Goal: Transaction & Acquisition: Purchase product/service

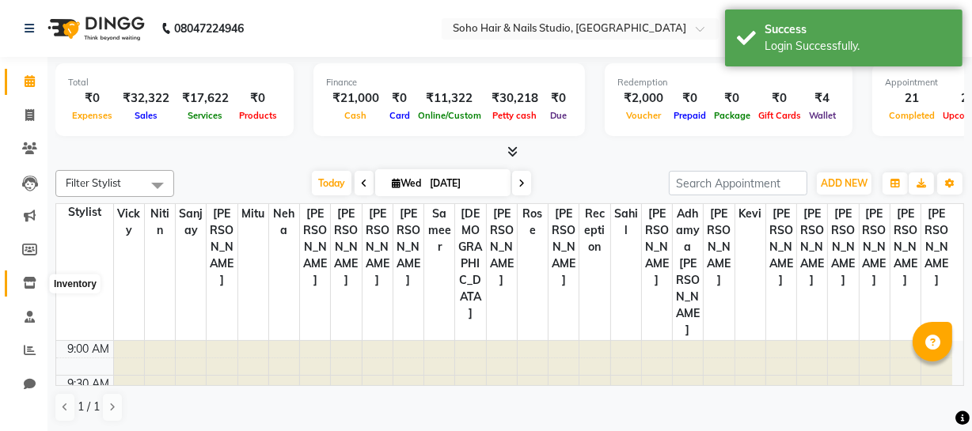
click at [28, 285] on icon at bounding box center [29, 283] width 13 height 12
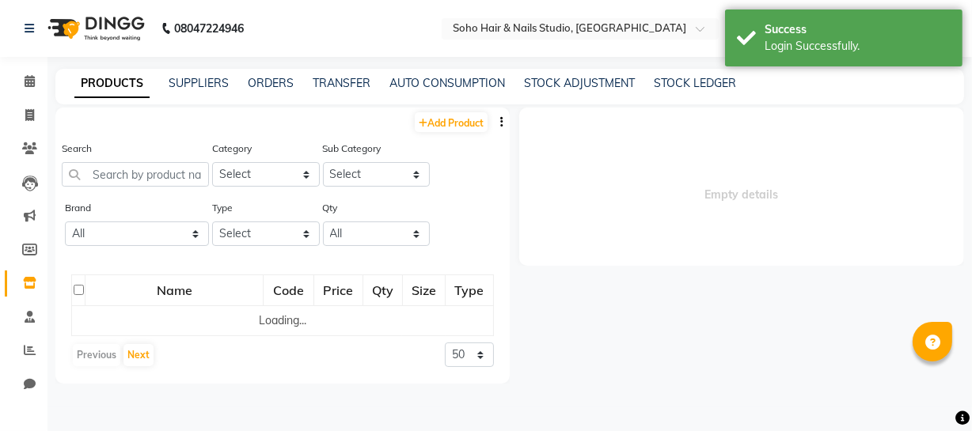
select select
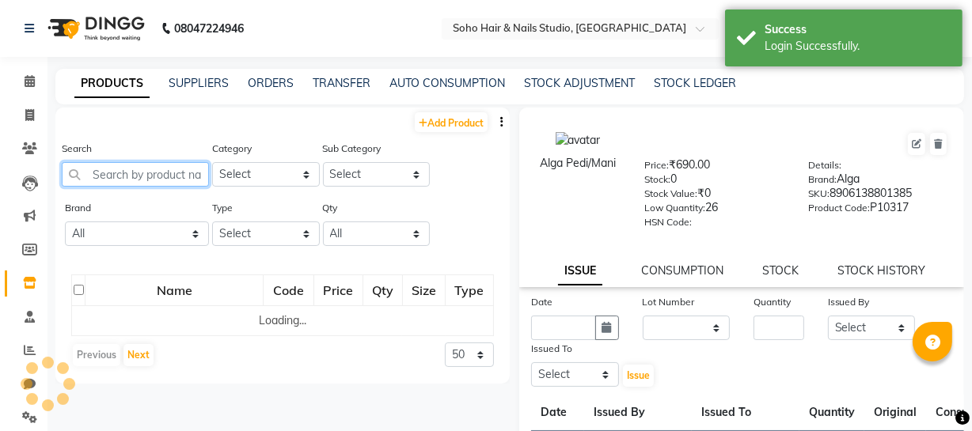
click at [127, 176] on input "text" at bounding box center [135, 174] width 147 height 25
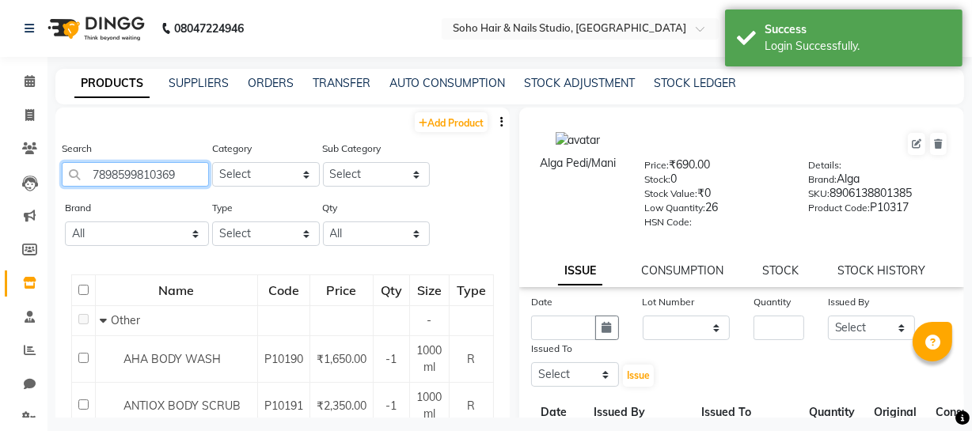
type input "7898599810369"
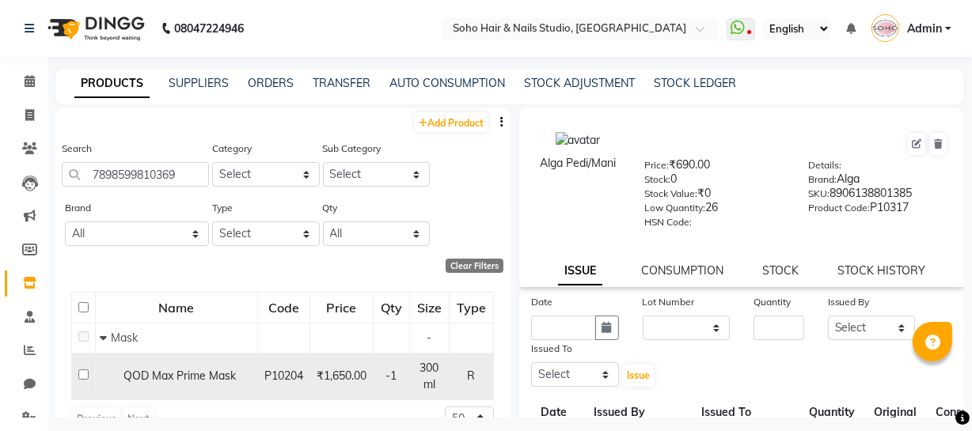
click at [200, 377] on span "QOD Max Prime Mask" at bounding box center [179, 376] width 112 height 14
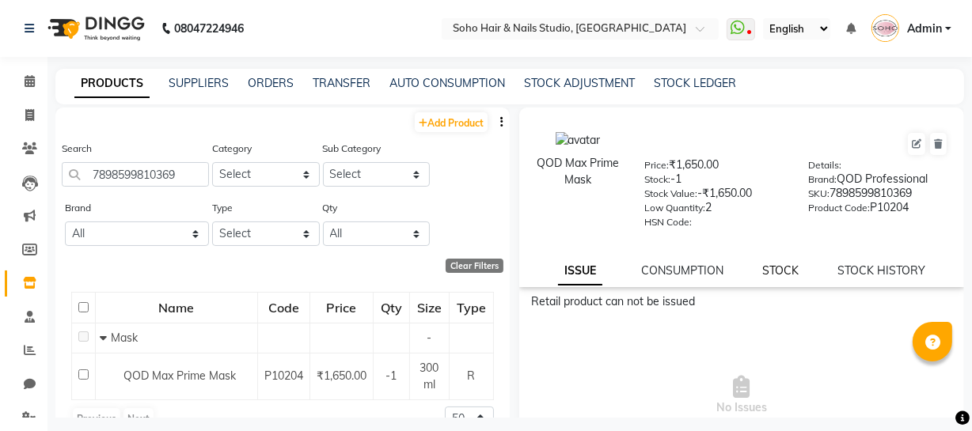
click at [775, 276] on link "STOCK" at bounding box center [780, 271] width 36 height 14
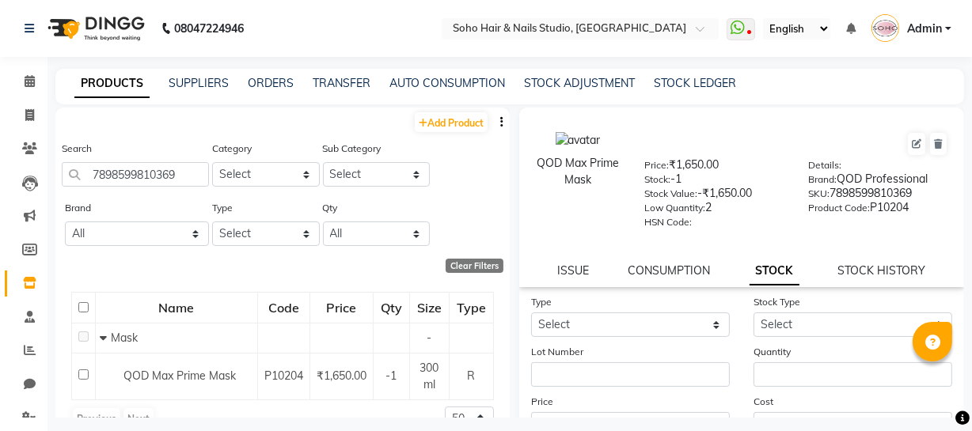
scroll to position [32, 0]
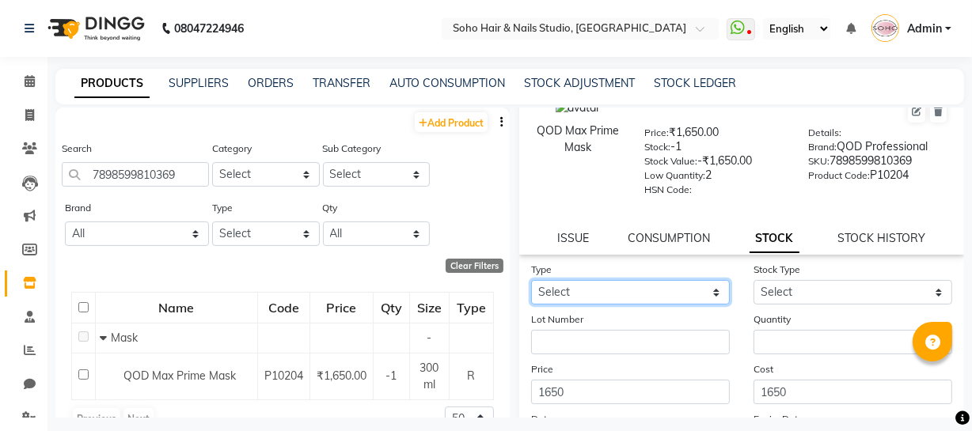
click at [649, 294] on select "Select In Out" at bounding box center [630, 292] width 199 height 25
select select "in"
click at [531, 283] on select "Select In Out" at bounding box center [630, 292] width 199 height 25
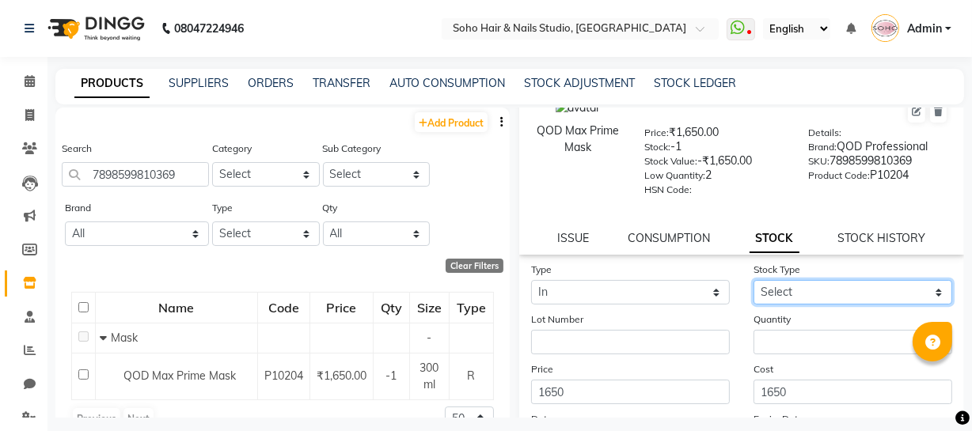
click at [819, 298] on select "Select New Stock Adjustment Return Other" at bounding box center [852, 292] width 199 height 25
select select "new stock"
click at [753, 283] on select "Select New Stock Adjustment Return Other" at bounding box center [852, 292] width 199 height 25
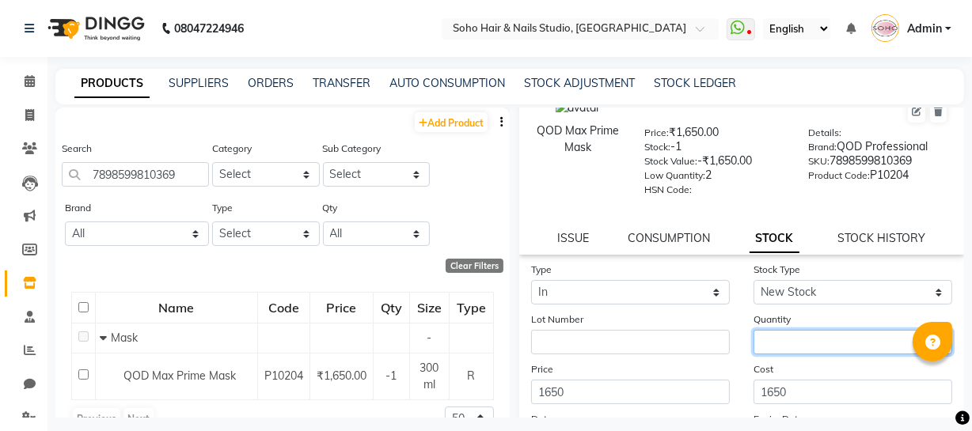
click at [806, 344] on input "number" at bounding box center [852, 342] width 199 height 25
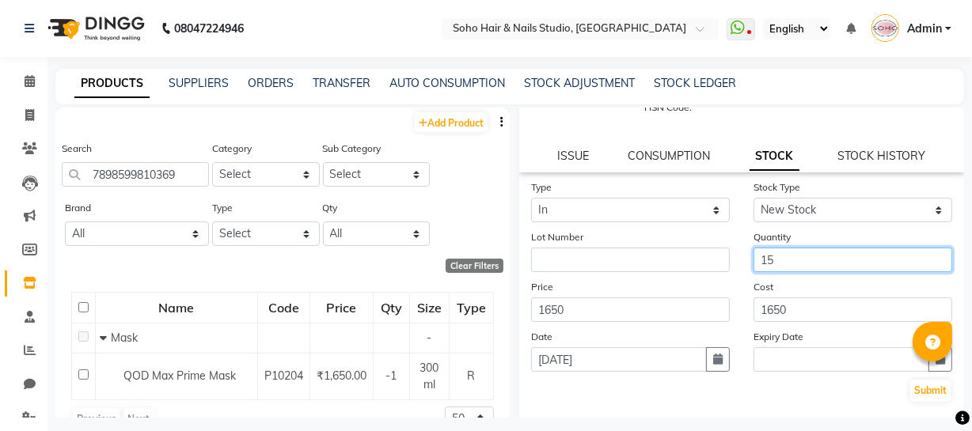
scroll to position [137, 0]
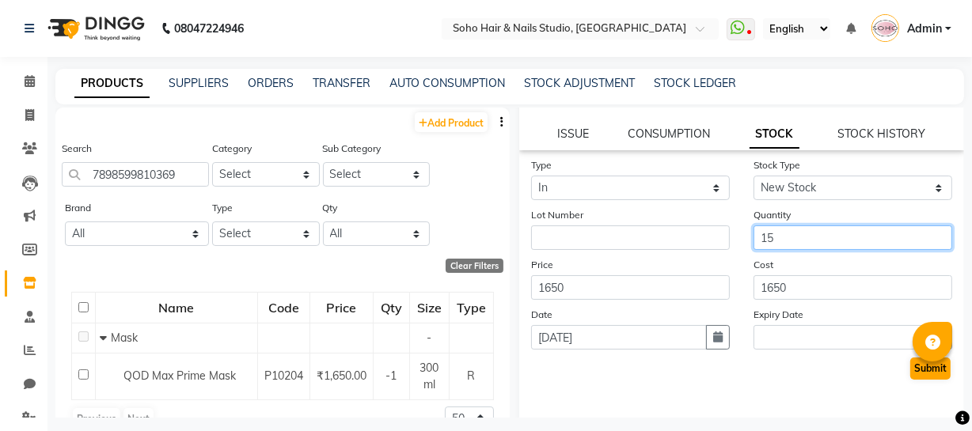
type input "15"
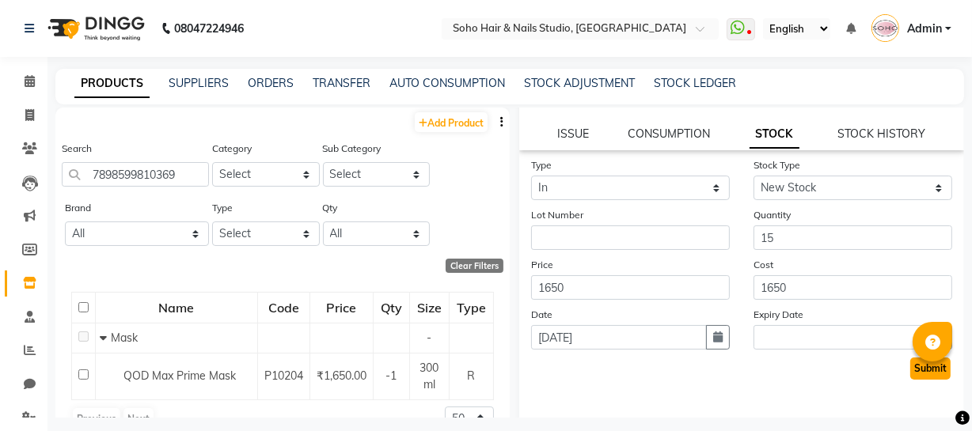
click at [921, 377] on button "Submit" at bounding box center [930, 369] width 40 height 22
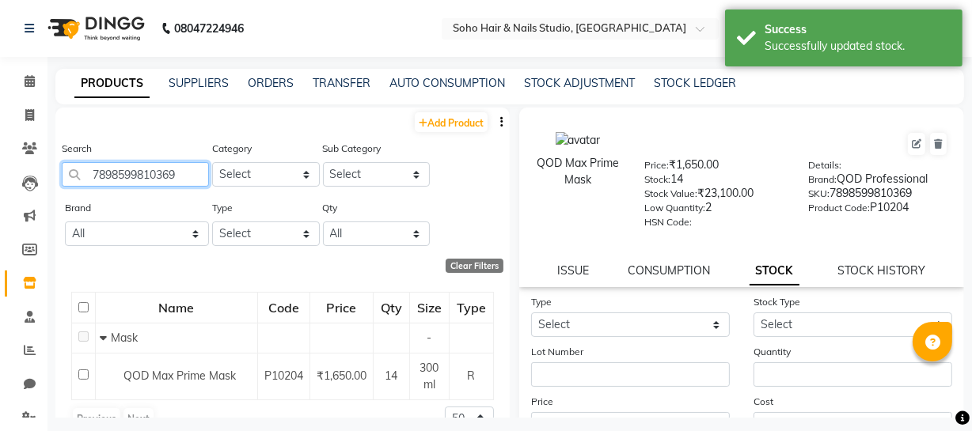
click at [189, 175] on input "7898599810369" at bounding box center [135, 174] width 147 height 25
type input "7"
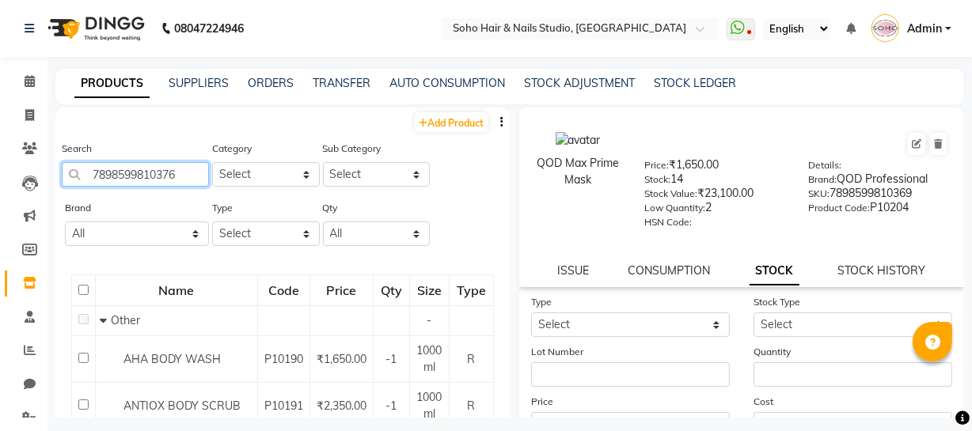
type input "7898599810376"
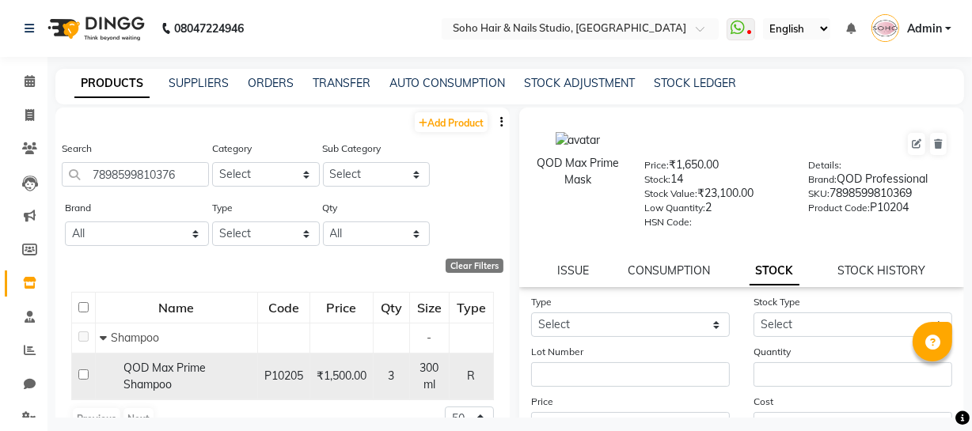
click at [279, 380] on span "P10205" at bounding box center [283, 376] width 39 height 14
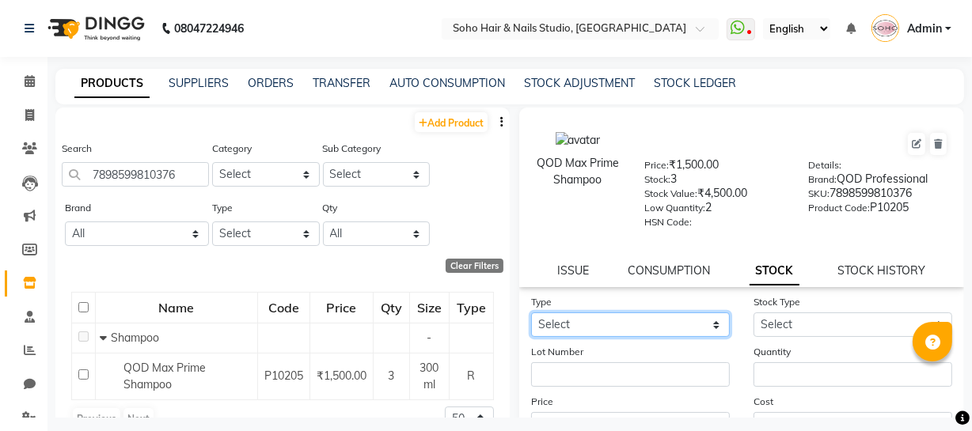
click at [622, 328] on select "Select In Out" at bounding box center [630, 325] width 199 height 25
select select "in"
click at [531, 316] on select "Select In Out" at bounding box center [630, 325] width 199 height 25
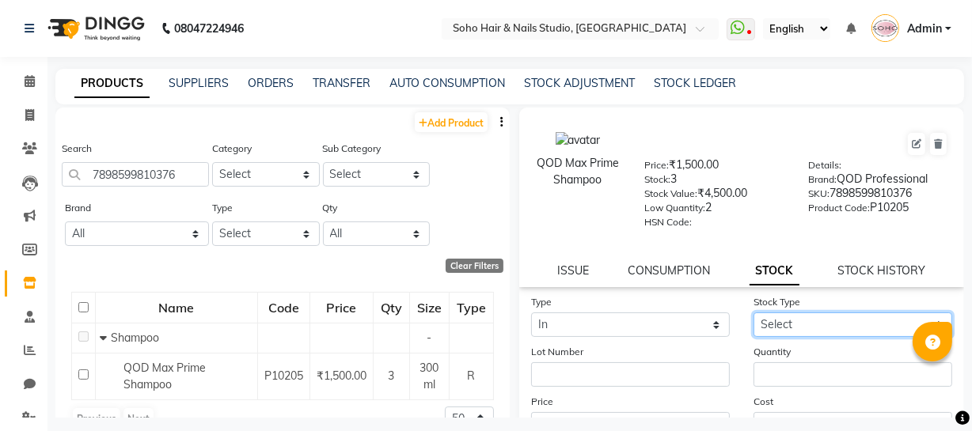
click at [782, 328] on select "Select New Stock Adjustment Return Other" at bounding box center [852, 325] width 199 height 25
select select "new stock"
click at [753, 316] on select "Select New Stock Adjustment Return Other" at bounding box center [852, 325] width 199 height 25
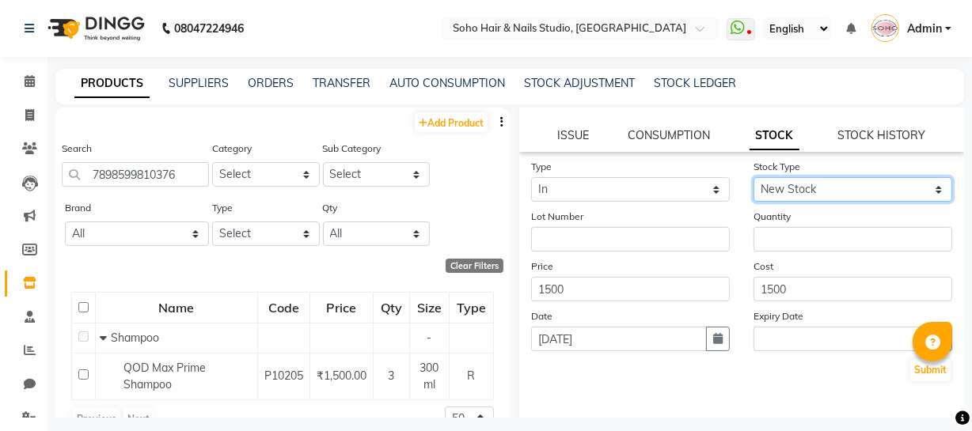
scroll to position [135, 0]
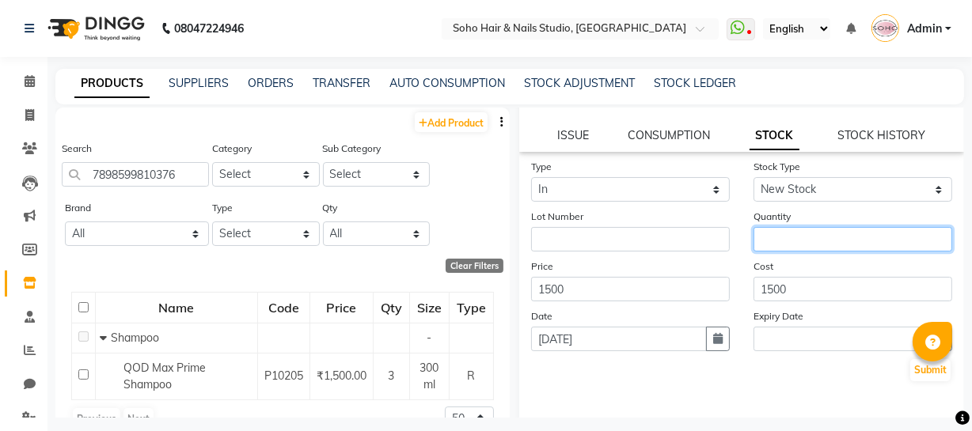
click at [810, 244] on input "number" at bounding box center [852, 239] width 199 height 25
type input "15"
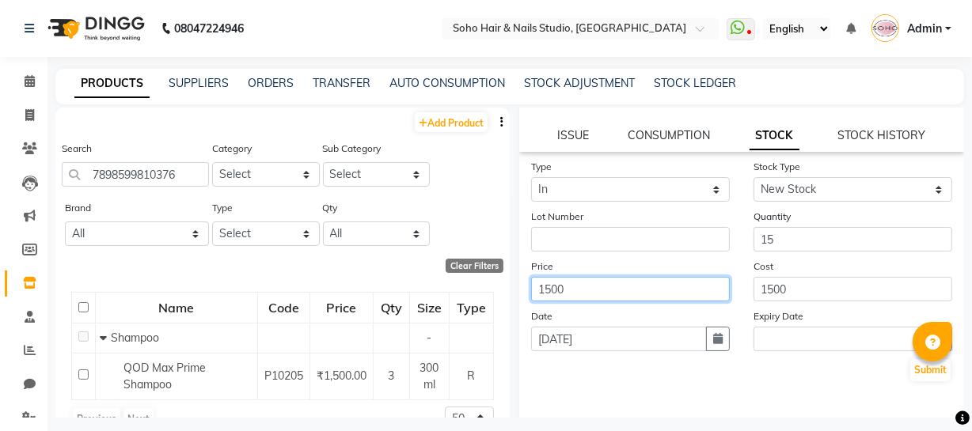
click at [618, 289] on input "1500" at bounding box center [630, 289] width 199 height 25
type input "1"
type input "1650"
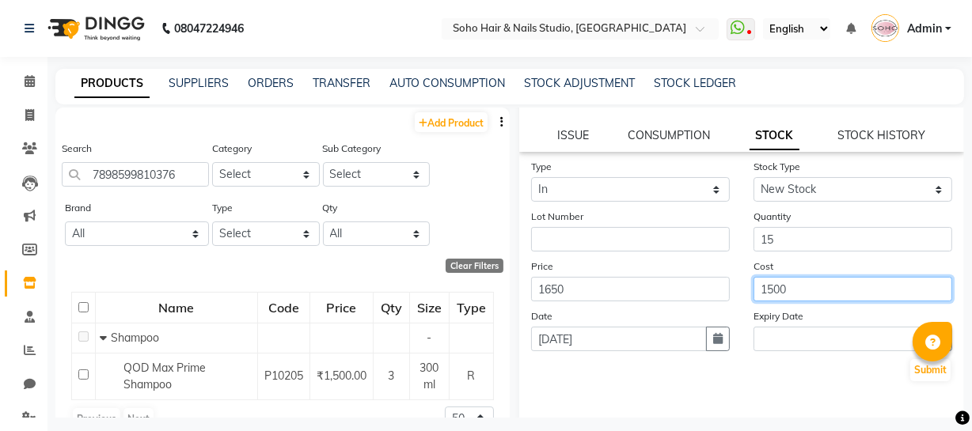
click at [814, 294] on input "1500" at bounding box center [852, 289] width 199 height 25
type input "1"
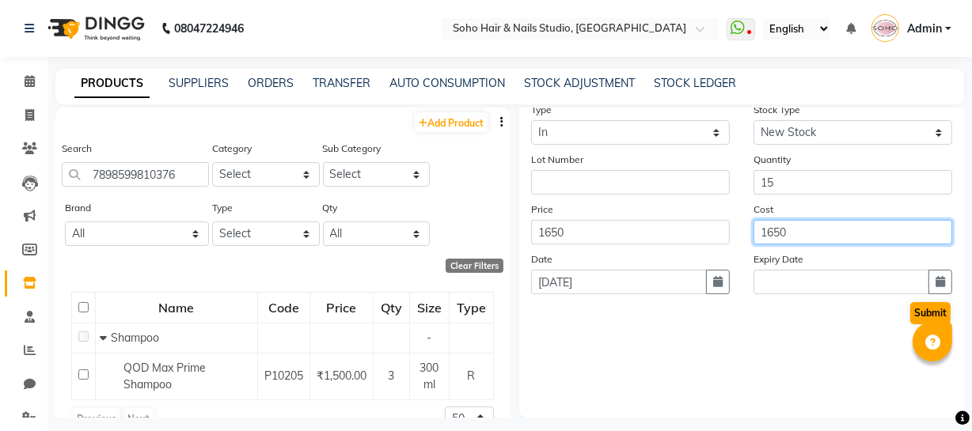
type input "1650"
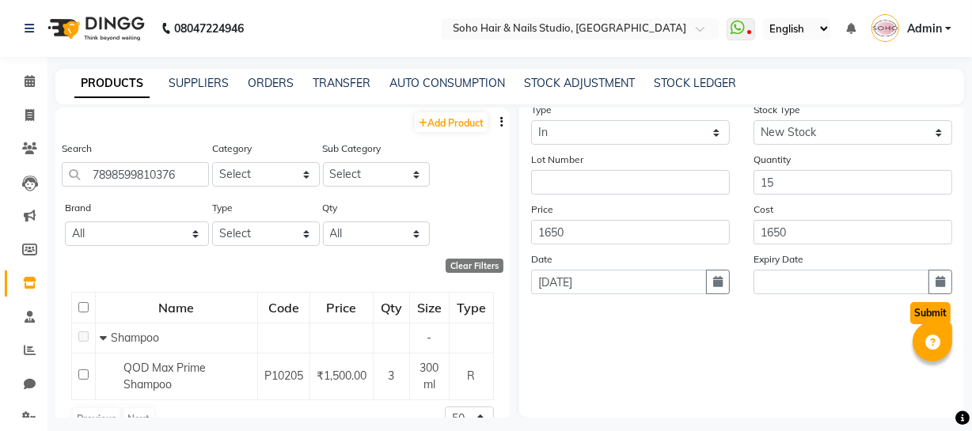
click at [913, 314] on button "Submit" at bounding box center [930, 313] width 40 height 22
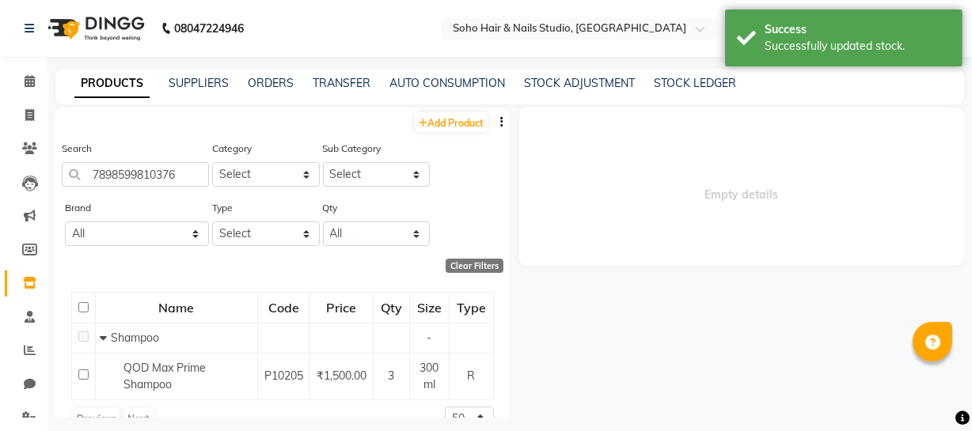
scroll to position [0, 0]
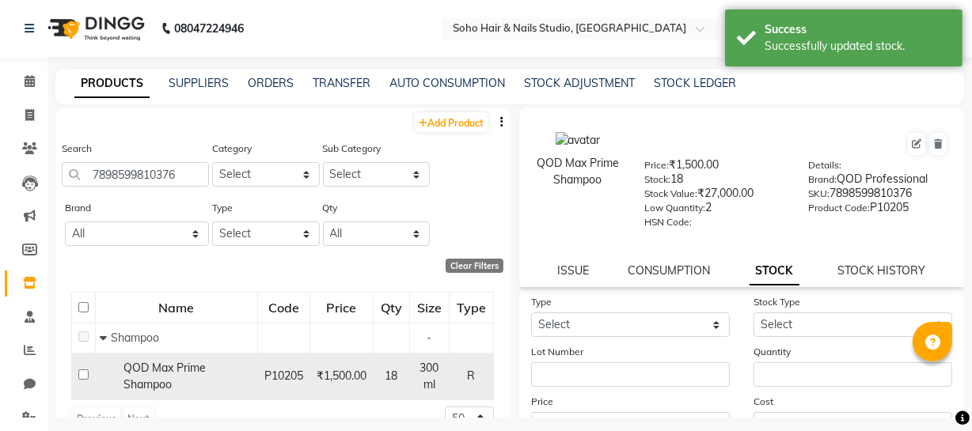
click at [185, 380] on div "QOD Max Prime Shampoo" at bounding box center [177, 376] width 154 height 33
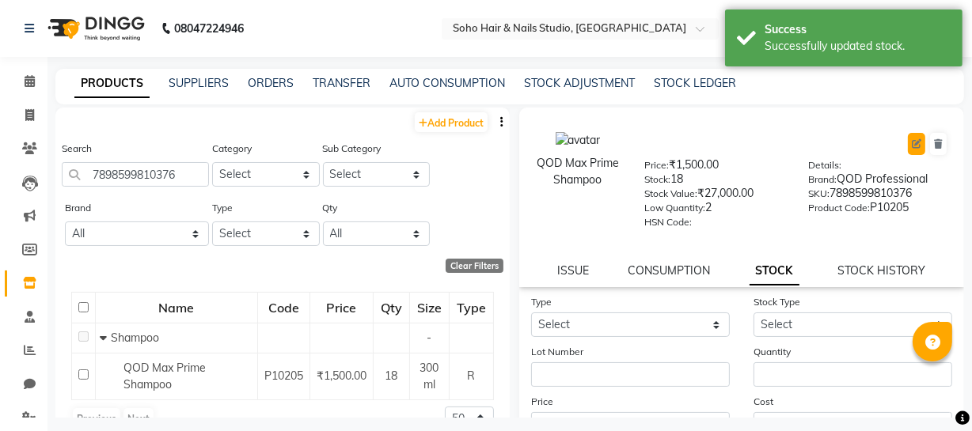
click at [912, 142] on icon at bounding box center [916, 143] width 9 height 9
select select "true"
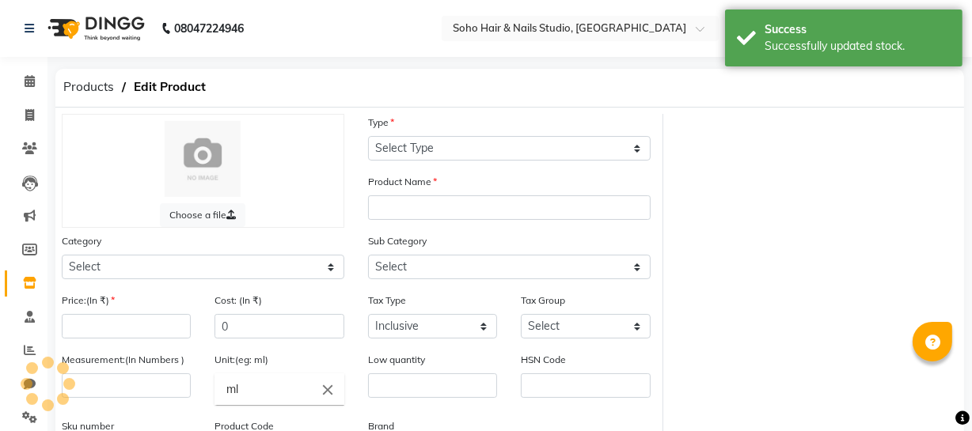
select select "R"
type input "QOD Max Prime Shampoo"
select select
type input "1500"
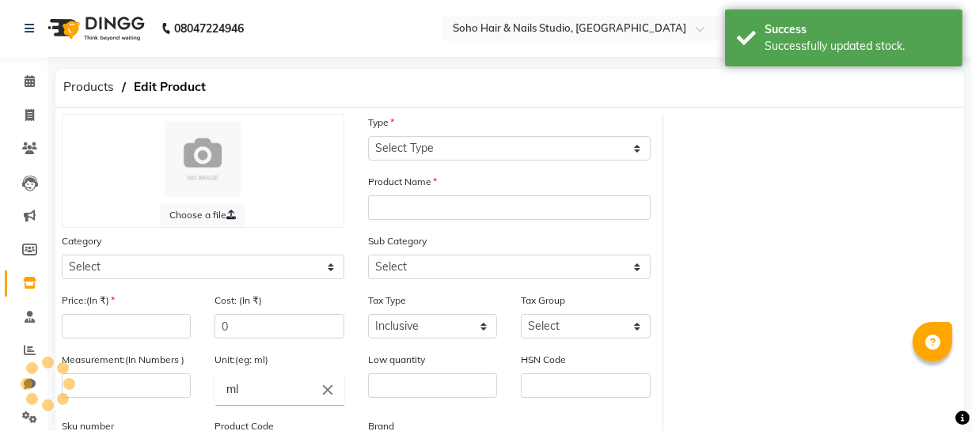
select select
type input "300"
type input "2"
type input "7898599810376"
type input "P10205"
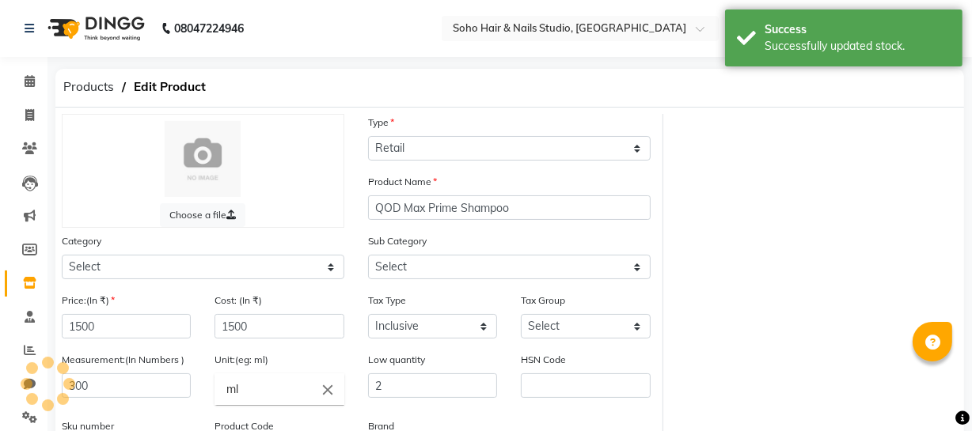
select select "1100"
select select "1101"
click at [137, 334] on input "1500" at bounding box center [126, 326] width 129 height 25
select select "948"
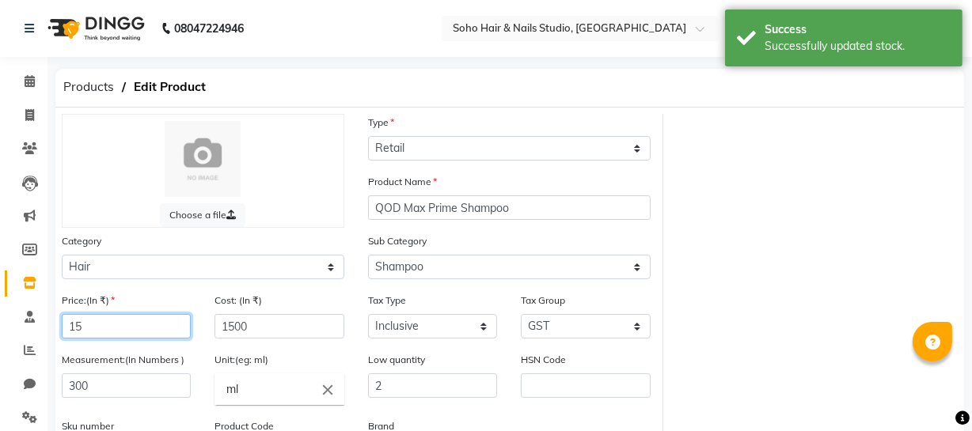
type input "1"
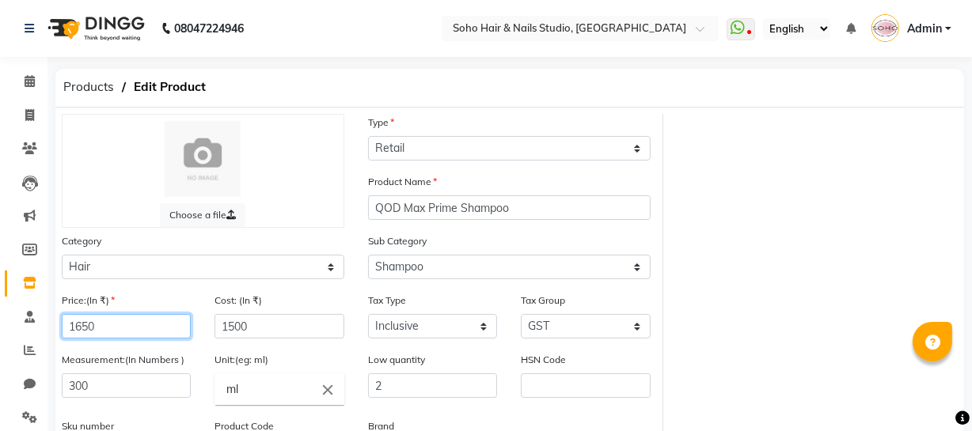
type input "1650"
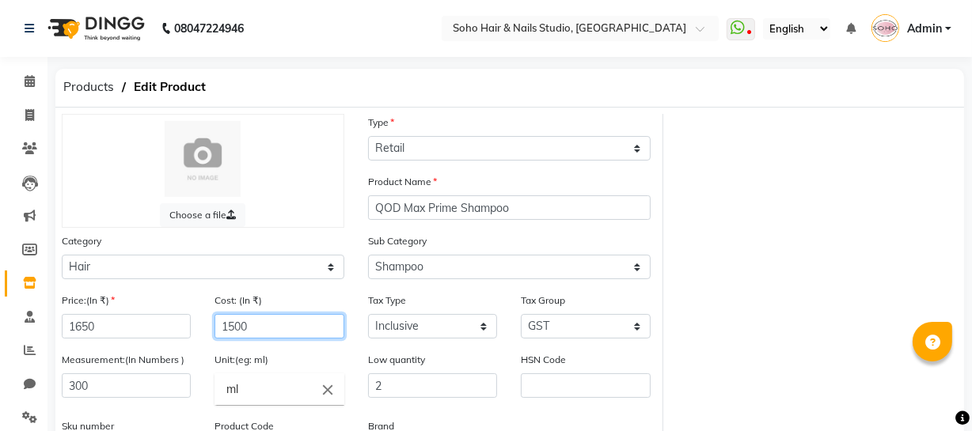
click at [281, 325] on input "1500" at bounding box center [278, 326] width 129 height 25
type input "1"
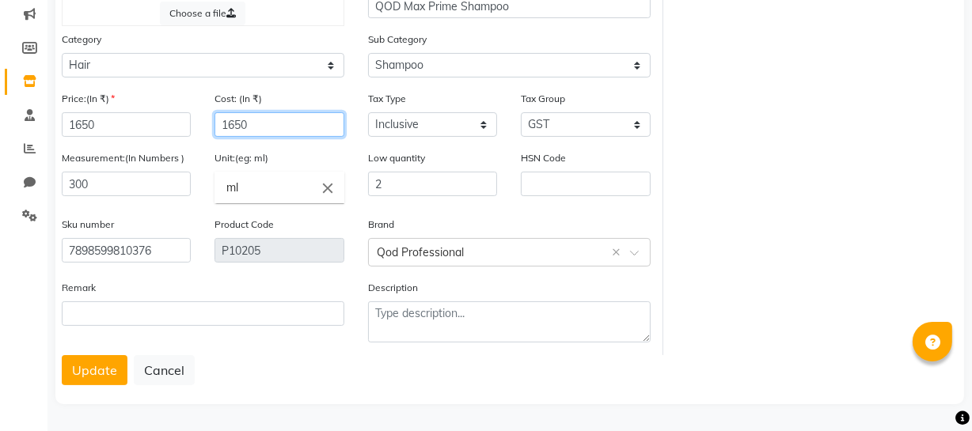
scroll to position [206, 0]
type input "1650"
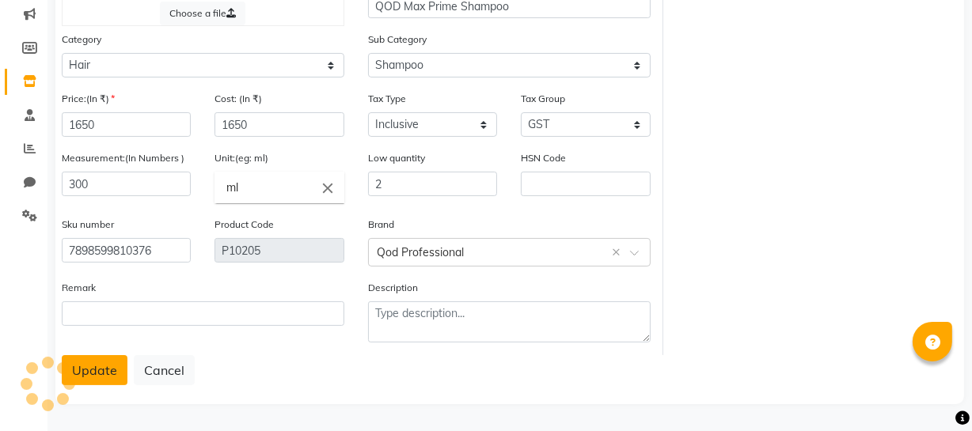
click at [92, 374] on button "Update" at bounding box center [95, 370] width 66 height 30
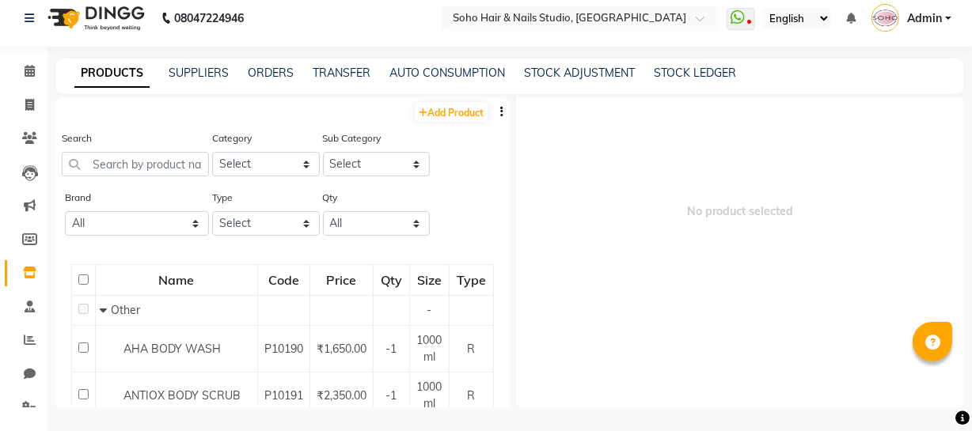
scroll to position [85, 0]
click at [177, 166] on input "text" at bounding box center [135, 164] width 147 height 25
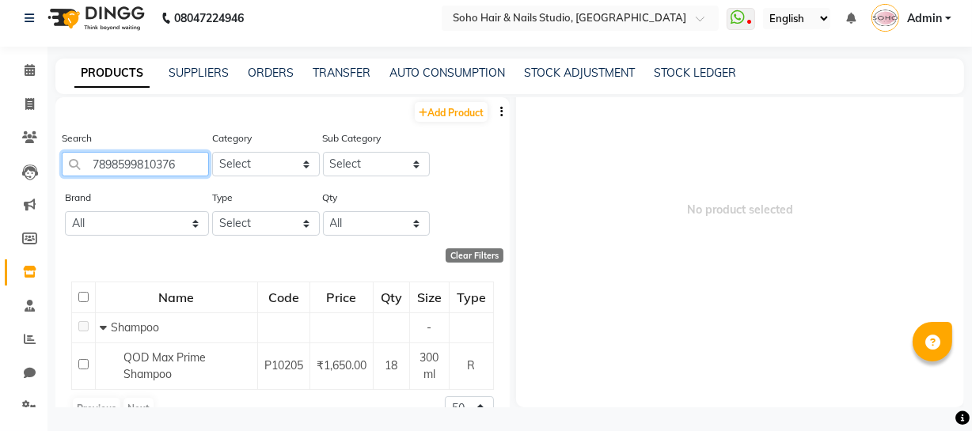
click at [188, 168] on input "7898599810376" at bounding box center [135, 164] width 147 height 25
type input "7"
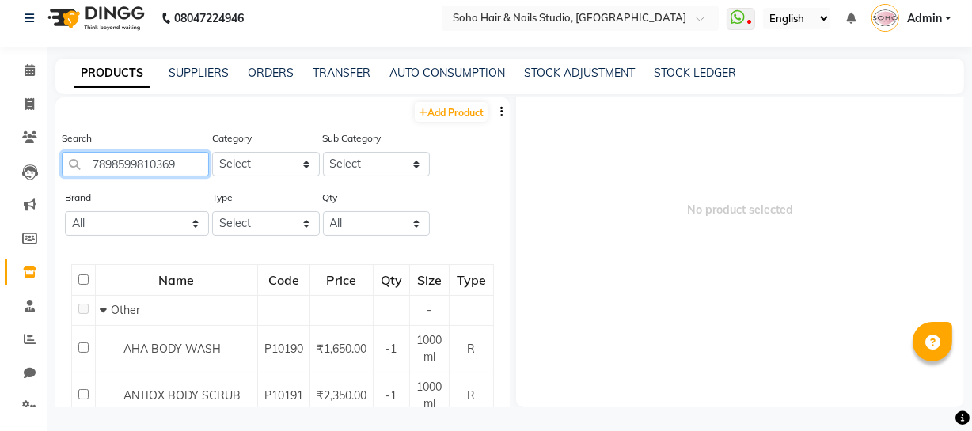
type input "7898599810369"
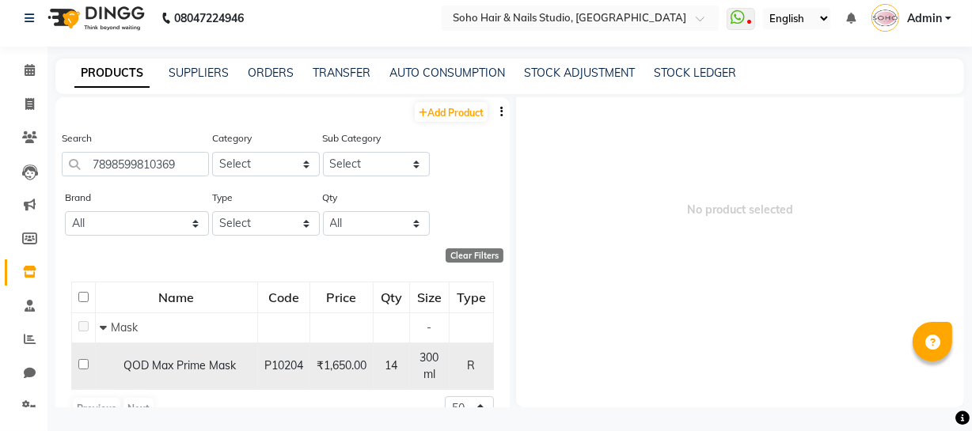
click at [195, 370] on span "QOD Max Prime Mask" at bounding box center [179, 365] width 112 height 14
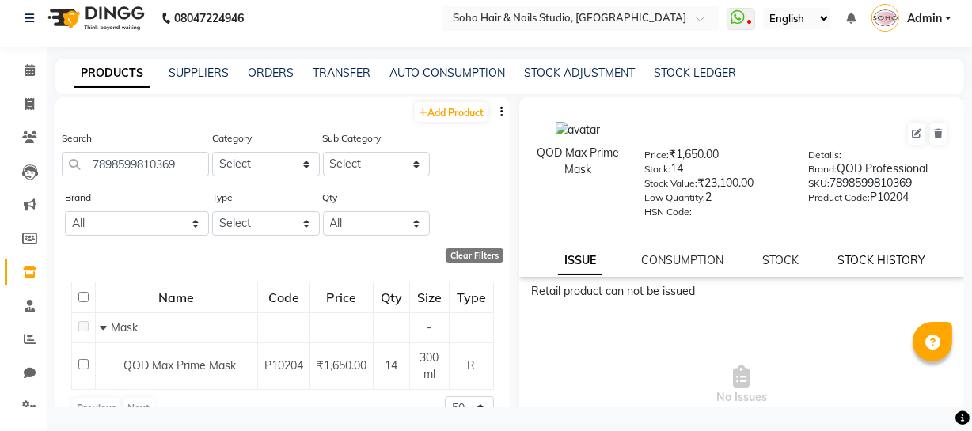
click at [874, 262] on link "STOCK HISTORY" at bounding box center [881, 260] width 88 height 14
select select "all"
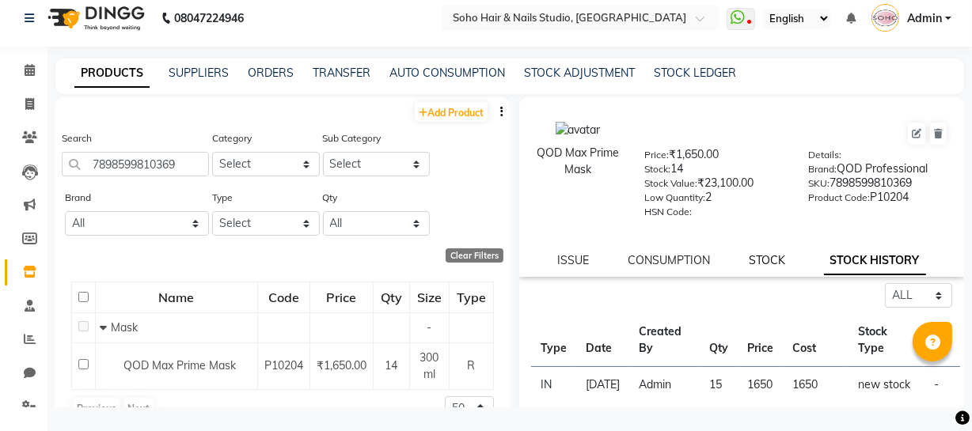
click at [753, 258] on link "STOCK" at bounding box center [767, 260] width 36 height 14
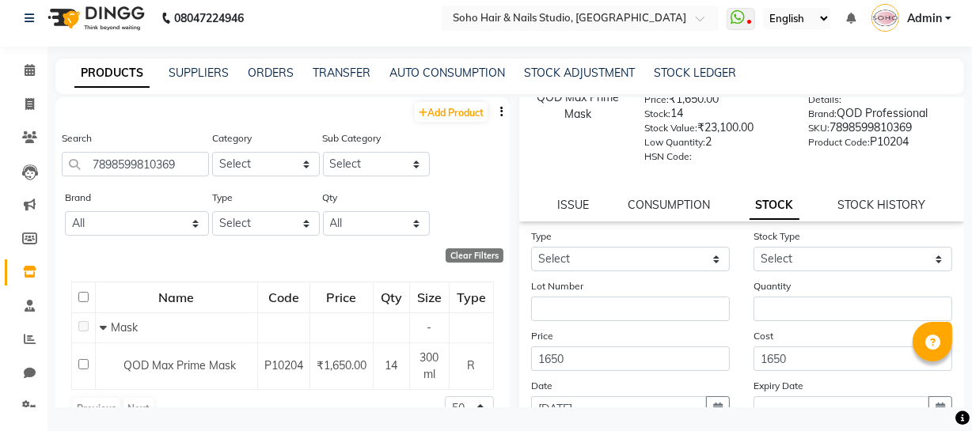
scroll to position [57, 0]
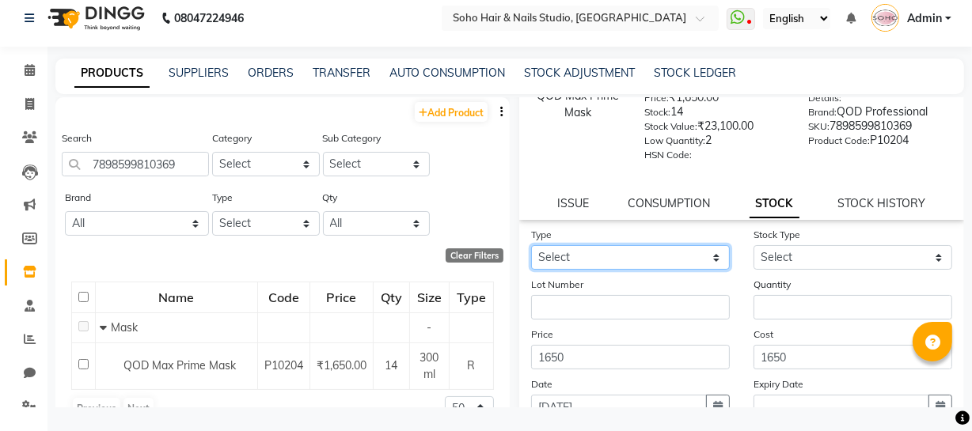
click at [642, 260] on select "Select In Out" at bounding box center [630, 257] width 199 height 25
select select "in"
click at [531, 247] on select "Select In Out" at bounding box center [630, 257] width 199 height 25
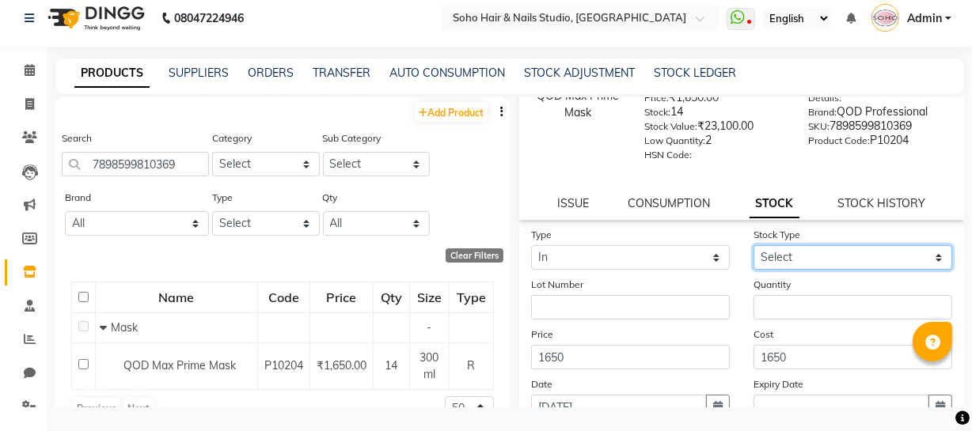
click at [870, 261] on select "Select New Stock Adjustment Return Other" at bounding box center [852, 257] width 199 height 25
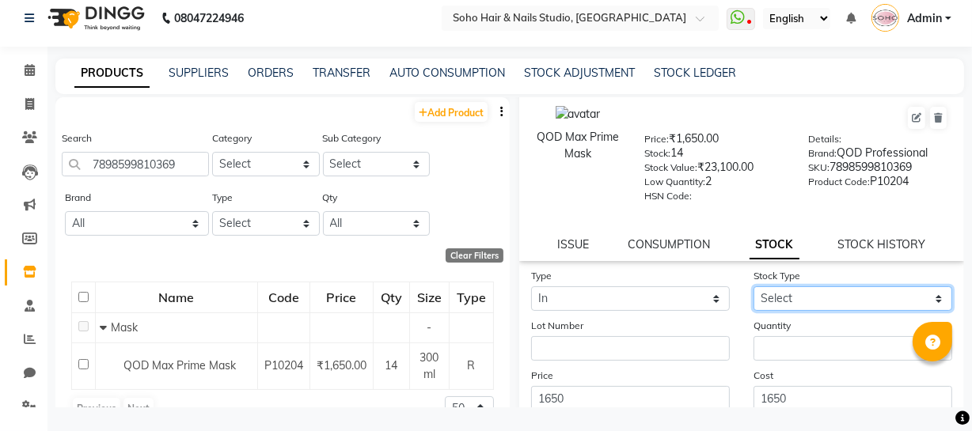
scroll to position [8, 0]
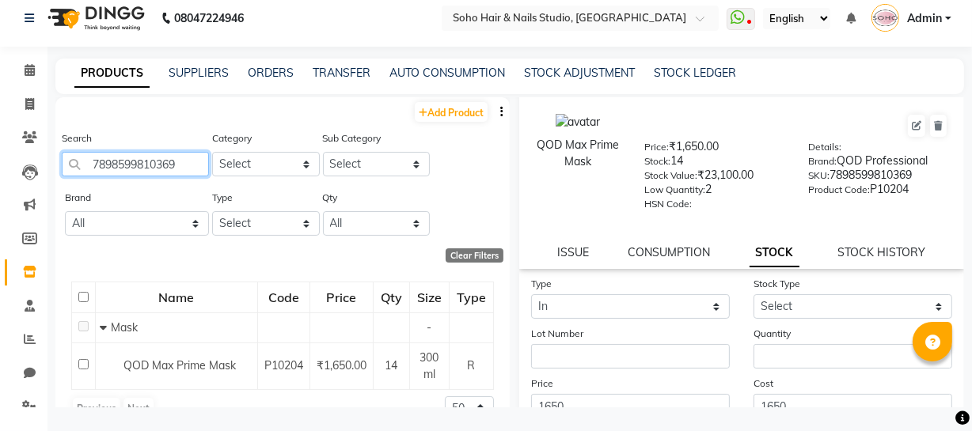
click at [189, 157] on input "7898599810369" at bounding box center [135, 164] width 147 height 25
type input "7"
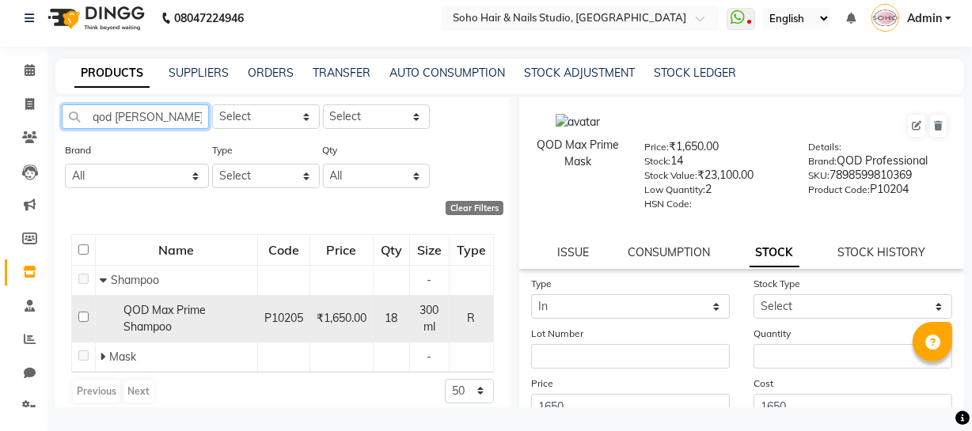
scroll to position [47, 0]
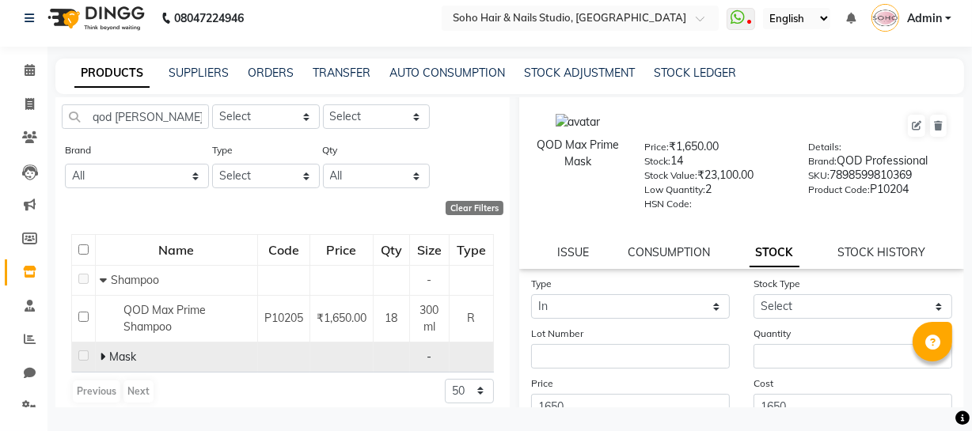
click at [104, 356] on span at bounding box center [104, 357] width 9 height 14
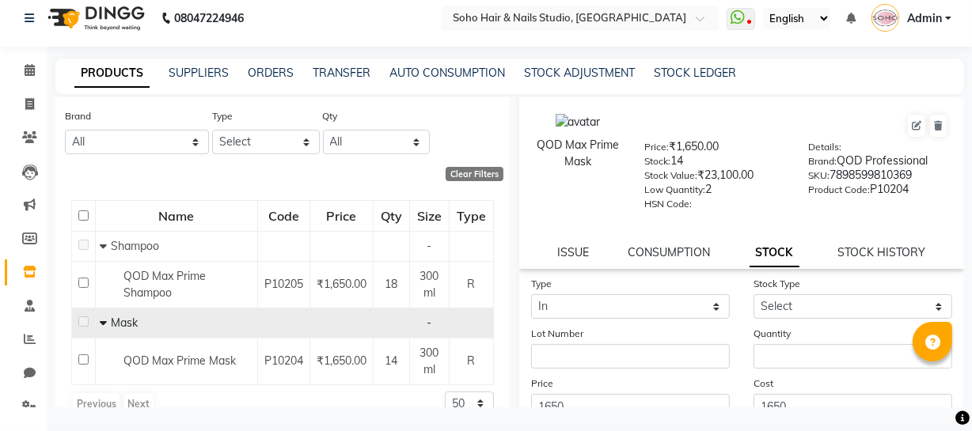
scroll to position [59, 0]
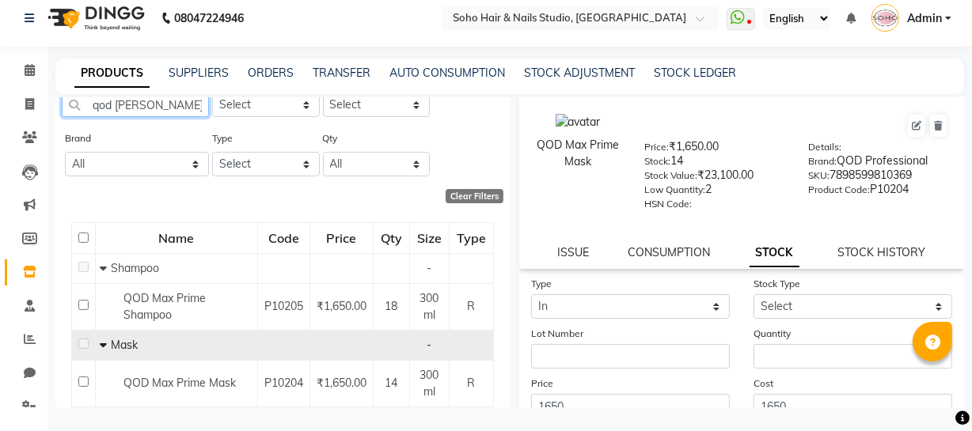
click at [180, 107] on input "qod [PERSON_NAME]" at bounding box center [135, 105] width 147 height 25
type input "q"
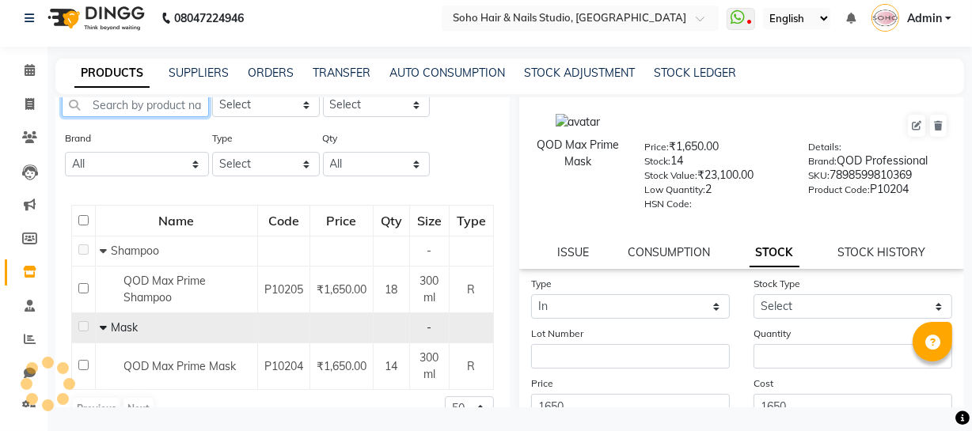
scroll to position [0, 0]
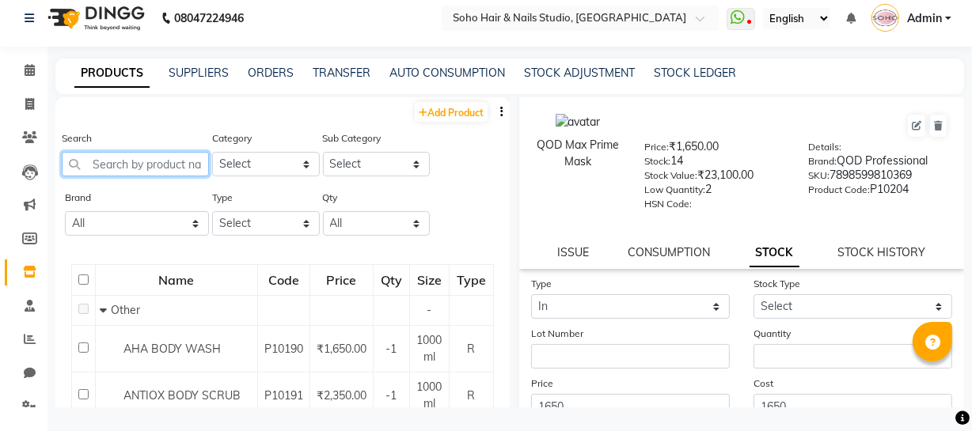
click at [176, 159] on input "text" at bounding box center [135, 164] width 147 height 25
type input "7898944832077"
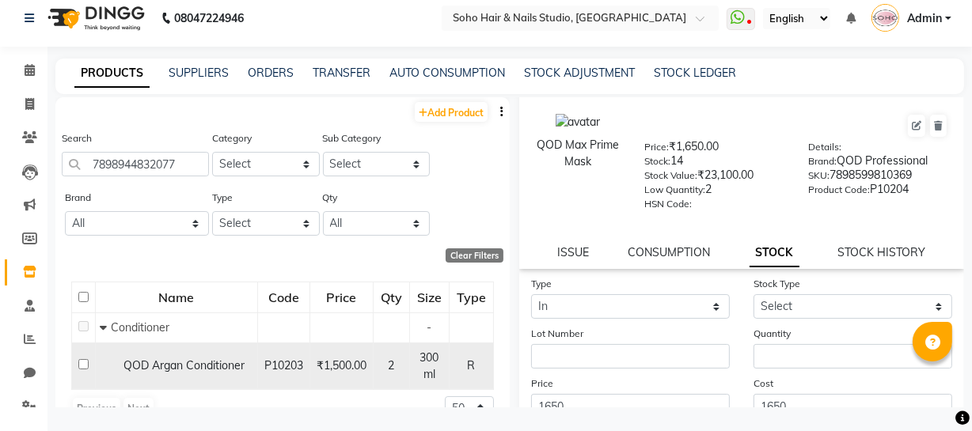
click at [167, 373] on span "QOD Argan Conditioner" at bounding box center [183, 365] width 121 height 14
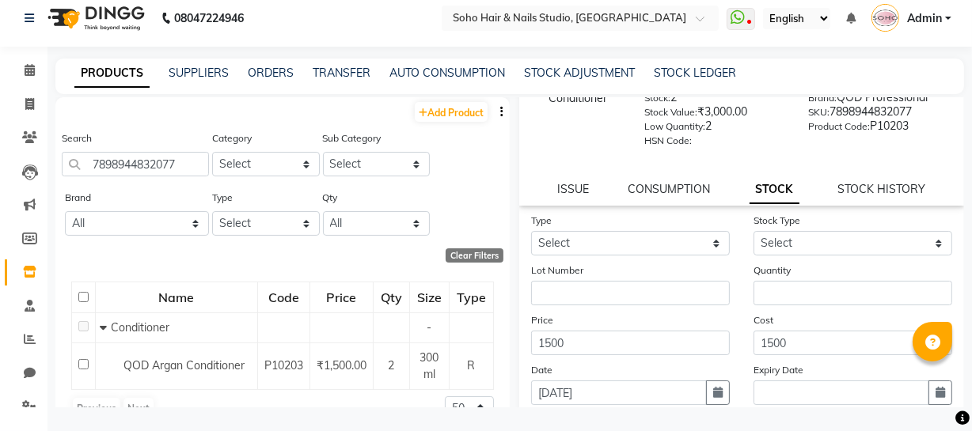
scroll to position [28, 0]
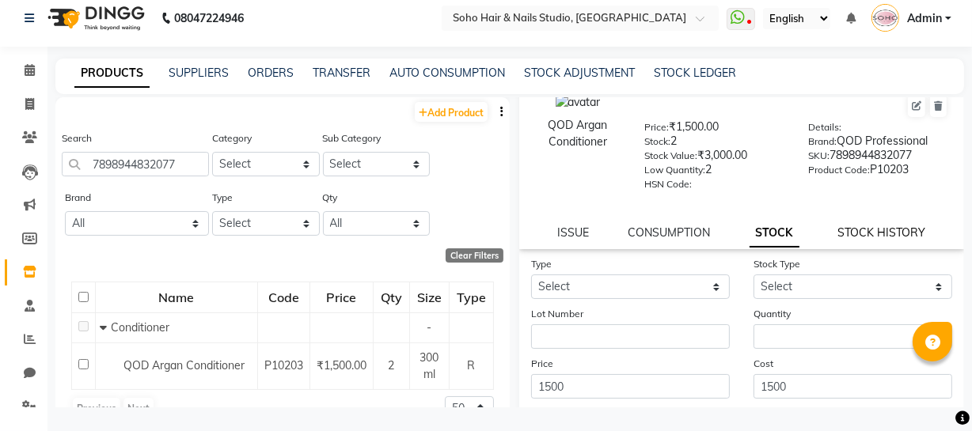
click at [877, 234] on link "STOCK HISTORY" at bounding box center [882, 233] width 88 height 14
select select "all"
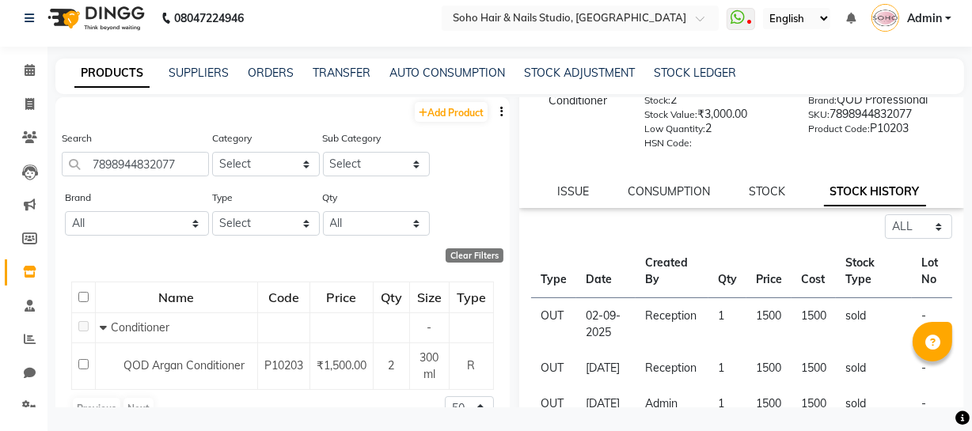
scroll to position [89, 0]
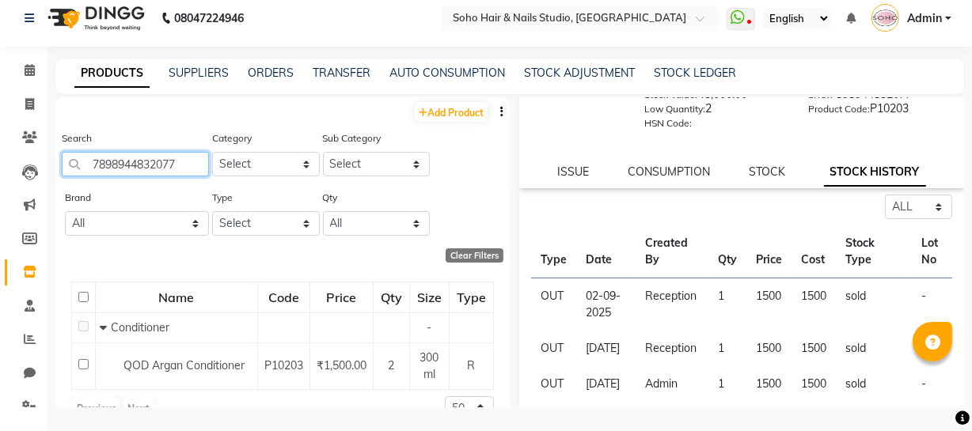
click at [189, 167] on input "7898944832077" at bounding box center [135, 164] width 147 height 25
type input "7"
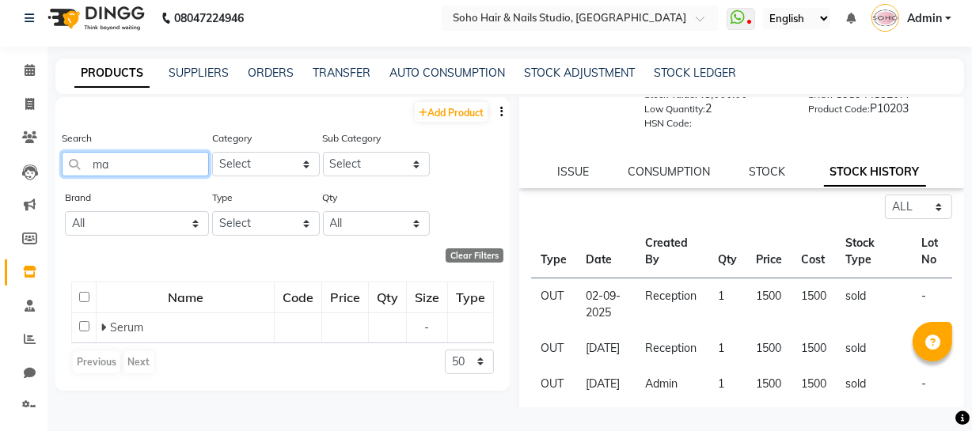
type input "m"
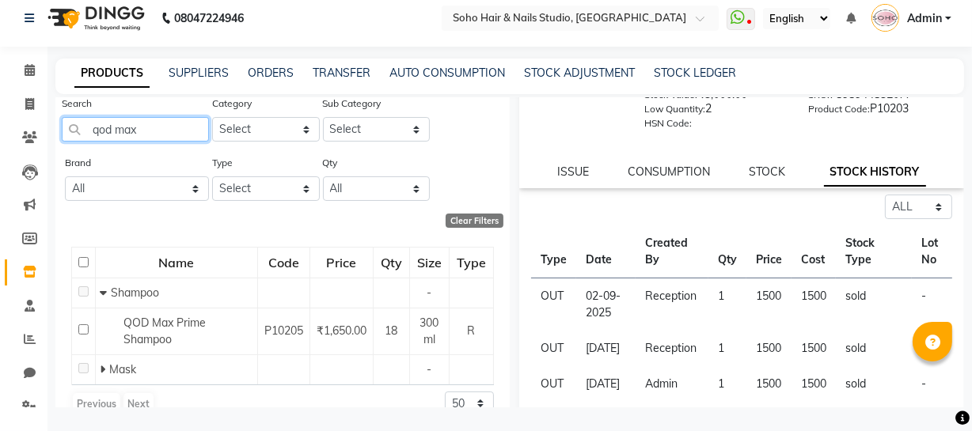
scroll to position [44, 0]
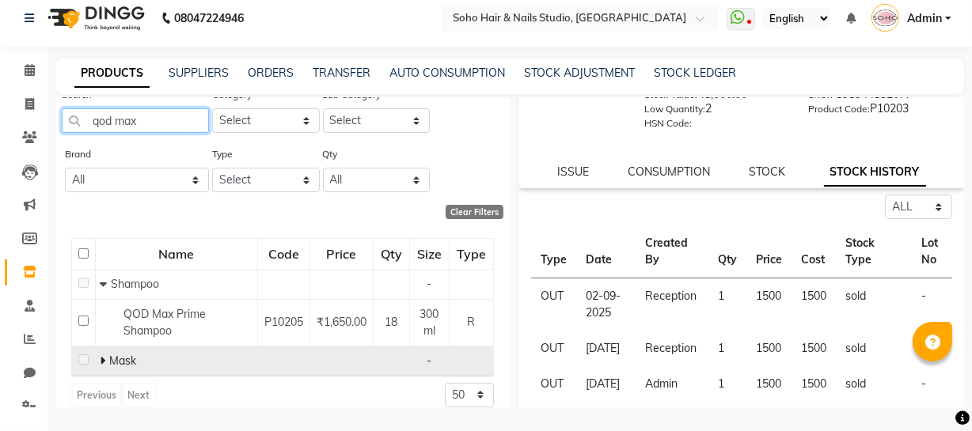
type input "qod max"
click at [127, 363] on span "Mask" at bounding box center [122, 361] width 27 height 14
click at [102, 361] on icon at bounding box center [103, 360] width 6 height 11
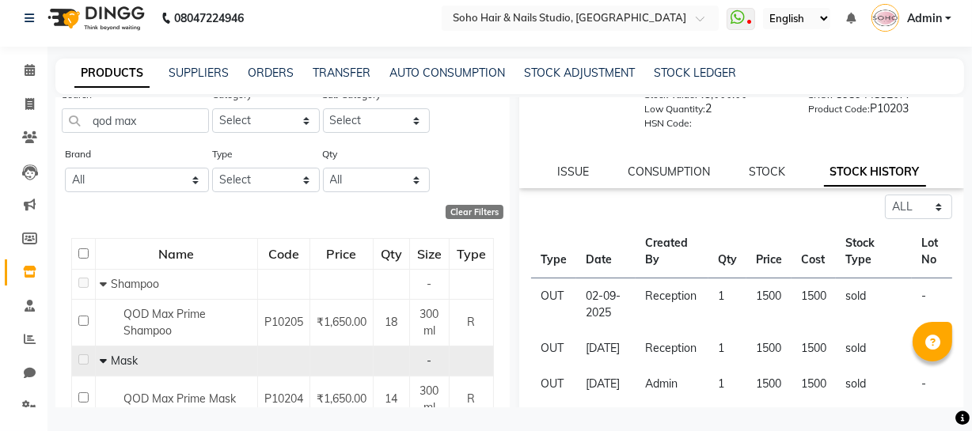
scroll to position [84, 0]
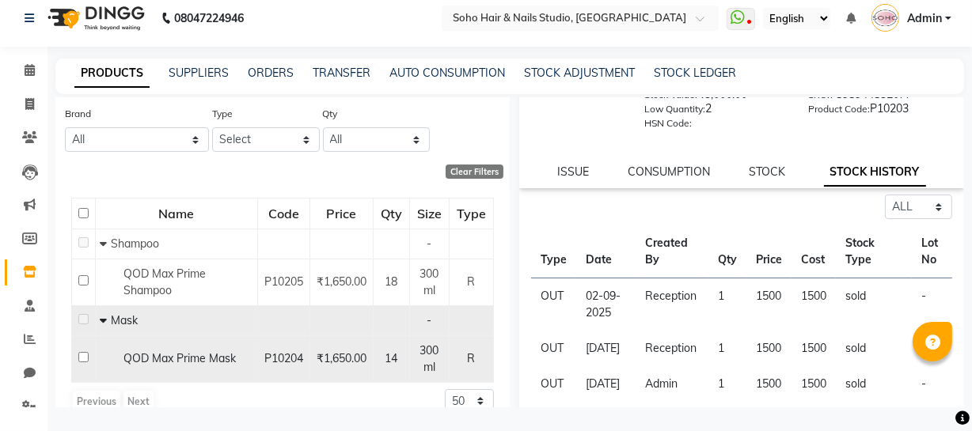
click at [222, 362] on span "QOD Max Prime Mask" at bounding box center [179, 358] width 112 height 14
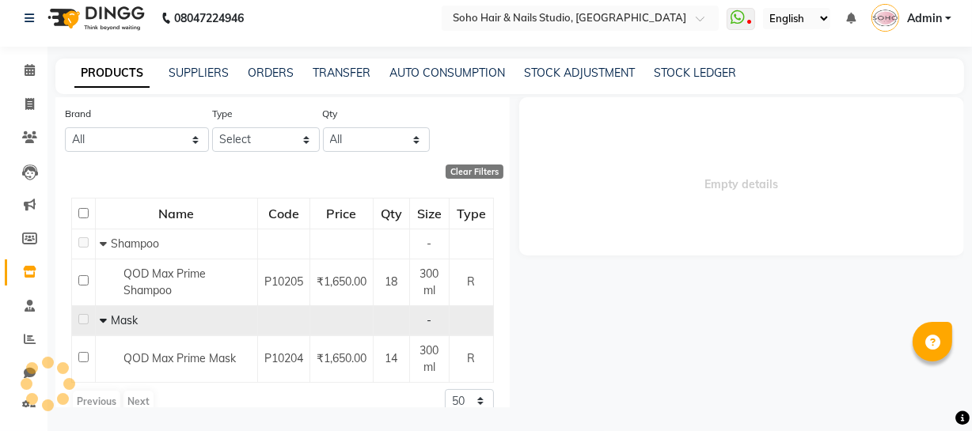
select select "all"
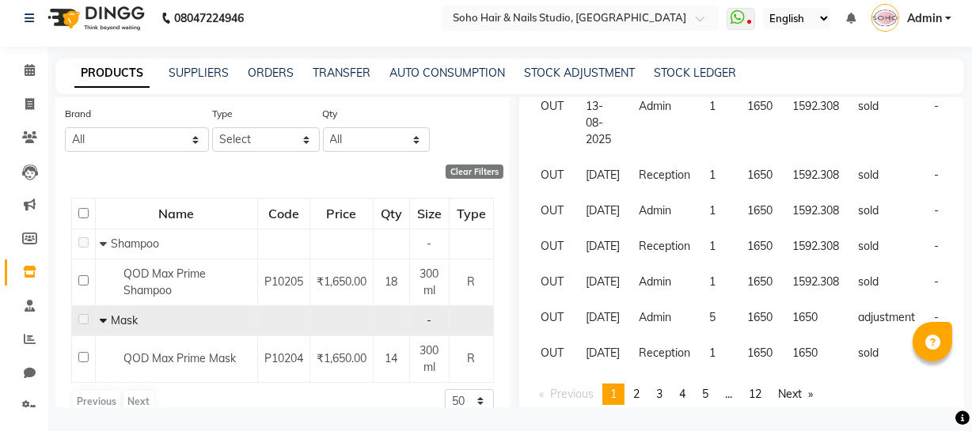
scroll to position [359, 0]
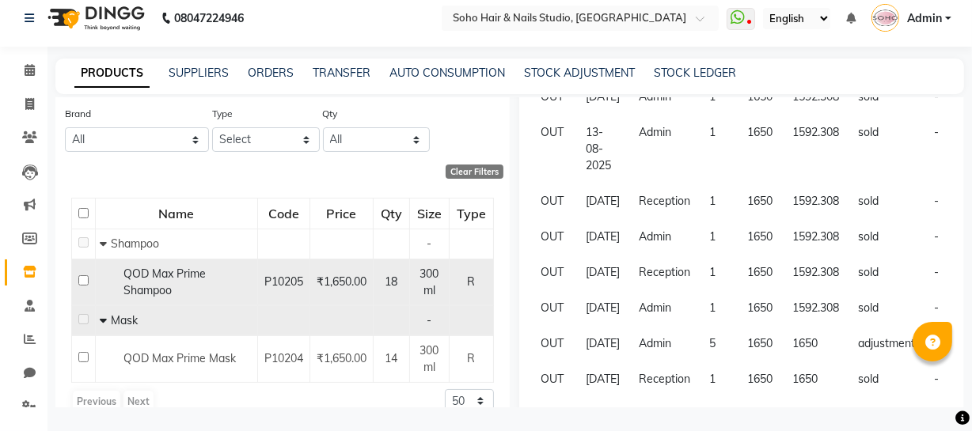
click at [164, 278] on span "QOD Max Prime Shampoo" at bounding box center [164, 282] width 82 height 31
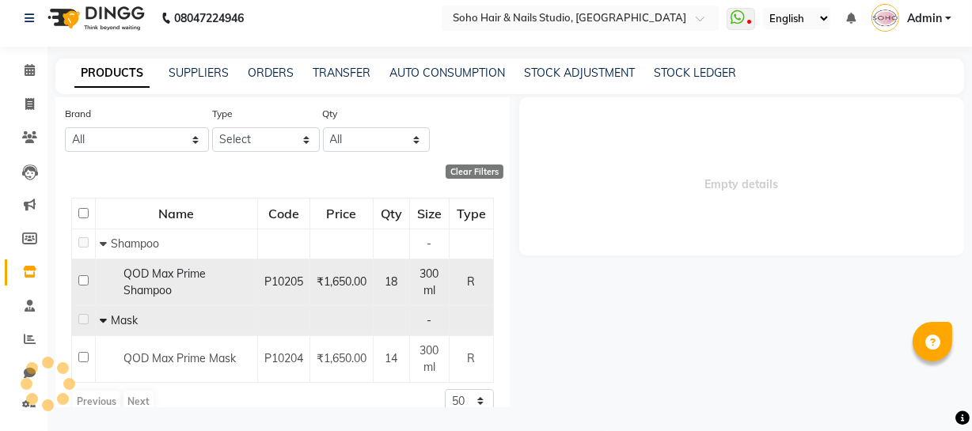
scroll to position [0, 0]
select select "all"
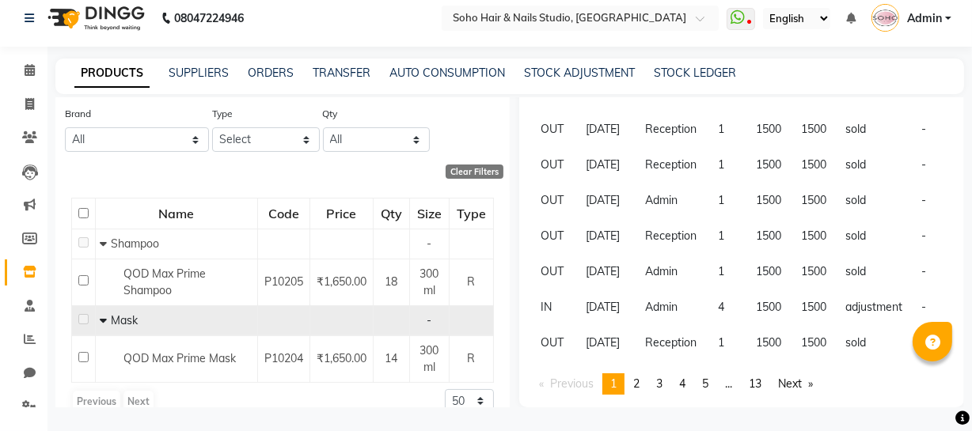
scroll to position [483, 0]
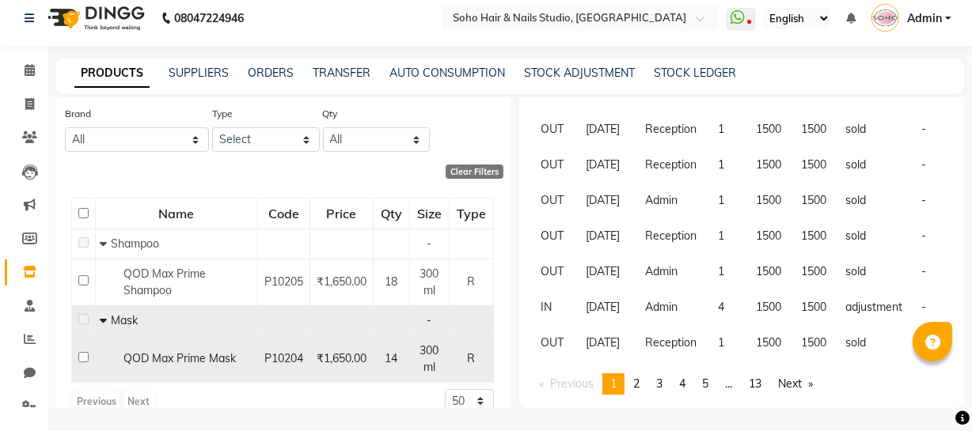
click at [181, 363] on span "QOD Max Prime Mask" at bounding box center [179, 358] width 112 height 14
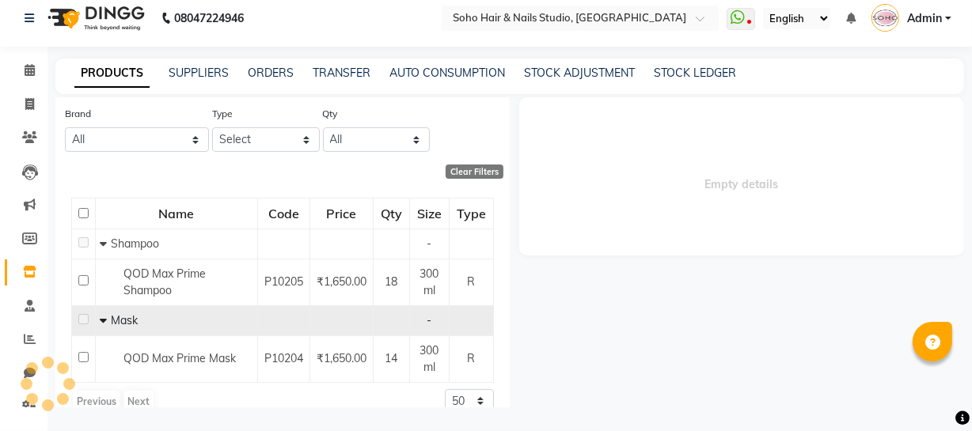
select select "all"
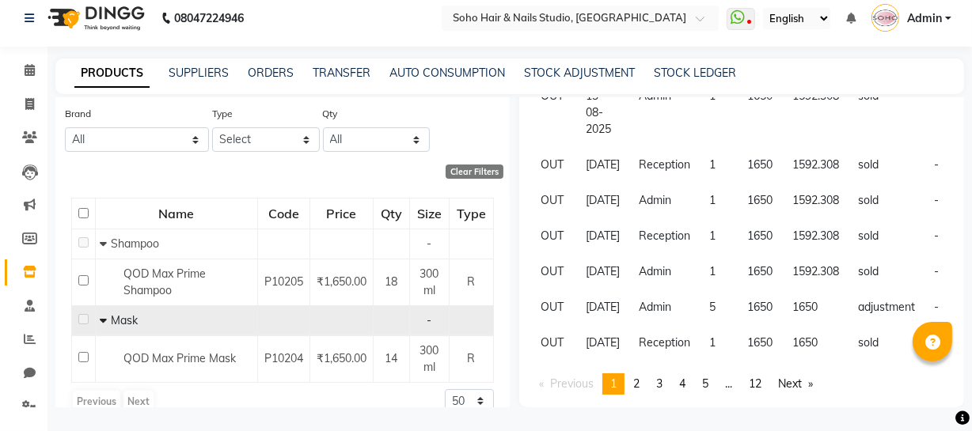
scroll to position [633, 0]
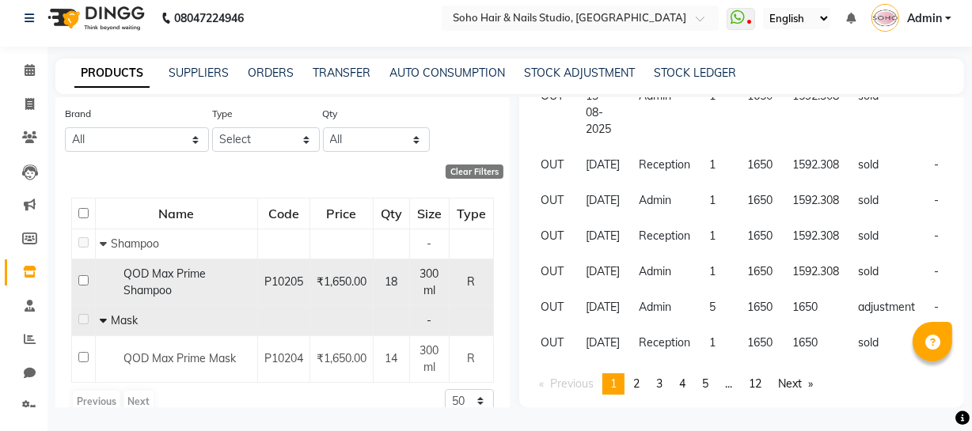
click at [183, 283] on div "QOD Max Prime Shampoo" at bounding box center [177, 282] width 154 height 33
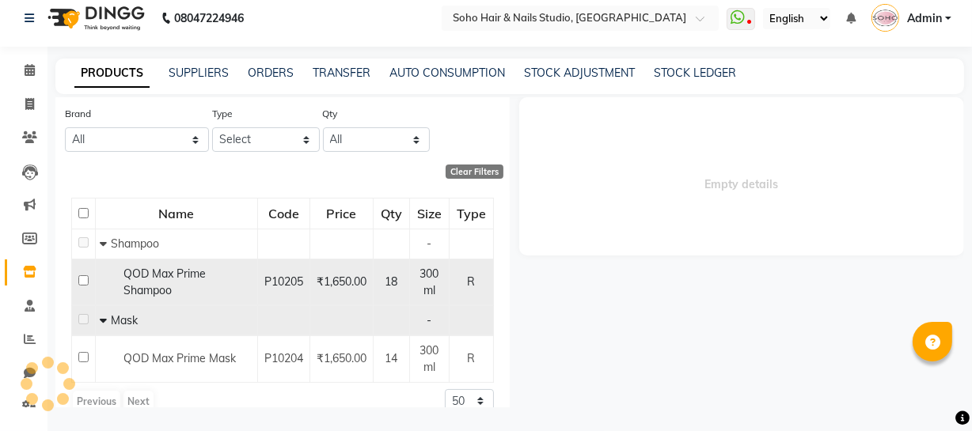
select select "all"
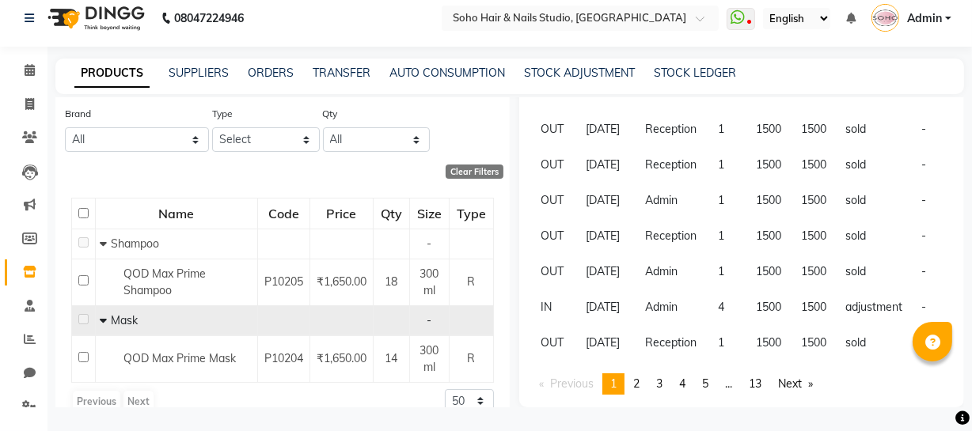
scroll to position [681, 0]
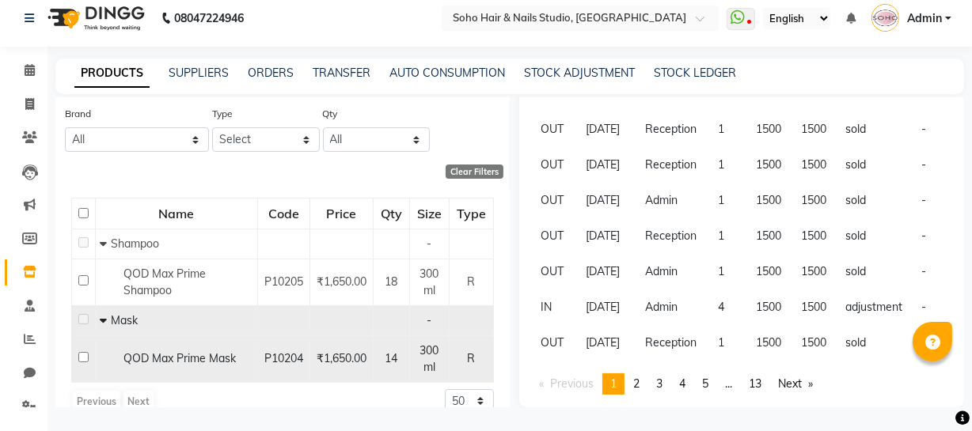
click at [280, 357] on span "P10204" at bounding box center [283, 358] width 39 height 14
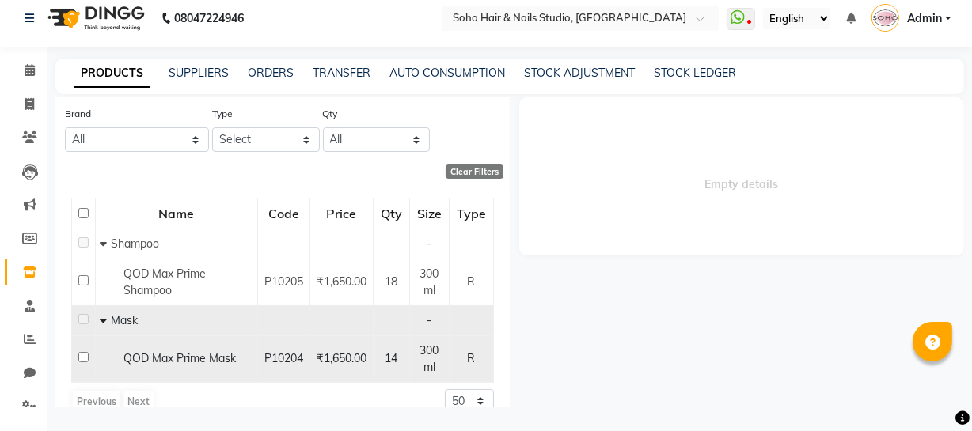
scroll to position [0, 0]
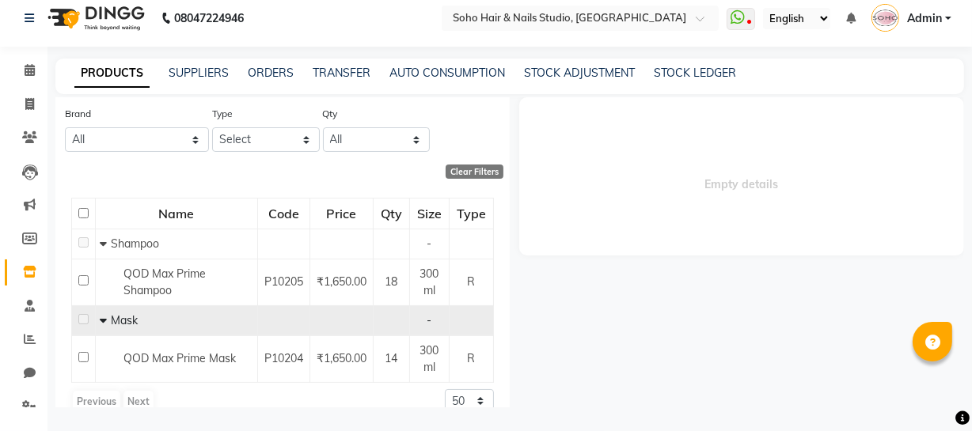
select select "all"
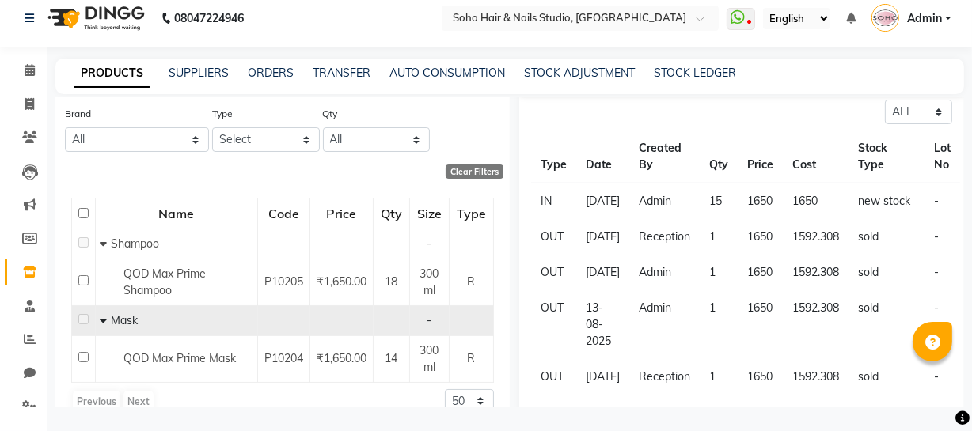
scroll to position [145, 0]
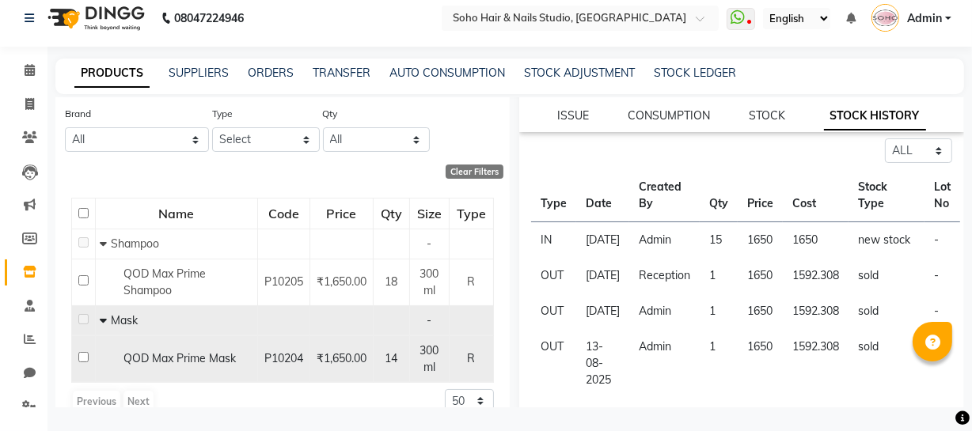
click at [176, 358] on span "QOD Max Prime Mask" at bounding box center [179, 358] width 112 height 14
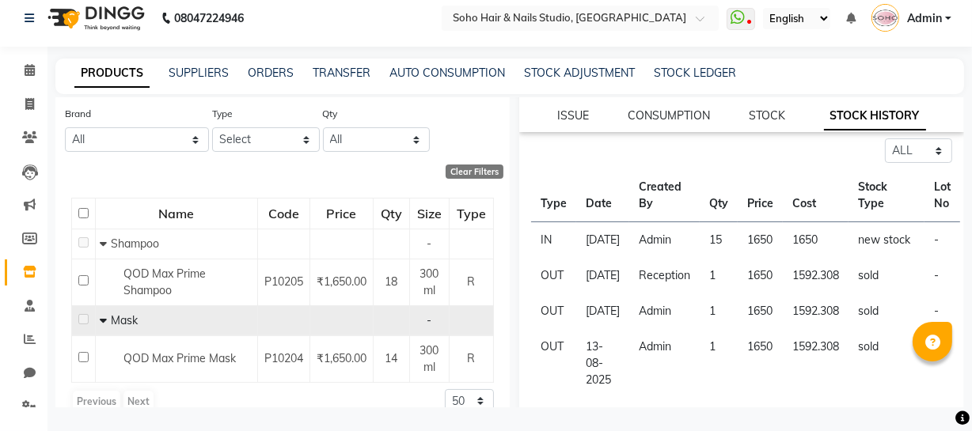
scroll to position [0, 0]
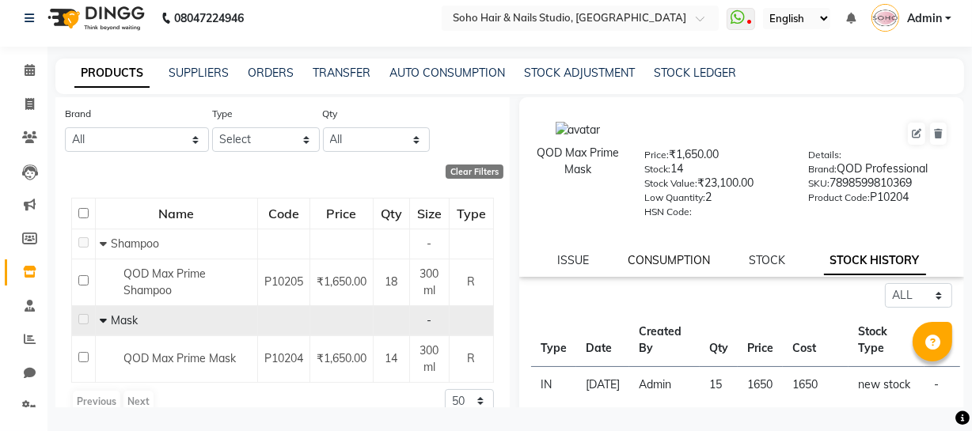
click at [680, 264] on link "CONSUMPTION" at bounding box center [669, 260] width 82 height 14
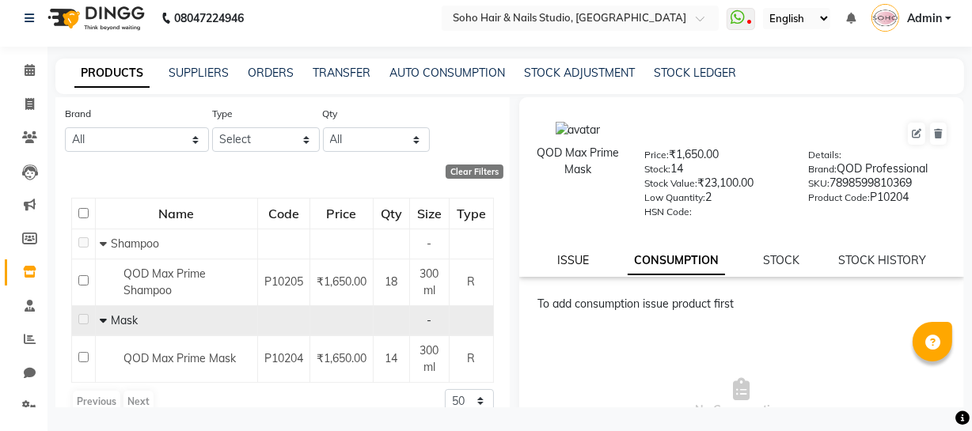
click at [568, 267] on link "ISSUE" at bounding box center [573, 260] width 32 height 14
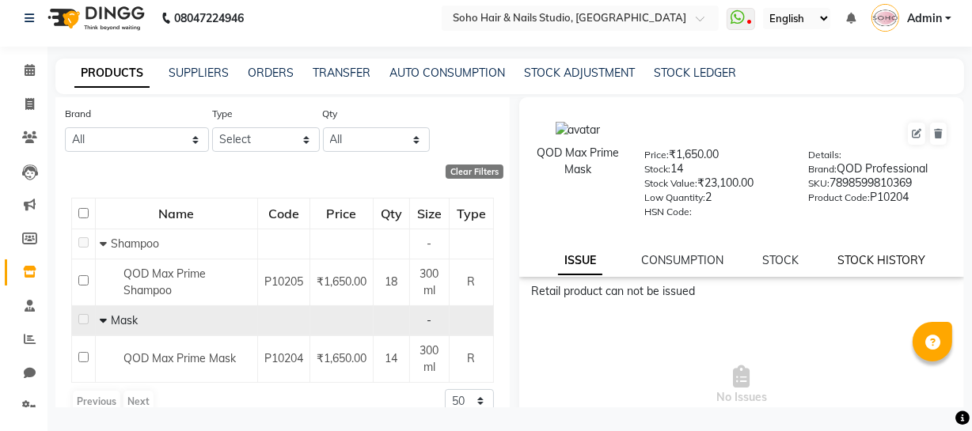
click at [868, 264] on link "STOCK HISTORY" at bounding box center [881, 260] width 88 height 14
select select "all"
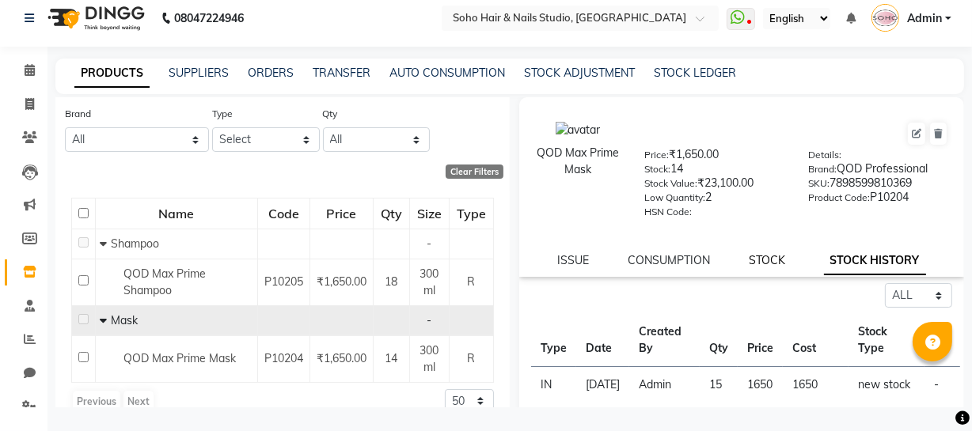
click at [759, 264] on link "STOCK" at bounding box center [767, 260] width 36 height 14
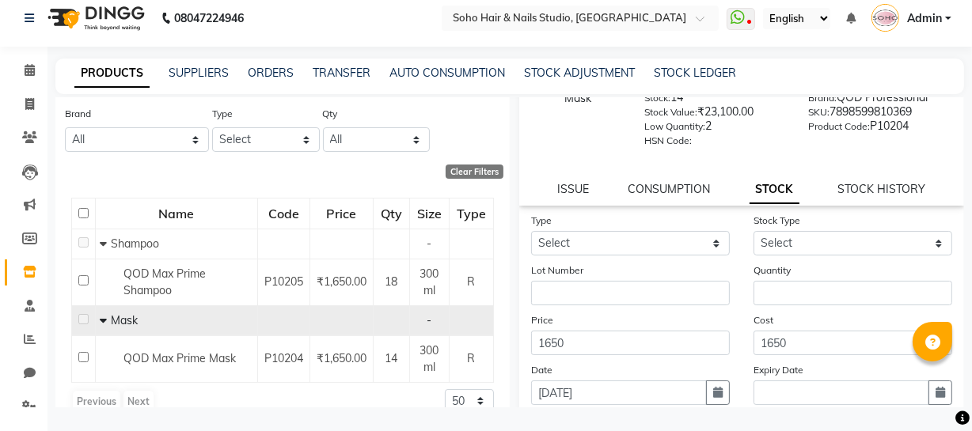
scroll to position [80, 0]
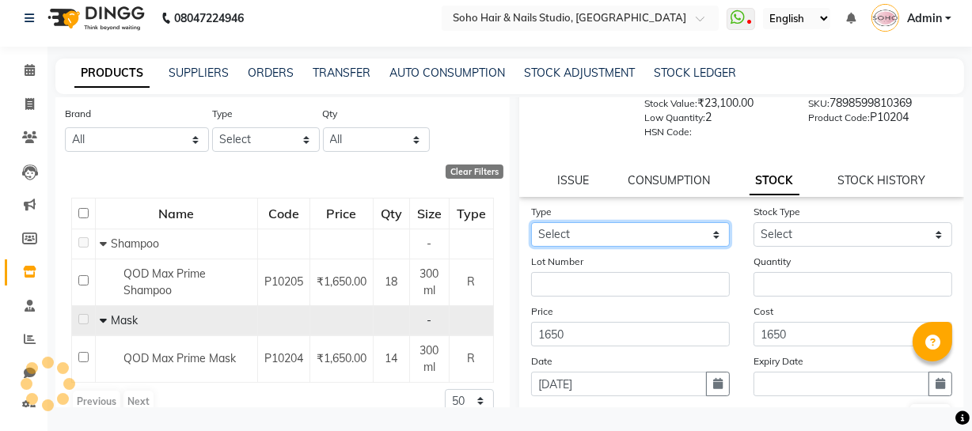
click at [644, 233] on select "Select In Out" at bounding box center [630, 234] width 199 height 25
select select "in"
click at [531, 224] on select "Select In Out" at bounding box center [630, 234] width 199 height 25
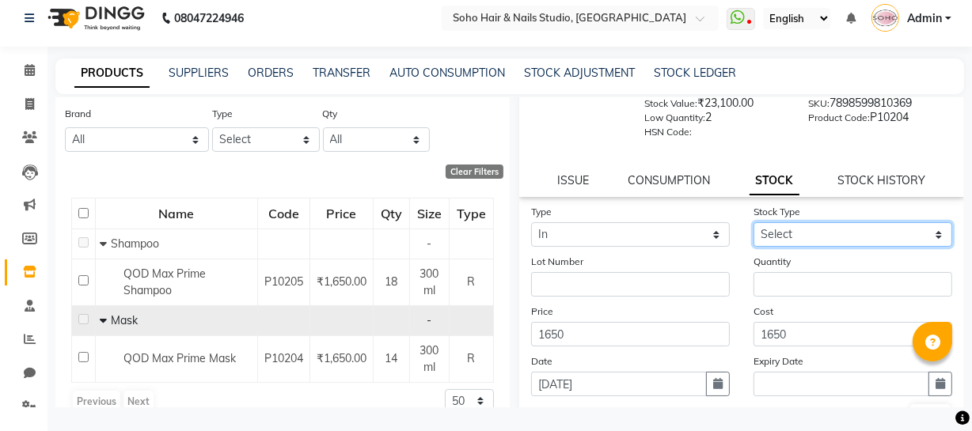
click at [847, 241] on select "Select New Stock Adjustment Return Other" at bounding box center [852, 234] width 199 height 25
select select "adjustment"
click at [753, 224] on select "Select New Stock Adjustment Return Other" at bounding box center [852, 234] width 199 height 25
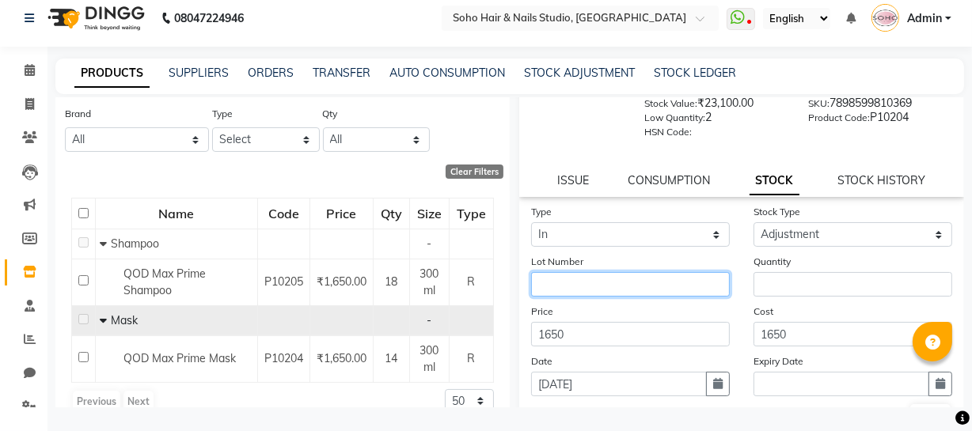
click at [648, 290] on input "text" at bounding box center [630, 284] width 199 height 25
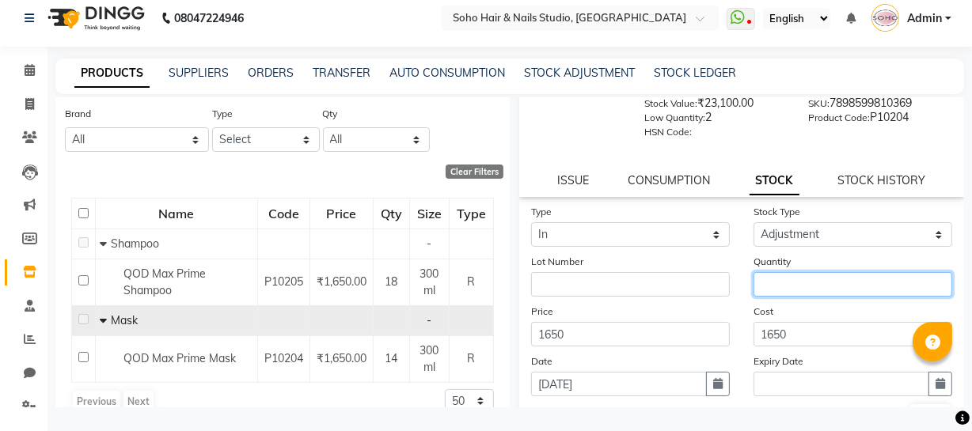
click at [831, 292] on input "number" at bounding box center [852, 284] width 199 height 25
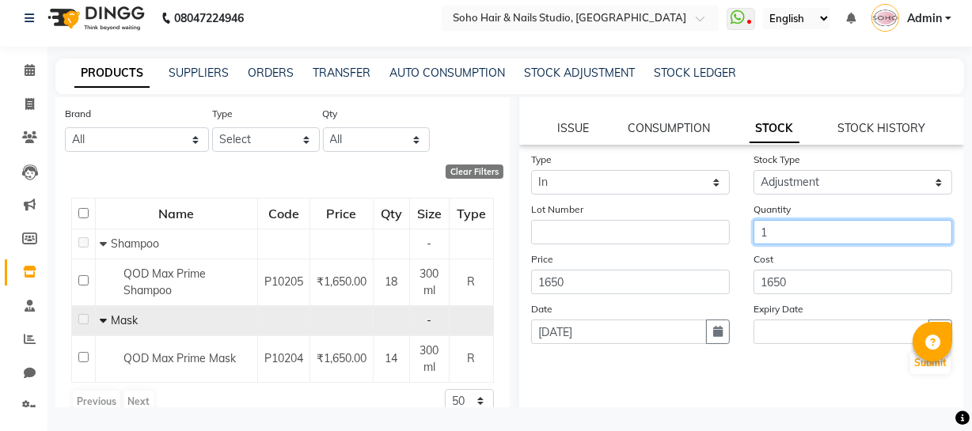
scroll to position [138, 0]
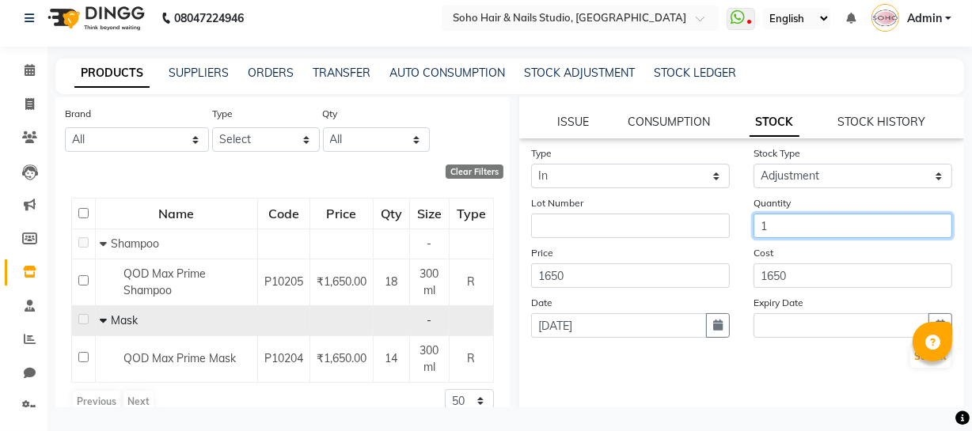
type input "1"
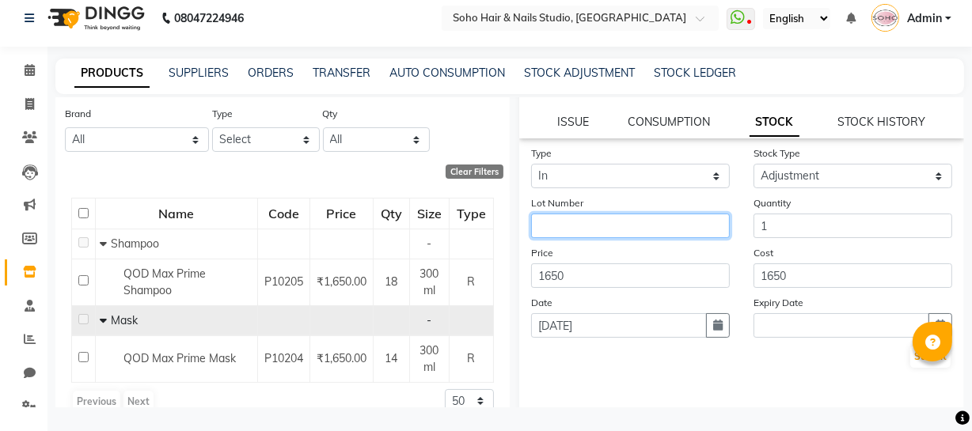
click at [620, 235] on input "text" at bounding box center [630, 226] width 199 height 25
type input "stock level adjustment"
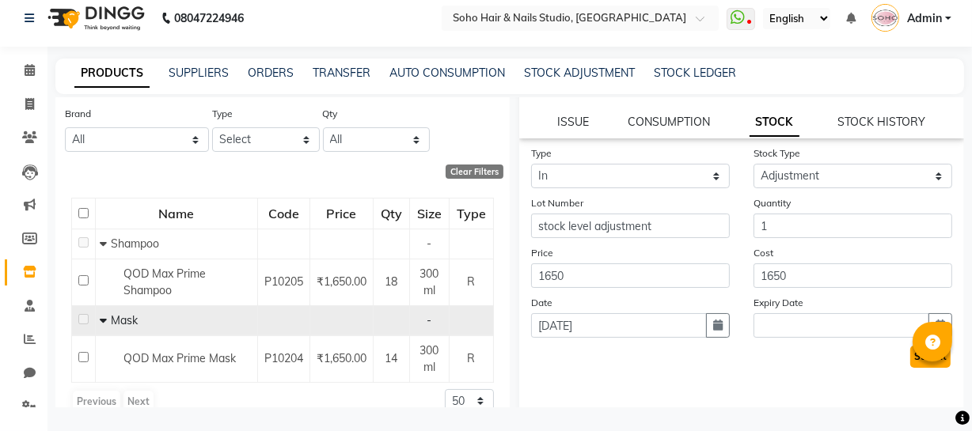
click at [910, 361] on button "Submit" at bounding box center [930, 357] width 40 height 22
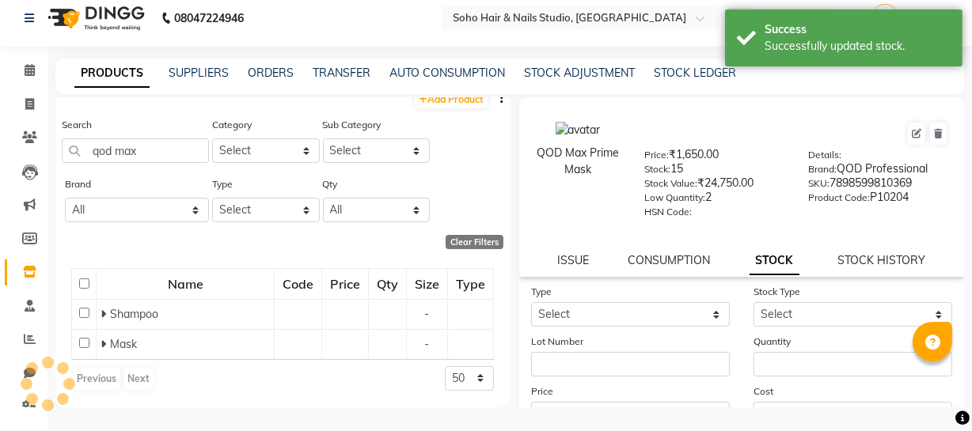
scroll to position [61, 0]
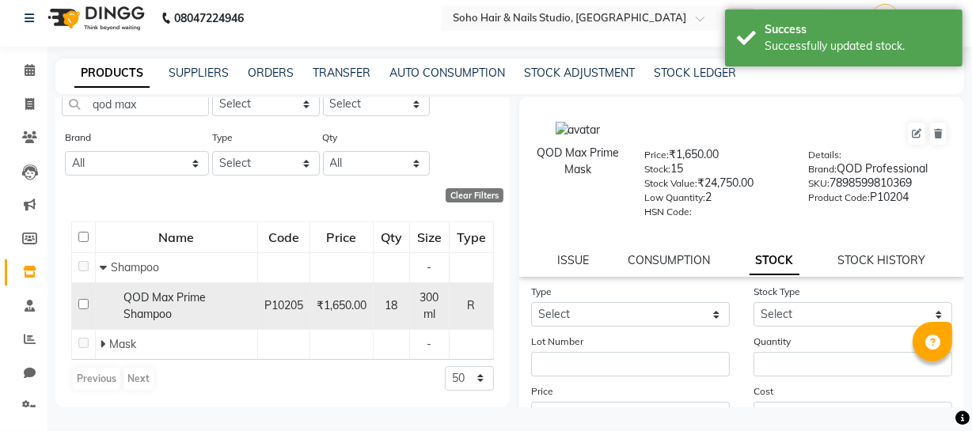
click at [165, 305] on div "QOD Max Prime Shampoo" at bounding box center [177, 306] width 154 height 33
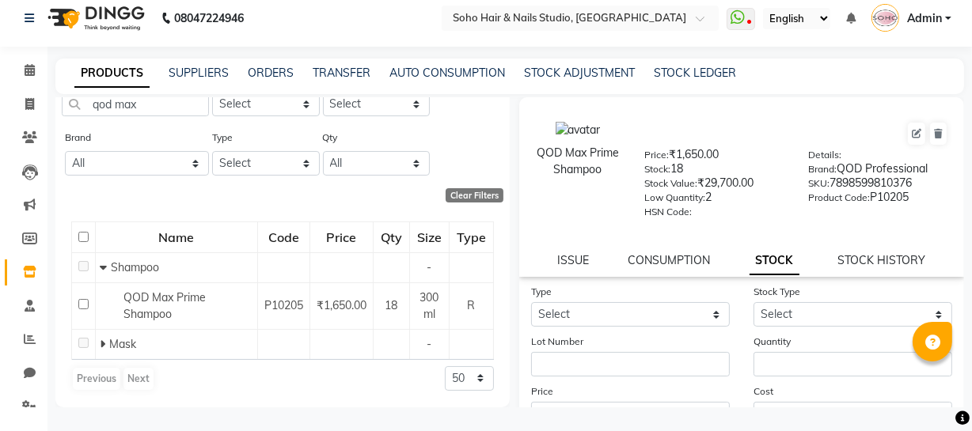
scroll to position [0, 0]
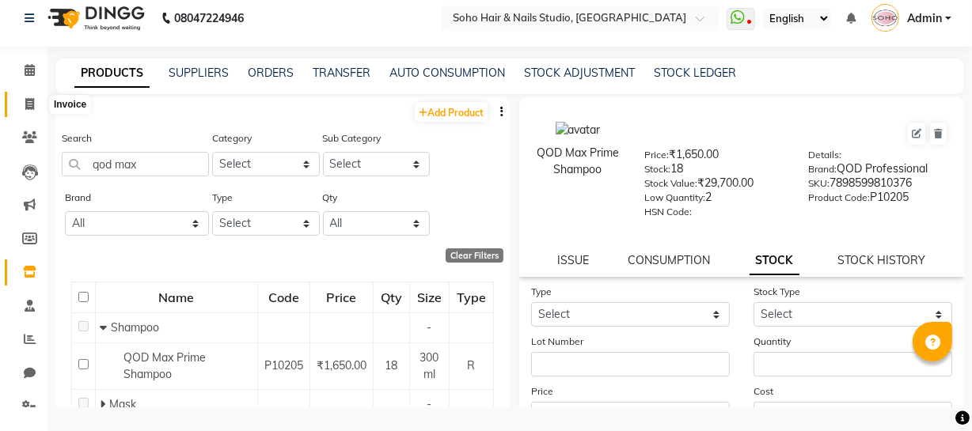
click at [25, 106] on icon at bounding box center [29, 104] width 9 height 12
select select "service"
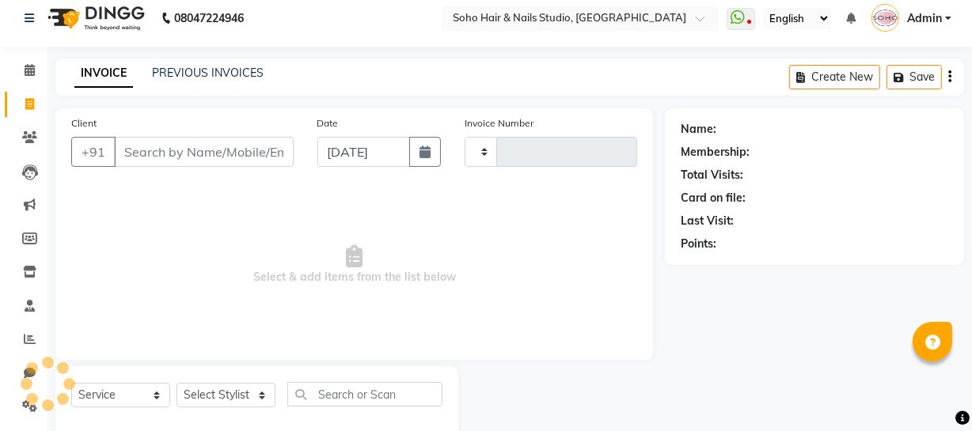
scroll to position [45, 0]
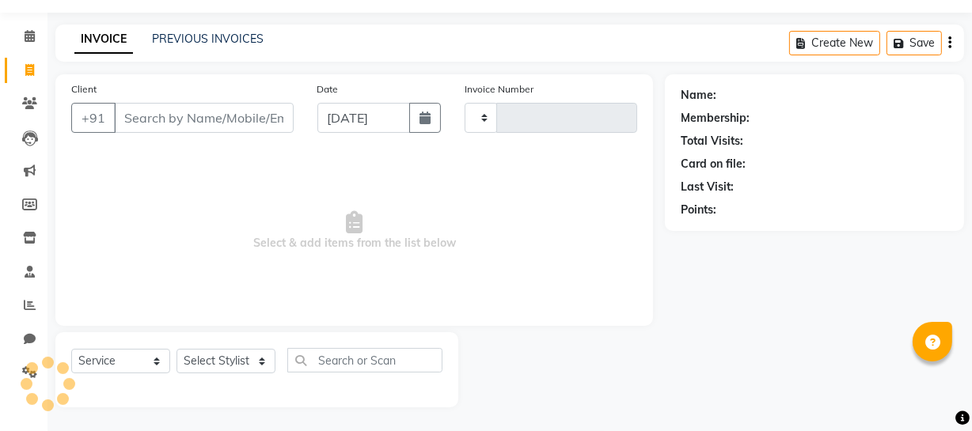
type input "3977"
select select "735"
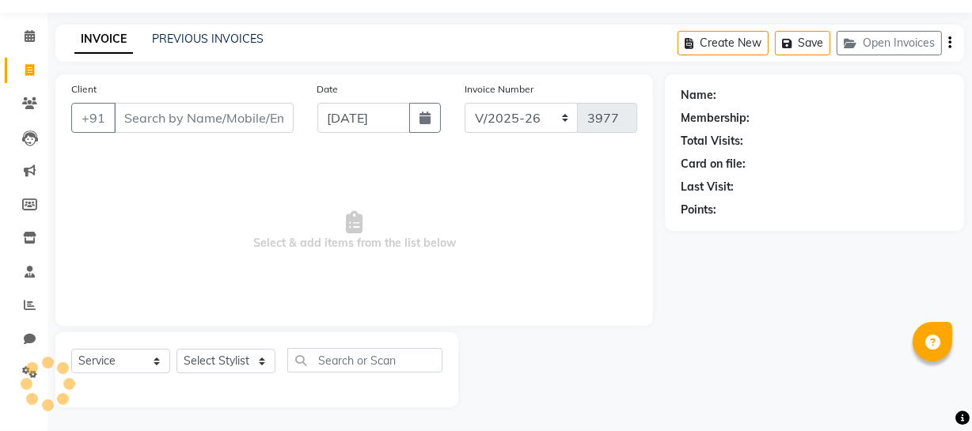
click at [186, 31] on div "PREVIOUS INVOICES" at bounding box center [208, 39] width 112 height 17
click at [187, 36] on link "PREVIOUS INVOICES" at bounding box center [208, 39] width 112 height 14
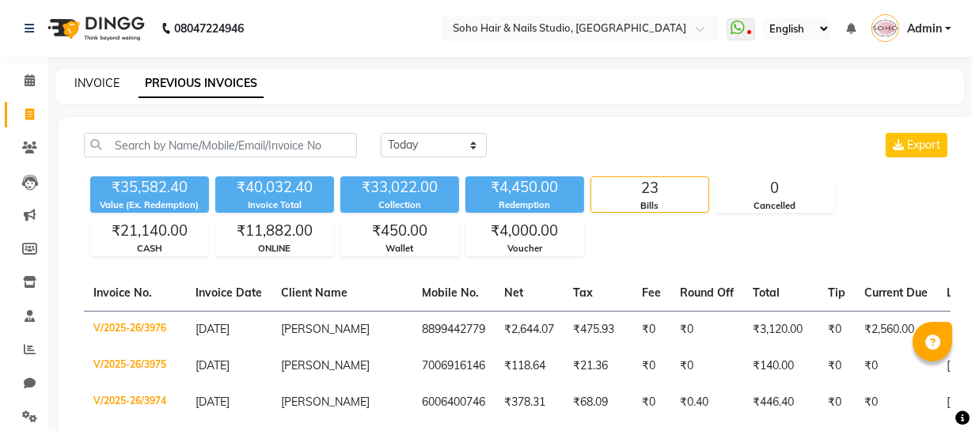
click at [111, 84] on link "INVOICE" at bounding box center [96, 83] width 45 height 14
select select "service"
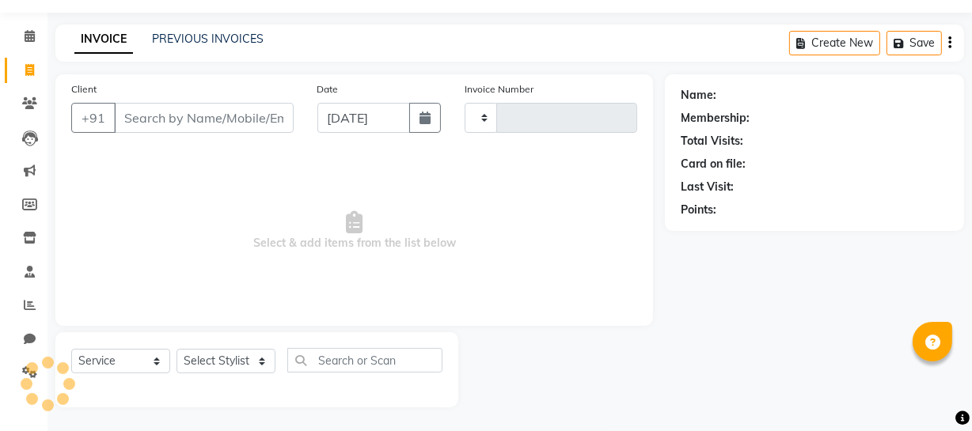
type input "3977"
select select "735"
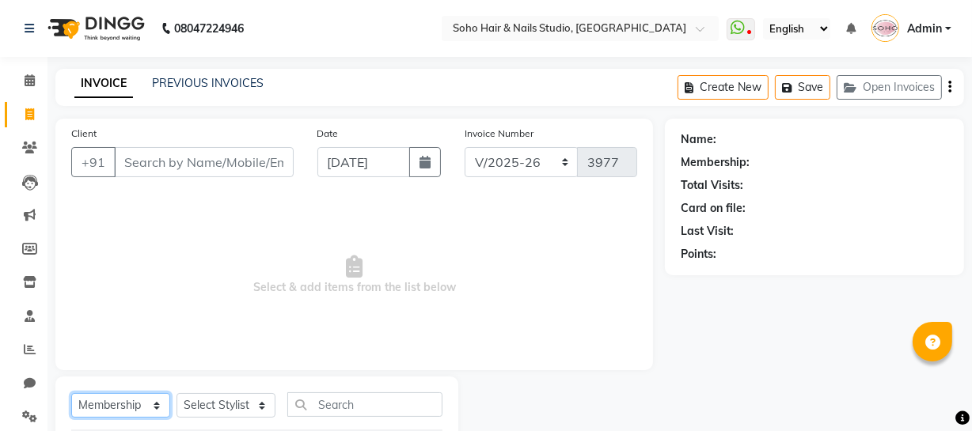
drag, startPoint x: 93, startPoint y: 408, endPoint x: 93, endPoint y: 395, distance: 13.5
click at [93, 408] on select "Select Service Product Membership Package Voucher Prepaid Gift Card" at bounding box center [120, 405] width 99 height 25
select select "service"
click at [71, 393] on select "Select Service Product Membership Package Voucher Prepaid Gift Card" at bounding box center [120, 405] width 99 height 25
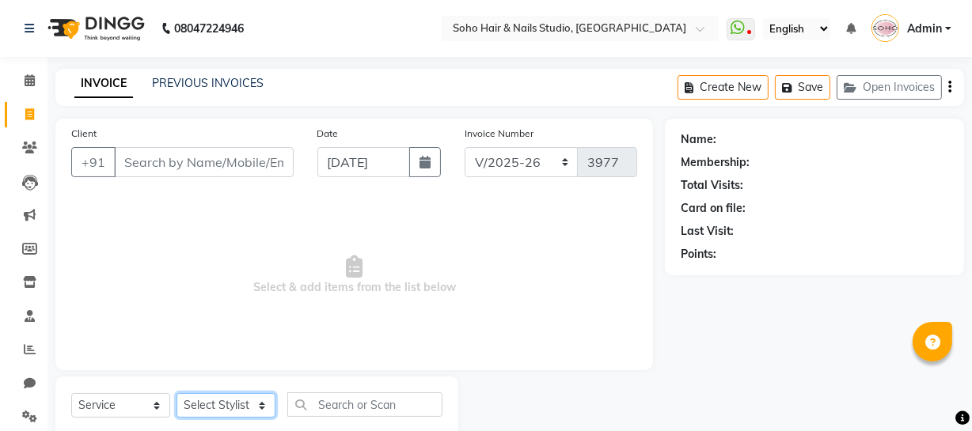
click at [223, 408] on select "Select Stylist [PERSON_NAME] Adhamya [PERSON_NAME] [PERSON_NAME] [PERSON_NAME] …" at bounding box center [225, 405] width 99 height 25
select select "62579"
click at [176, 393] on select "Select Stylist [PERSON_NAME] Adhamya [PERSON_NAME] [PERSON_NAME] [PERSON_NAME] …" at bounding box center [225, 405] width 99 height 25
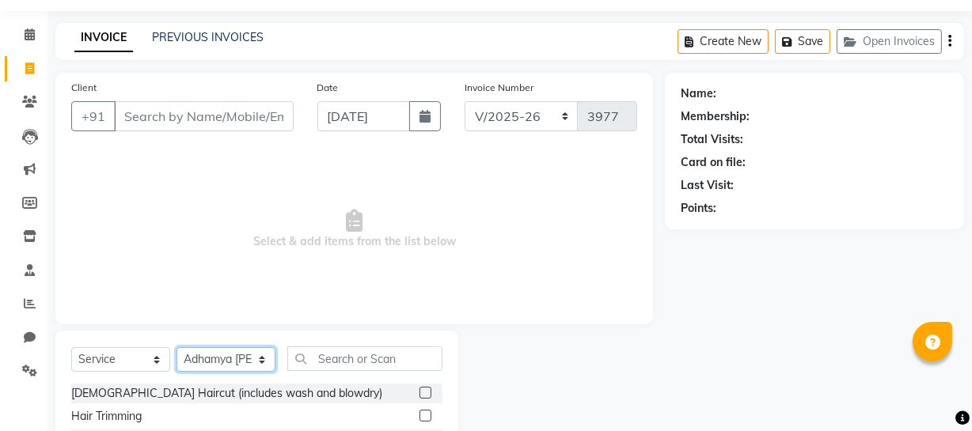
scroll to position [71, 0]
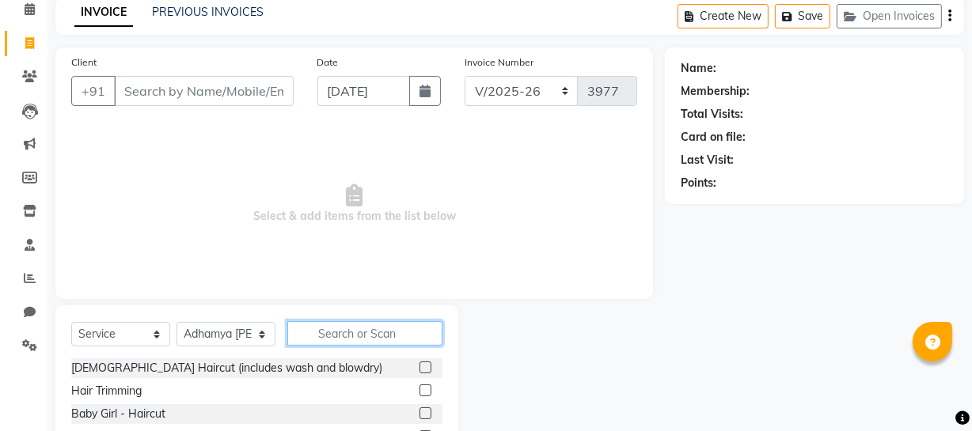
click at [305, 332] on input "text" at bounding box center [364, 333] width 155 height 25
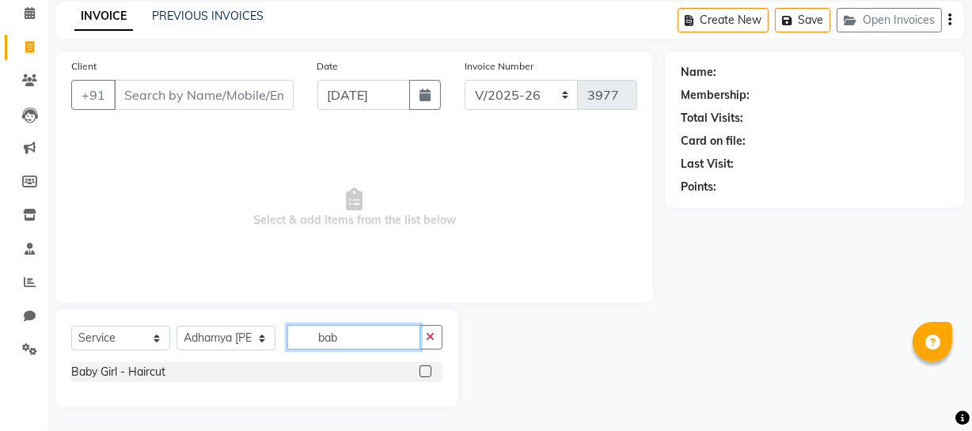
scroll to position [68, 0]
type input "bab"
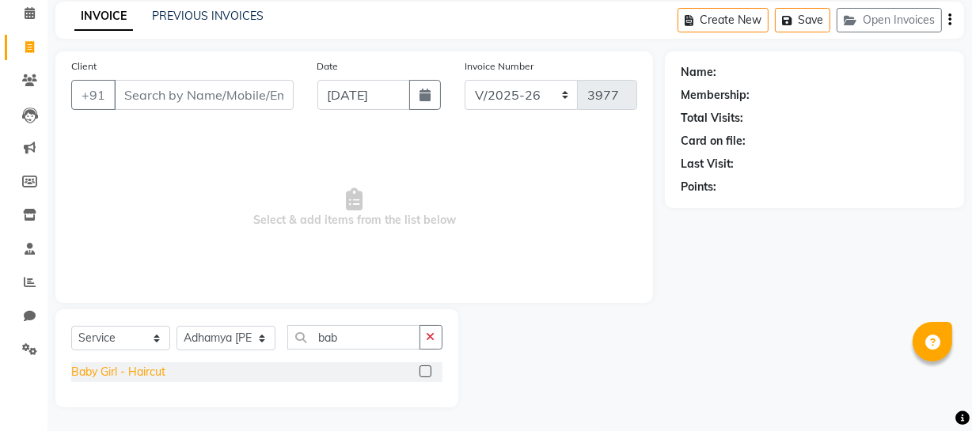
click at [151, 364] on div "Baby Girl - Haircut" at bounding box center [118, 372] width 94 height 17
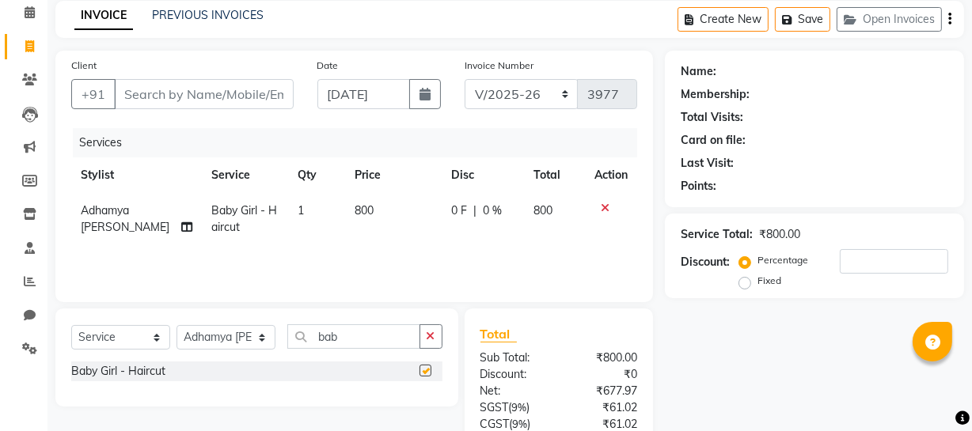
checkbox input "false"
click at [283, 98] on input "Client" at bounding box center [204, 94] width 180 height 30
click at [19, 55] on span at bounding box center [30, 47] width 28 height 18
select select "service"
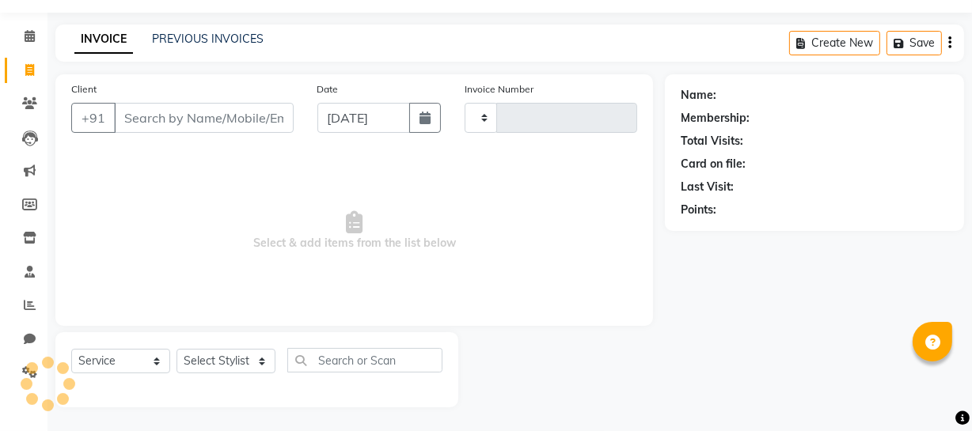
type input "3977"
select select "735"
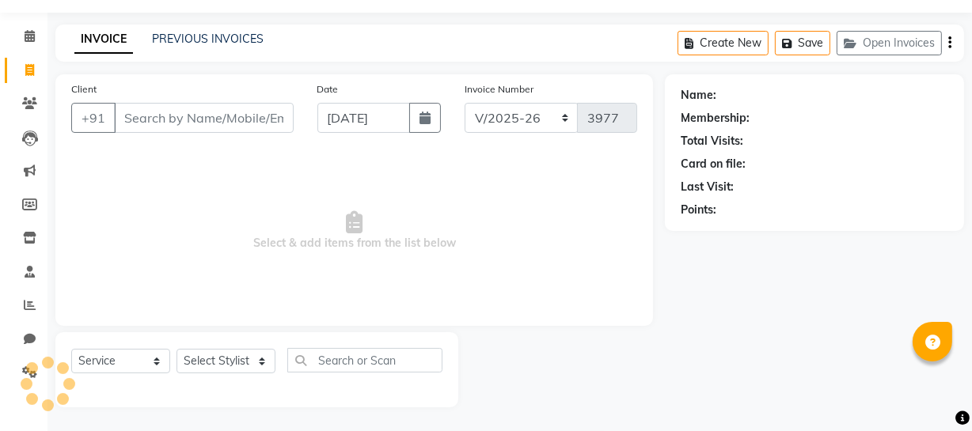
select select "membership"
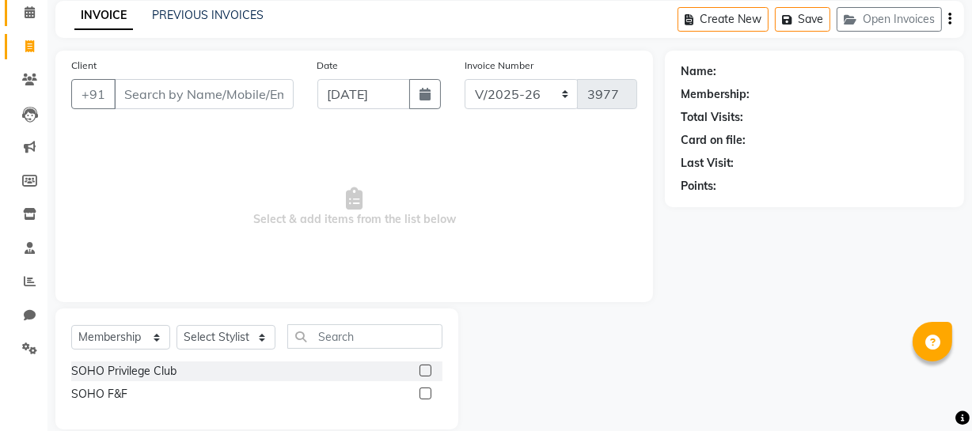
click at [21, 21] on link "Calendar" at bounding box center [24, 13] width 38 height 26
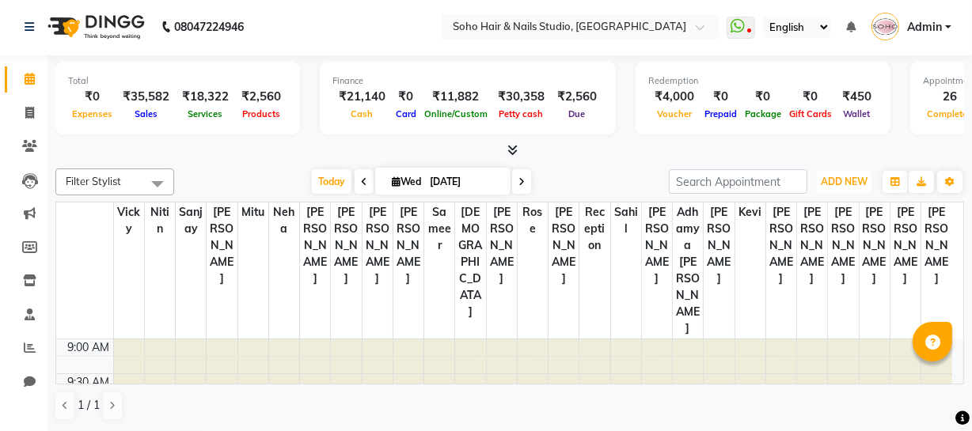
click at [838, 180] on span "ADD NEW" at bounding box center [844, 182] width 47 height 12
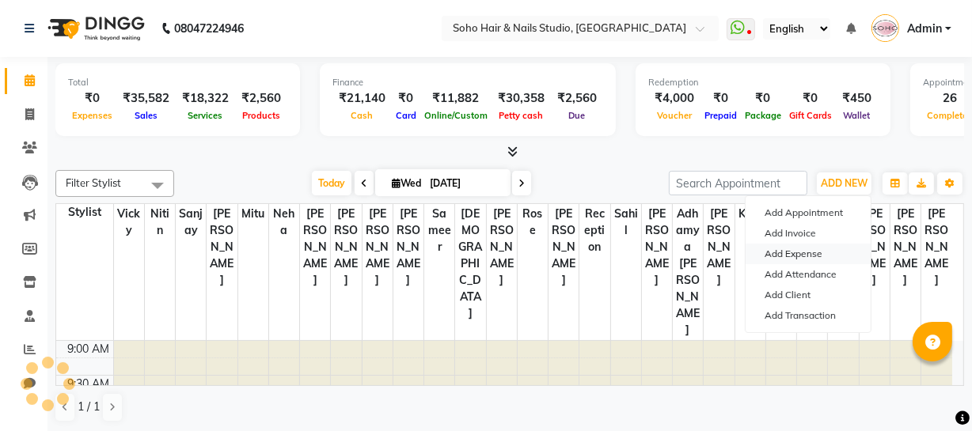
click at [803, 248] on link "Add Expense" at bounding box center [807, 254] width 125 height 21
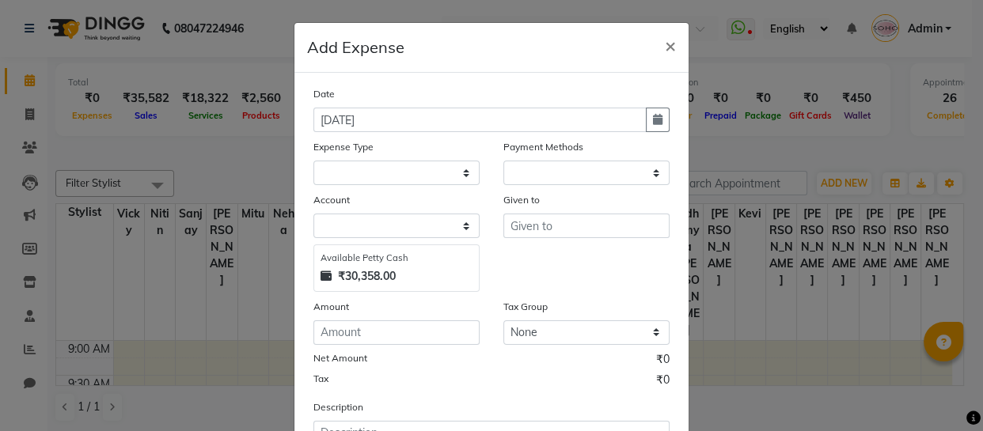
select select "1"
select select "2529"
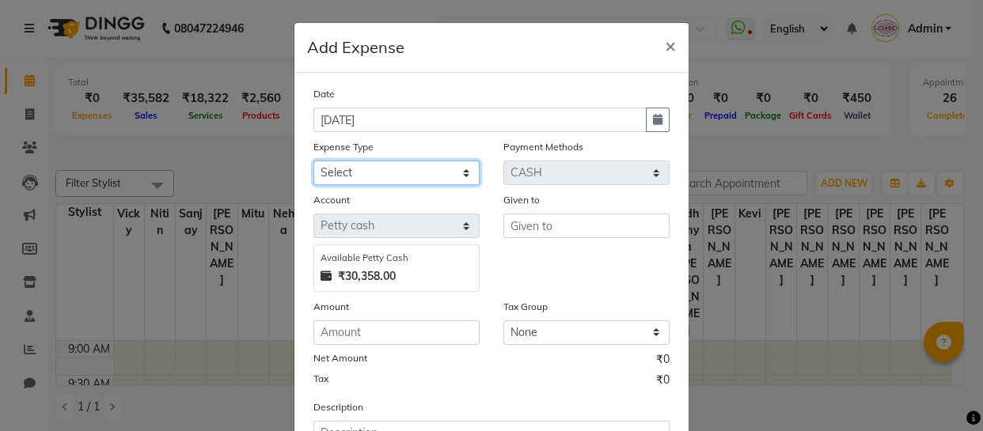
click at [329, 171] on select "Select Cash transfer to bank Client Snacks Fuel Govt fee Incentive Maintenance …" at bounding box center [396, 173] width 166 height 25
select select "22585"
click at [313, 161] on select "Select Cash transfer to bank Client Snacks Fuel Govt fee Incentive Maintenance …" at bounding box center [396, 173] width 166 height 25
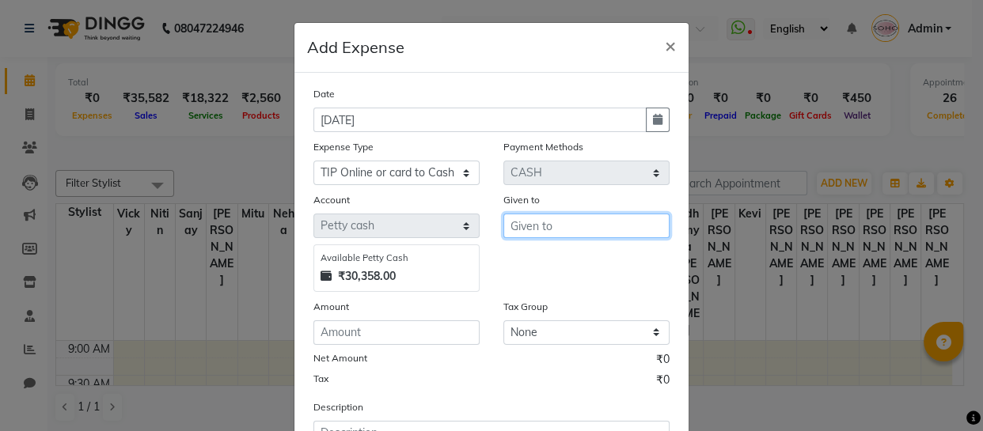
click at [525, 226] on input "text" at bounding box center [586, 226] width 166 height 25
type input "[PERSON_NAME]"
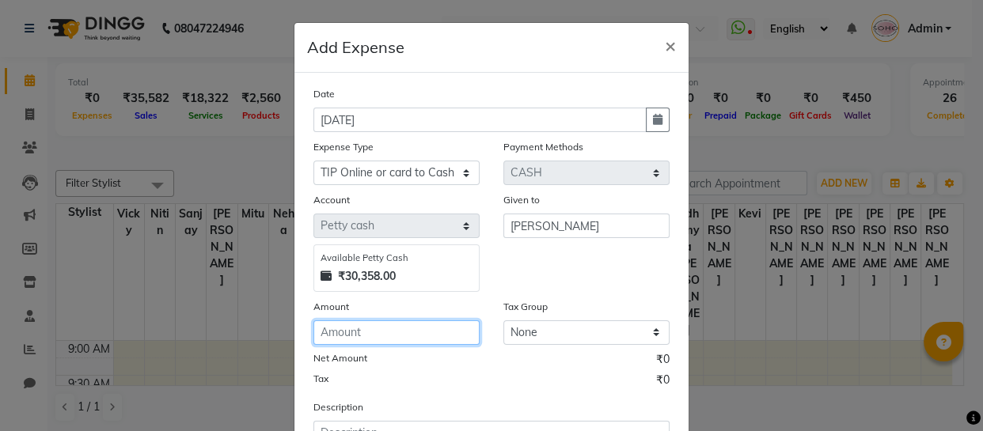
click at [400, 332] on input "number" at bounding box center [396, 332] width 166 height 25
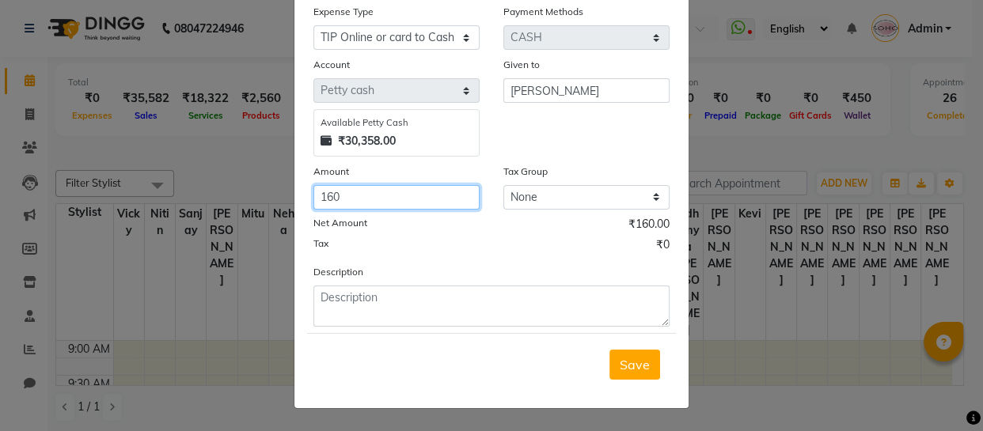
scroll to position [137, 0]
type input "160"
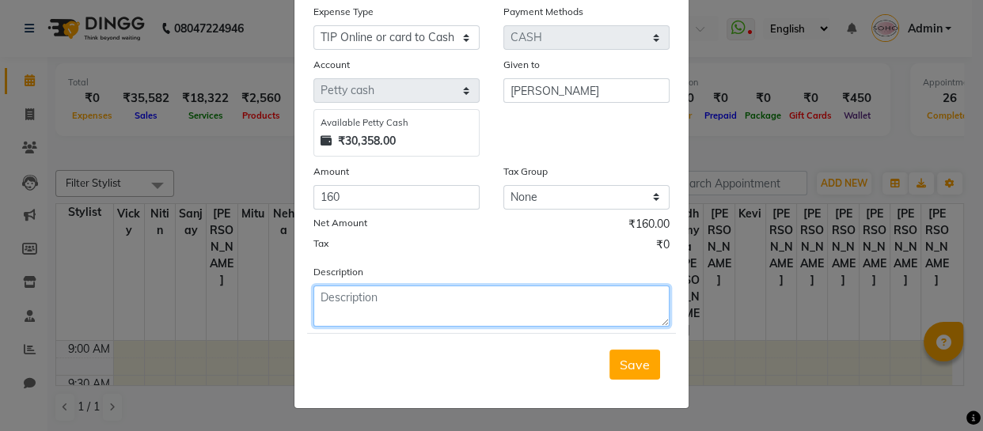
click at [423, 313] on textarea at bounding box center [491, 306] width 356 height 41
type textarea "online"
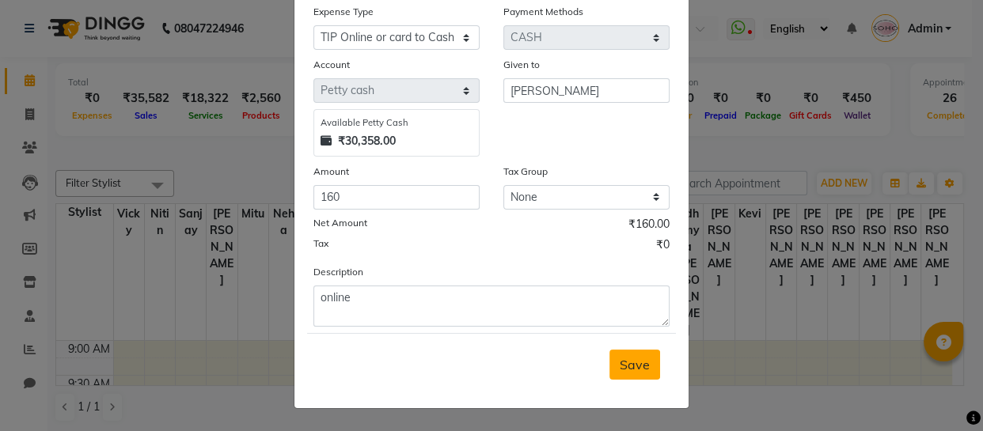
click at [624, 370] on span "Save" at bounding box center [635, 365] width 30 height 16
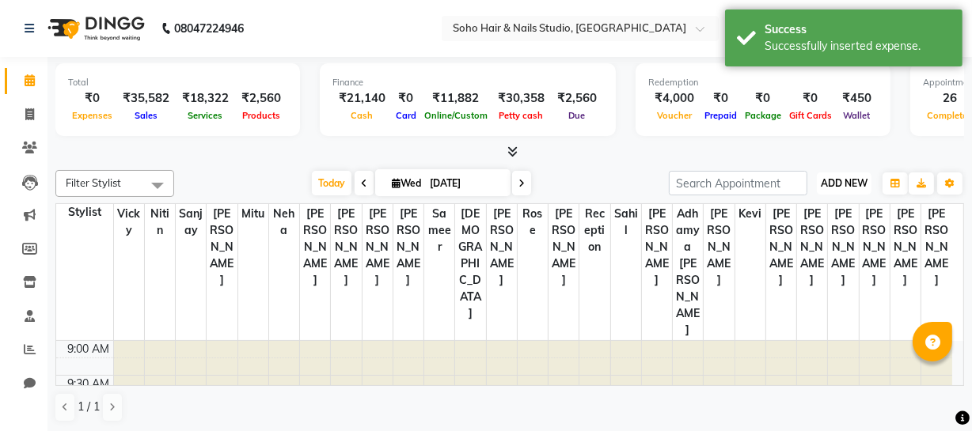
click at [851, 182] on span "ADD NEW" at bounding box center [844, 183] width 47 height 12
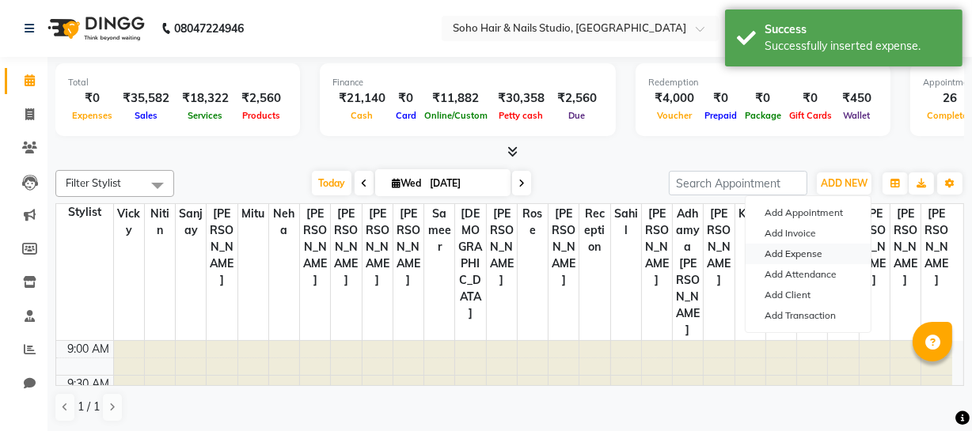
click at [817, 247] on link "Add Expense" at bounding box center [807, 254] width 125 height 21
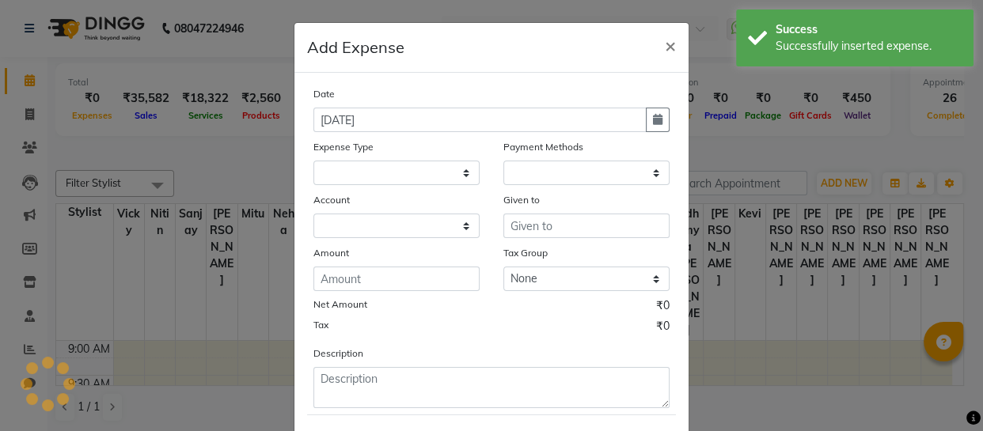
select select
select select "1"
select select "2529"
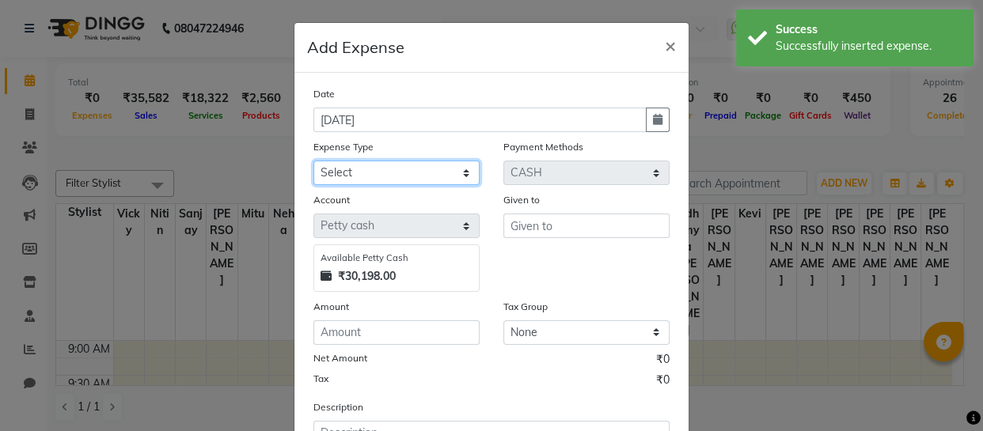
click at [419, 180] on select "Select Cash transfer to bank Client Snacks Fuel Govt fee Incentive Maintenance …" at bounding box center [396, 173] width 166 height 25
click at [313, 161] on select "Select Cash transfer to bank Client Snacks Fuel Govt fee Incentive Maintenance …" at bounding box center [396, 173] width 166 height 25
click at [453, 170] on select "Select Cash transfer to bank Client Snacks Fuel Govt fee Incentive Maintenance …" at bounding box center [396, 173] width 166 height 25
select select "22561"
click at [313, 161] on select "Select Cash transfer to bank Client Snacks Fuel Govt fee Incentive Maintenance …" at bounding box center [396, 173] width 166 height 25
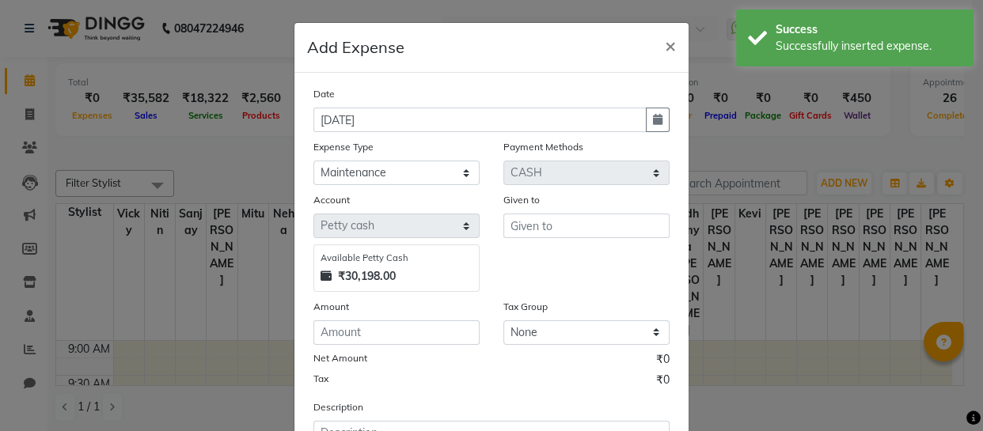
click at [586, 240] on div "Given to" at bounding box center [586, 242] width 190 height 101
click at [580, 236] on input "text" at bounding box center [586, 226] width 166 height 25
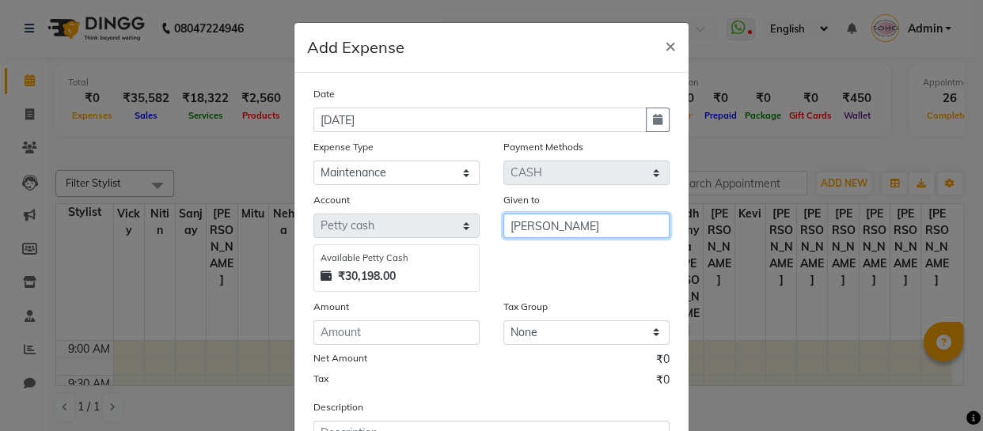
type input "[PERSON_NAME]"
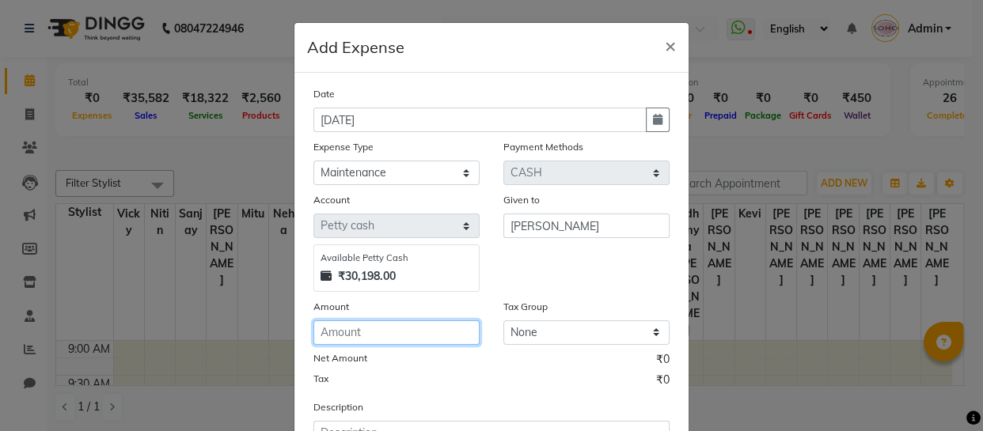
click at [412, 327] on input "number" at bounding box center [396, 332] width 166 height 25
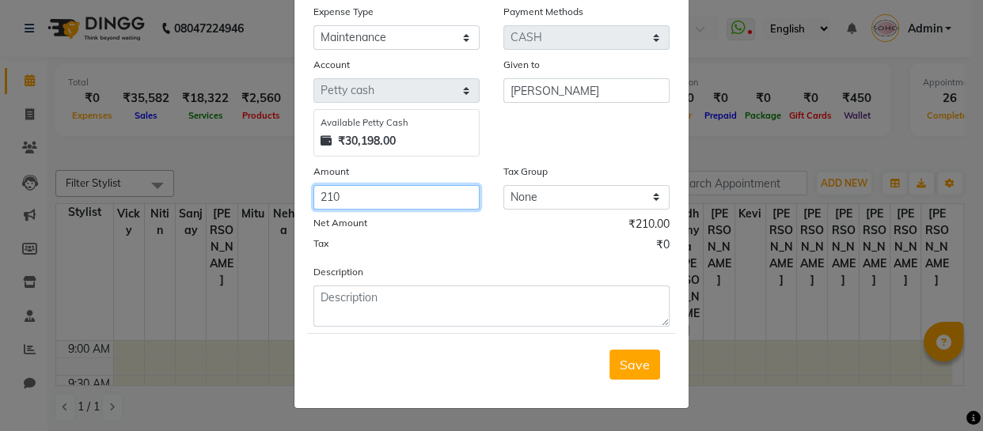
type input "210"
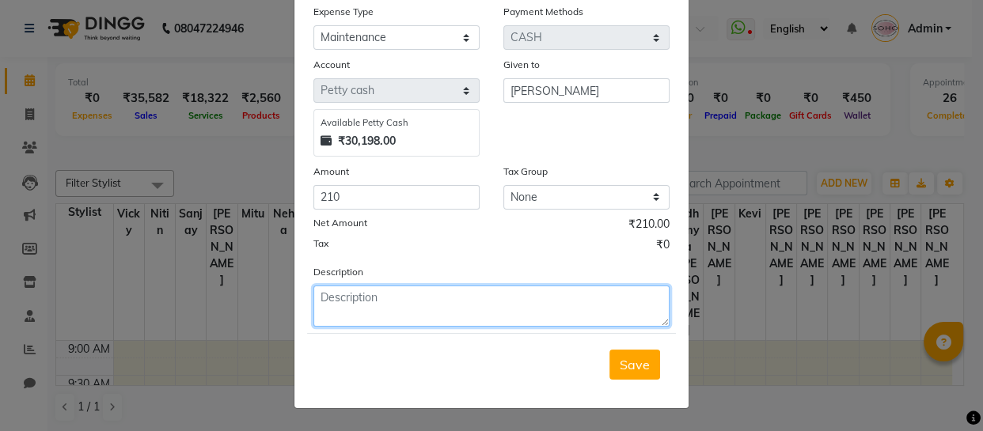
click at [421, 286] on textarea at bounding box center [491, 306] width 356 height 41
type textarea "Dranx"
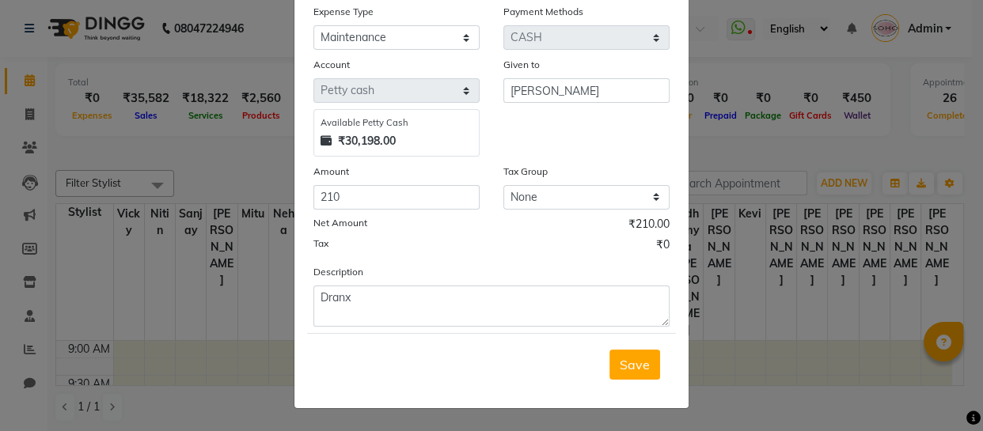
click at [620, 365] on span "Save" at bounding box center [635, 365] width 30 height 16
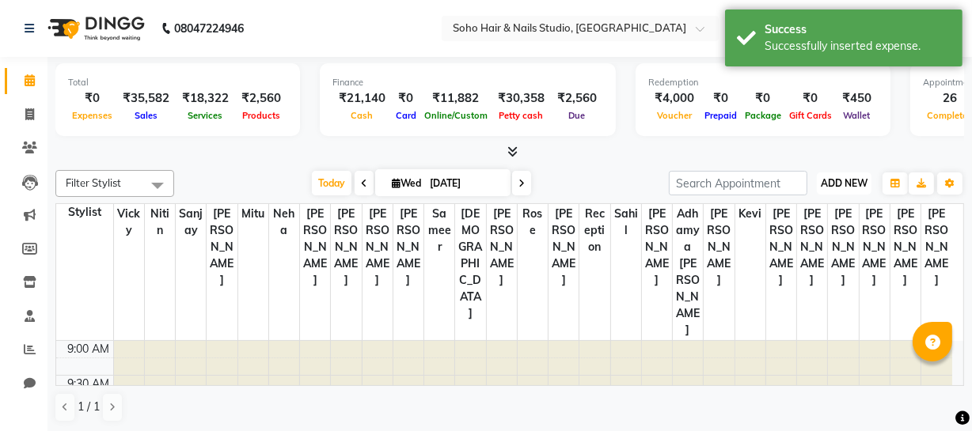
click at [835, 188] on span "ADD NEW" at bounding box center [844, 183] width 47 height 12
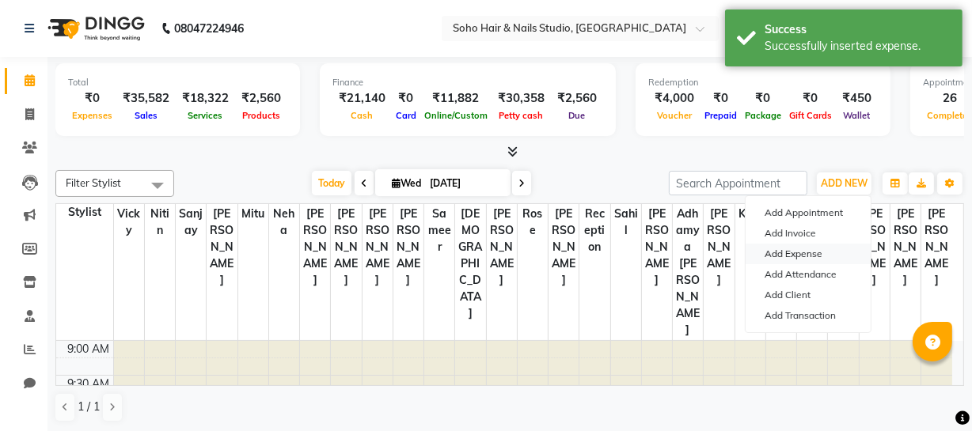
click at [810, 248] on link "Add Expense" at bounding box center [807, 254] width 125 height 21
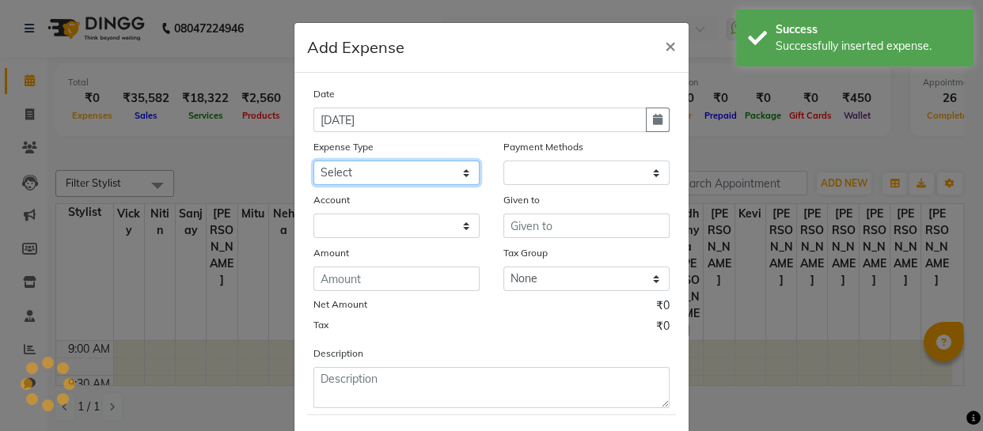
select select "1"
select select "2529"
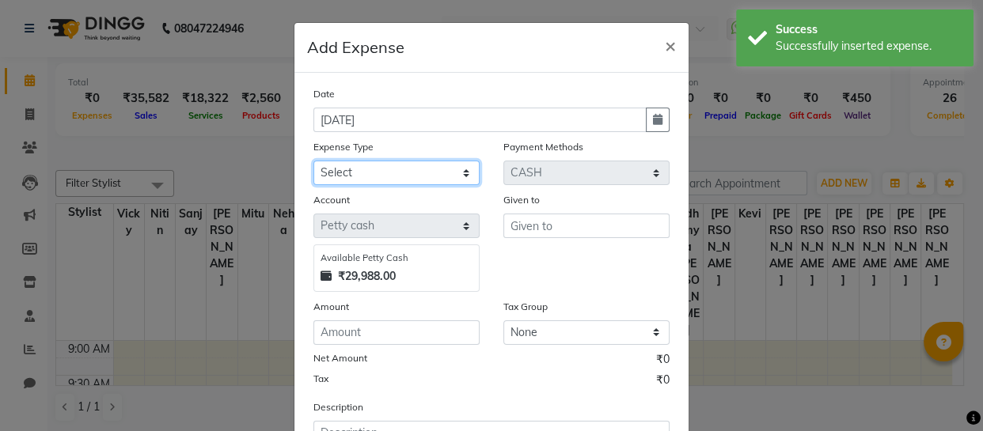
click at [396, 172] on select "Select Cash transfer to bank Client Snacks Fuel Govt fee Incentive Maintenance …" at bounding box center [396, 173] width 166 height 25
select select "22586"
click at [313, 161] on select "Select Cash transfer to bank Client Snacks Fuel Govt fee Incentive Maintenance …" at bounding box center [396, 173] width 166 height 25
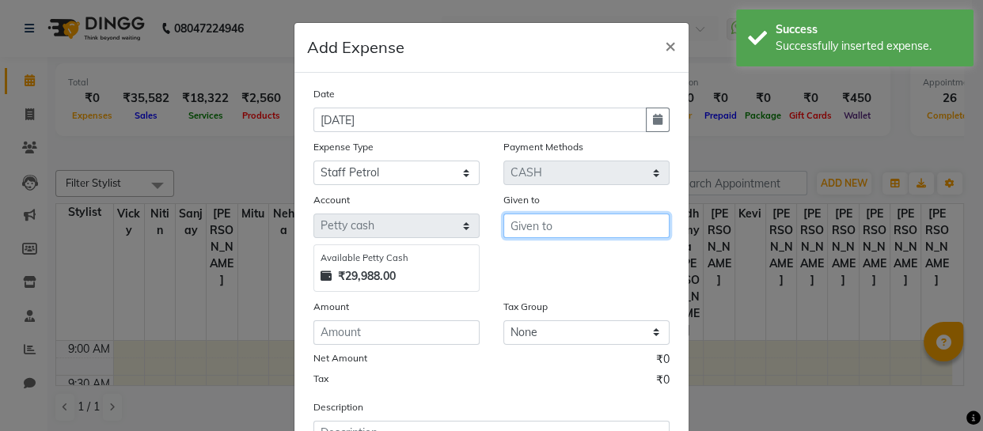
click at [532, 219] on input "text" at bounding box center [586, 226] width 166 height 25
type input "[PERSON_NAME]"
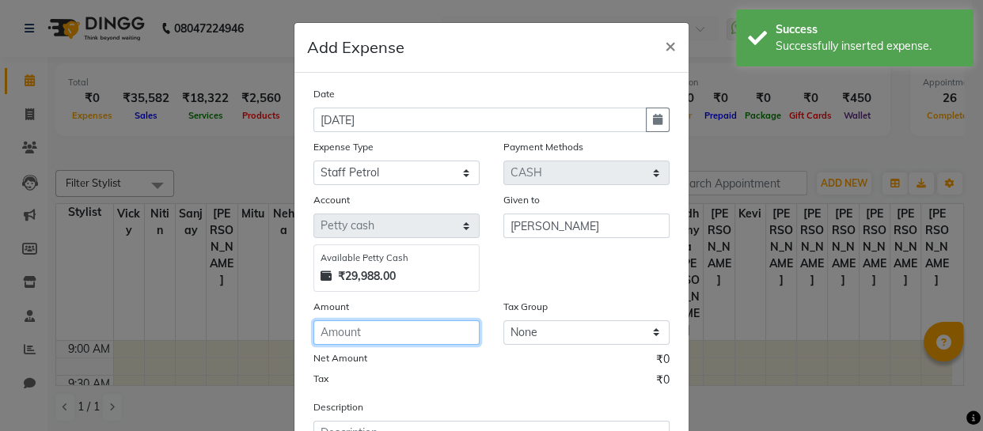
click at [442, 334] on input "number" at bounding box center [396, 332] width 166 height 25
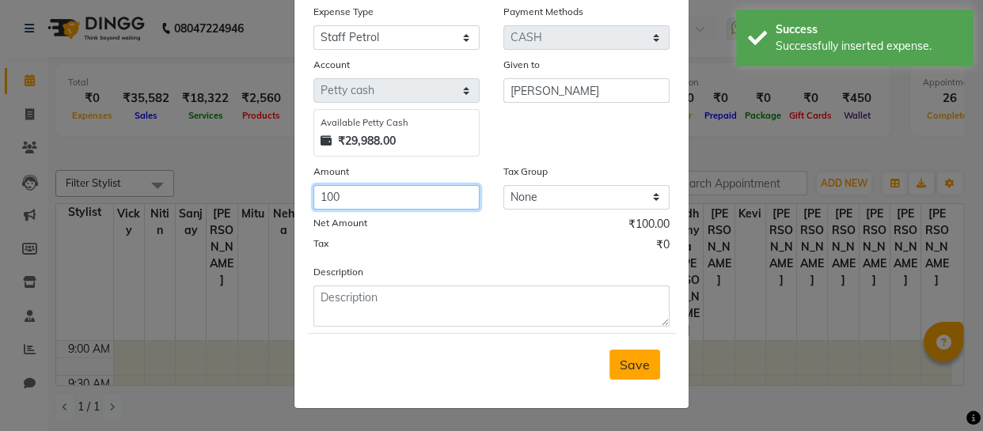
type input "100"
click at [649, 359] on button "Save" at bounding box center [634, 365] width 51 height 30
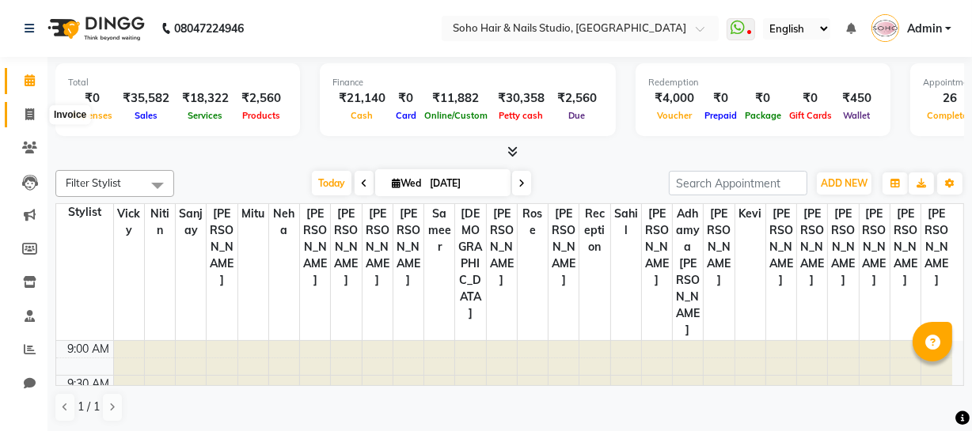
click at [31, 119] on icon at bounding box center [29, 114] width 9 height 12
select select "service"
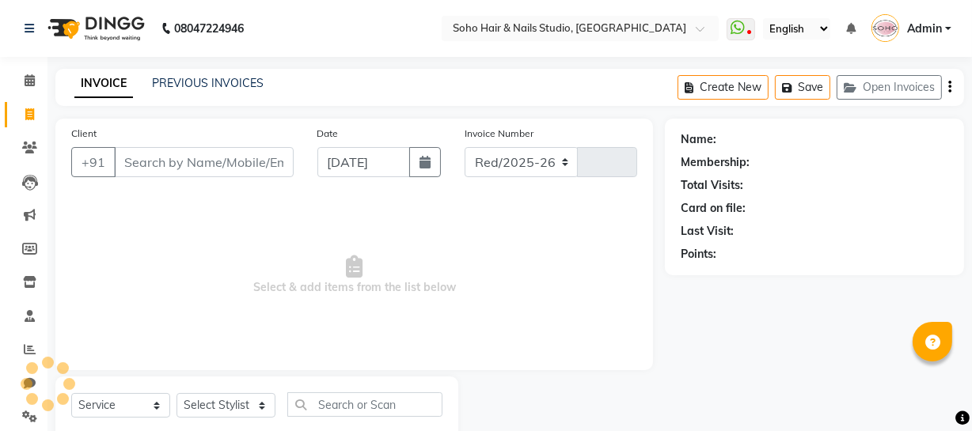
select select "735"
type input "3977"
select select "membership"
click at [32, 142] on icon at bounding box center [29, 148] width 15 height 12
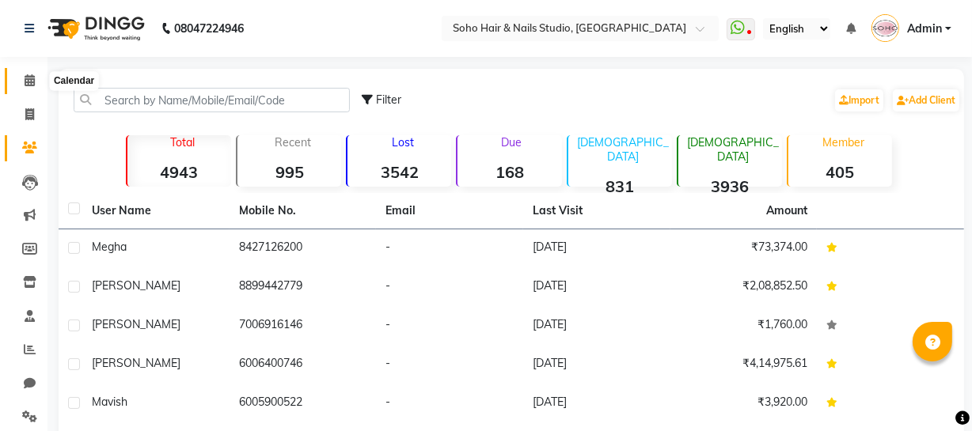
click at [25, 86] on span at bounding box center [30, 81] width 28 height 18
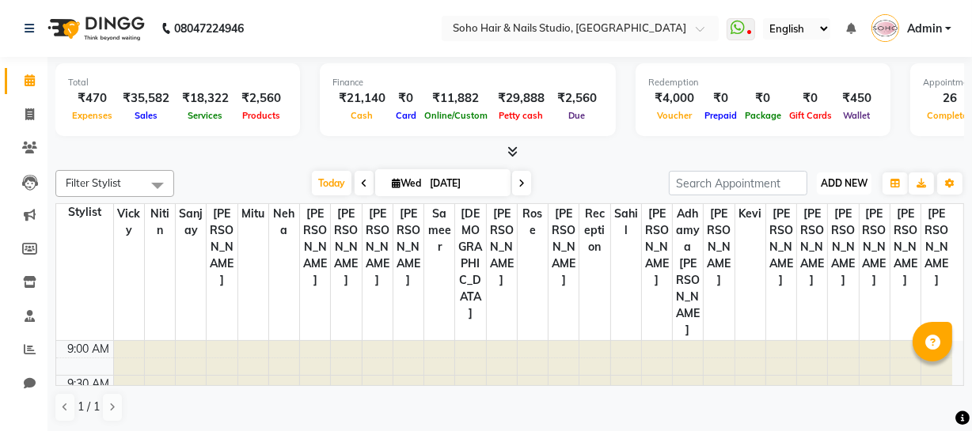
click at [848, 183] on span "ADD NEW" at bounding box center [844, 183] width 47 height 12
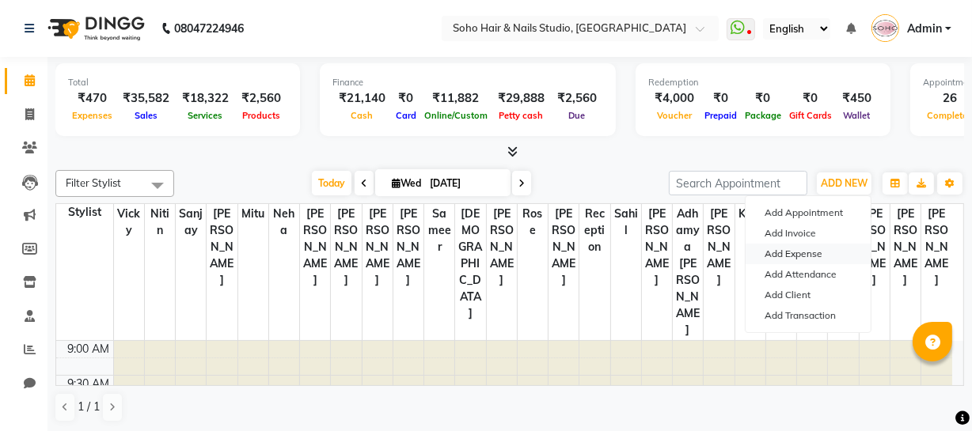
click at [826, 251] on link "Add Expense" at bounding box center [807, 254] width 125 height 21
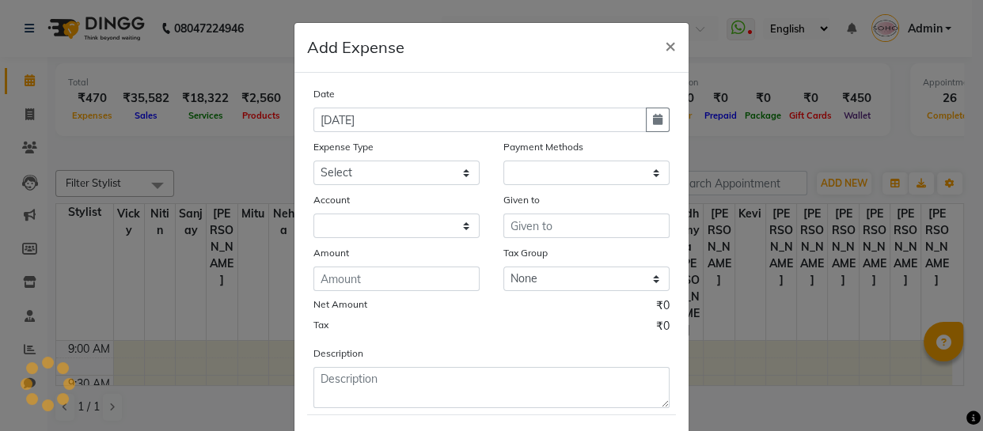
select select "1"
select select "2529"
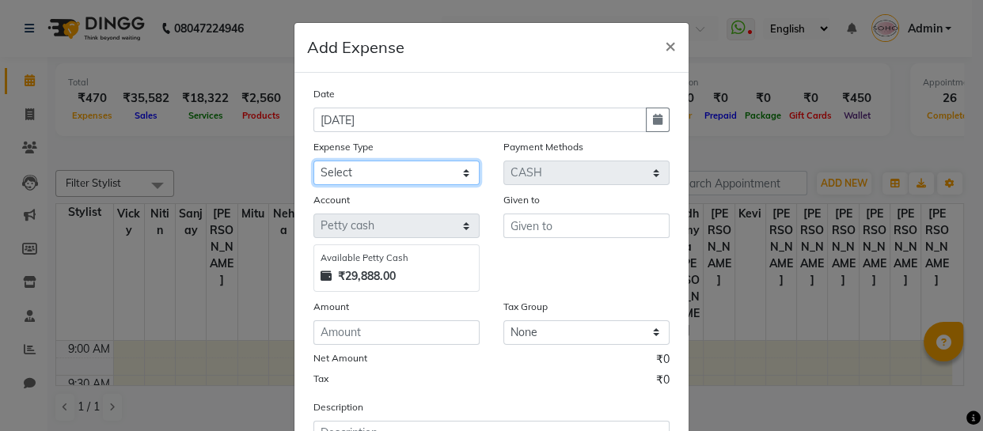
click at [436, 169] on select "Select Cash transfer to bank Client Snacks Fuel Govt fee Incentive Maintenance …" at bounding box center [396, 173] width 166 height 25
select select "22569"
click at [313, 161] on select "Select Cash transfer to bank Client Snacks Fuel Govt fee Incentive Maintenance …" at bounding box center [396, 173] width 166 height 25
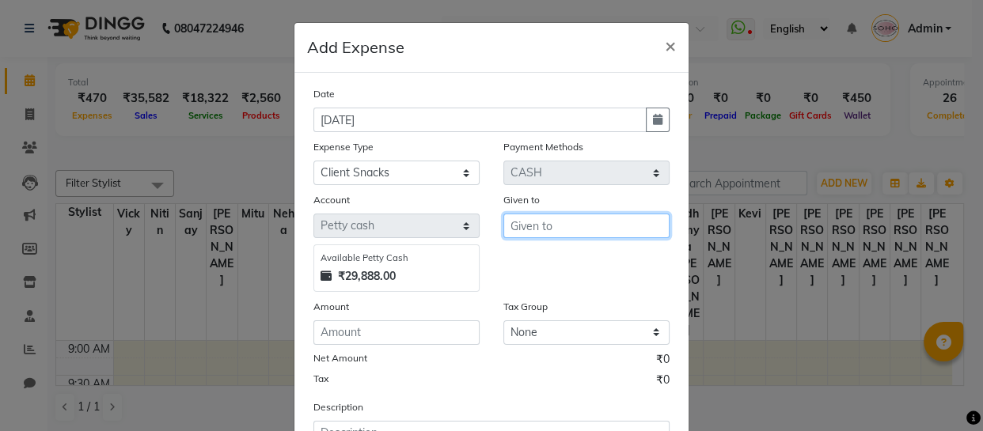
click at [576, 224] on input "text" at bounding box center [586, 226] width 166 height 25
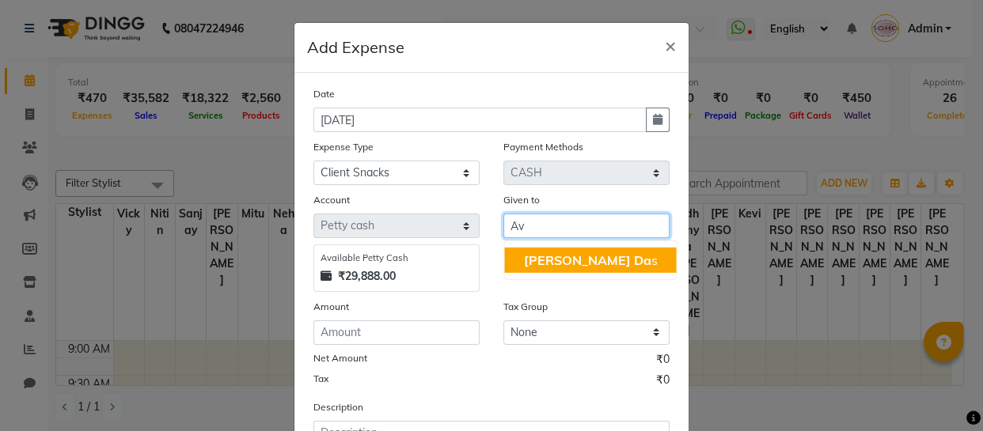
type input "A"
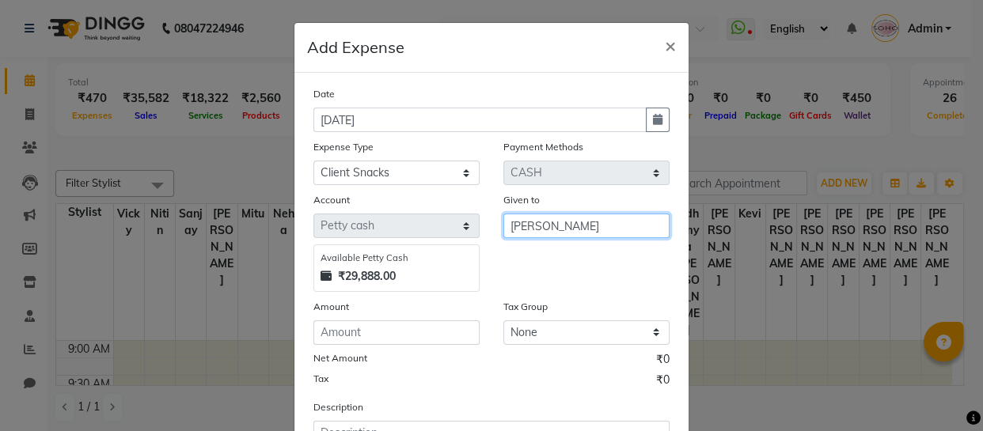
type input "[PERSON_NAME]"
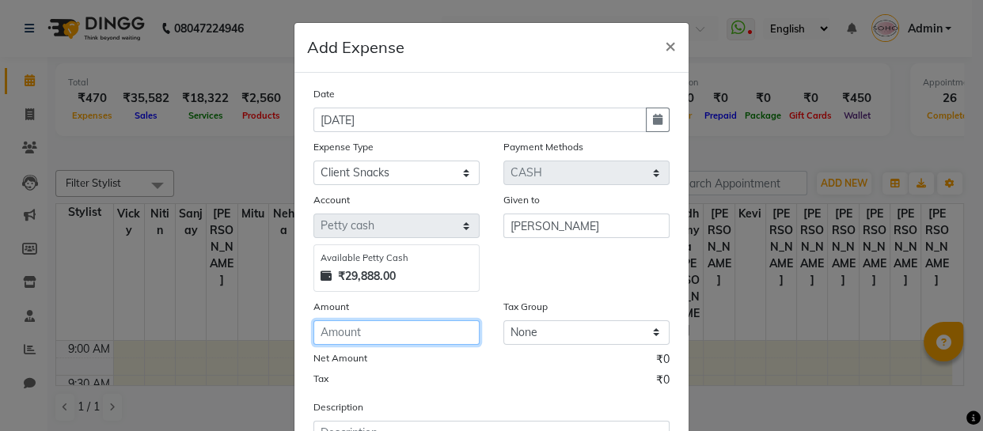
click at [359, 345] on input "number" at bounding box center [396, 332] width 166 height 25
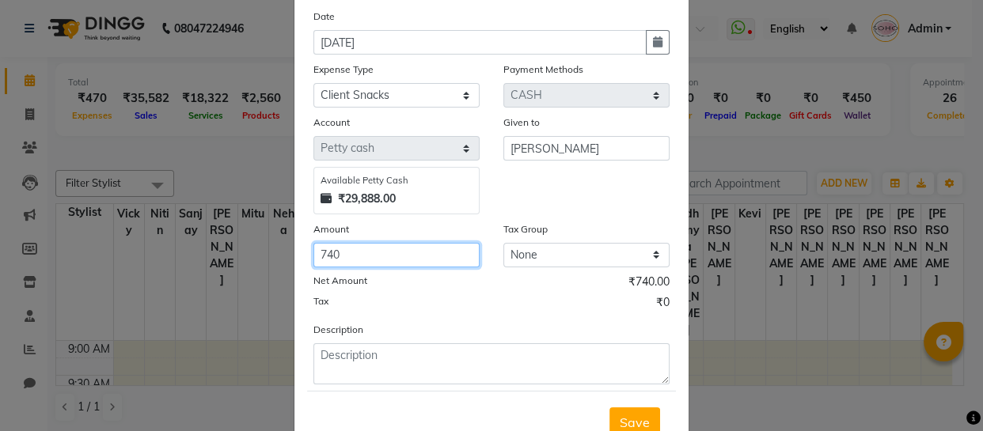
scroll to position [137, 0]
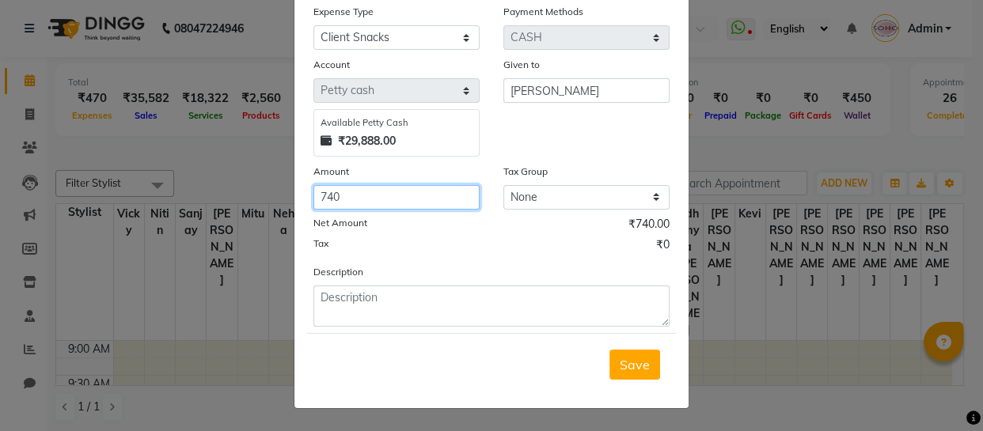
type input "740"
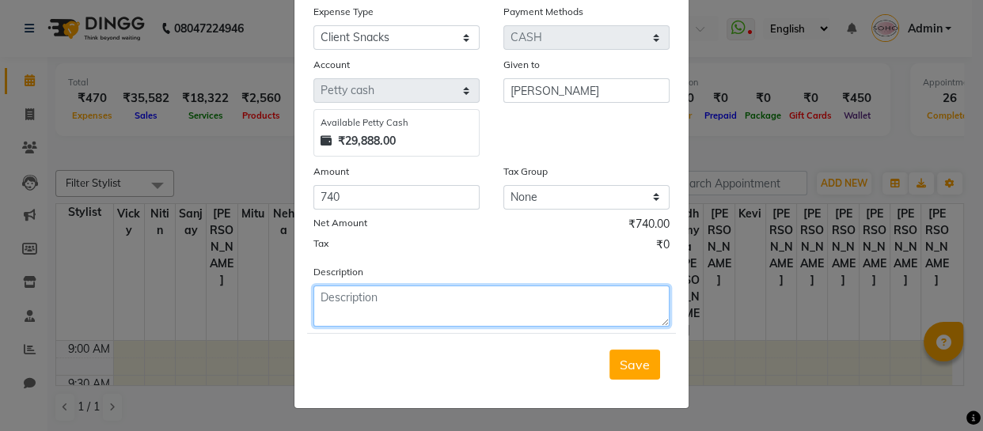
click at [369, 308] on textarea at bounding box center [491, 306] width 356 height 41
type textarea "barista"
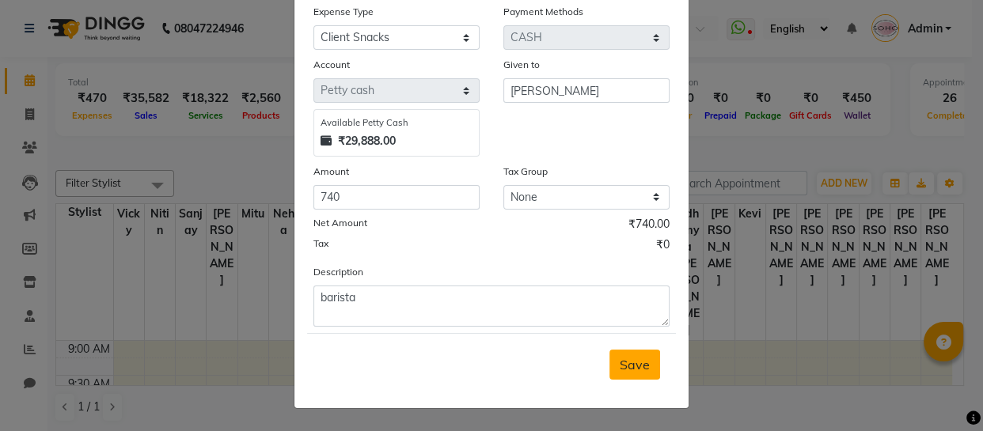
click at [626, 371] on span "Save" at bounding box center [635, 365] width 30 height 16
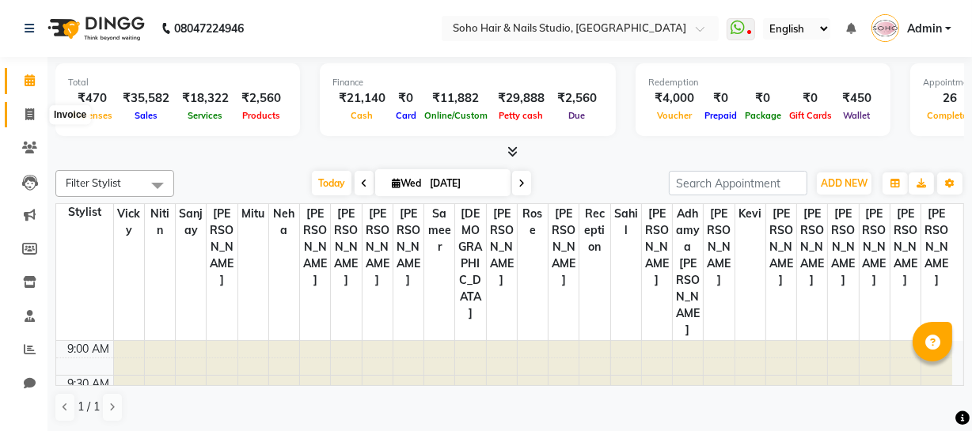
click at [25, 116] on icon at bounding box center [29, 114] width 9 height 12
select select "service"
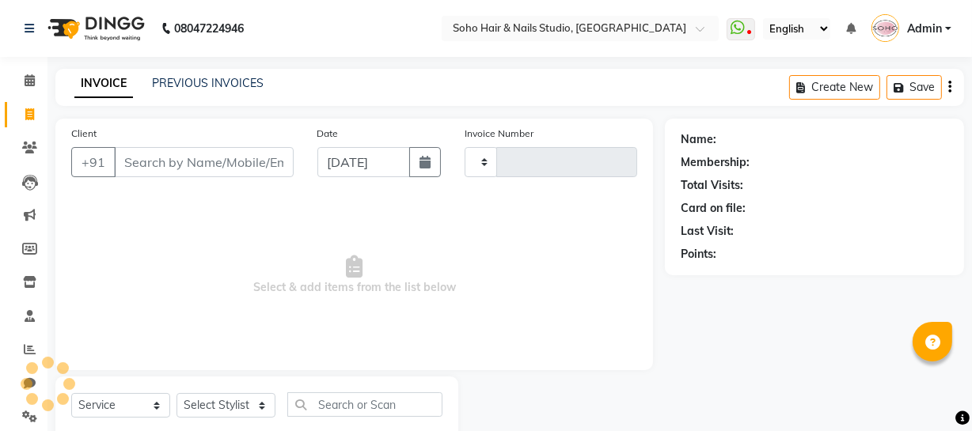
type input "3977"
select select "735"
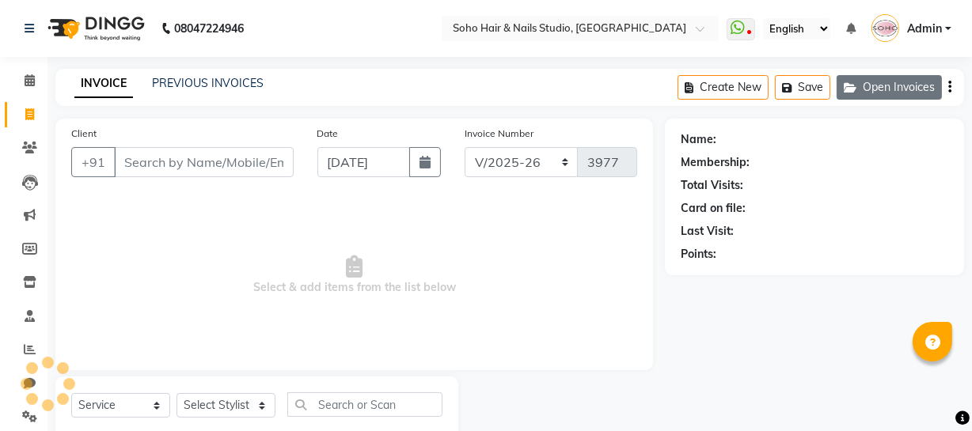
click at [882, 86] on button "Open Invoices" at bounding box center [888, 87] width 105 height 25
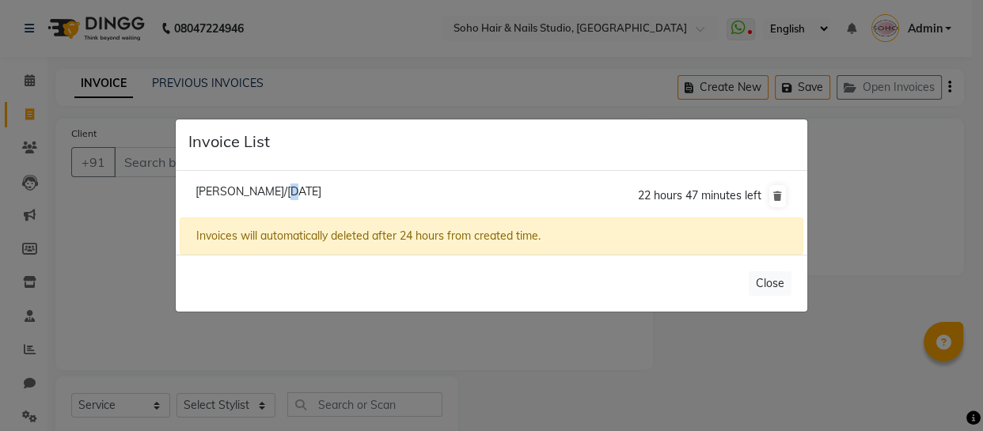
click at [281, 195] on span "[PERSON_NAME]/[DATE]" at bounding box center [258, 191] width 126 height 14
type input "9419314847"
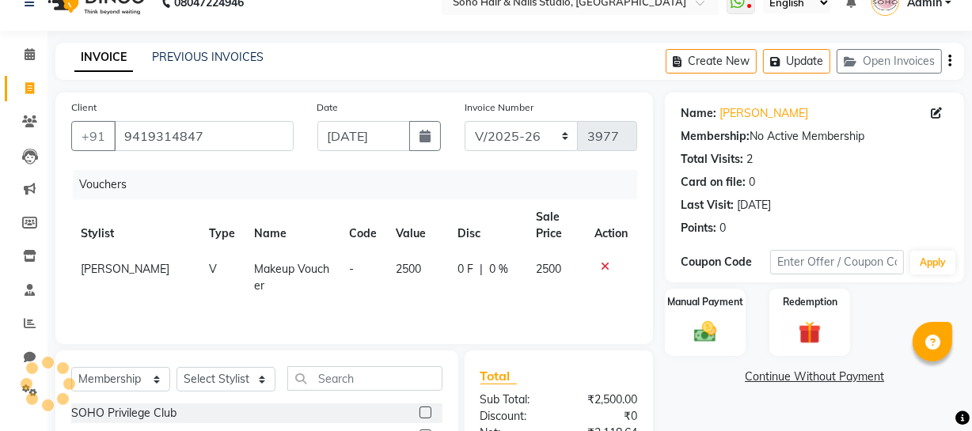
scroll to position [143, 0]
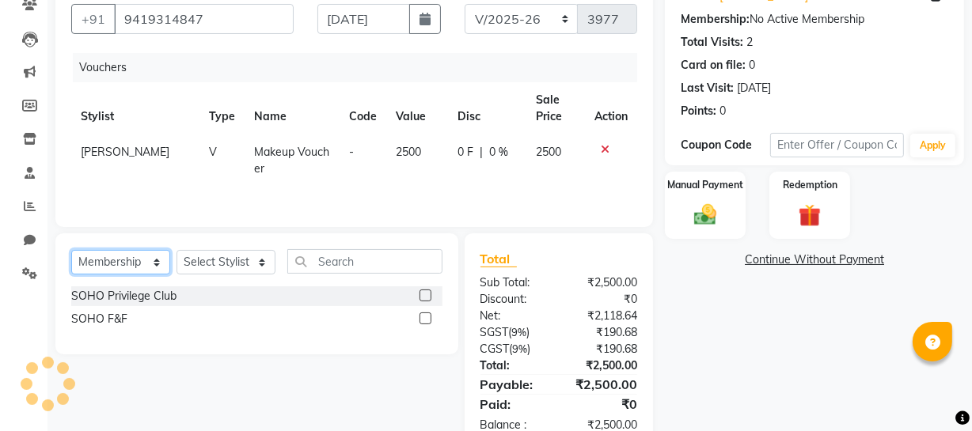
click at [108, 272] on select "Select Service Product Membership Package Voucher Prepaid Gift Card" at bounding box center [120, 262] width 99 height 25
select select "service"
click at [71, 250] on select "Select Service Product Membership Package Voucher Prepaid Gift Card" at bounding box center [120, 262] width 99 height 25
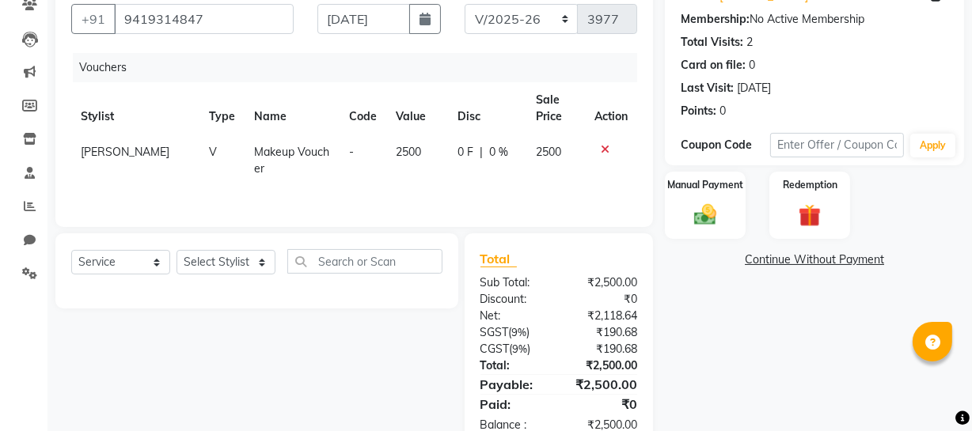
click at [223, 245] on div "Select Service Product Membership Package Voucher Prepaid Gift Card Select Styl…" at bounding box center [256, 270] width 403 height 75
drag, startPoint x: 248, startPoint y: 267, endPoint x: 244, endPoint y: 252, distance: 15.5
click at [252, 264] on select "Select Stylist [PERSON_NAME] Adhamya [PERSON_NAME] [PERSON_NAME] [PERSON_NAME] …" at bounding box center [225, 262] width 99 height 25
select select "85858"
click at [176, 250] on select "Select Stylist [PERSON_NAME] Adhamya [PERSON_NAME] [PERSON_NAME] [PERSON_NAME] …" at bounding box center [225, 262] width 99 height 25
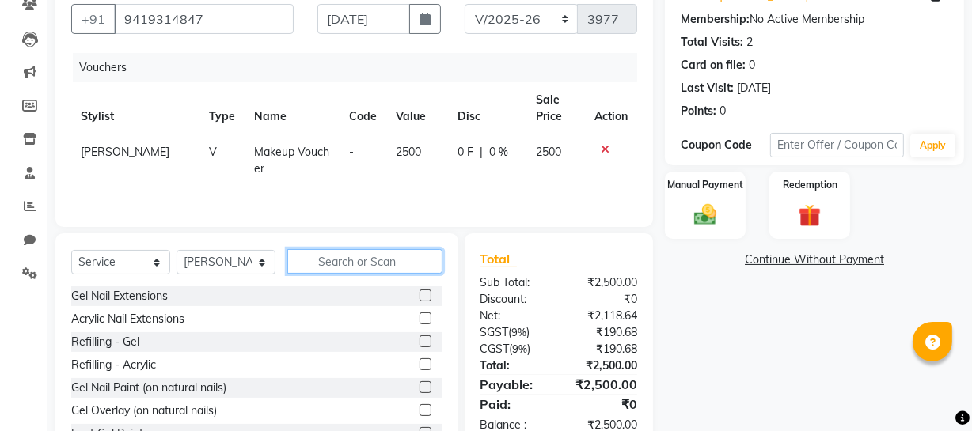
click at [343, 263] on input "text" at bounding box center [364, 261] width 155 height 25
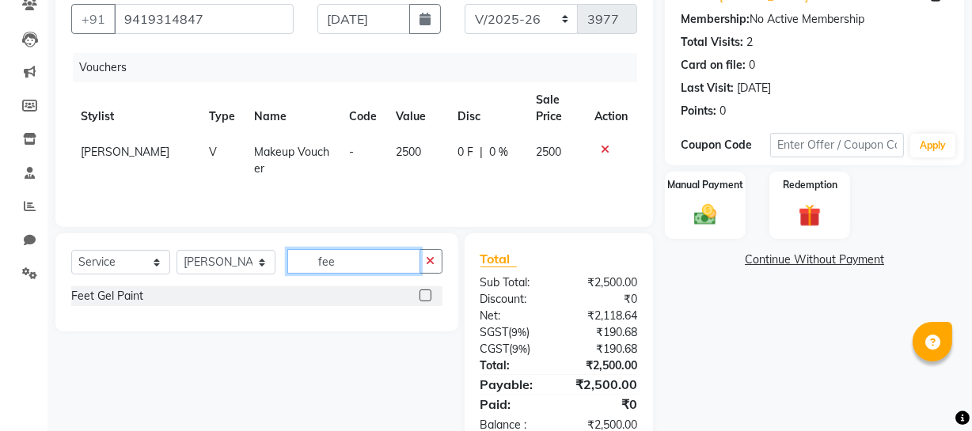
type input "fee"
click at [146, 298] on div "Feet Gel Paint" at bounding box center [256, 296] width 371 height 20
click at [125, 296] on div "Feet Gel Paint" at bounding box center [107, 296] width 72 height 17
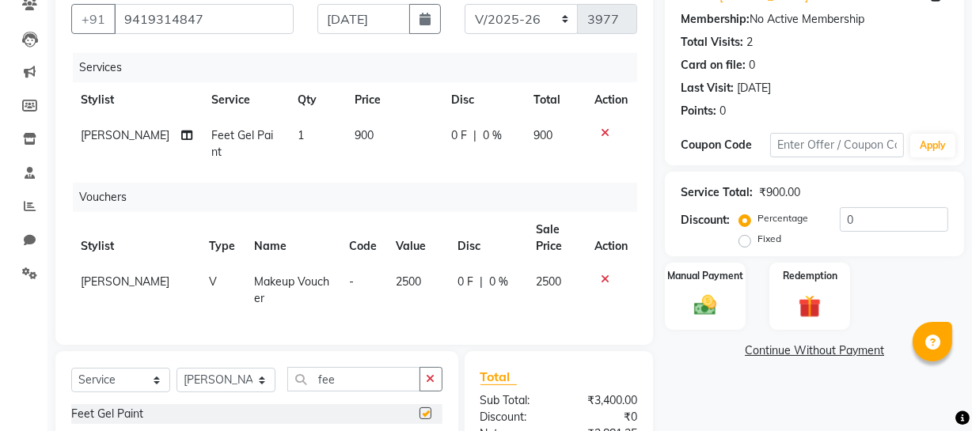
checkbox input "false"
click at [206, 389] on select "Select Stylist [PERSON_NAME] Adhamya [PERSON_NAME] [PERSON_NAME] [PERSON_NAME] …" at bounding box center [225, 380] width 99 height 25
select select "86892"
click at [176, 378] on select "Select Stylist [PERSON_NAME] Adhamya [PERSON_NAME] [PERSON_NAME] [PERSON_NAME] …" at bounding box center [225, 380] width 99 height 25
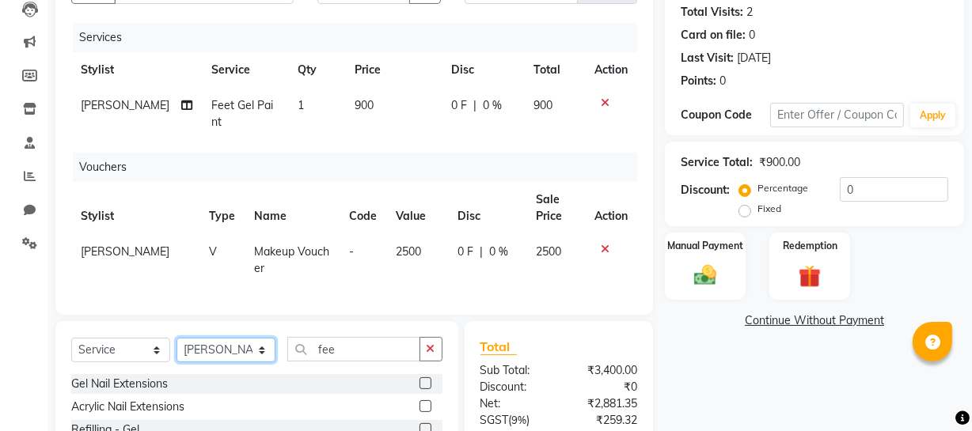
scroll to position [332, 0]
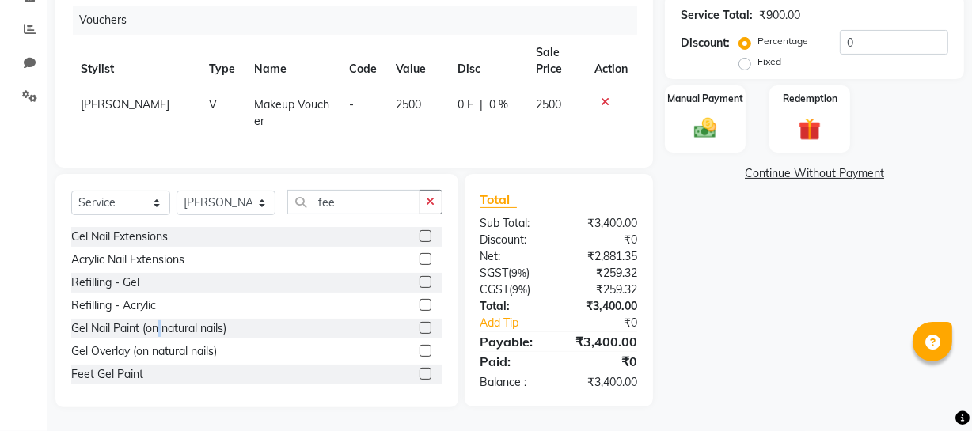
click at [169, 337] on div "Gel Nail Paint (on natural nails)" at bounding box center [256, 329] width 371 height 20
click at [188, 340] on div "Gel Nail Extensions Acrylic Nail Extensions Refilling - Gel Refilling - Acrylic…" at bounding box center [256, 306] width 371 height 158
click at [193, 328] on div "Gel Nail Paint (on natural nails)" at bounding box center [148, 328] width 155 height 17
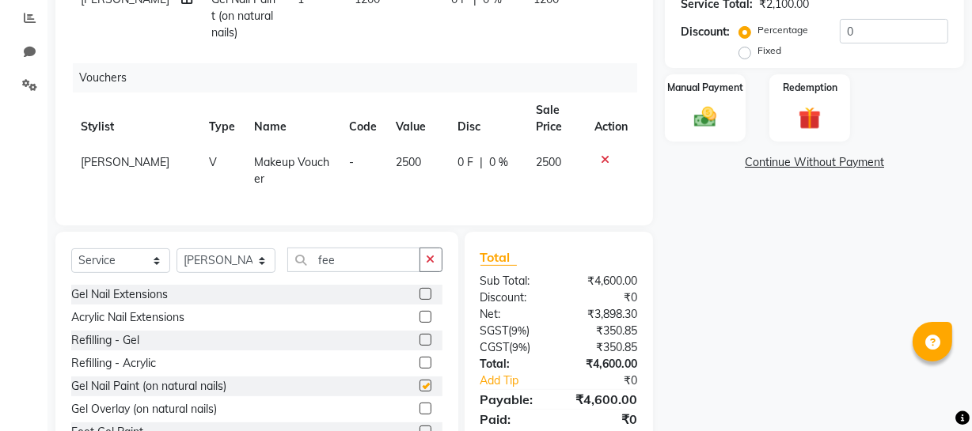
checkbox input "false"
drag, startPoint x: 351, startPoint y: 264, endPoint x: 197, endPoint y: 267, distance: 154.3
click at [207, 271] on div "Select Service Product Membership Package Voucher Prepaid Gift Card Select Styl…" at bounding box center [256, 266] width 371 height 37
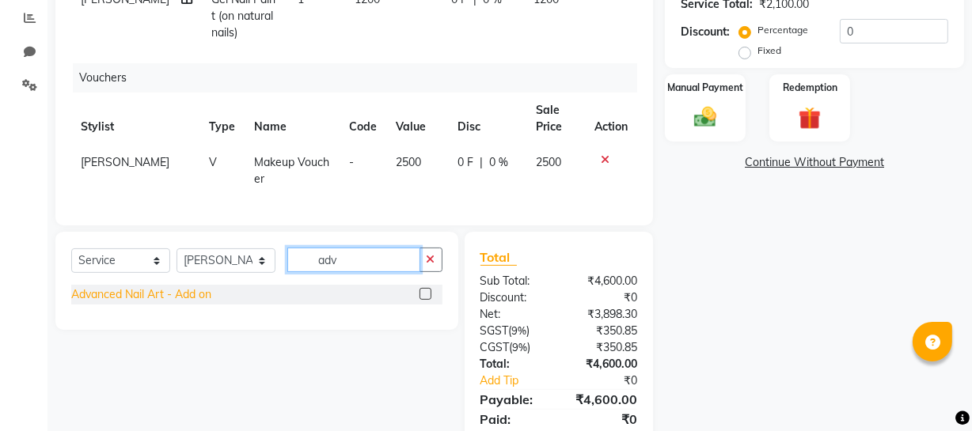
type input "adv"
click at [97, 303] on div "Advanced Nail Art - Add on" at bounding box center [141, 294] width 140 height 17
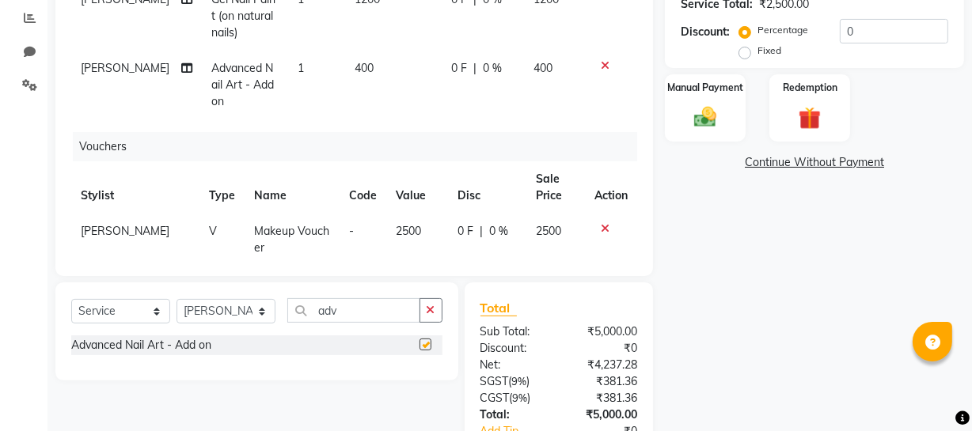
checkbox input "false"
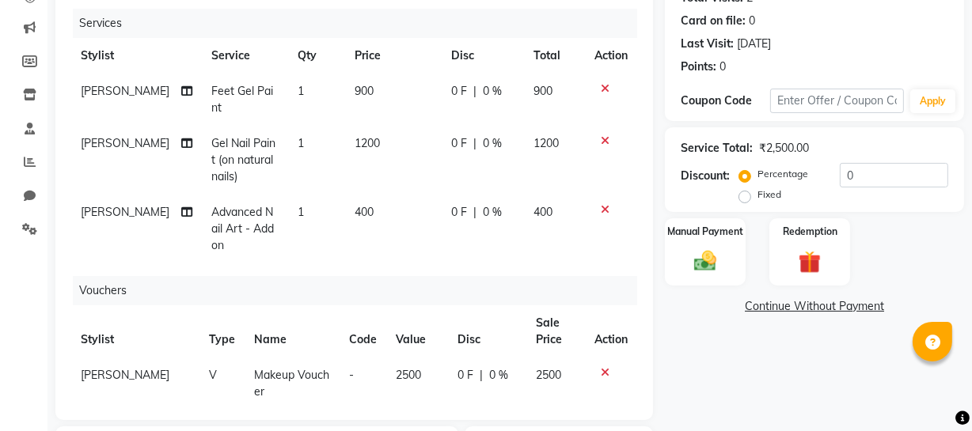
click at [451, 149] on span "0 F" at bounding box center [459, 143] width 16 height 17
select select "86892"
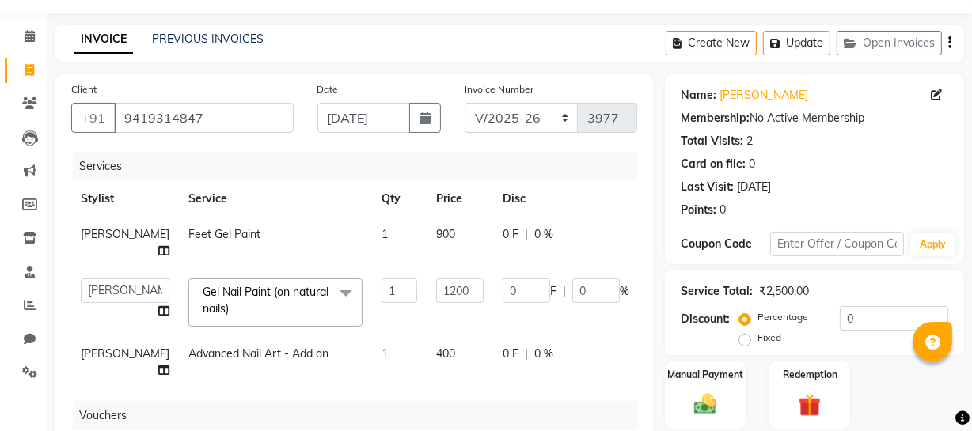
scroll to position [0, 0]
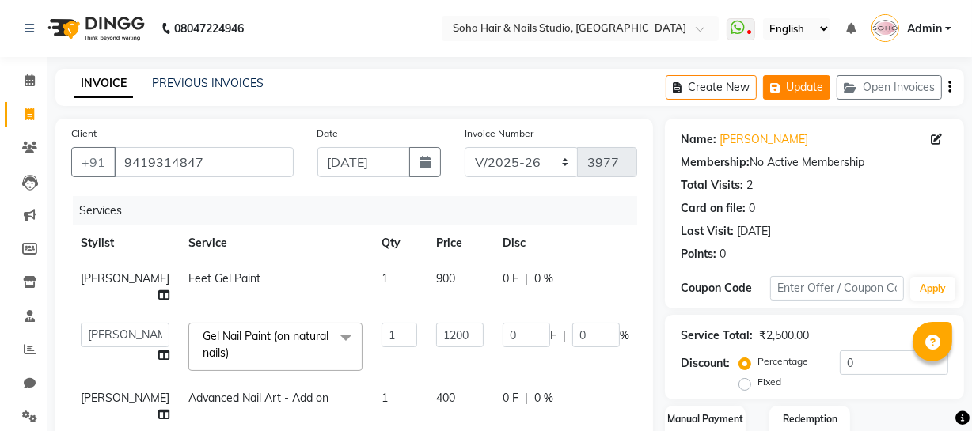
click at [792, 97] on button "Update" at bounding box center [796, 87] width 67 height 25
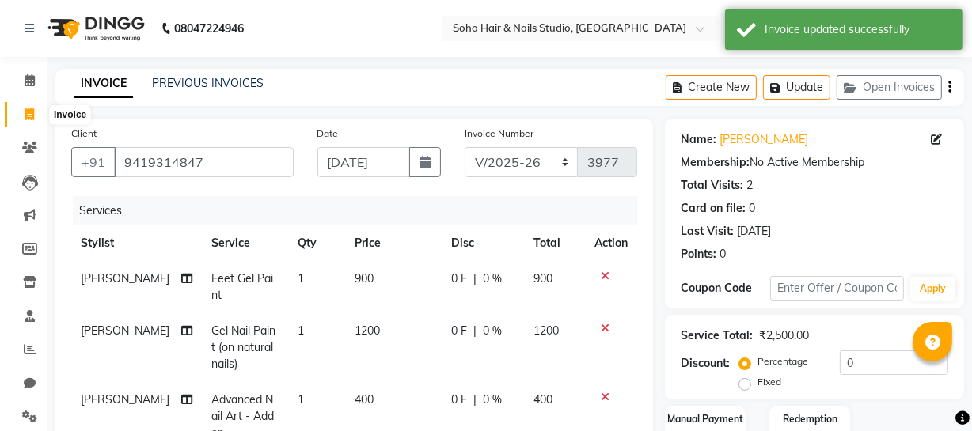
click at [17, 112] on span at bounding box center [30, 115] width 28 height 18
select select "service"
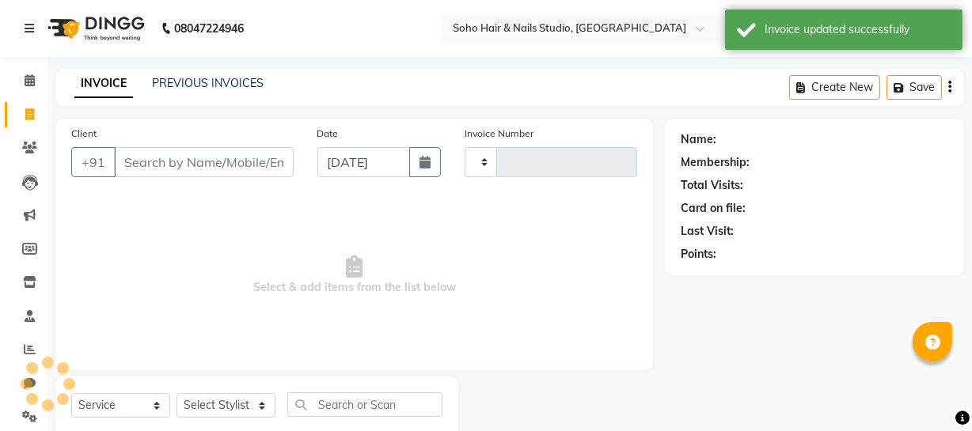
scroll to position [45, 0]
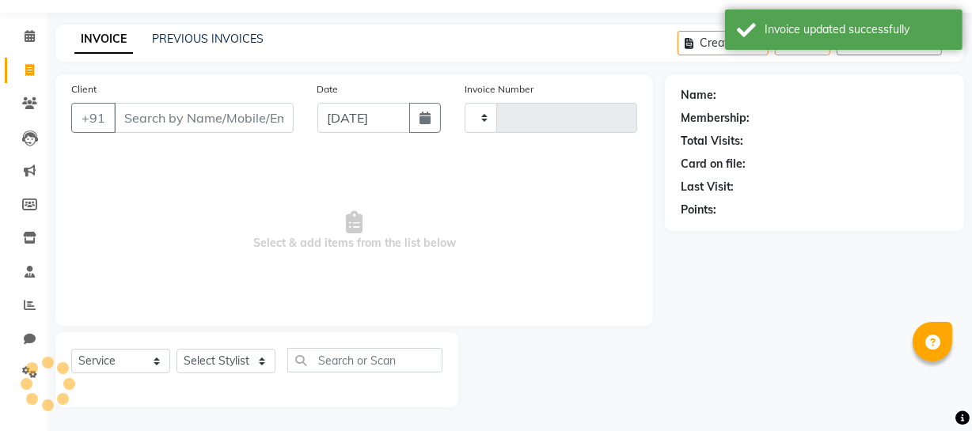
type input "3977"
select select "735"
select select "membership"
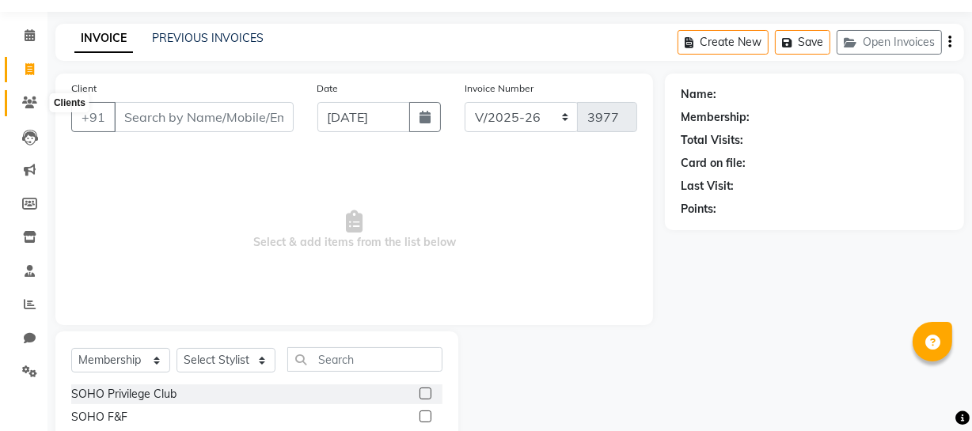
click at [16, 95] on span at bounding box center [30, 103] width 28 height 18
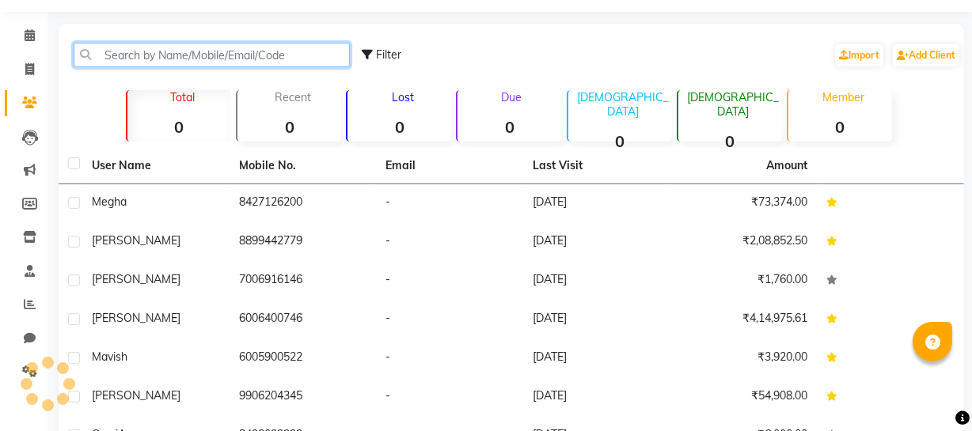
click at [152, 55] on input "text" at bounding box center [212, 55] width 276 height 25
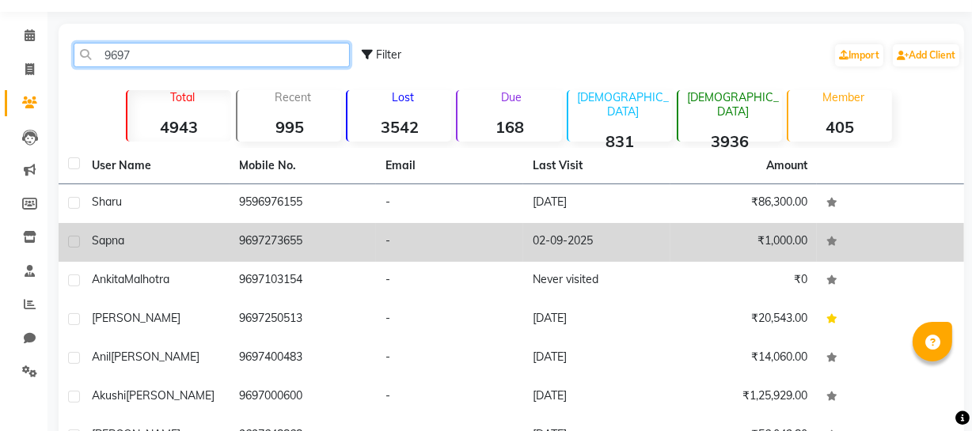
type input "9697"
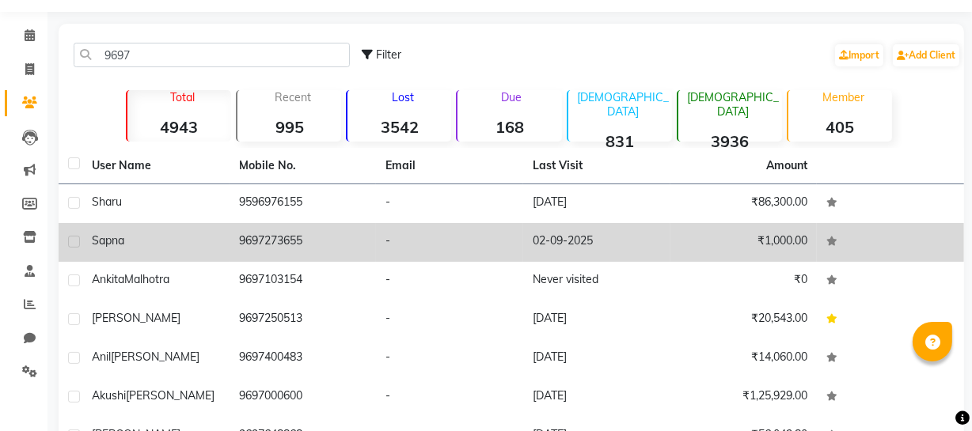
click at [320, 236] on td "9697273655" at bounding box center [302, 242] width 147 height 39
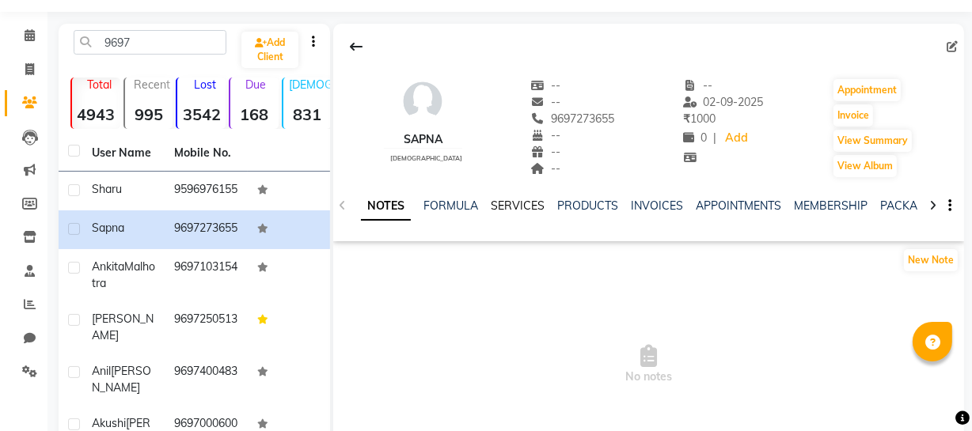
click at [530, 200] on link "SERVICES" at bounding box center [518, 206] width 54 height 14
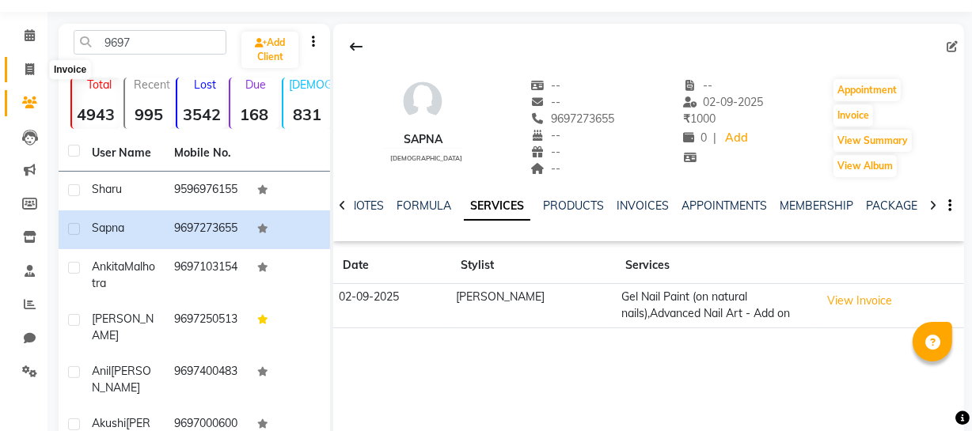
click at [30, 69] on icon at bounding box center [29, 69] width 9 height 12
select select "service"
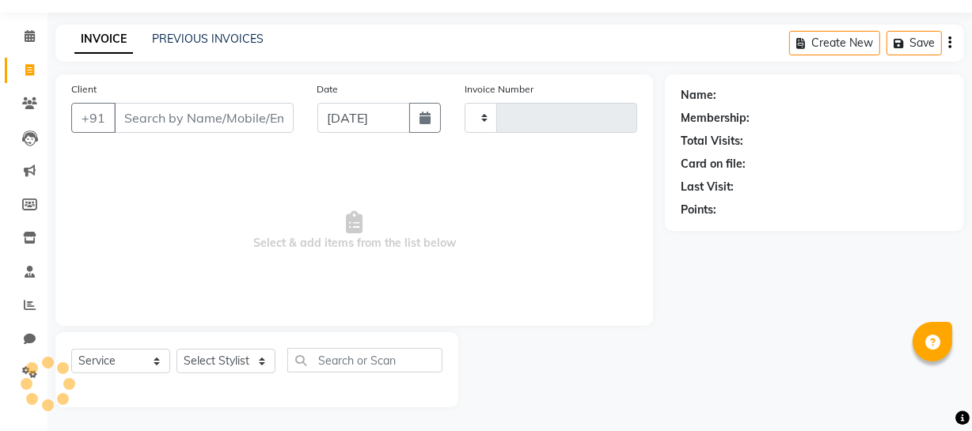
type input "3977"
select select "735"
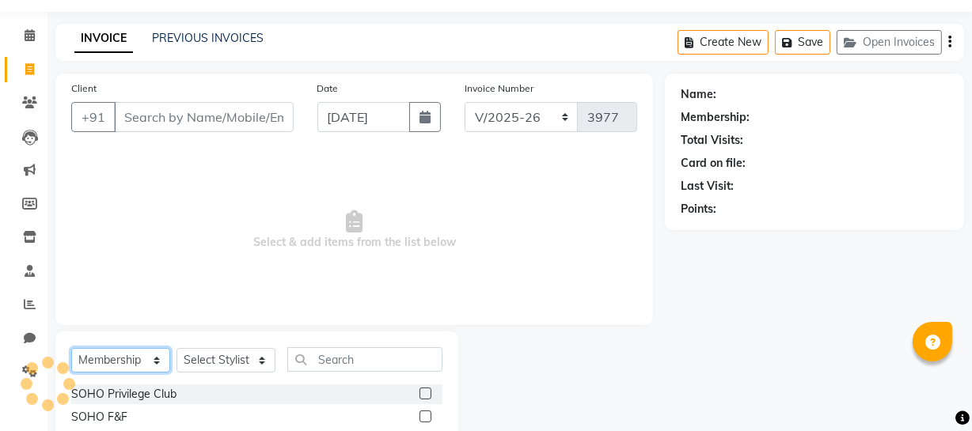
click at [116, 363] on select "Select Service Product Membership Package Voucher Prepaid Gift Card" at bounding box center [120, 360] width 99 height 25
select select "service"
click at [71, 348] on select "Select Service Product Membership Package Voucher Prepaid Gift Card" at bounding box center [120, 360] width 99 height 25
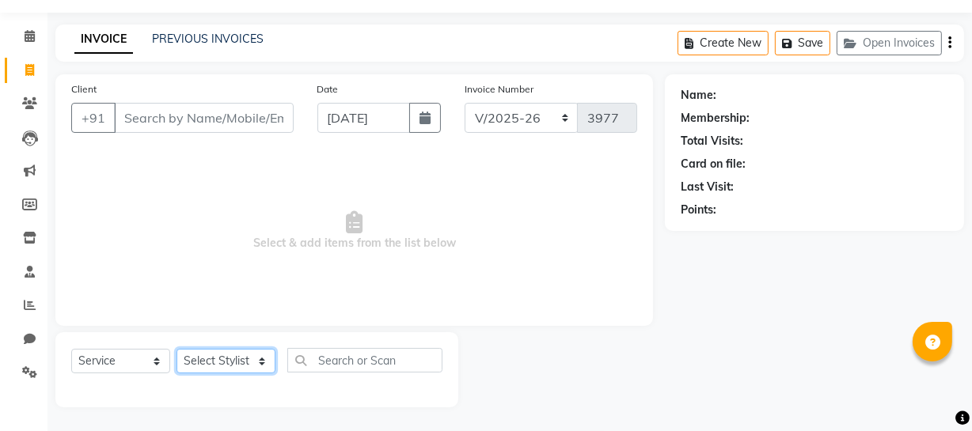
click at [220, 365] on select "Select Stylist [PERSON_NAME] Adhamya [PERSON_NAME] [PERSON_NAME] [PERSON_NAME] …" at bounding box center [225, 361] width 99 height 25
select select "19950"
click at [176, 349] on select "Select Stylist [PERSON_NAME] Adhamya [PERSON_NAME] [PERSON_NAME] [PERSON_NAME] …" at bounding box center [225, 361] width 99 height 25
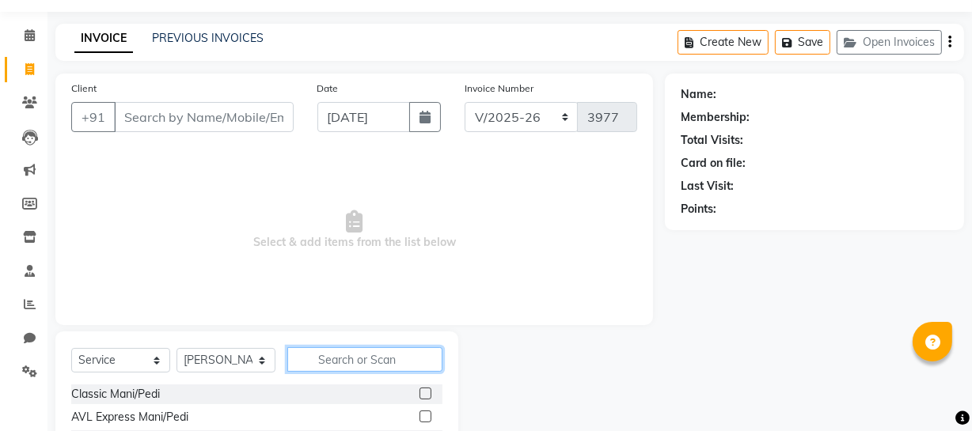
click at [317, 355] on input "text" at bounding box center [364, 359] width 155 height 25
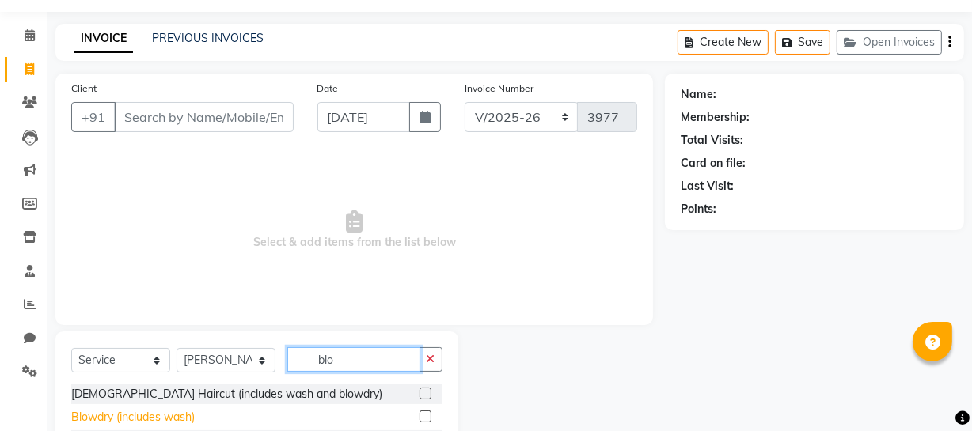
type input "blo"
click at [140, 417] on div "Blowdry (includes wash)" at bounding box center [132, 417] width 123 height 17
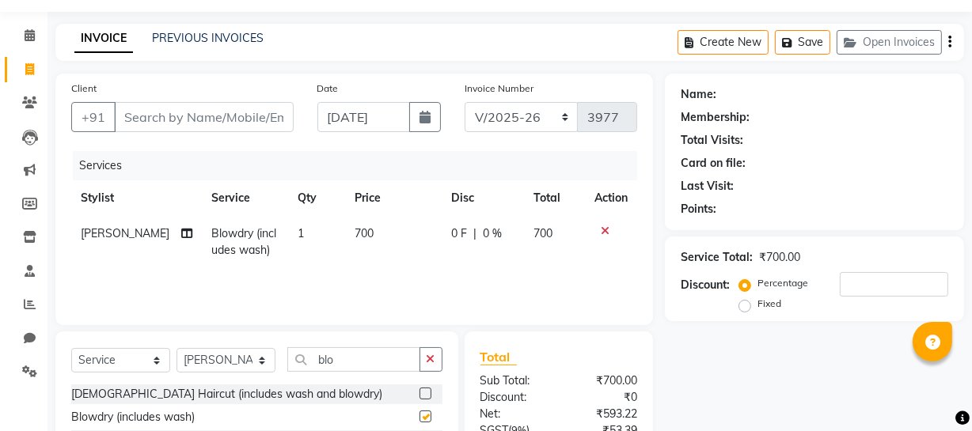
checkbox input "false"
click at [365, 239] on td "700" at bounding box center [393, 242] width 97 height 52
select select "19950"
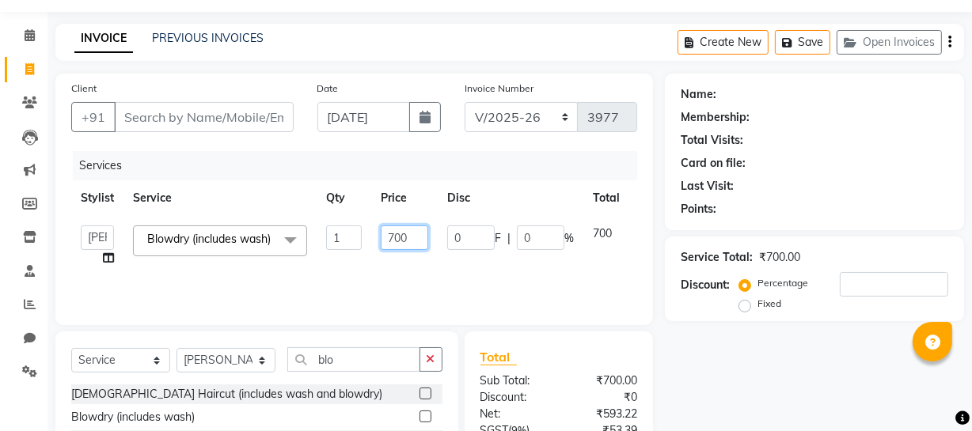
drag, startPoint x: 423, startPoint y: 238, endPoint x: 328, endPoint y: 255, distance: 96.4
click at [344, 245] on tr "[PERSON_NAME] Adhamya [PERSON_NAME] [PERSON_NAME] [PERSON_NAME] [PERSON_NAME] […" at bounding box center [376, 246] width 610 height 60
type input "800"
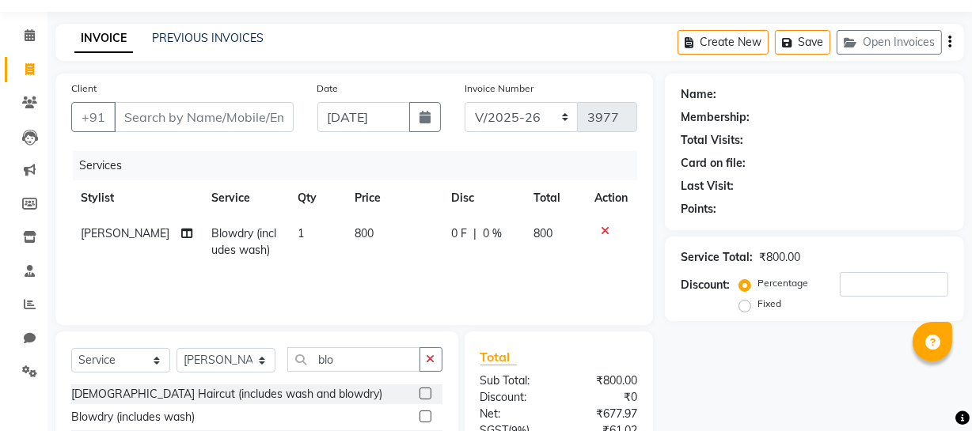
drag, startPoint x: 349, startPoint y: 278, endPoint x: 329, endPoint y: 285, distance: 21.0
click at [347, 278] on div "Services Stylist Service Qty Price Disc Total Action [PERSON_NAME] Blowdry (inc…" at bounding box center [354, 230] width 566 height 158
click at [248, 359] on select "Select Stylist [PERSON_NAME] Adhamya [PERSON_NAME] [PERSON_NAME] [PERSON_NAME] …" at bounding box center [225, 360] width 99 height 25
select select "11749"
click at [176, 348] on select "Select Stylist [PERSON_NAME] Adhamya [PERSON_NAME] [PERSON_NAME] [PERSON_NAME] …" at bounding box center [225, 360] width 99 height 25
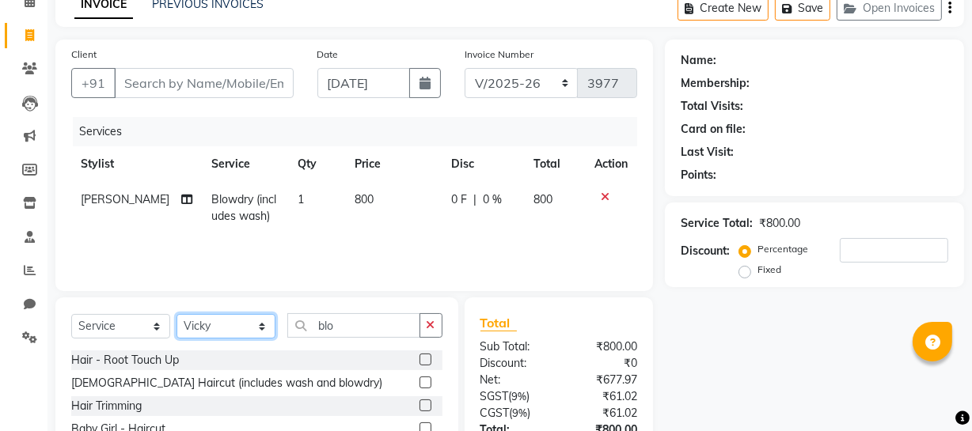
scroll to position [189, 0]
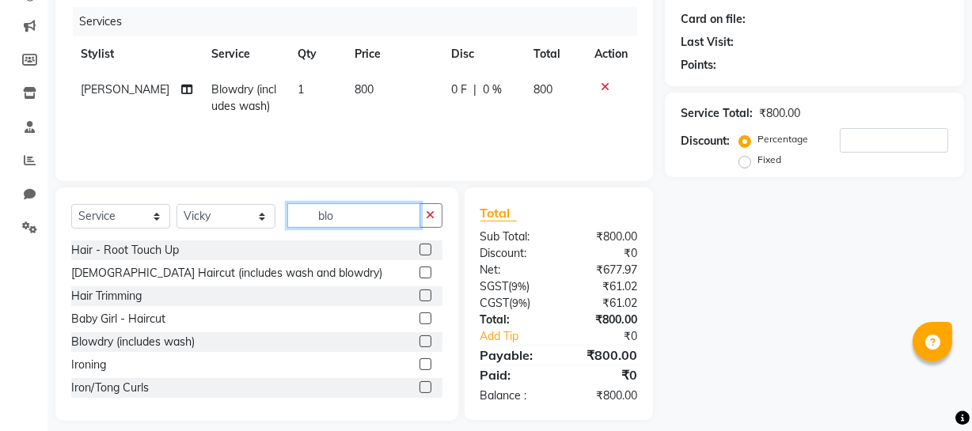
drag, startPoint x: 366, startPoint y: 221, endPoint x: 0, endPoint y: 214, distance: 366.5
click at [0, 217] on app-home "08047224946 Select Location × Soho Hair & Nails Studio, [GEOGRAPHIC_DATA] Whats…" at bounding box center [486, 128] width 972 height 634
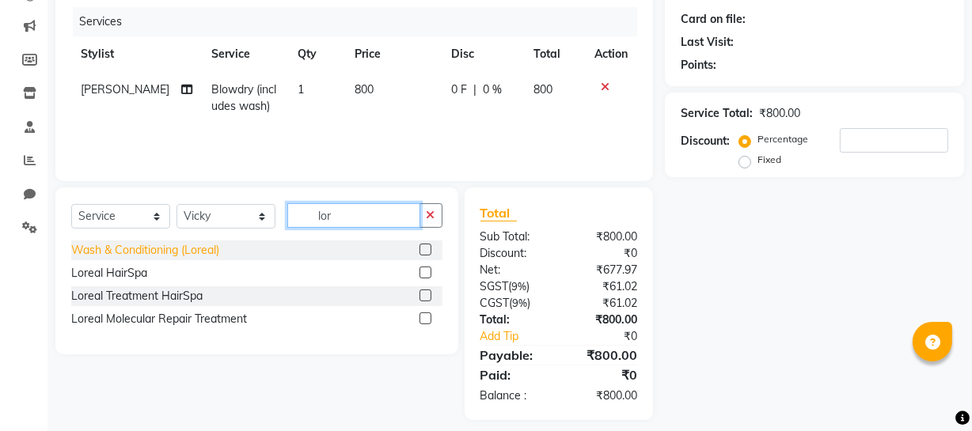
type input "lor"
click at [97, 250] on div "Wash & Conditioning (Loreal)" at bounding box center [145, 250] width 148 height 17
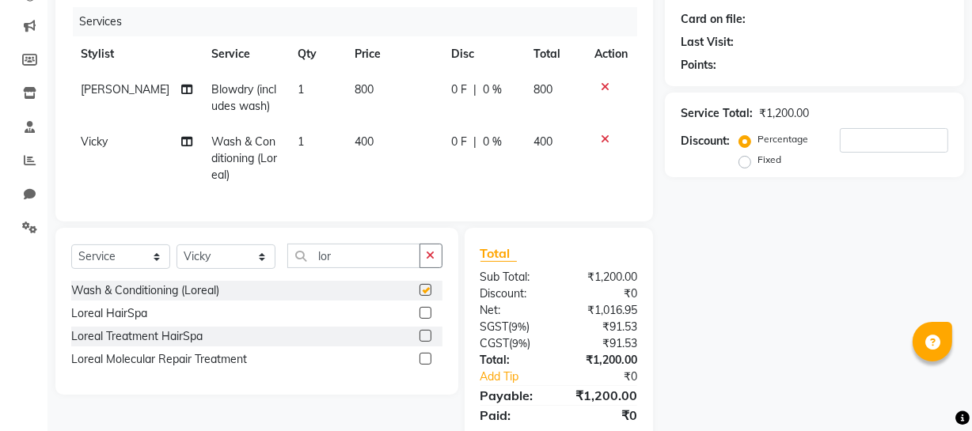
checkbox input "false"
drag, startPoint x: 371, startPoint y: 262, endPoint x: 211, endPoint y: 292, distance: 162.7
click at [211, 291] on div "Select Service Product Membership Package Voucher Prepaid Gift Card Select Styl…" at bounding box center [256, 311] width 403 height 167
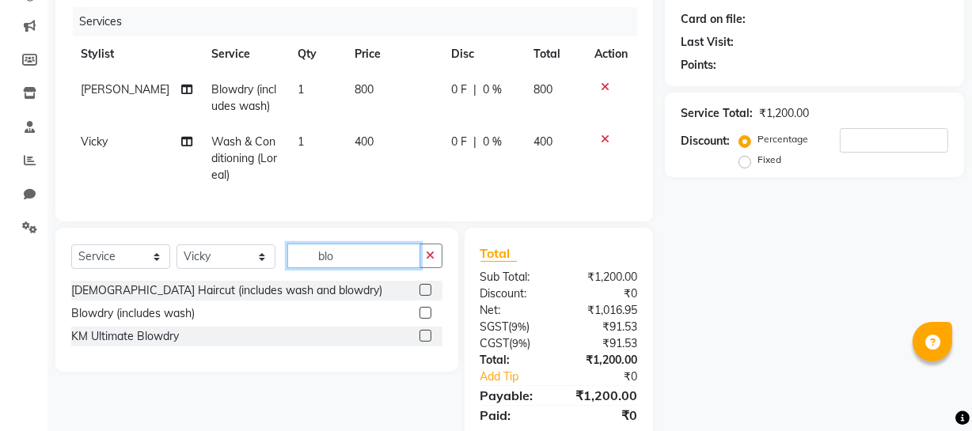
type input "blo"
click at [601, 138] on icon at bounding box center [605, 139] width 9 height 11
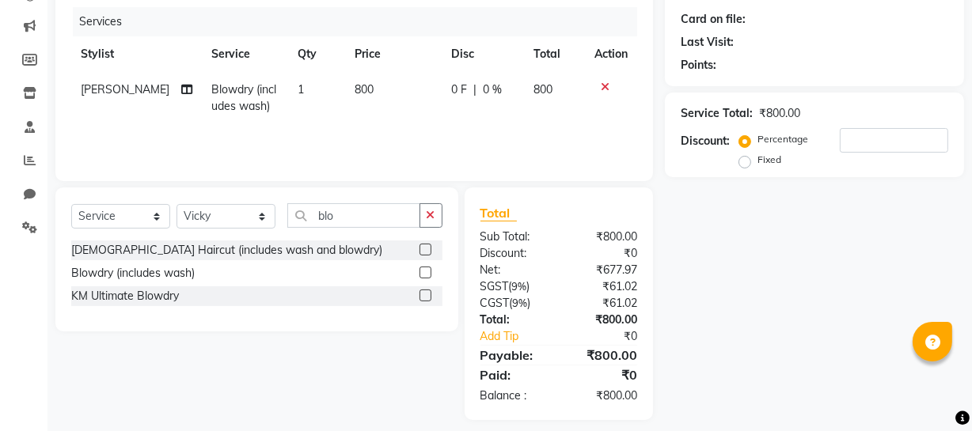
click at [76, 274] on div "Blowdry (includes wash)" at bounding box center [132, 273] width 123 height 17
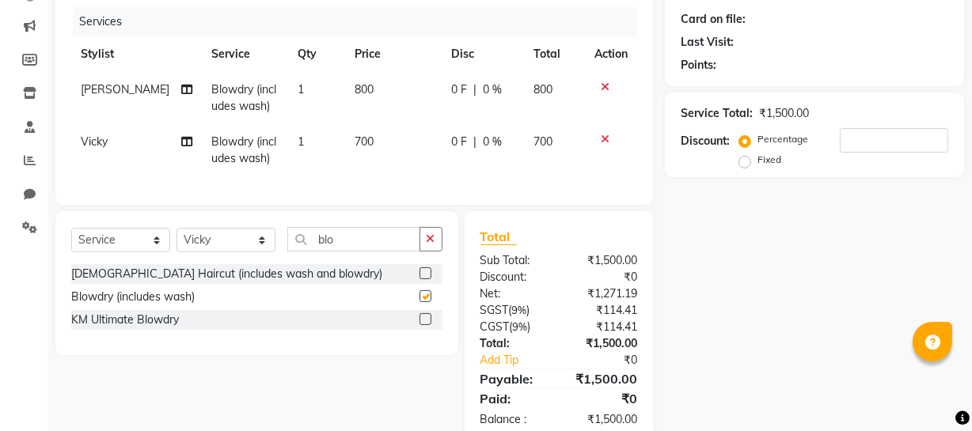
checkbox input "false"
click at [383, 151] on td "700" at bounding box center [393, 150] width 97 height 52
select select "11749"
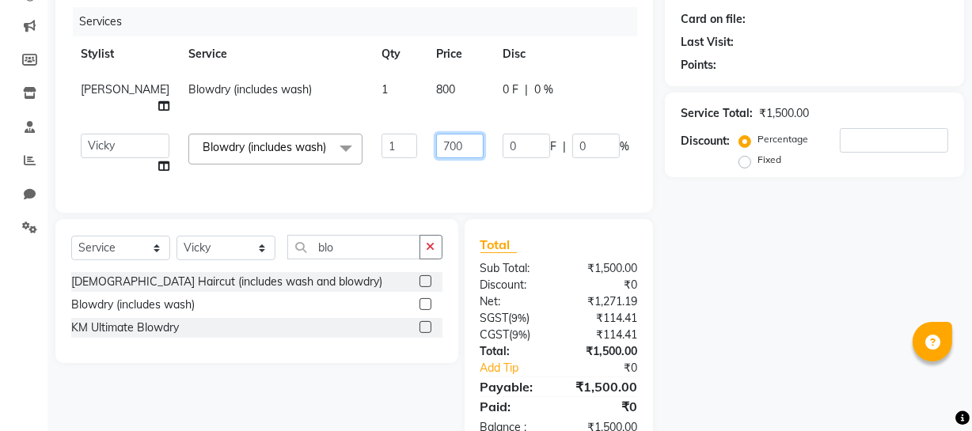
drag, startPoint x: 418, startPoint y: 144, endPoint x: 314, endPoint y: 158, distance: 104.6
click at [321, 157] on tr "[PERSON_NAME] Adhamya [PERSON_NAME] [PERSON_NAME] [PERSON_NAME] [PERSON_NAME] […" at bounding box center [404, 154] width 666 height 60
type input "800"
drag, startPoint x: 744, startPoint y: 247, endPoint x: 770, endPoint y: 256, distance: 27.5
click at [768, 256] on div "Name: Membership: Total Visits: Card on file: Last Visit: Points: Service Total…" at bounding box center [820, 191] width 311 height 522
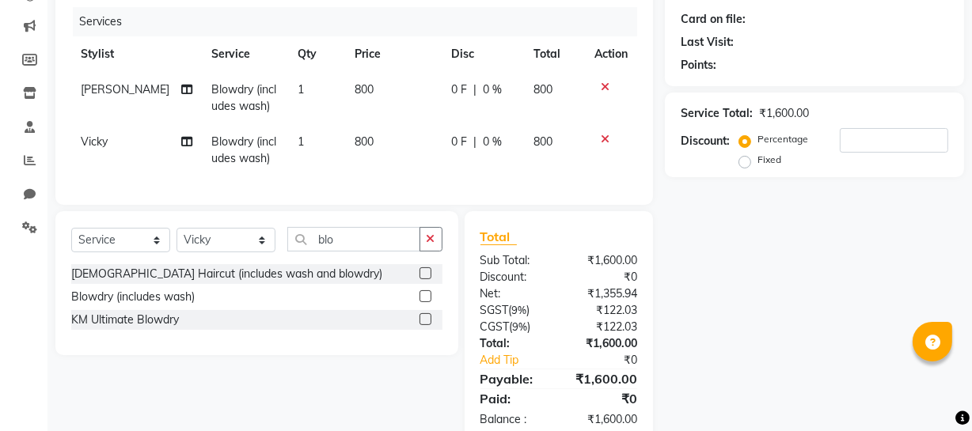
scroll to position [0, 0]
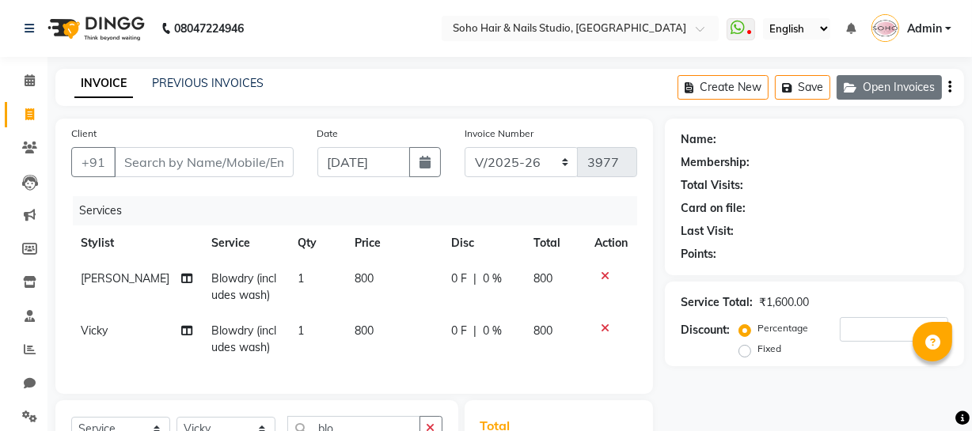
click at [861, 82] on icon "button" at bounding box center [853, 87] width 19 height 11
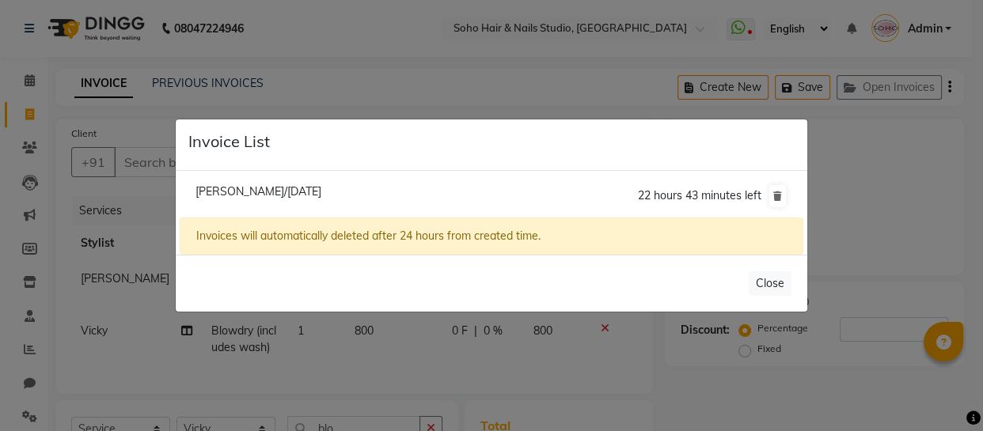
click at [856, 148] on ngb-modal-window "Invoice List [PERSON_NAME]/[DATE] 22 hours 43 minutes left Invoices will automa…" at bounding box center [491, 215] width 983 height 431
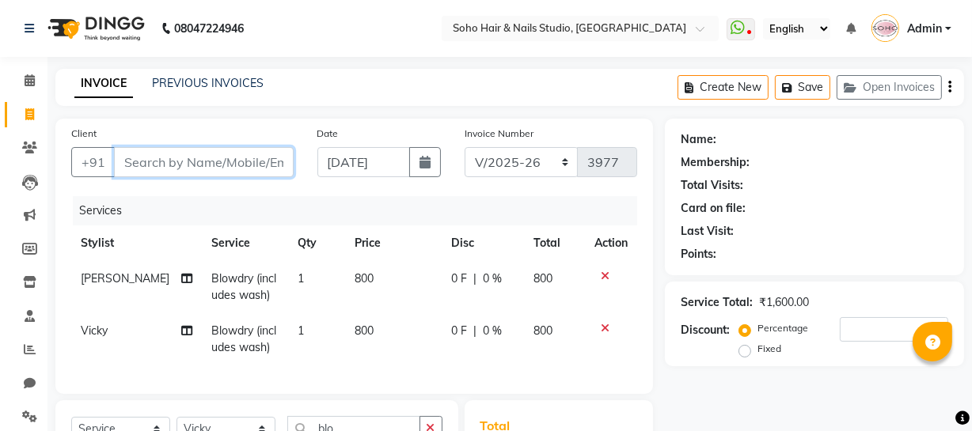
click at [181, 165] on input "Client" at bounding box center [204, 162] width 180 height 30
type input "0"
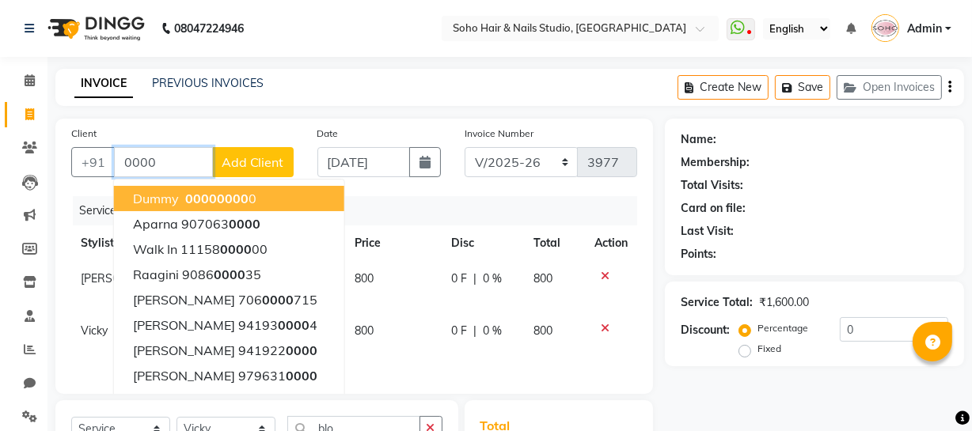
click at [182, 193] on ngb-highlight "0000 0000 0" at bounding box center [219, 199] width 74 height 16
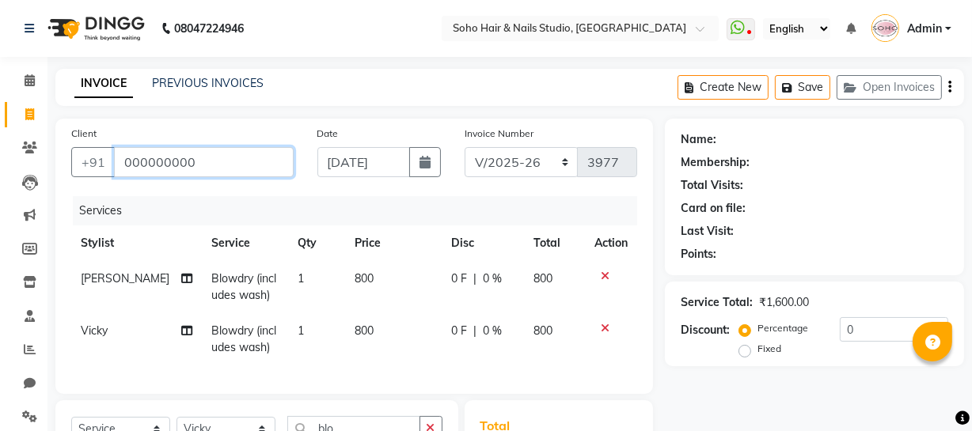
type input "000000000"
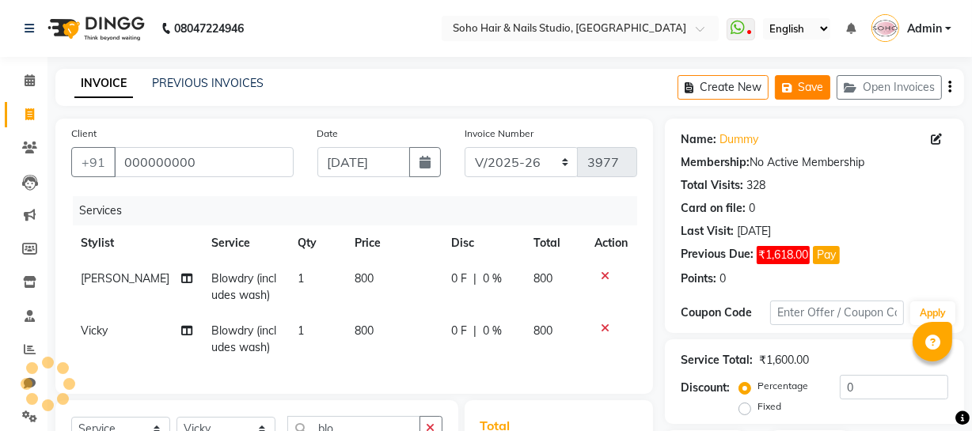
click at [798, 89] on button "Save" at bounding box center [802, 87] width 55 height 25
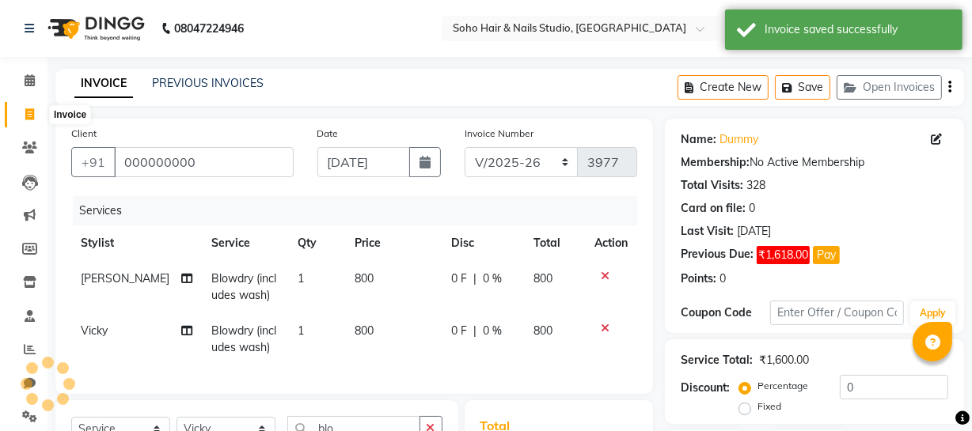
click at [27, 108] on icon at bounding box center [29, 114] width 9 height 12
select select "service"
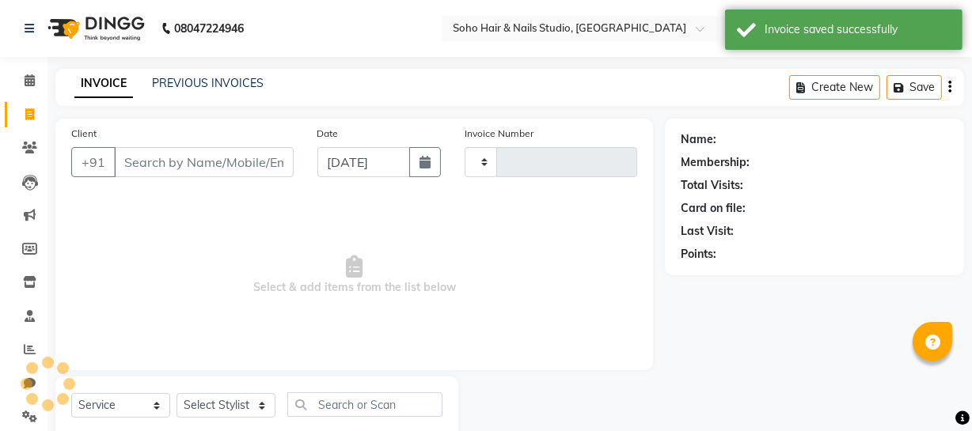
scroll to position [45, 0]
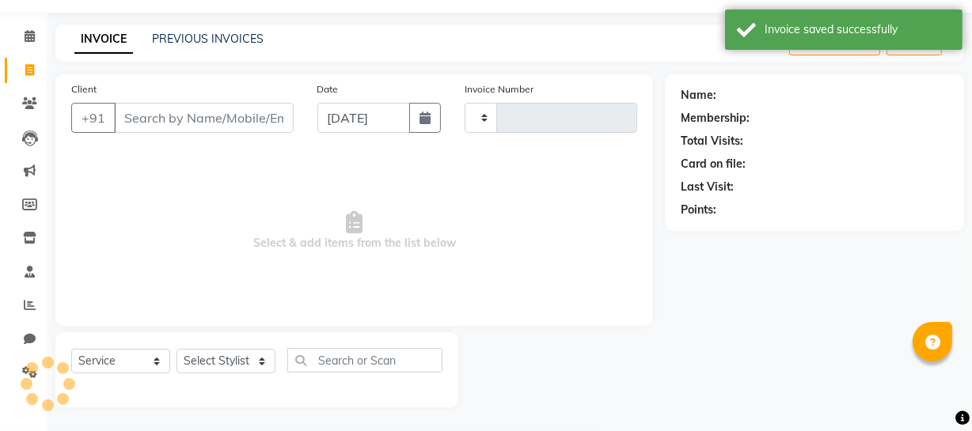
type input "3977"
select select "735"
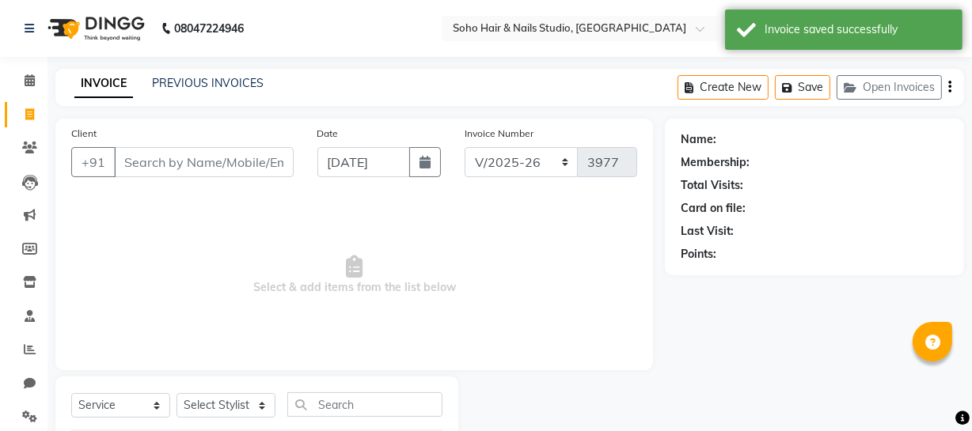
select select "membership"
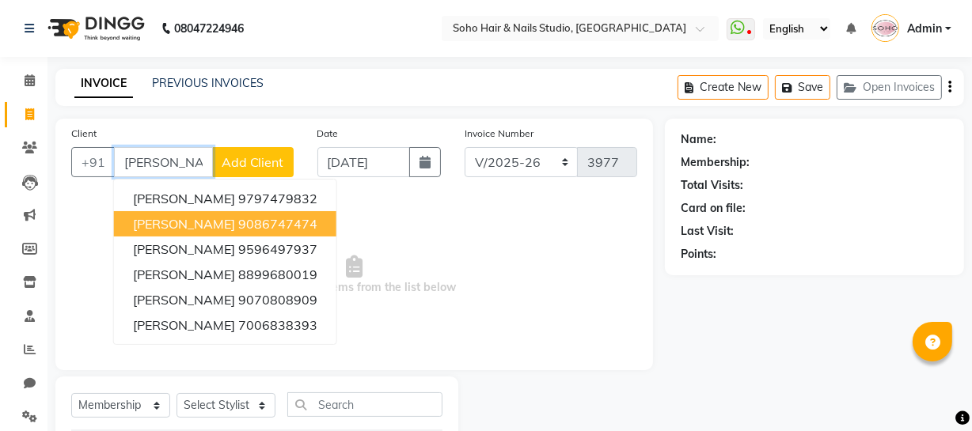
click at [213, 220] on span "[PERSON_NAME]" at bounding box center [184, 224] width 102 height 16
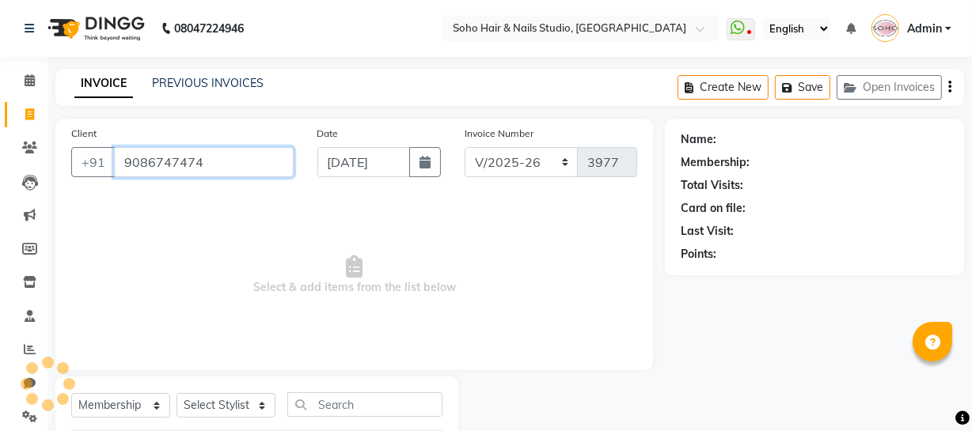
type input "9086747474"
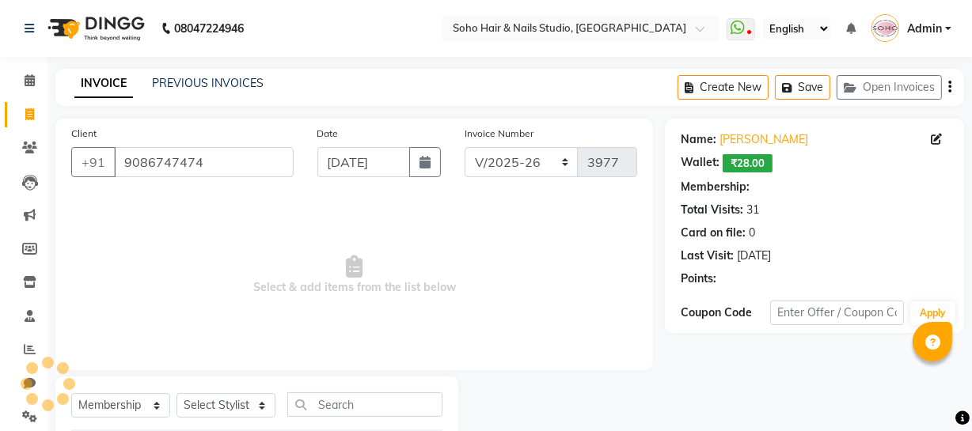
select select "1: Object"
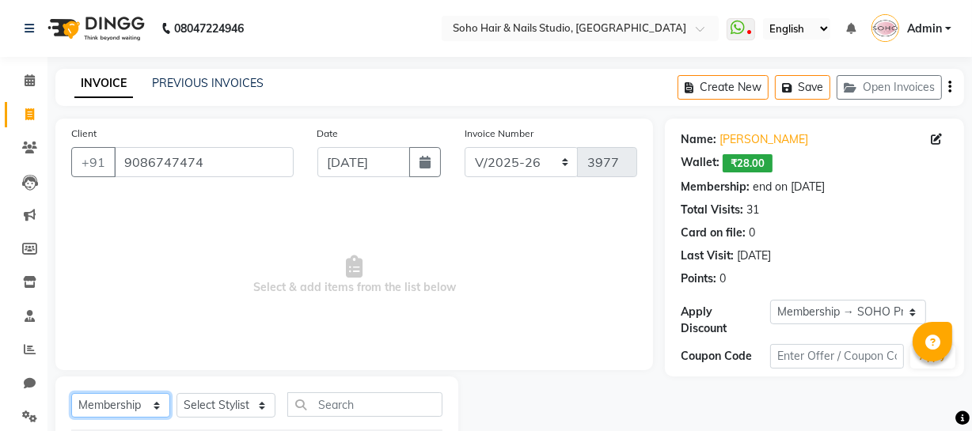
click at [97, 407] on select "Select Service Product Membership Package Voucher Prepaid Gift Card" at bounding box center [120, 405] width 99 height 25
select select "service"
click at [71, 393] on select "Select Service Product Membership Package Voucher Prepaid Gift Card" at bounding box center [120, 405] width 99 height 25
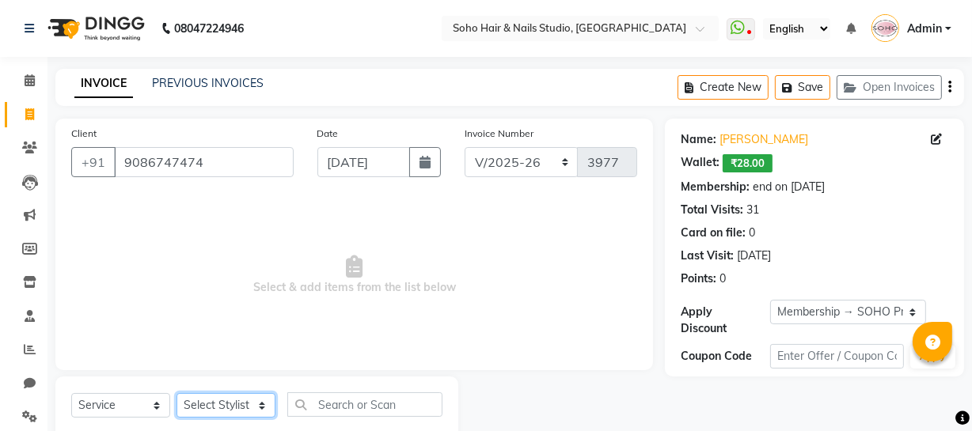
click at [227, 406] on select "Select Stylist [PERSON_NAME] Adhamya [PERSON_NAME] [PERSON_NAME] [PERSON_NAME] …" at bounding box center [225, 405] width 99 height 25
select select "11755"
click at [176, 393] on select "Select Stylist [PERSON_NAME] Adhamya [PERSON_NAME] [PERSON_NAME] [PERSON_NAME] …" at bounding box center [225, 405] width 99 height 25
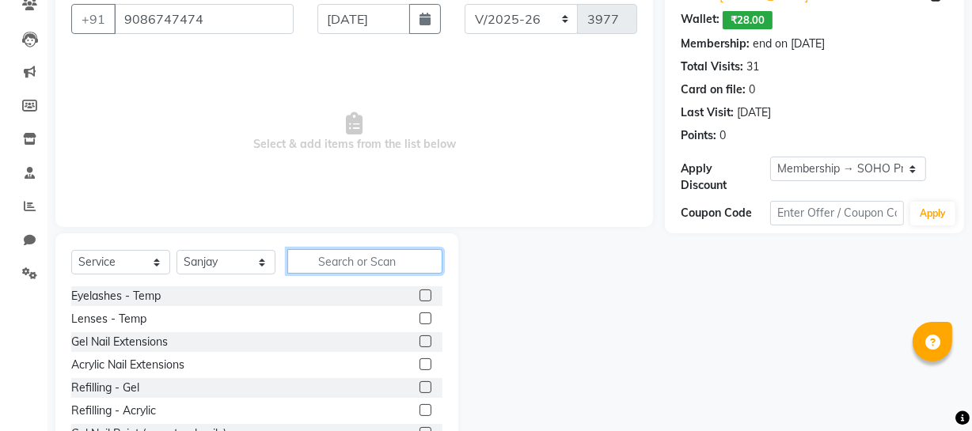
click at [346, 252] on input "text" at bounding box center [364, 261] width 155 height 25
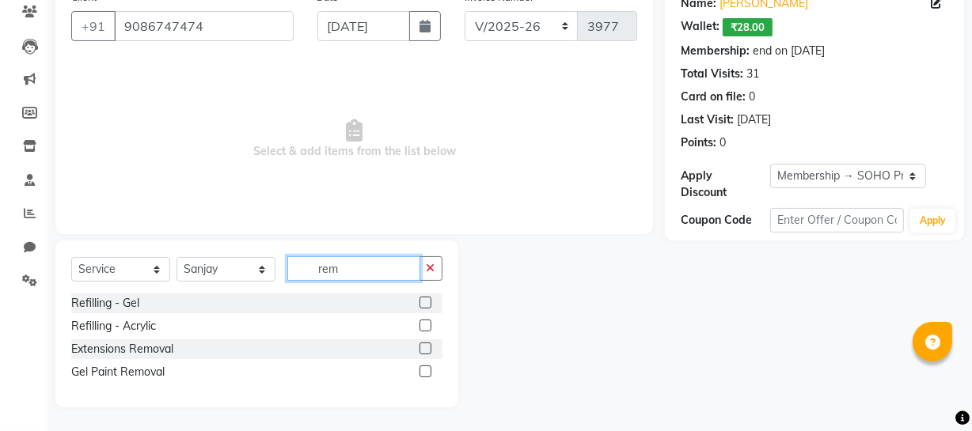
scroll to position [90, 0]
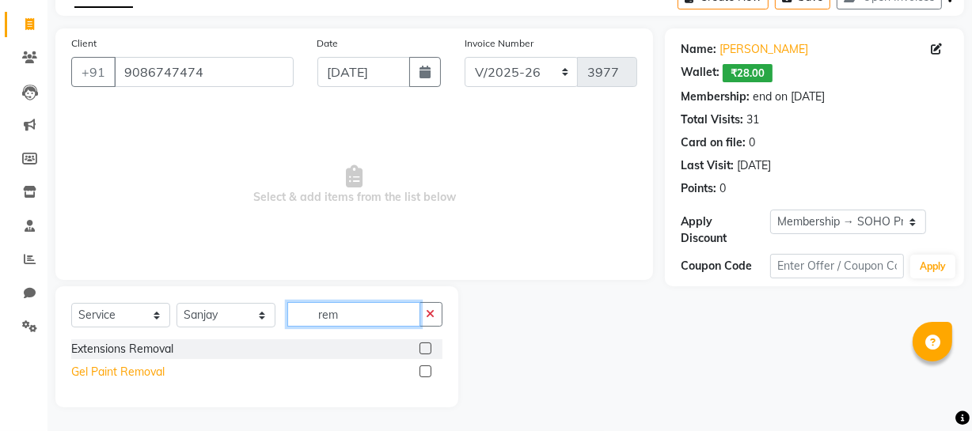
type input "rem"
click at [121, 370] on div "Gel Paint Removal" at bounding box center [117, 372] width 93 height 17
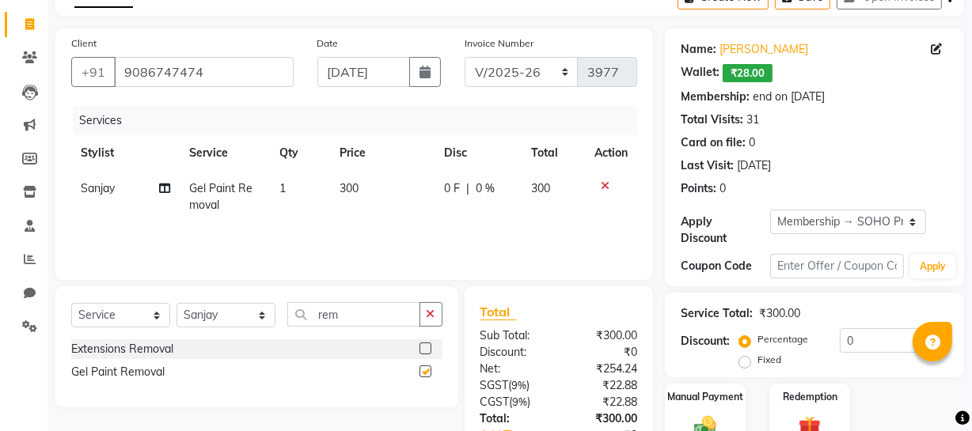
checkbox input "false"
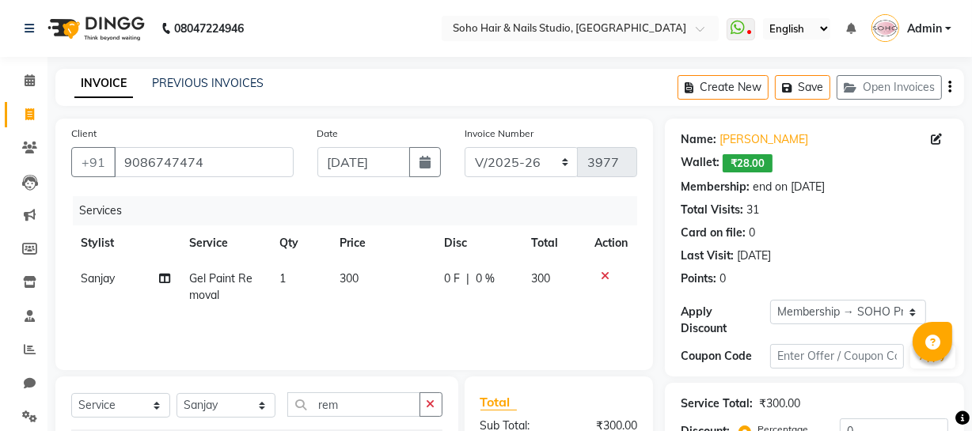
scroll to position [203, 0]
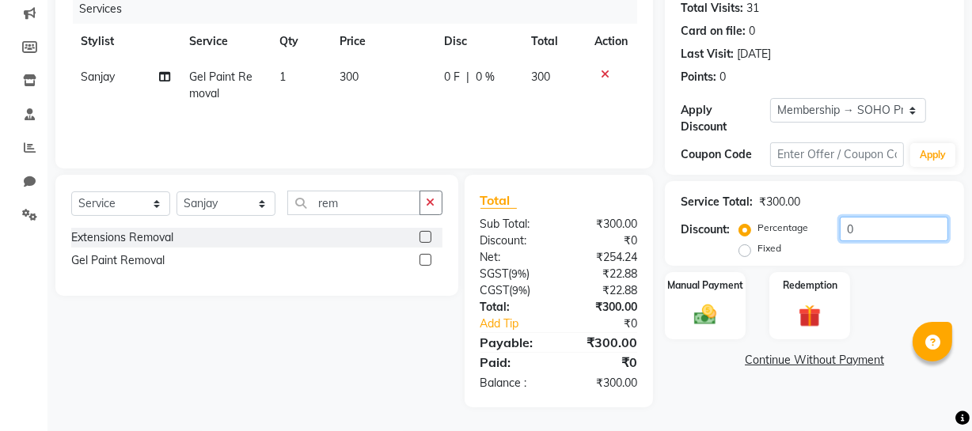
drag, startPoint x: 863, startPoint y: 226, endPoint x: 347, endPoint y: 296, distance: 520.7
click at [617, 255] on div "Client [PHONE_NUMBER] Date [DATE] Invoice Number Red/2025-26 V/2025 V/[PHONE_NU…" at bounding box center [510, 162] width 932 height 491
type input "20"
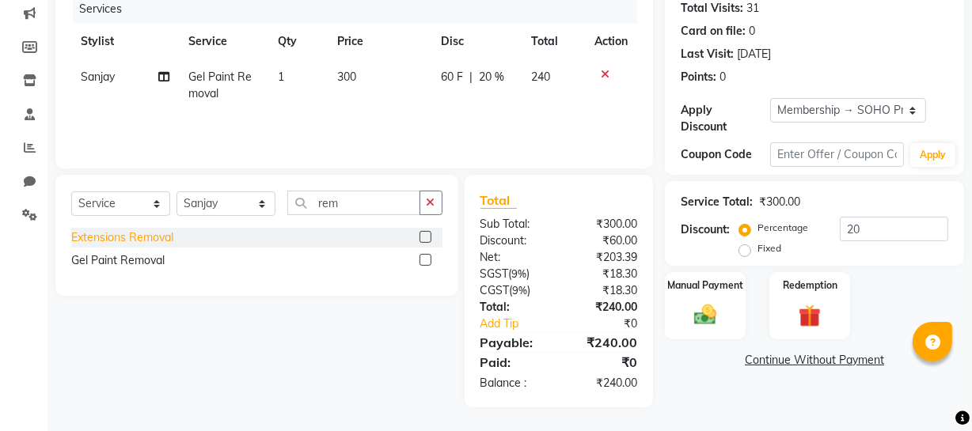
click at [161, 245] on div "Extensions Removal" at bounding box center [122, 237] width 102 height 17
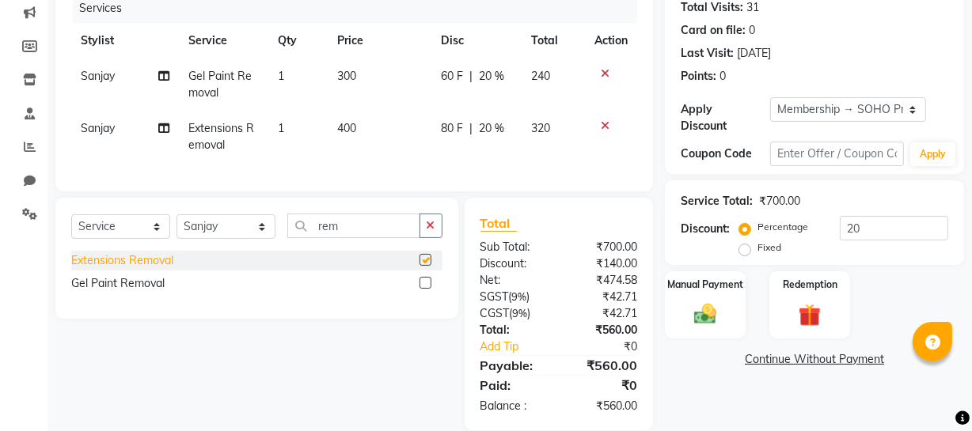
checkbox input "false"
click at [601, 69] on icon at bounding box center [605, 73] width 9 height 11
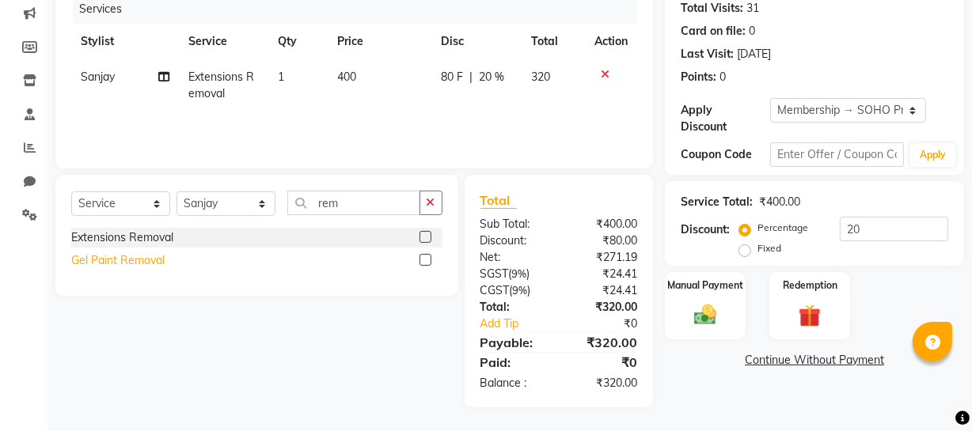
click at [136, 257] on div "Gel Paint Removal" at bounding box center [117, 260] width 93 height 17
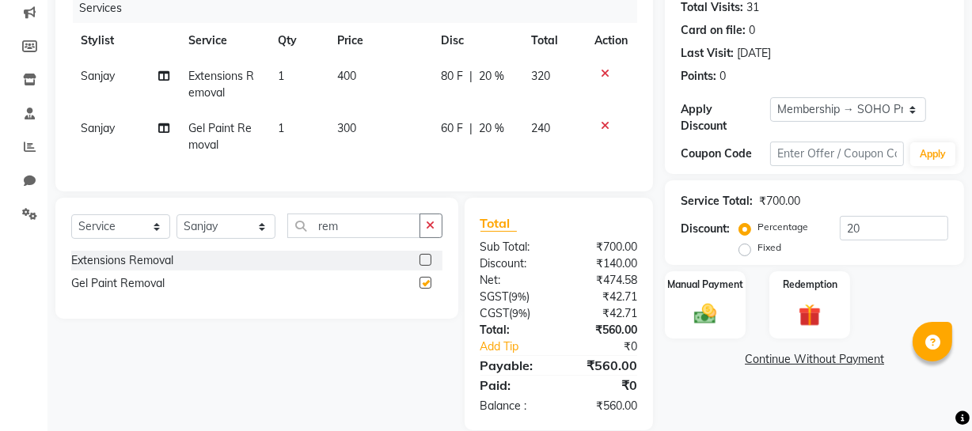
checkbox input "false"
click at [601, 72] on icon at bounding box center [605, 73] width 9 height 11
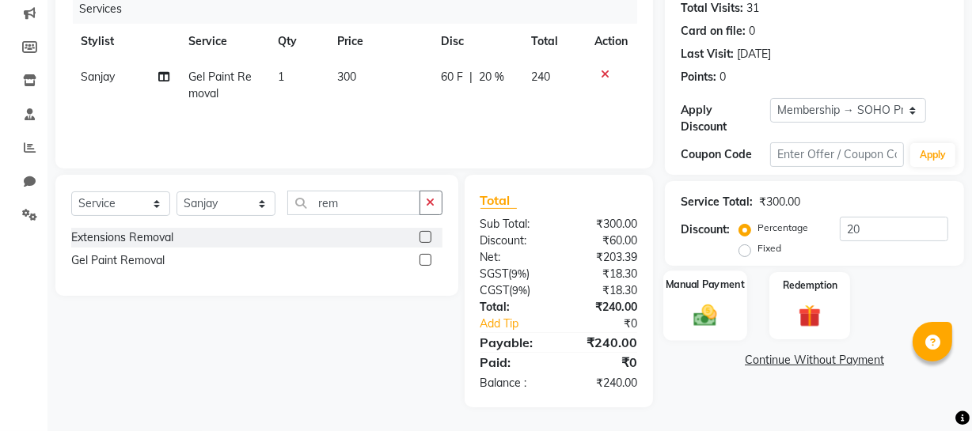
click at [669, 309] on div "Manual Payment" at bounding box center [705, 306] width 84 height 70
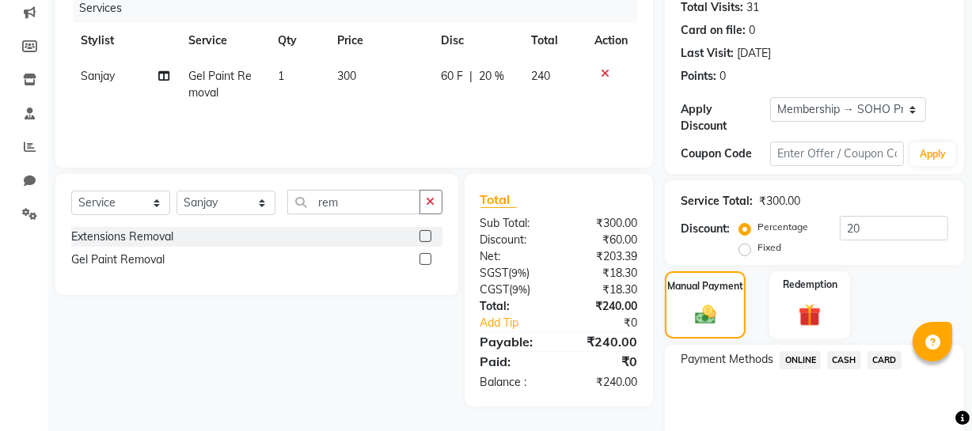
click at [843, 360] on span "CASH" at bounding box center [844, 360] width 34 height 18
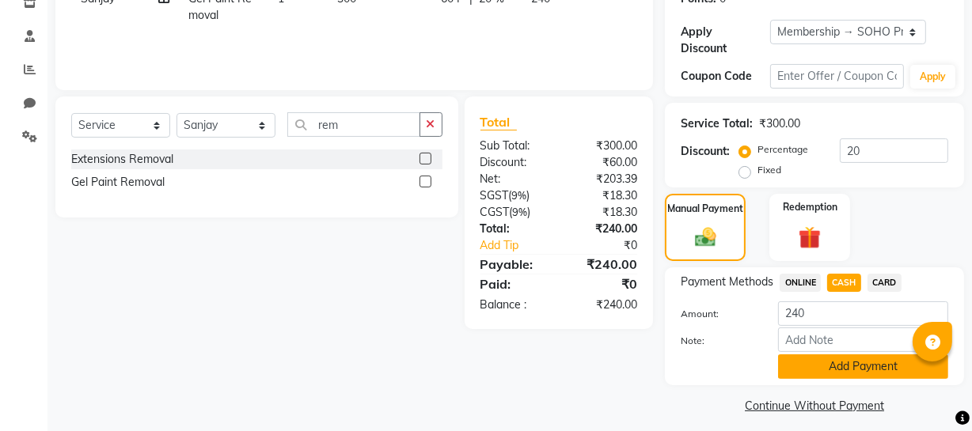
click at [844, 355] on button "Add Payment" at bounding box center [863, 367] width 170 height 25
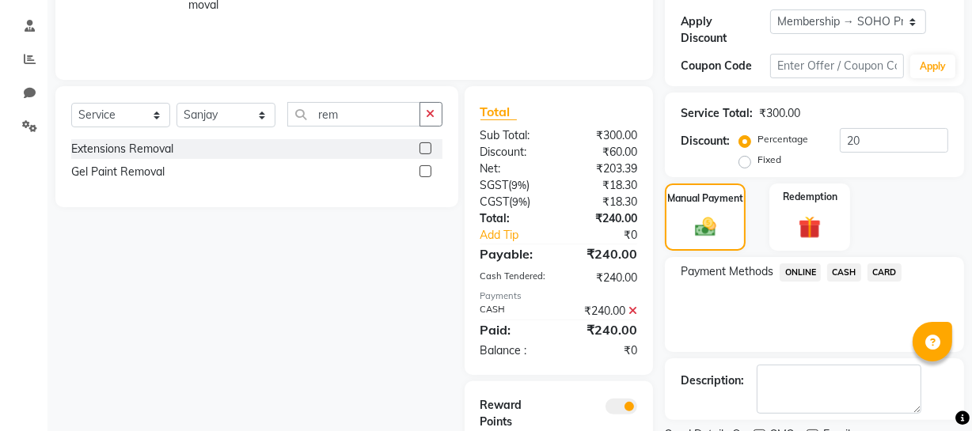
scroll to position [370, 0]
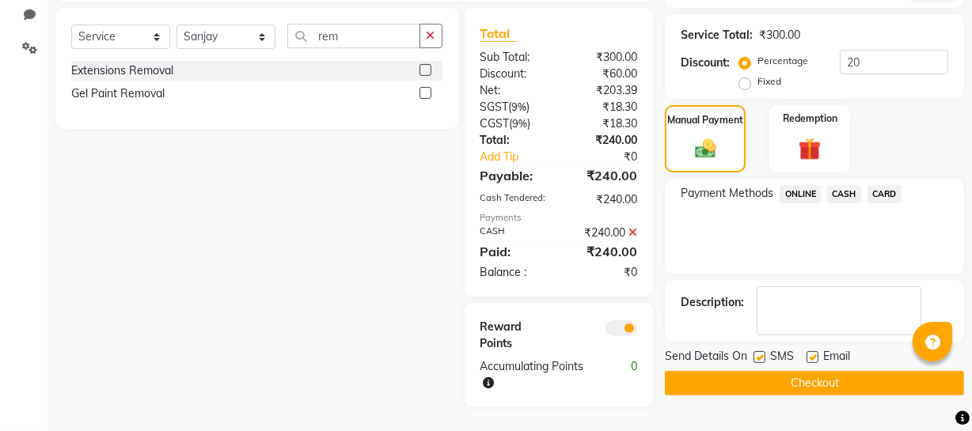
click at [805, 385] on button "Checkout" at bounding box center [814, 383] width 299 height 25
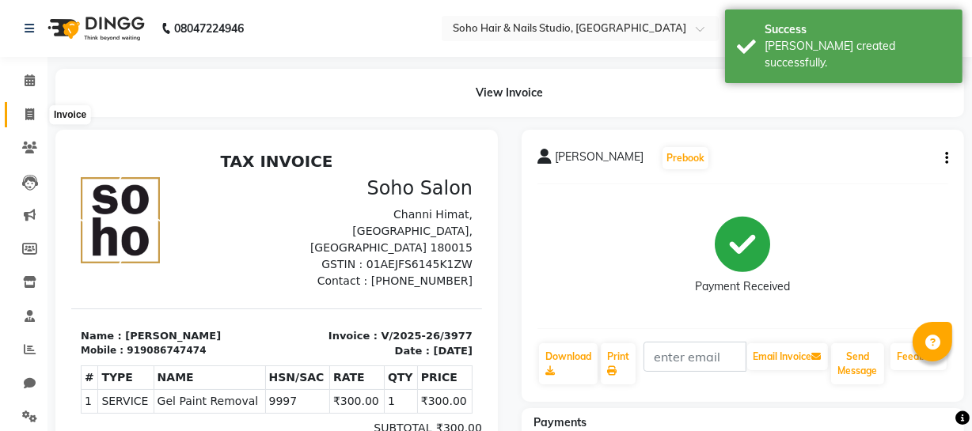
click at [25, 108] on icon at bounding box center [29, 114] width 9 height 12
select select "735"
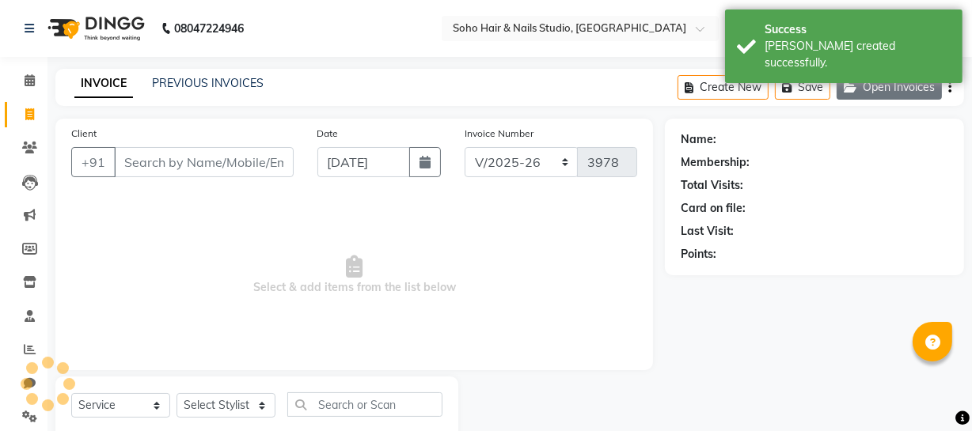
select select "membership"
click at [881, 84] on button "Open Invoices" at bounding box center [888, 87] width 105 height 25
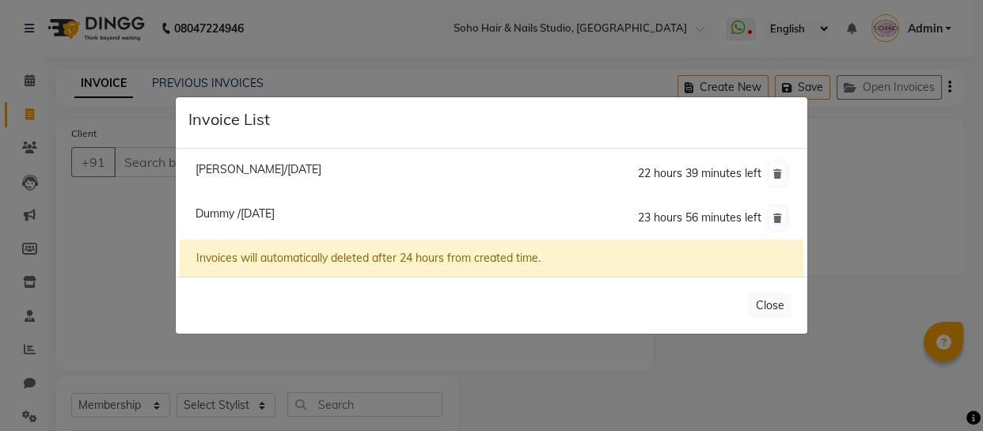
click at [256, 214] on span "Dummy /[DATE]" at bounding box center [234, 214] width 79 height 14
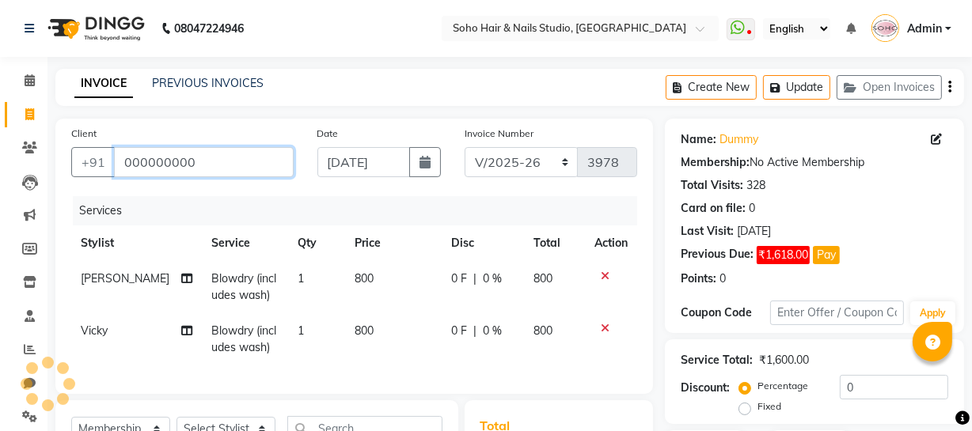
drag, startPoint x: 204, startPoint y: 162, endPoint x: 0, endPoint y: 67, distance: 225.2
click at [0, 155] on app-home "08047224946 Select Location × Soho Hair & Nails Studio, [GEOGRAPHIC_DATA] Whats…" at bounding box center [486, 328] width 972 height 657
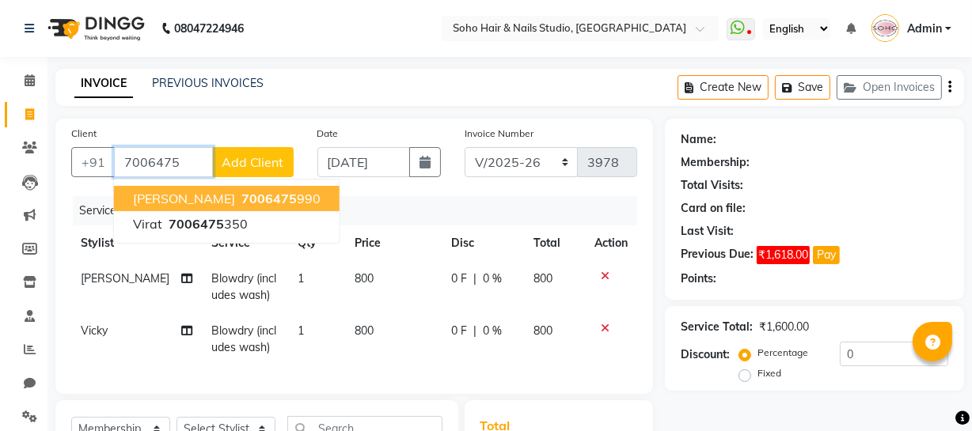
click at [241, 195] on span "7006475" at bounding box center [268, 199] width 55 height 16
type input "7006475990"
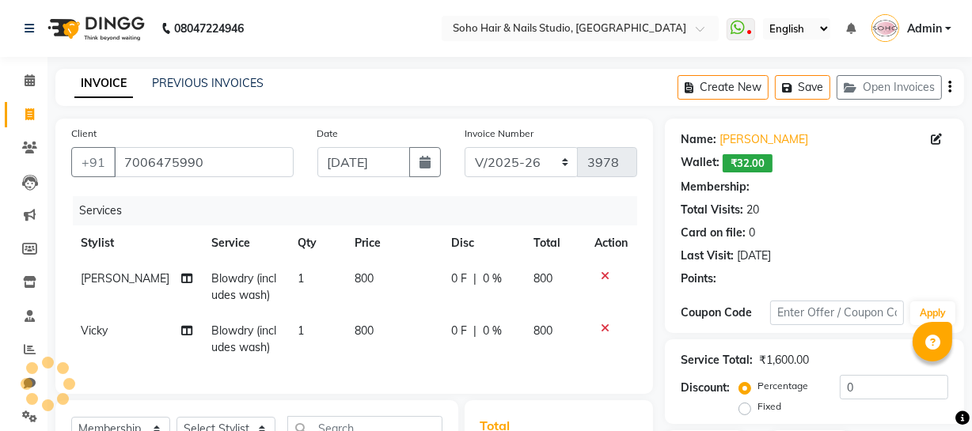
select select "1: Object"
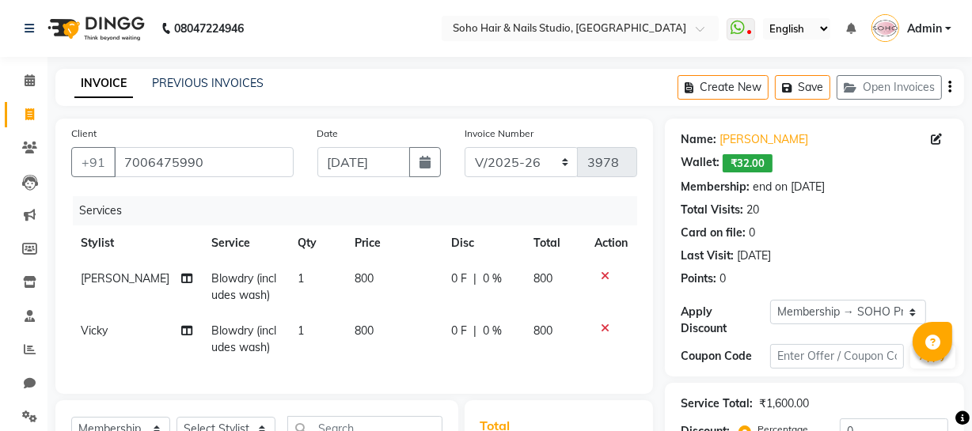
scroll to position [215, 0]
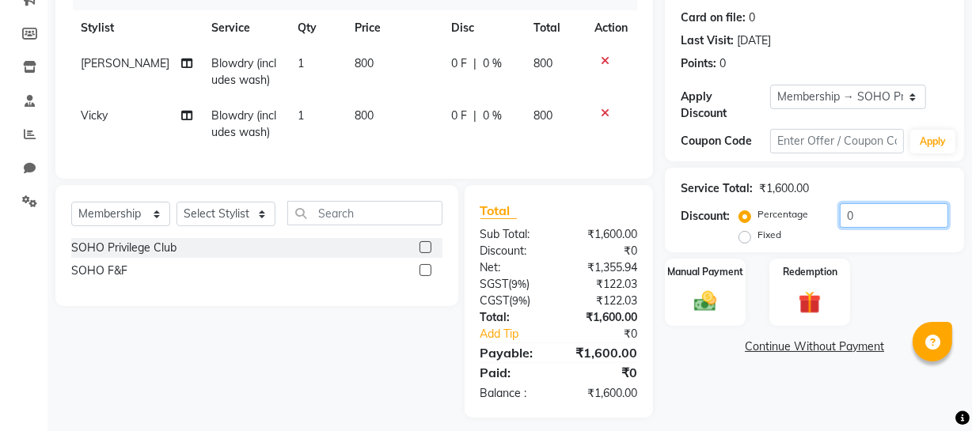
drag, startPoint x: 897, startPoint y: 214, endPoint x: 599, endPoint y: 199, distance: 298.7
click at [620, 233] on div "Client [PHONE_NUMBER] Date [DATE] Invoice Number Red/2025-26 V/2025 V/[PHONE_NU…" at bounding box center [510, 160] width 932 height 514
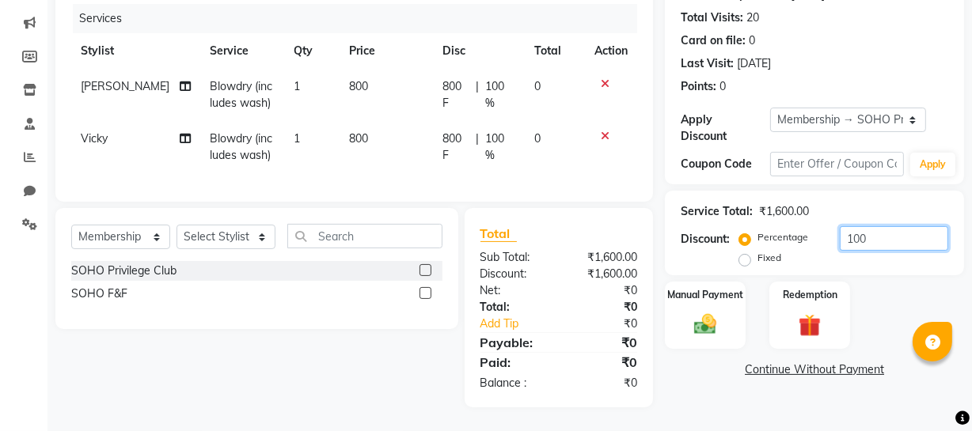
scroll to position [203, 0]
type input "1"
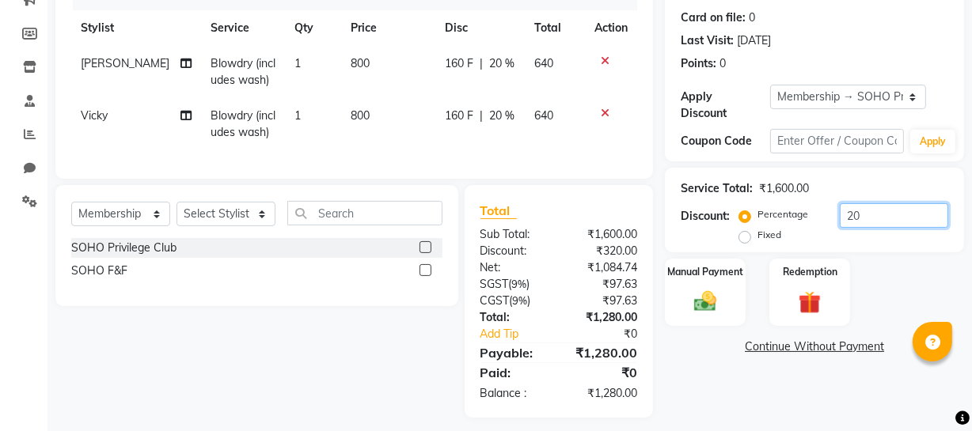
scroll to position [237, 0]
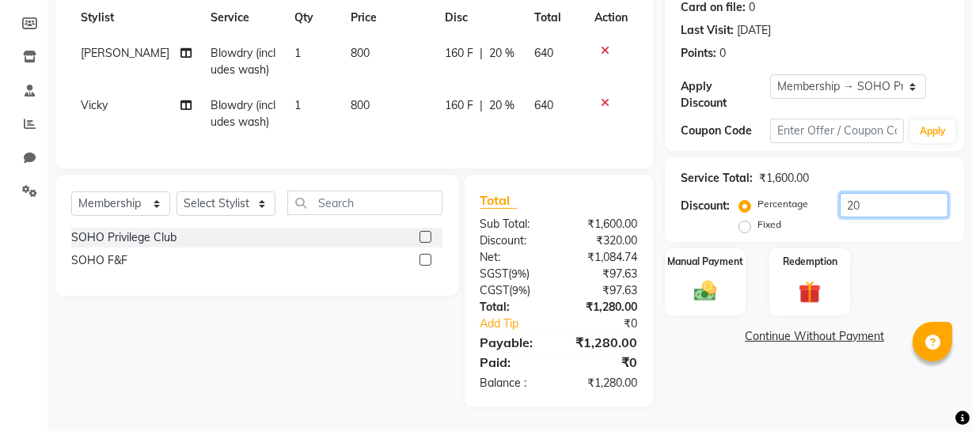
type input "20"
click at [759, 248] on div "Manual Payment Redemption" at bounding box center [814, 281] width 323 height 67
click at [729, 269] on div "Manual Payment" at bounding box center [705, 282] width 84 height 70
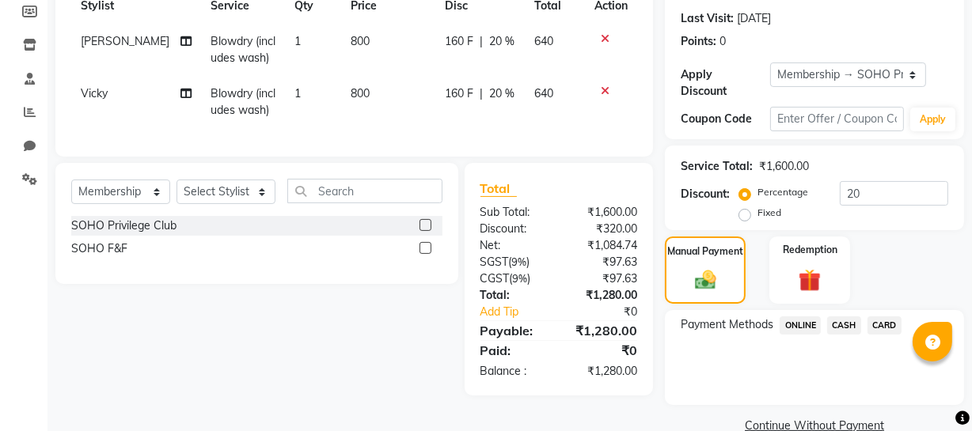
click at [791, 327] on span "ONLINE" at bounding box center [799, 326] width 41 height 18
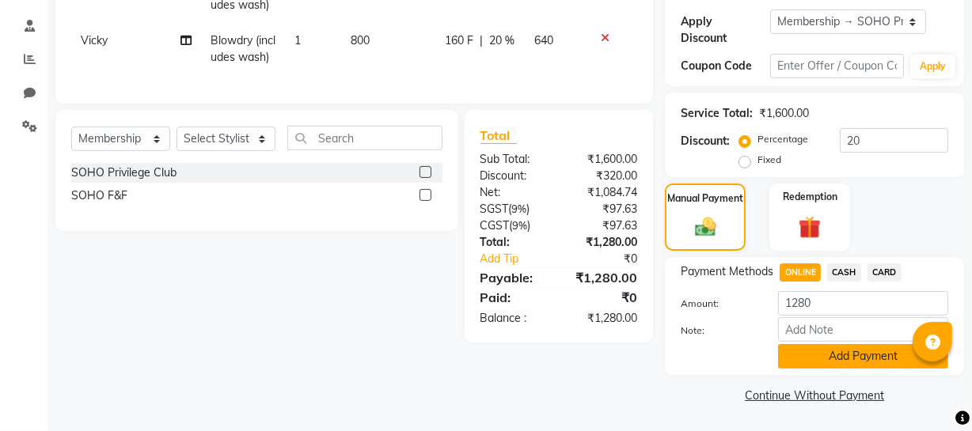
click at [791, 353] on button "Add Payment" at bounding box center [863, 356] width 170 height 25
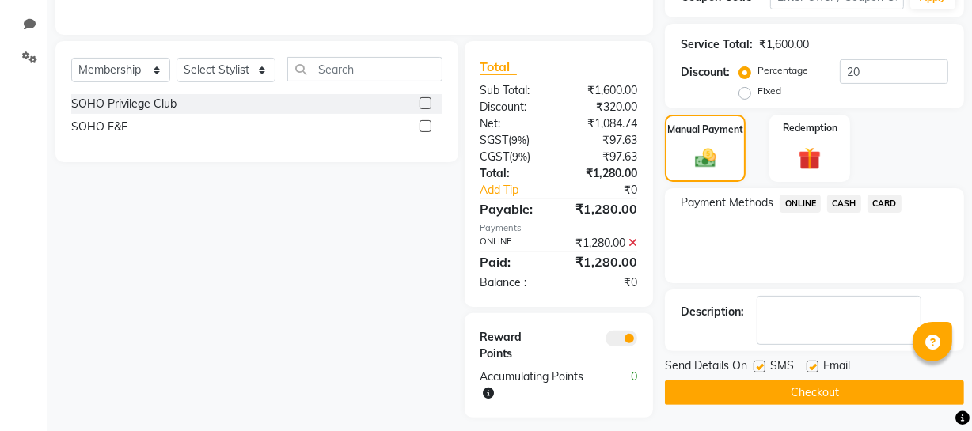
scroll to position [381, 0]
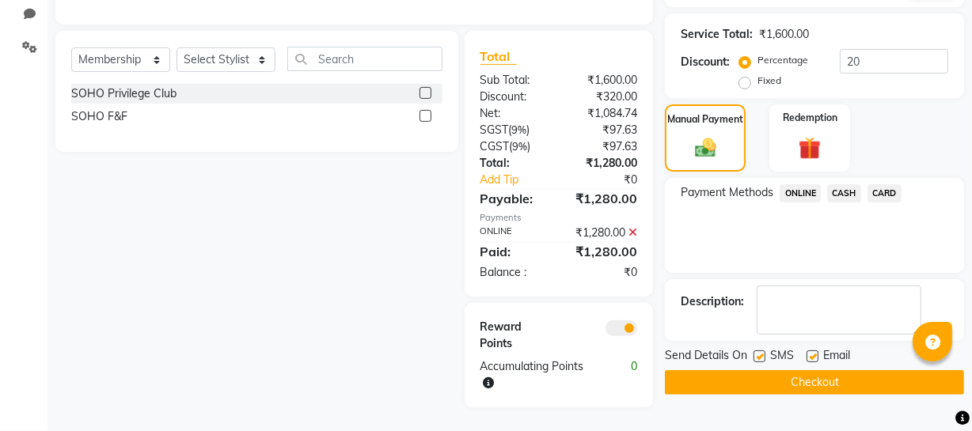
click at [760, 370] on button "Checkout" at bounding box center [814, 382] width 299 height 25
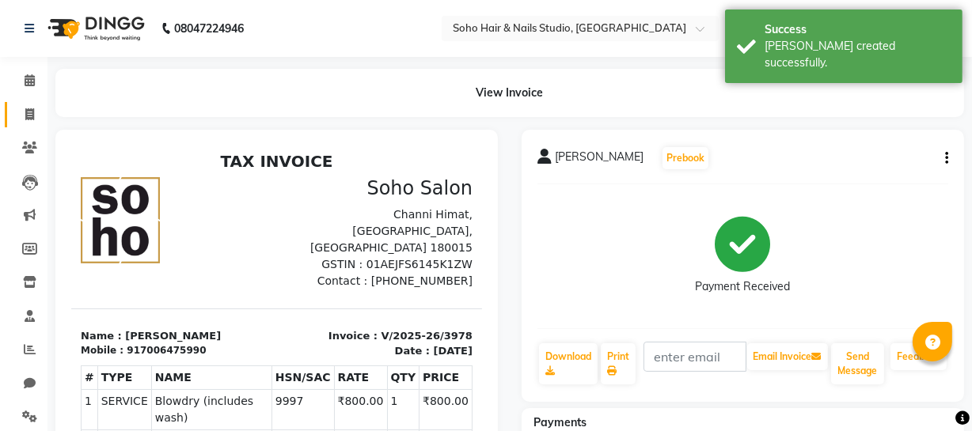
click at [32, 102] on link "Invoice" at bounding box center [24, 115] width 38 height 26
select select "service"
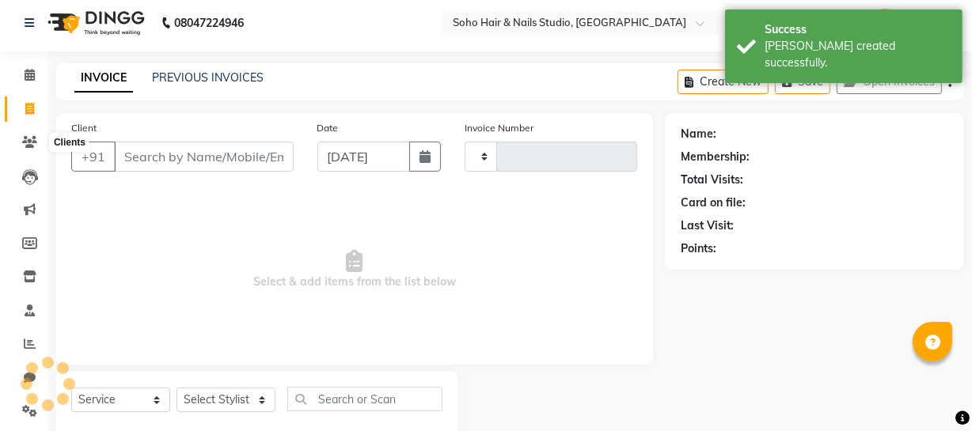
type input "3979"
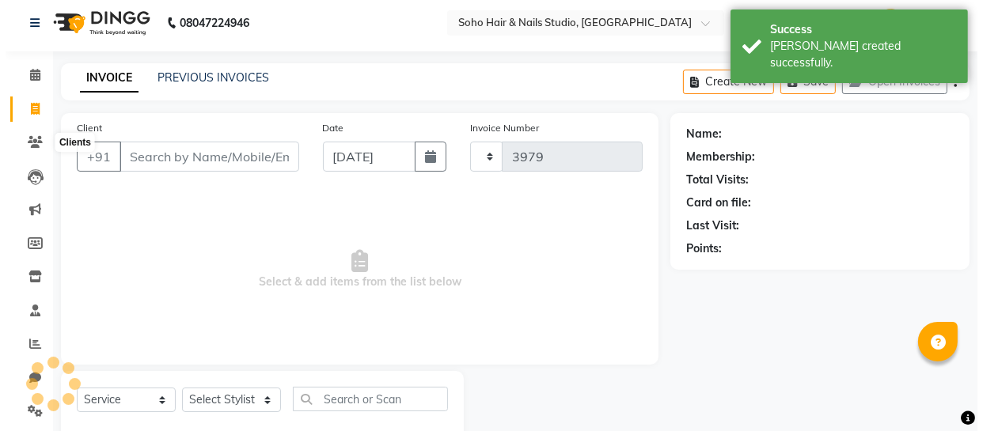
scroll to position [45, 0]
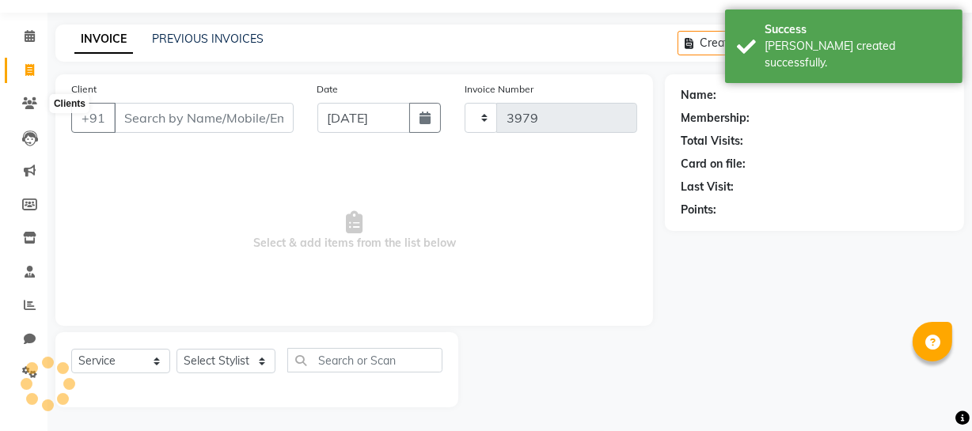
select select "735"
select select "membership"
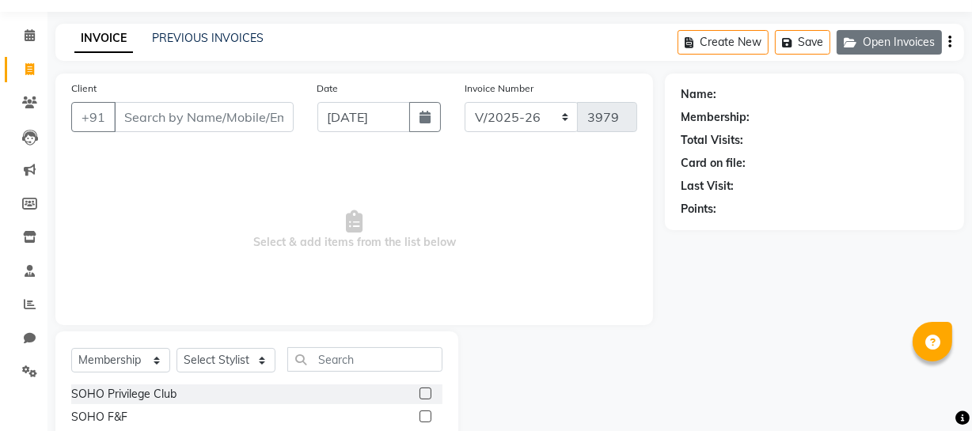
click at [860, 46] on icon "button" at bounding box center [853, 42] width 19 height 11
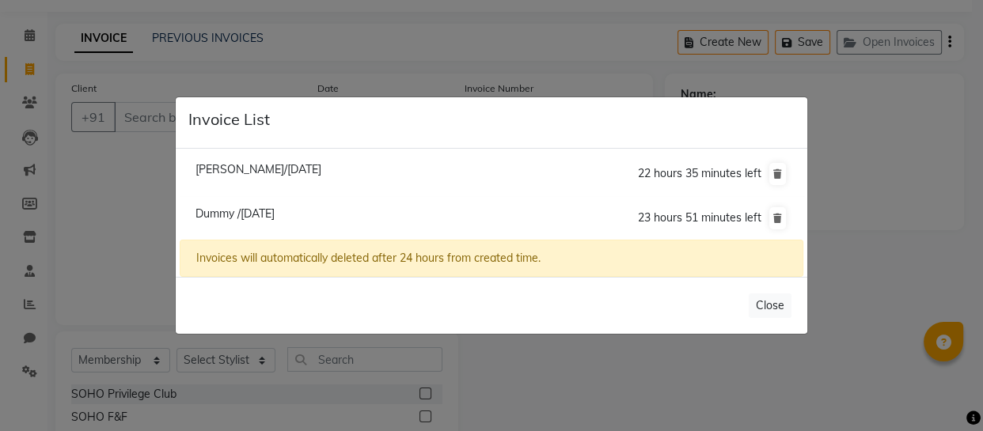
click at [248, 168] on span "[PERSON_NAME]/[DATE]" at bounding box center [258, 169] width 126 height 14
type input "9419314847"
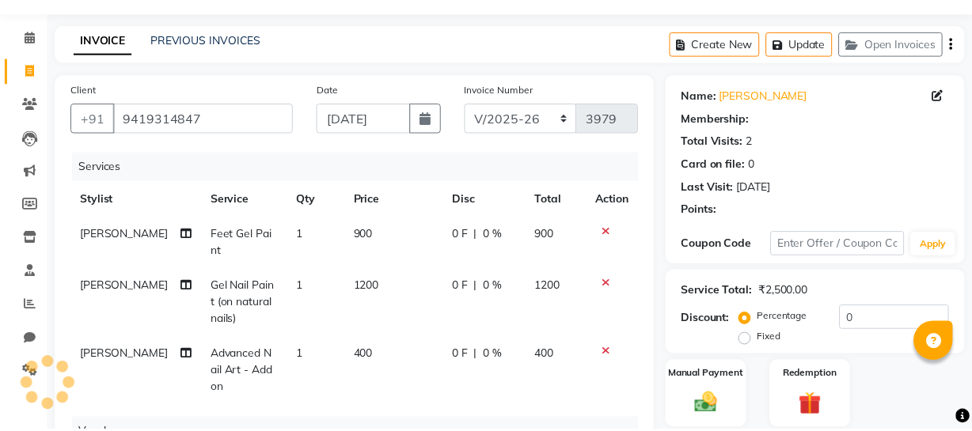
scroll to position [261, 0]
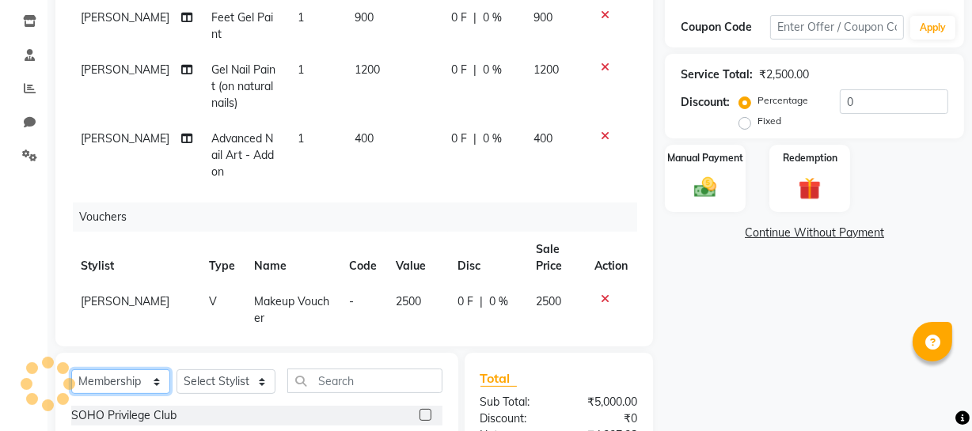
drag, startPoint x: 143, startPoint y: 381, endPoint x: 142, endPoint y: 372, distance: 8.8
click at [143, 381] on select "Select Service Product Membership Package Voucher Prepaid Gift Card" at bounding box center [120, 382] width 99 height 25
select select "service"
click at [71, 370] on select "Select Service Product Membership Package Voucher Prepaid Gift Card" at bounding box center [120, 382] width 99 height 25
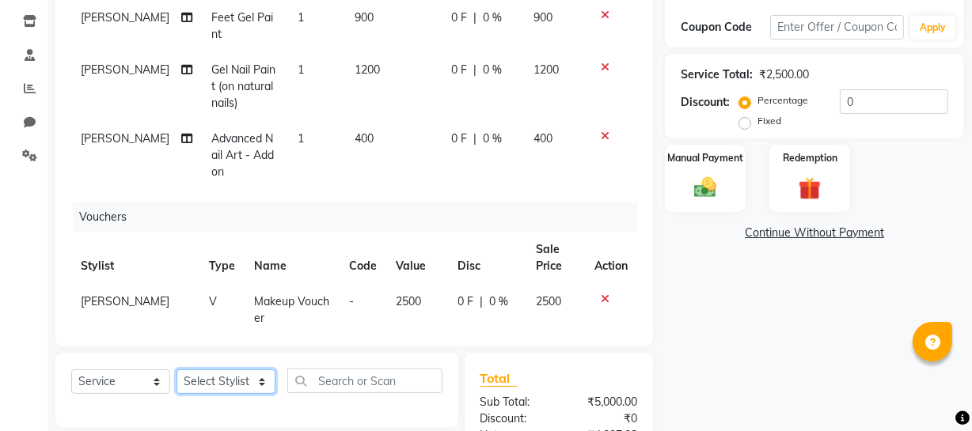
click at [209, 383] on select "Select Stylist [PERSON_NAME] Adhamya [PERSON_NAME] [PERSON_NAME] [PERSON_NAME] …" at bounding box center [225, 382] width 99 height 25
select select "13571"
click at [176, 370] on select "Select Stylist [PERSON_NAME] Adhamya [PERSON_NAME] [PERSON_NAME] [PERSON_NAME] …" at bounding box center [225, 382] width 99 height 25
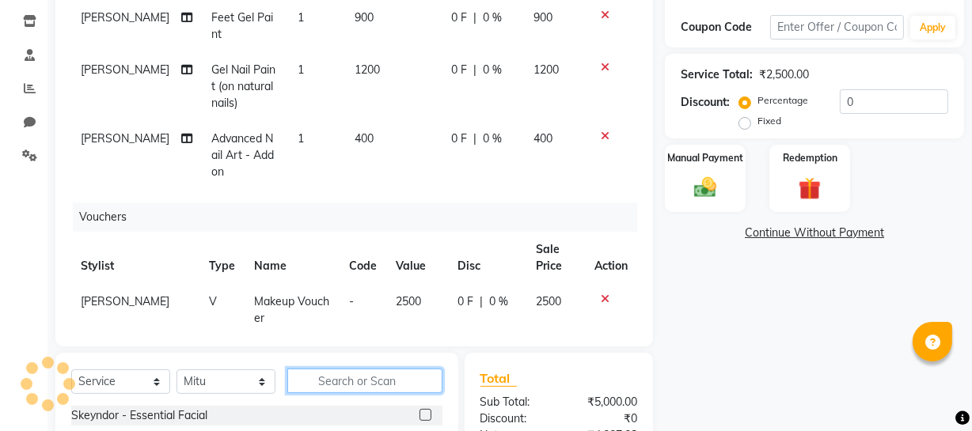
click at [351, 387] on input "text" at bounding box center [364, 381] width 155 height 25
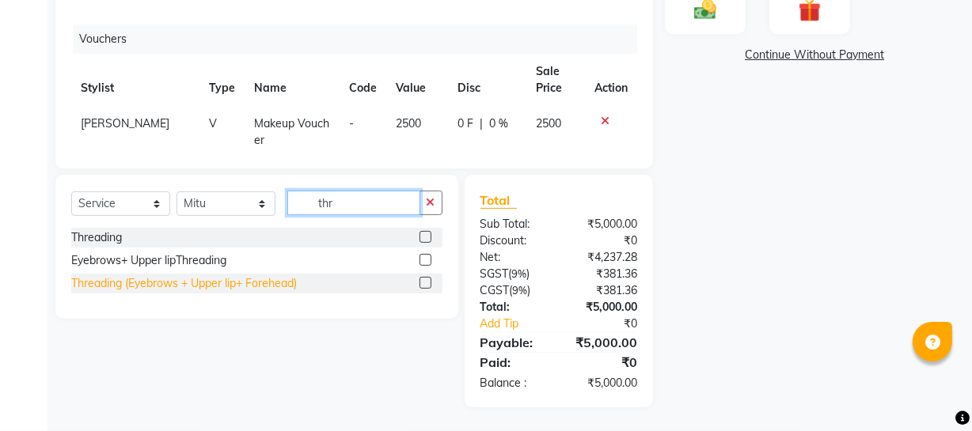
type input "thr"
click at [189, 288] on div "Threading (Eyebrows + Upper lip+ Forehead)" at bounding box center [184, 283] width 226 height 17
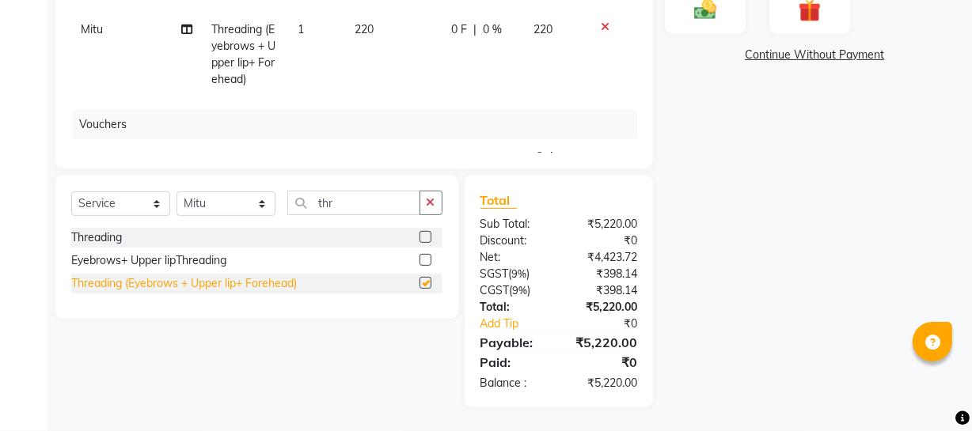
checkbox input "false"
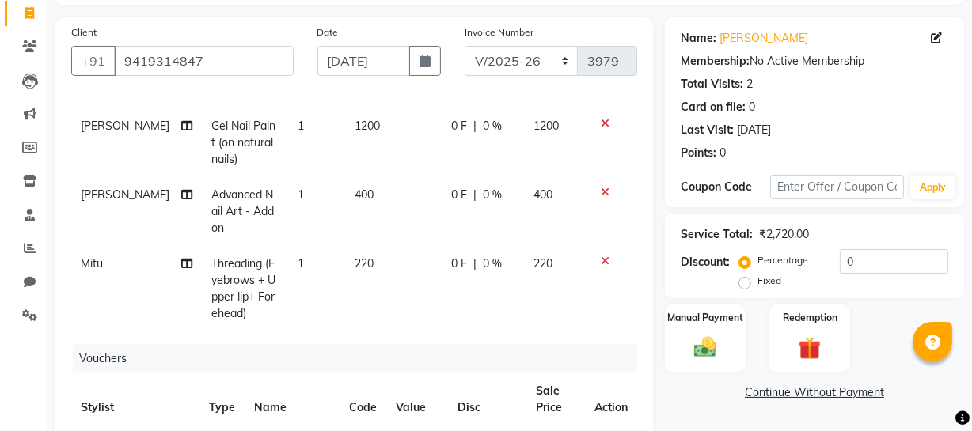
scroll to position [0, 0]
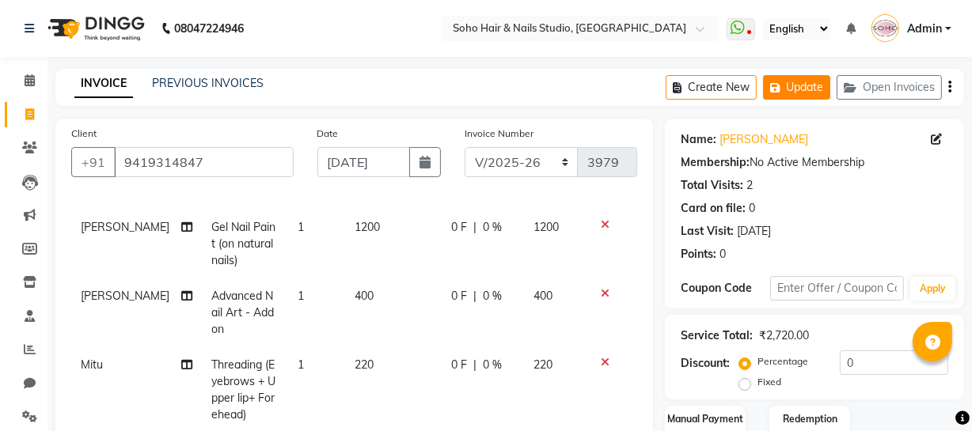
click at [798, 93] on button "Update" at bounding box center [796, 87] width 67 height 25
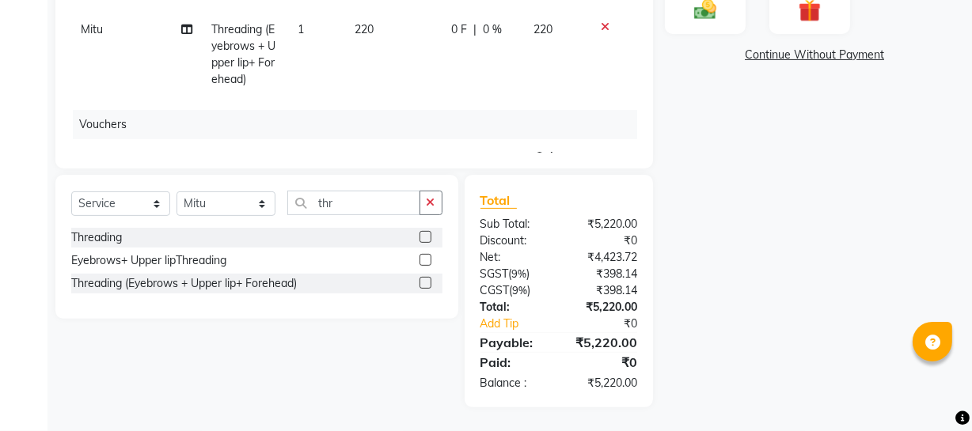
scroll to position [152, 0]
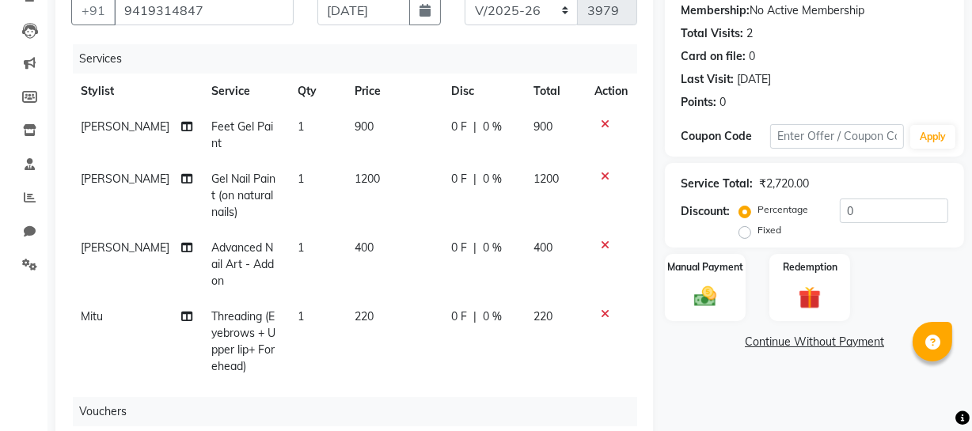
click at [457, 182] on div "0 F | 0 %" at bounding box center [482, 179] width 63 height 17
select select "86892"
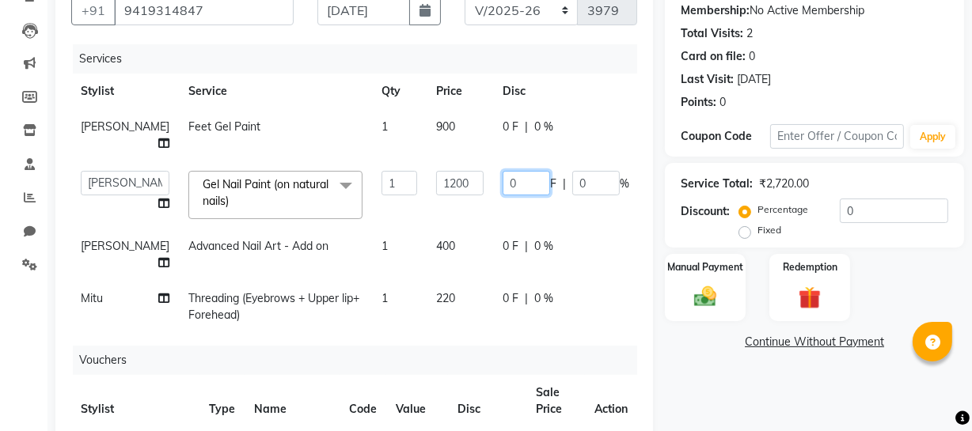
drag, startPoint x: 481, startPoint y: 197, endPoint x: 379, endPoint y: 198, distance: 102.1
click at [405, 198] on tr "[PERSON_NAME] Adhamya [PERSON_NAME] [PERSON_NAME] [PERSON_NAME] [PERSON_NAME] […" at bounding box center [404, 194] width 666 height 67
type input "200"
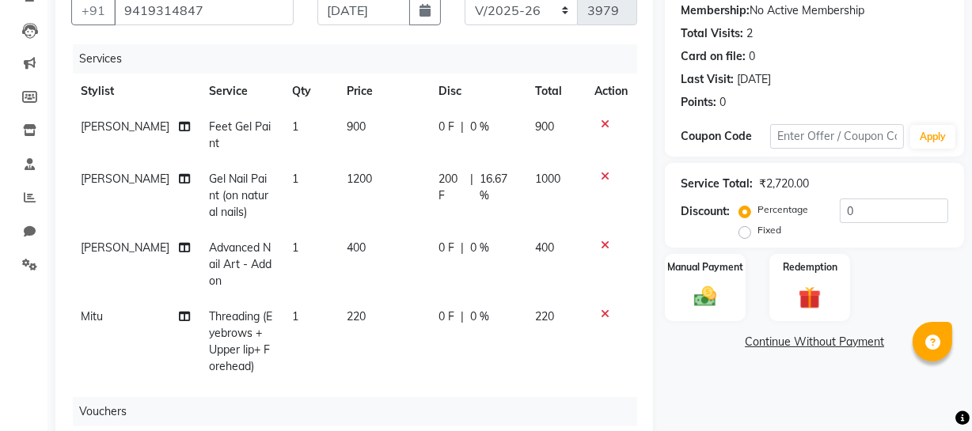
click at [471, 268] on td "0 F | 0 %" at bounding box center [477, 264] width 97 height 69
select select "86892"
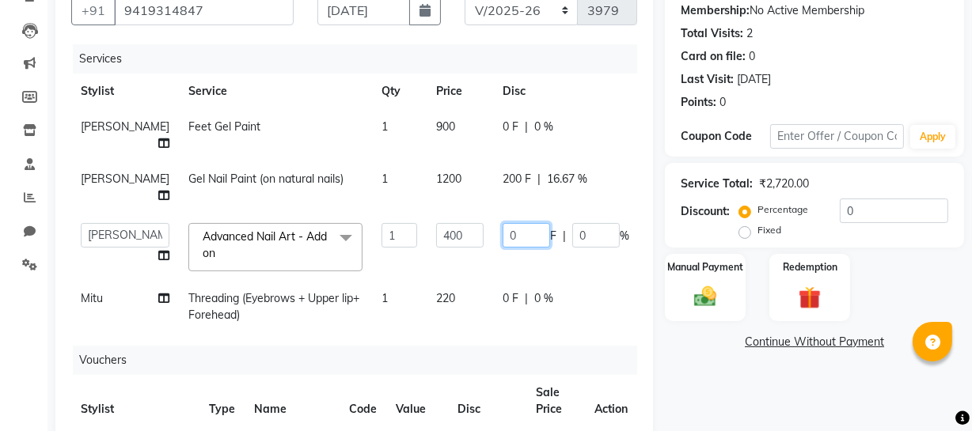
drag, startPoint x: 481, startPoint y: 253, endPoint x: 355, endPoint y: 252, distance: 125.8
click at [366, 252] on tr "[PERSON_NAME] Adhamya [PERSON_NAME] [PERSON_NAME] [PERSON_NAME] [PERSON_NAME] […" at bounding box center [404, 247] width 666 height 67
type input "400"
click at [493, 107] on th "Disc" at bounding box center [566, 92] width 146 height 36
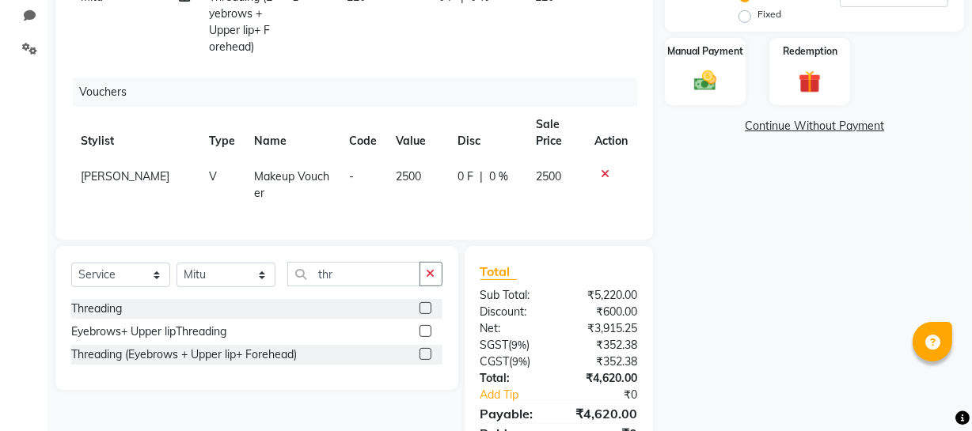
scroll to position [440, 0]
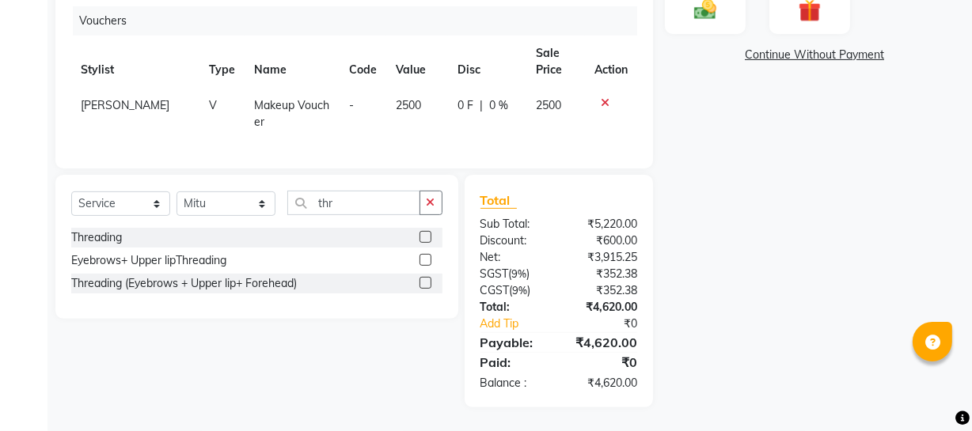
click at [386, 101] on td "2500" at bounding box center [417, 114] width 62 height 52
select select "22783"
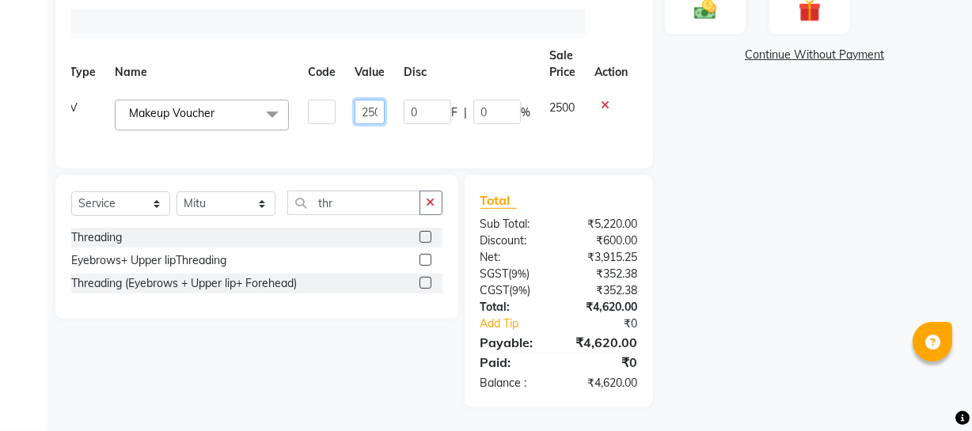
scroll to position [112, 71]
drag, startPoint x: 415, startPoint y: 95, endPoint x: 614, endPoint y: 47, distance: 205.2
click at [614, 47] on table "Stylist Type Name Code Value Disc Sale Price Action [PERSON_NAME] Adhamya [PERS…" at bounding box center [322, 89] width 629 height 102
type input "7500"
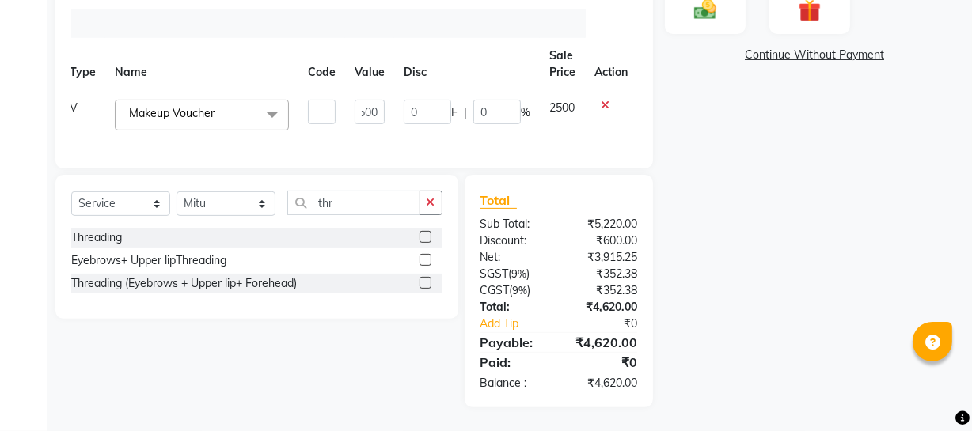
click at [779, 279] on div "Name: [PERSON_NAME] Membership: No Active Membership Total Visits: 2 Card on fi…" at bounding box center [820, 44] width 311 height 728
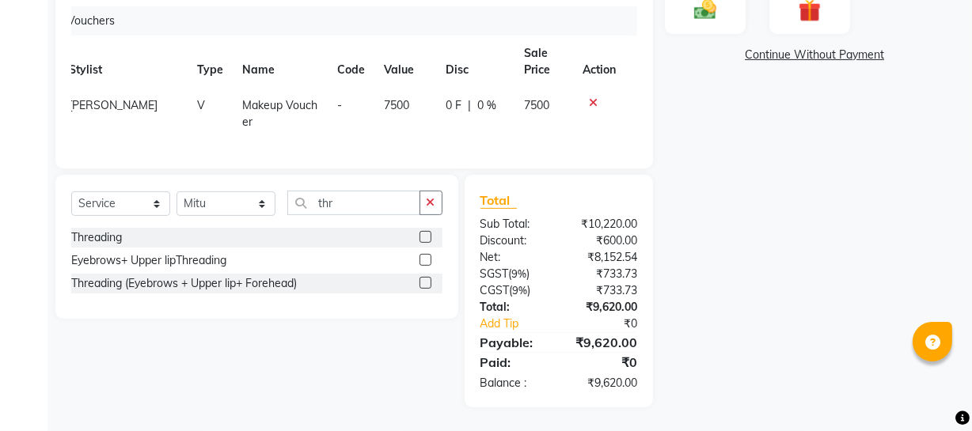
click at [442, 88] on td "0 F | 0 %" at bounding box center [475, 114] width 78 height 52
select select "22783"
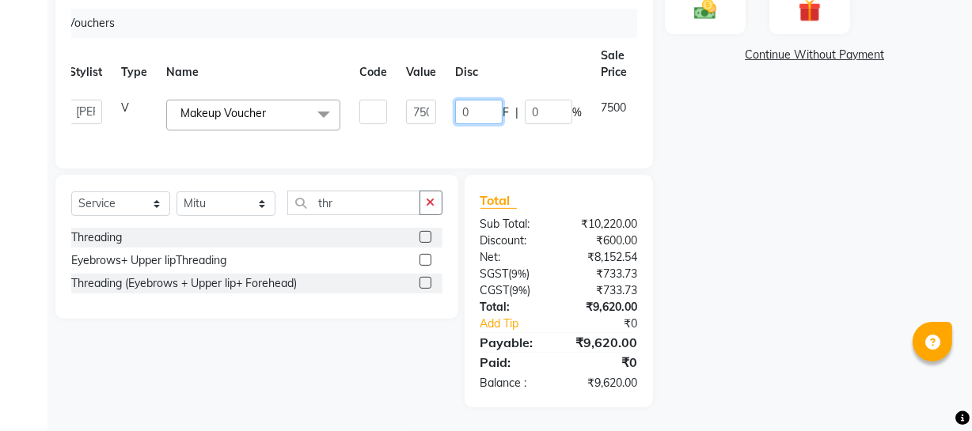
click at [458, 100] on input "0" at bounding box center [478, 112] width 47 height 25
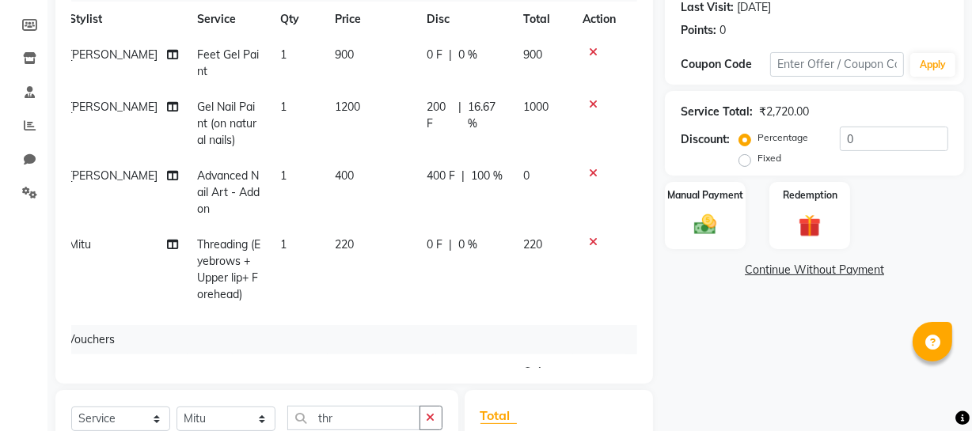
scroll to position [440, 0]
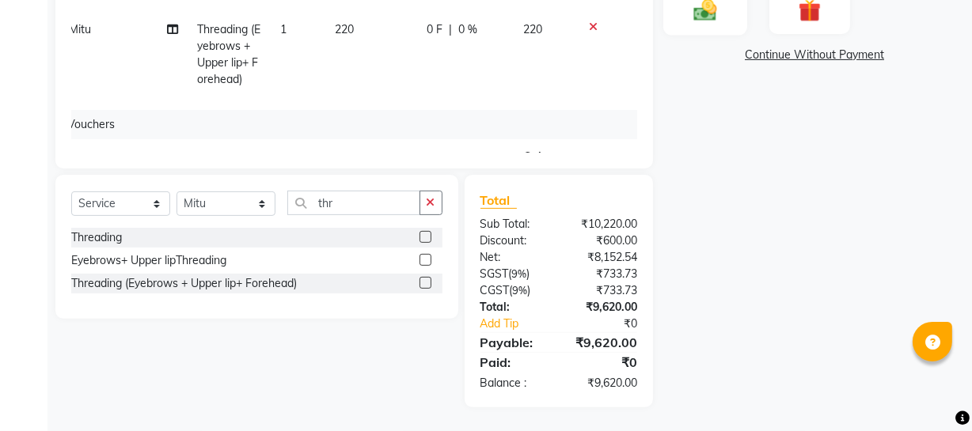
click at [726, 21] on div "Manual Payment" at bounding box center [705, 0] width 84 height 70
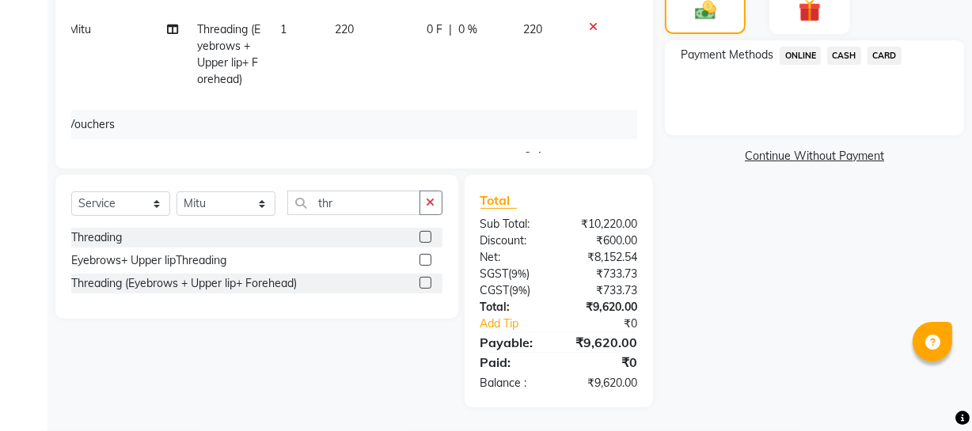
click at [805, 57] on span "ONLINE" at bounding box center [799, 56] width 41 height 18
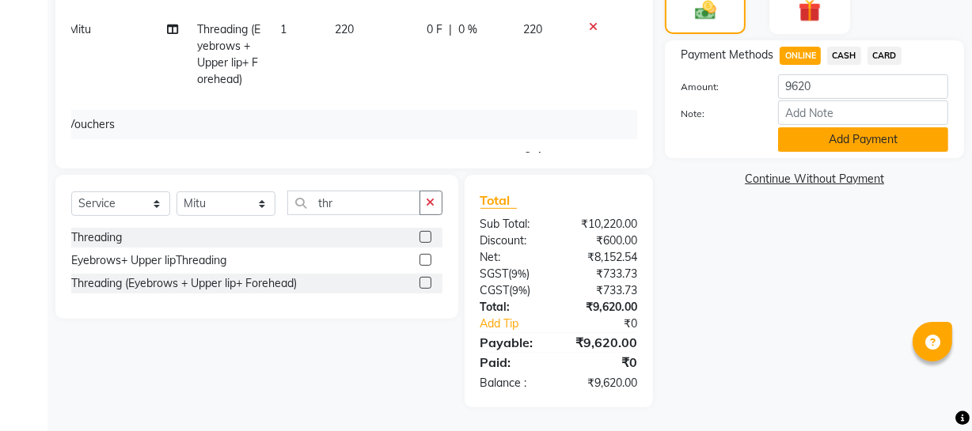
click at [846, 138] on button "Add Payment" at bounding box center [863, 139] width 170 height 25
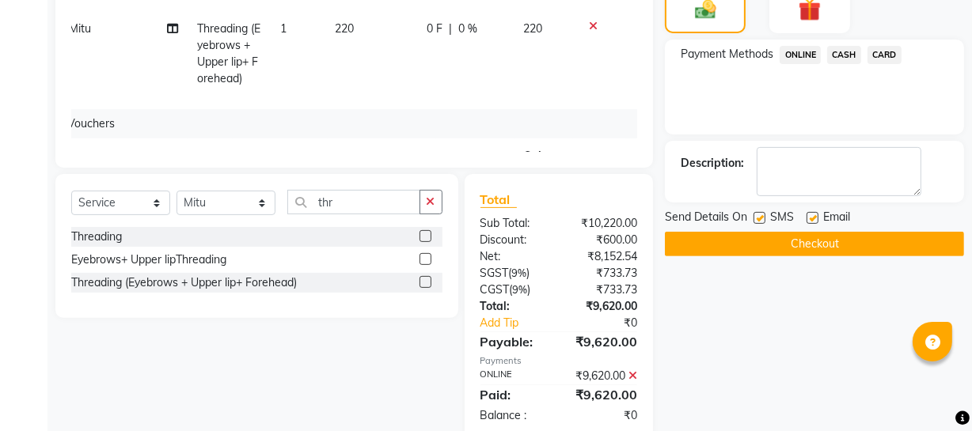
drag, startPoint x: 846, startPoint y: 138, endPoint x: 806, endPoint y: 174, distance: 53.8
click at [837, 138] on div "Name: [PERSON_NAME] Membership: No Active Membership Total Visits: 2 Card on fi…" at bounding box center [820, 59] width 311 height 761
click at [629, 375] on icon at bounding box center [632, 375] width 9 height 11
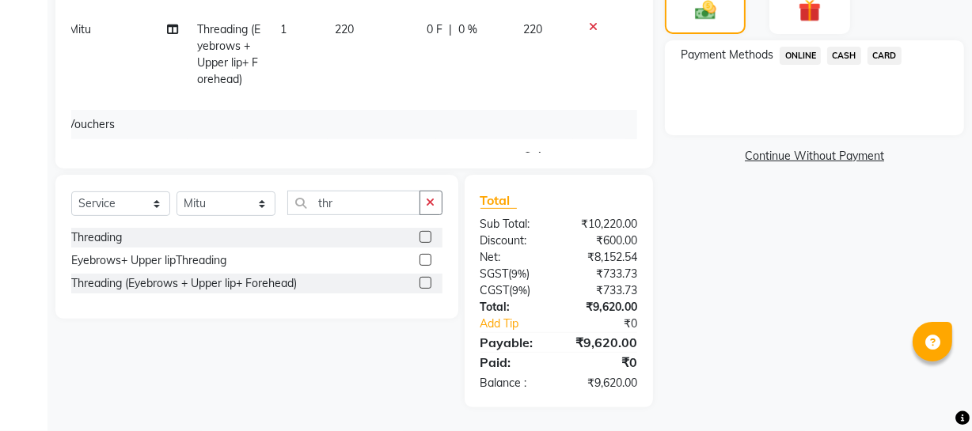
click at [798, 63] on span "ONLINE" at bounding box center [799, 56] width 41 height 18
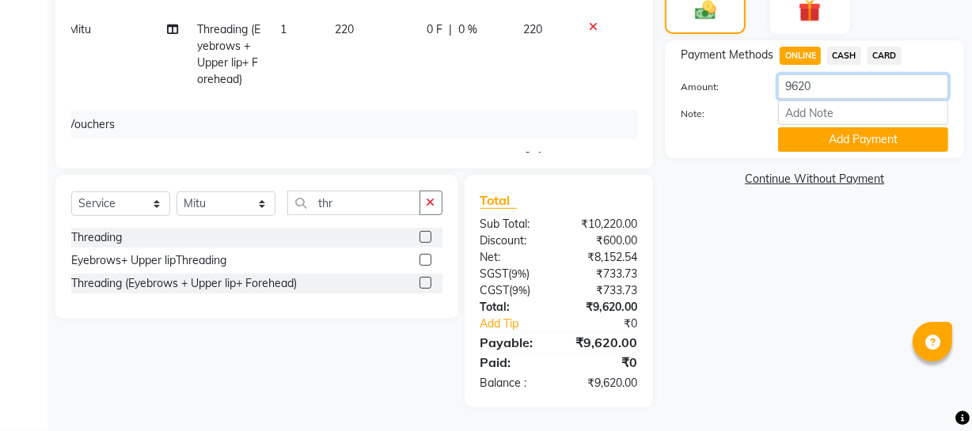
drag, startPoint x: 825, startPoint y: 94, endPoint x: 776, endPoint y: 83, distance: 50.3
click at [782, 89] on input "9620" at bounding box center [863, 86] width 170 height 25
type input "5620"
click at [863, 142] on button "Add Payment" at bounding box center [863, 139] width 170 height 25
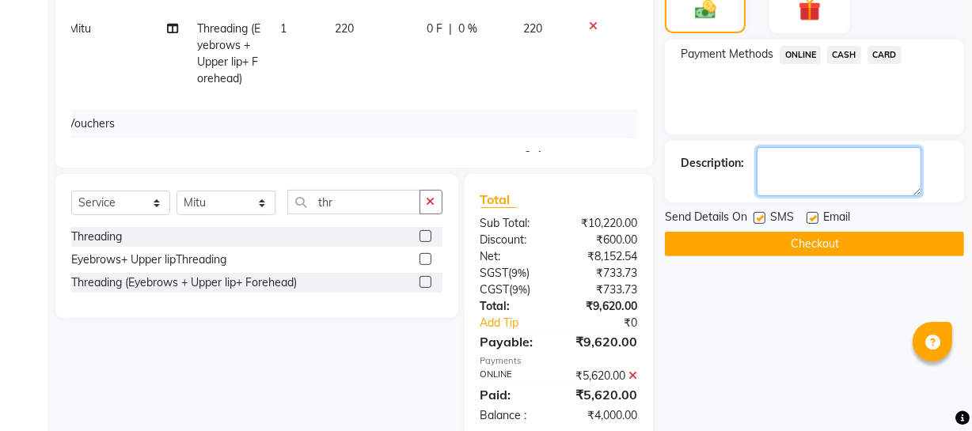
click at [794, 173] on textarea at bounding box center [839, 171] width 165 height 49
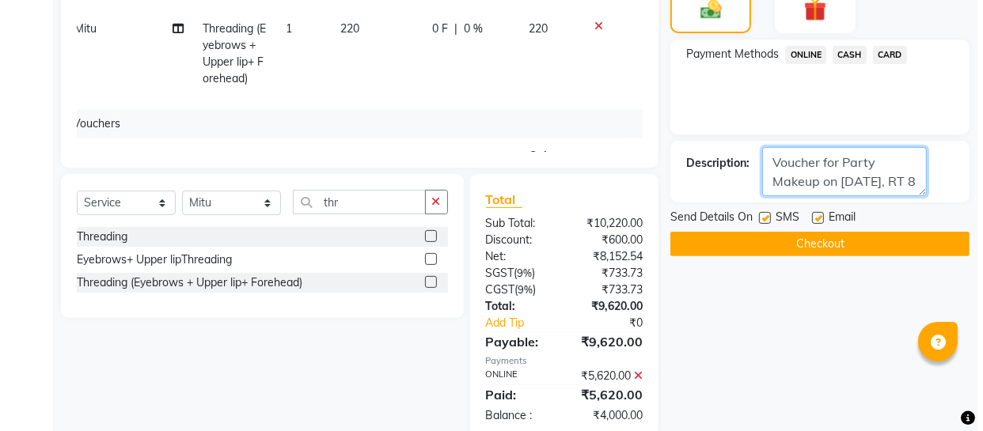
scroll to position [13, 0]
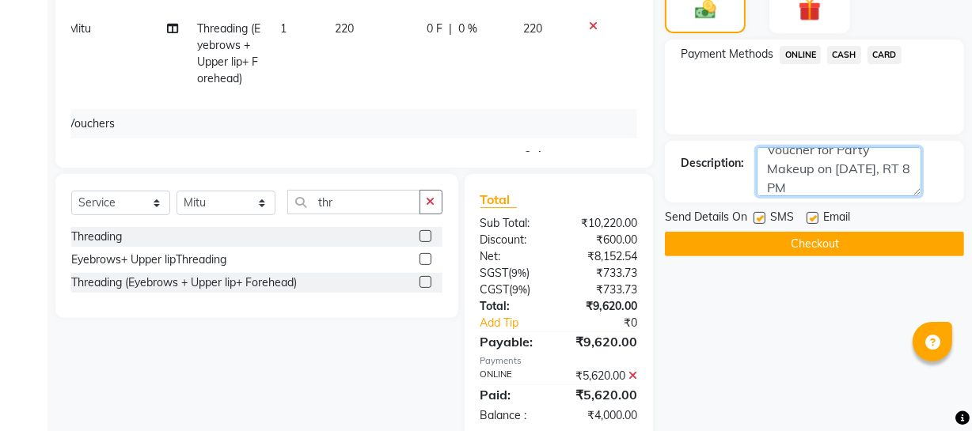
type textarea "Voucher for Party Makeup on [DATE], RT 8 PM"
click at [821, 245] on button "Checkout" at bounding box center [814, 244] width 299 height 25
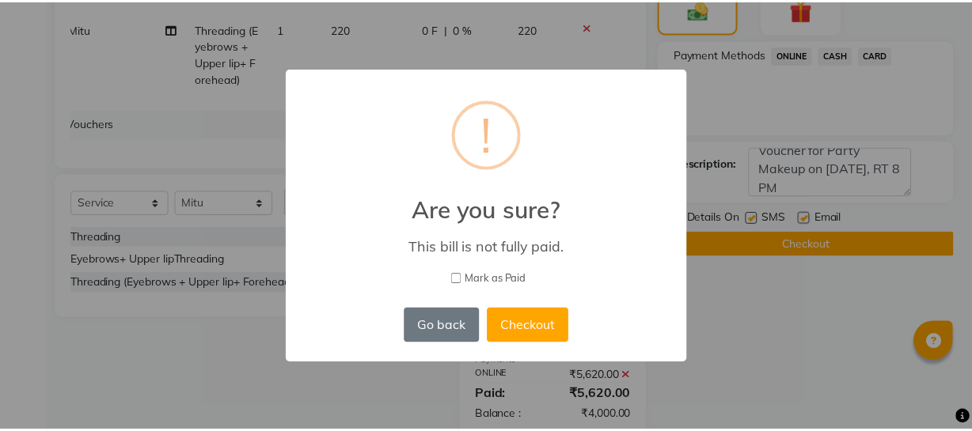
scroll to position [0, 11]
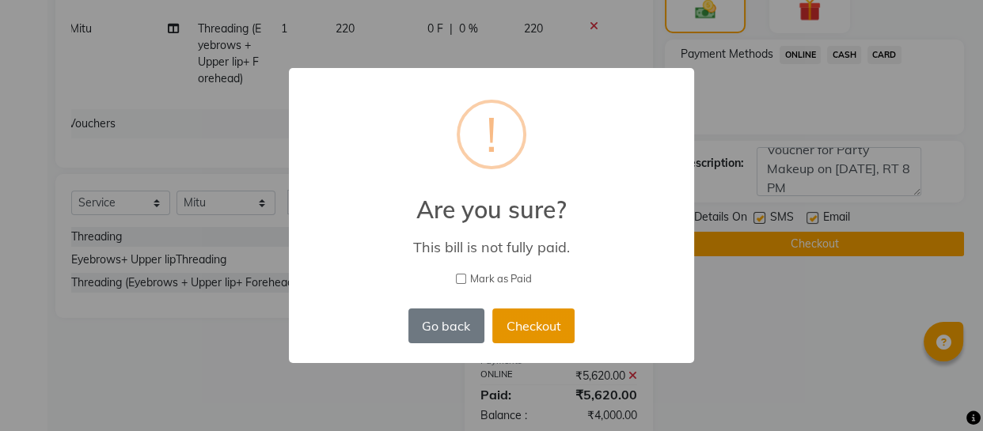
click at [552, 324] on button "Checkout" at bounding box center [533, 326] width 82 height 35
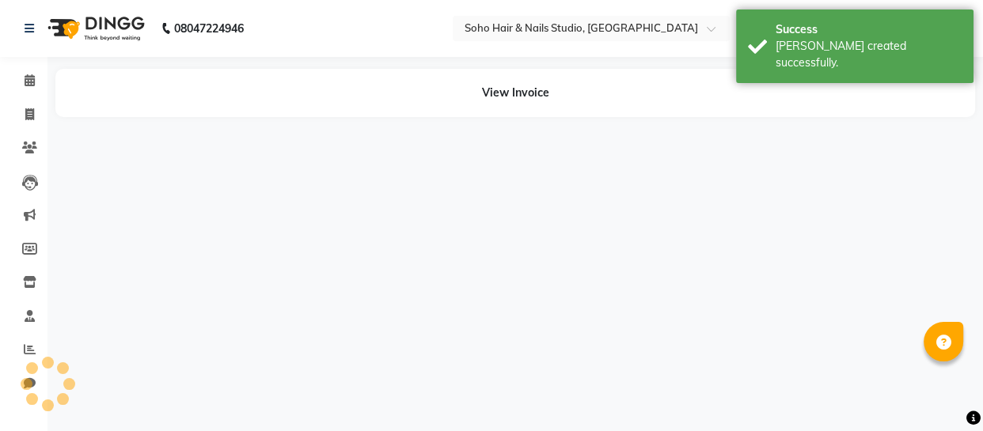
click at [605, 173] on div "08047224946 Select Location × Soho Hair & Nails Studio, [GEOGRAPHIC_DATA] Whats…" at bounding box center [491, 215] width 983 height 431
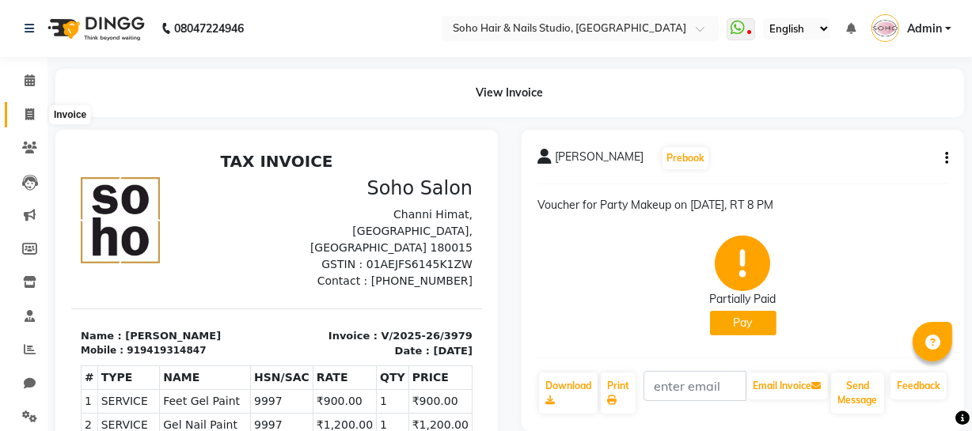
click at [28, 116] on icon at bounding box center [29, 114] width 9 height 12
select select "service"
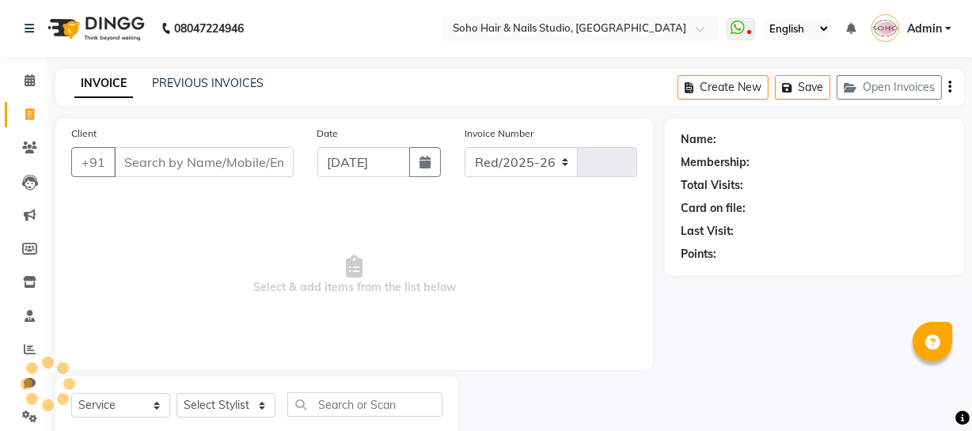
select select "735"
type input "3980"
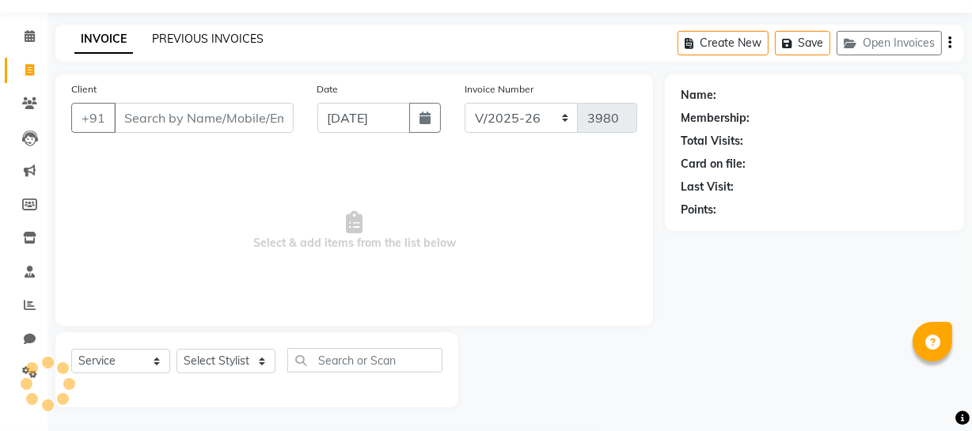
click at [196, 35] on link "PREVIOUS INVOICES" at bounding box center [208, 39] width 112 height 14
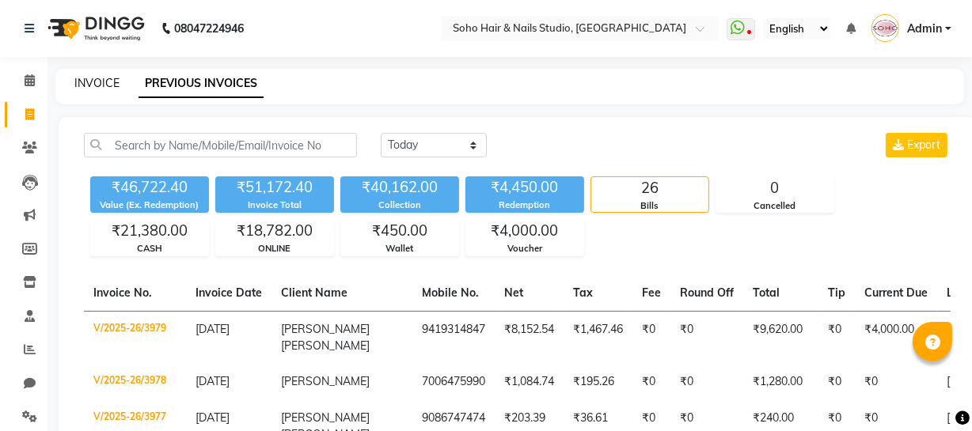
click at [82, 88] on link "INVOICE" at bounding box center [96, 83] width 45 height 14
select select "service"
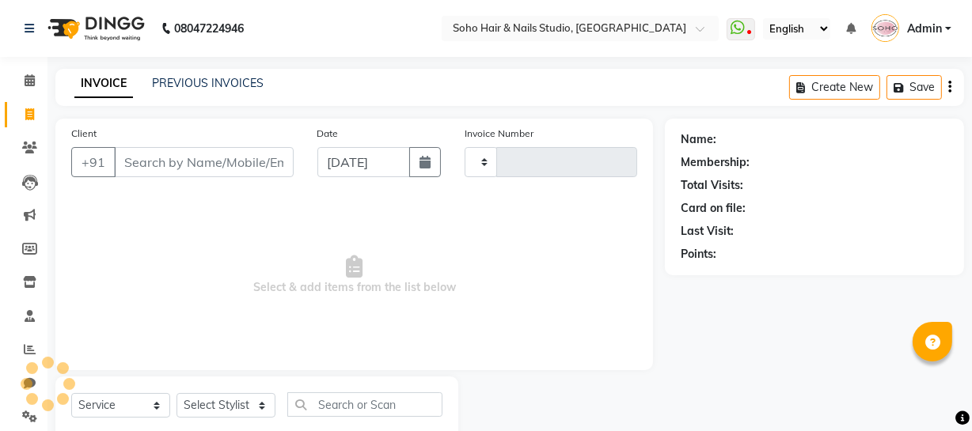
type input "3980"
select select "735"
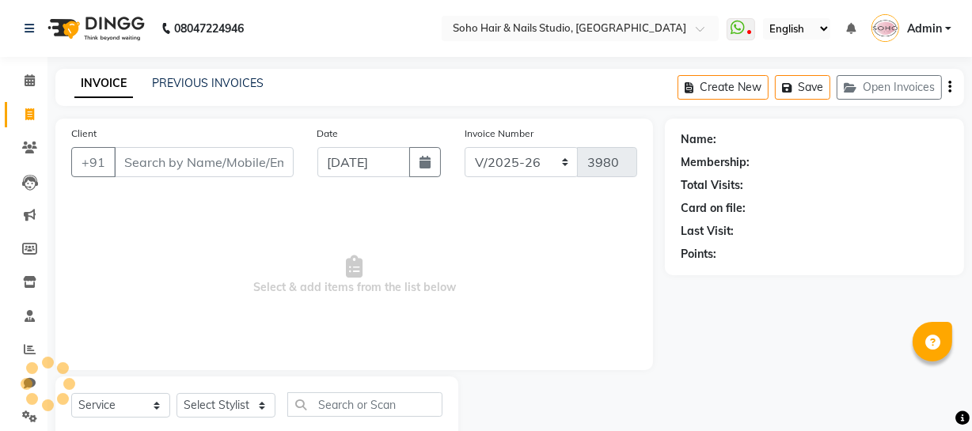
scroll to position [45, 0]
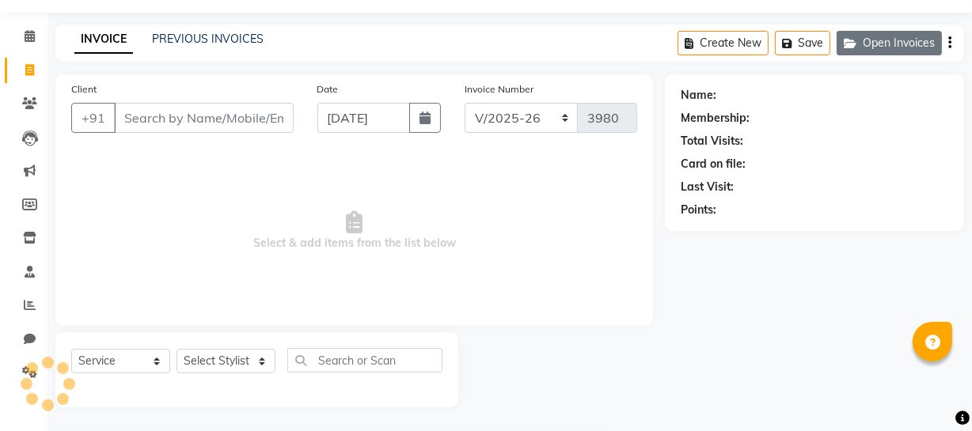
click at [927, 32] on button "Open Invoices" at bounding box center [888, 43] width 105 height 25
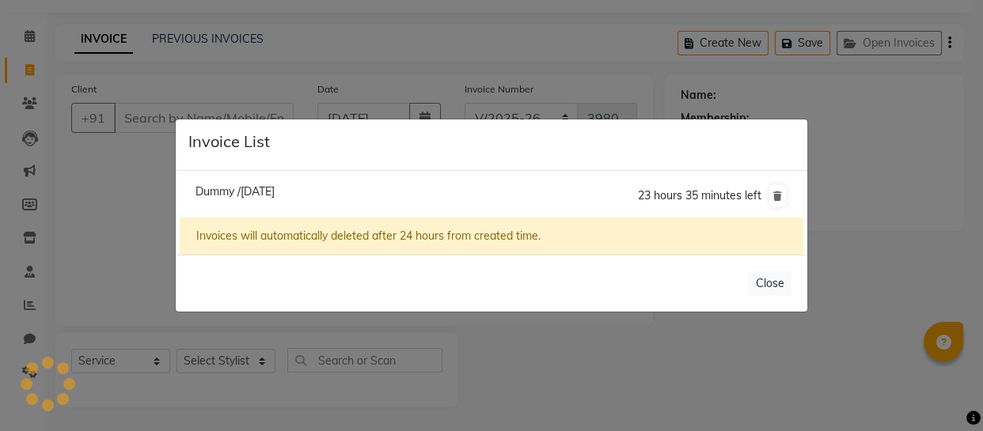
select select "membership"
click at [275, 189] on span "Dummy /[DATE]" at bounding box center [234, 191] width 79 height 14
type input "000000000"
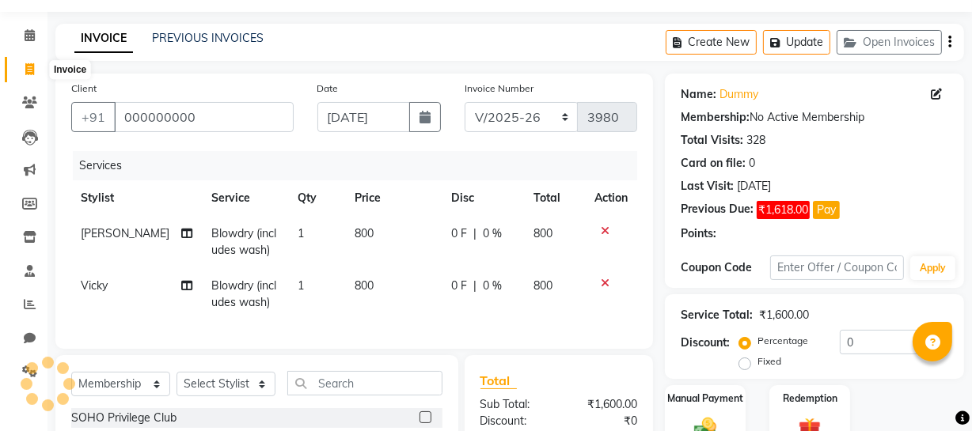
click at [32, 70] on icon at bounding box center [29, 69] width 9 height 12
select select "service"
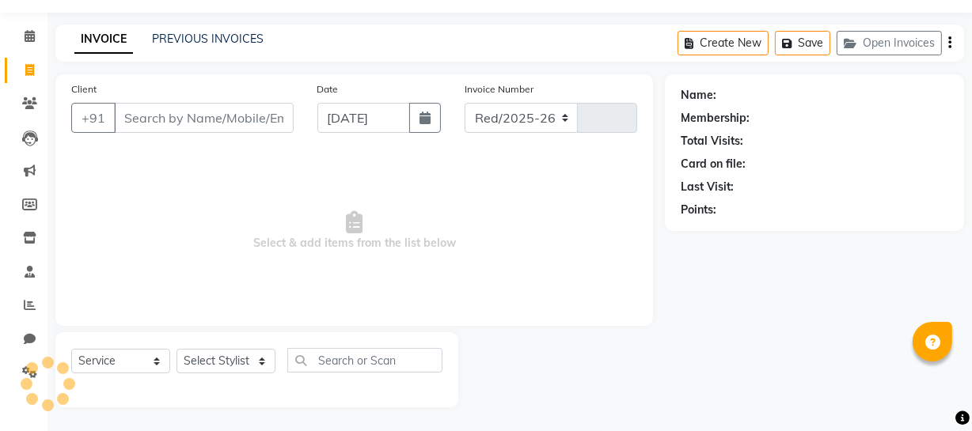
select select "735"
type input "3980"
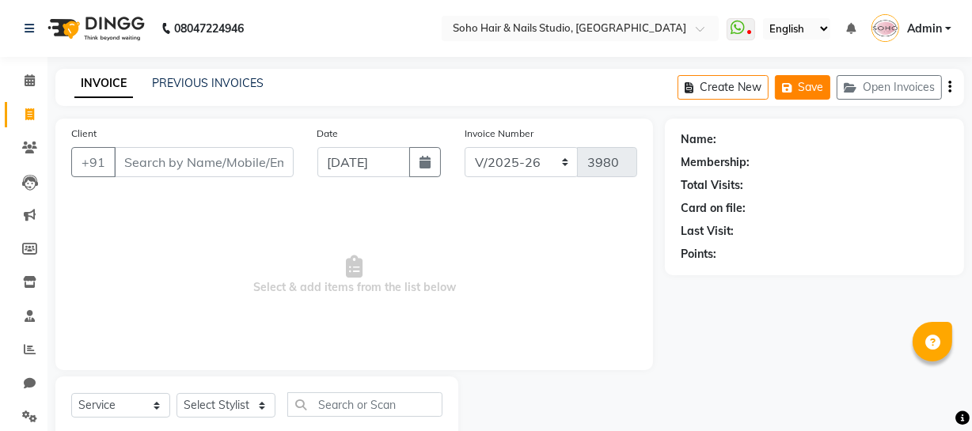
scroll to position [0, 0]
select select "membership"
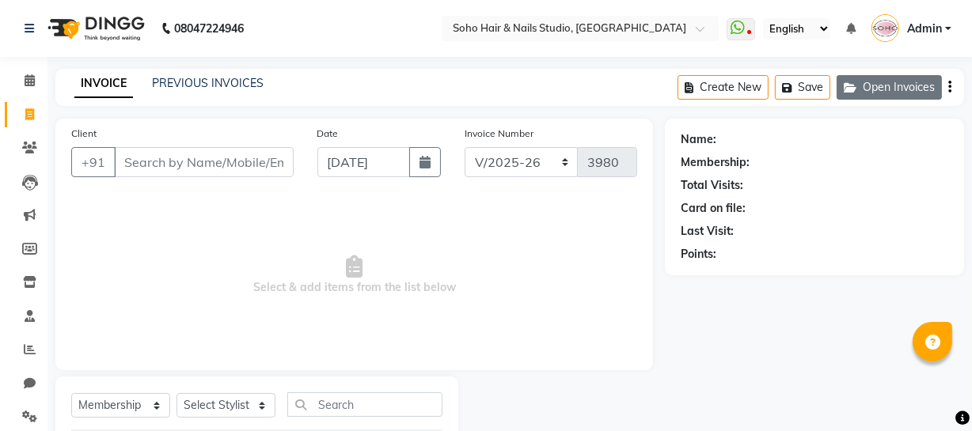
drag, startPoint x: 912, startPoint y: 67, endPoint x: 913, endPoint y: 79, distance: 11.9
click at [913, 78] on div "08047224946 Select Location × Soho Hair & Nails Studio, [GEOGRAPHIC_DATA] Whats…" at bounding box center [486, 261] width 972 height 522
click at [913, 79] on button "Open Invoices" at bounding box center [888, 87] width 105 height 25
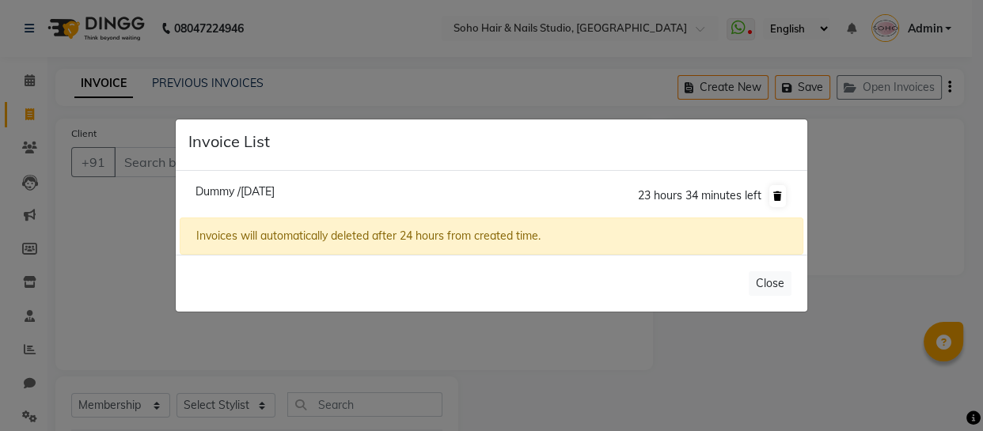
click at [772, 195] on button at bounding box center [777, 196] width 17 height 22
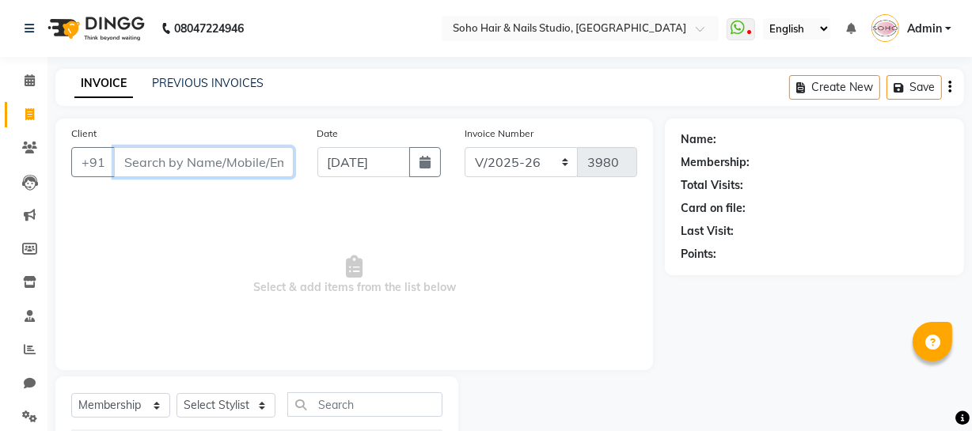
click at [239, 173] on input "Client" at bounding box center [204, 162] width 180 height 30
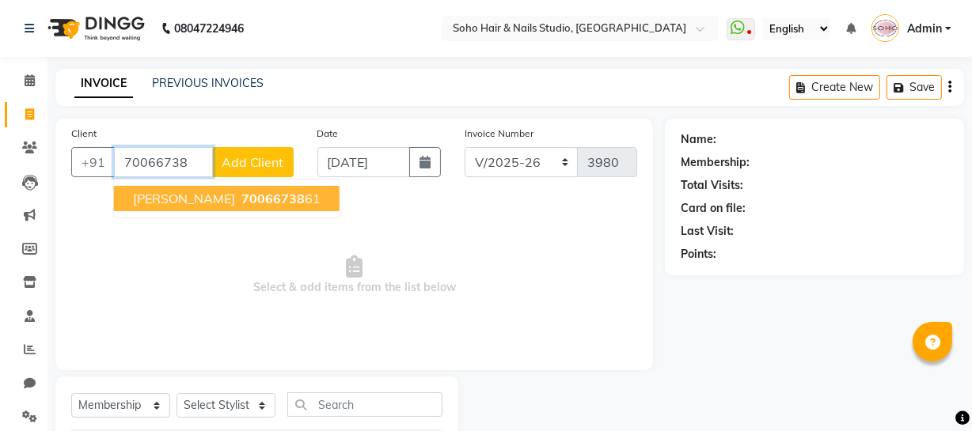
click at [241, 204] on span "70066738" at bounding box center [272, 199] width 63 height 16
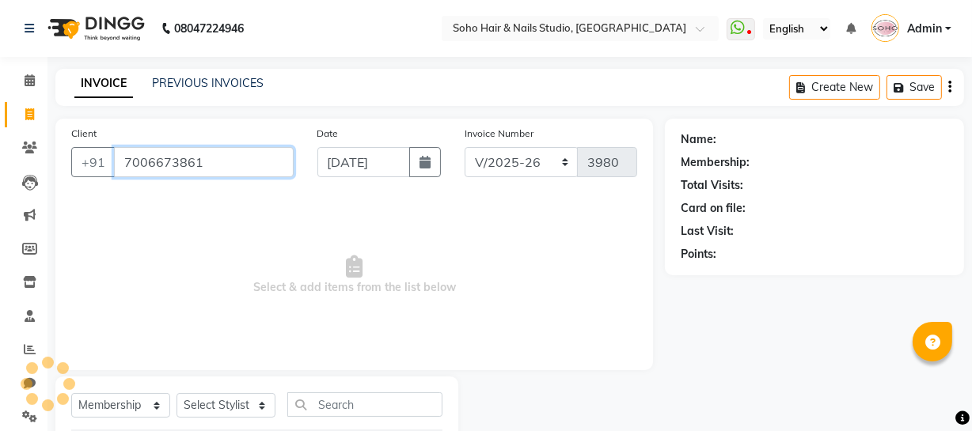
type input "7006673861"
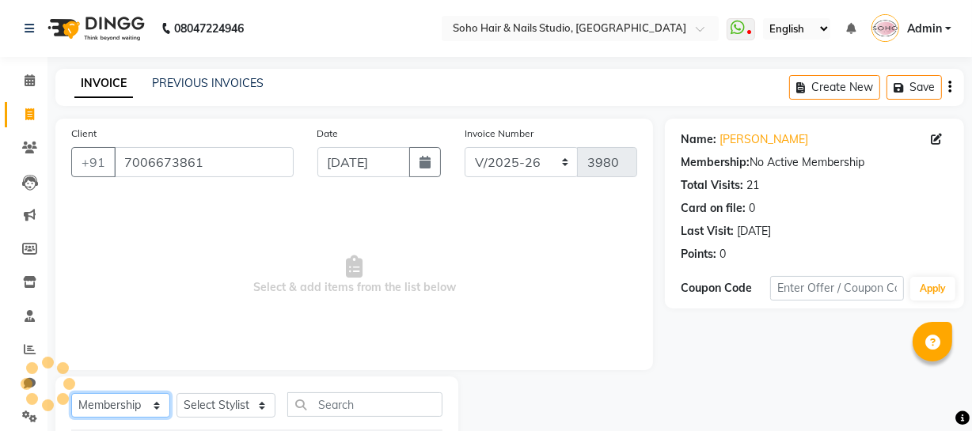
click at [154, 399] on select "Select Service Product Membership Package Voucher Prepaid Gift Card" at bounding box center [120, 405] width 99 height 25
select select "service"
click at [71, 393] on select "Select Service Product Membership Package Voucher Prepaid Gift Card" at bounding box center [120, 405] width 99 height 25
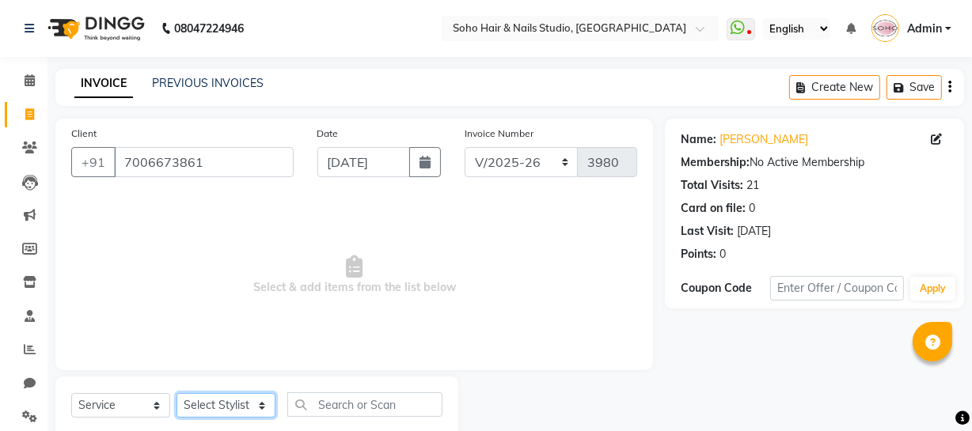
click at [241, 407] on select "Select Stylist [PERSON_NAME] Adhamya [PERSON_NAME] [PERSON_NAME] [PERSON_NAME] …" at bounding box center [225, 405] width 99 height 25
select select "62579"
click at [176, 393] on select "Select Stylist [PERSON_NAME] Adhamya [PERSON_NAME] [PERSON_NAME] [PERSON_NAME] …" at bounding box center [225, 405] width 99 height 25
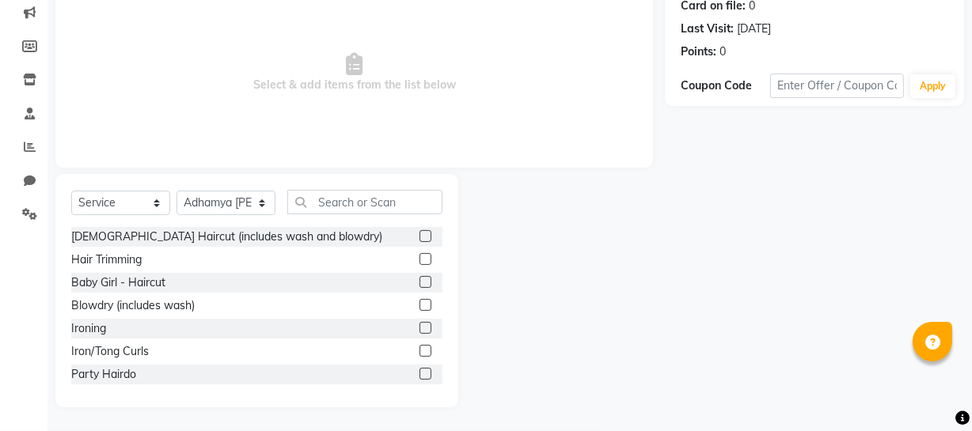
drag, startPoint x: 229, startPoint y: 233, endPoint x: 217, endPoint y: 231, distance: 12.1
click at [229, 234] on div "[DEMOGRAPHIC_DATA] Haircut (includes wash and blowdry)" at bounding box center [226, 237] width 311 height 17
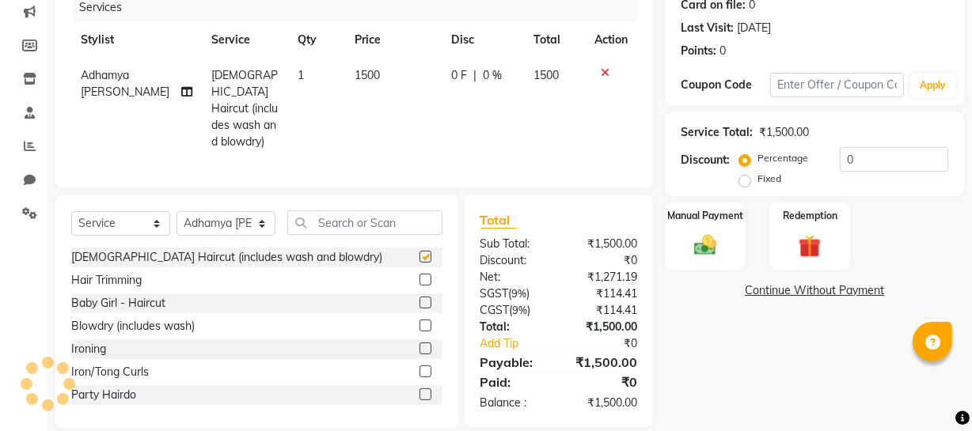
checkbox input "false"
click at [157, 233] on div "Select Service Product Membership Package Voucher Prepaid Gift Card Select Styl…" at bounding box center [256, 229] width 371 height 37
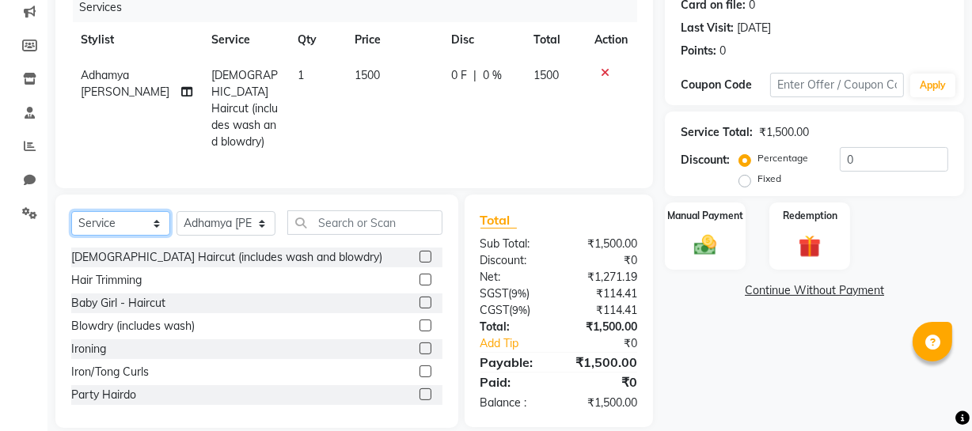
click at [138, 218] on select "Select Service Product Membership Package Voucher Prepaid Gift Card" at bounding box center [120, 223] width 99 height 25
select select "membership"
click at [71, 211] on select "Select Service Product Membership Package Voucher Prepaid Gift Card" at bounding box center [120, 223] width 99 height 25
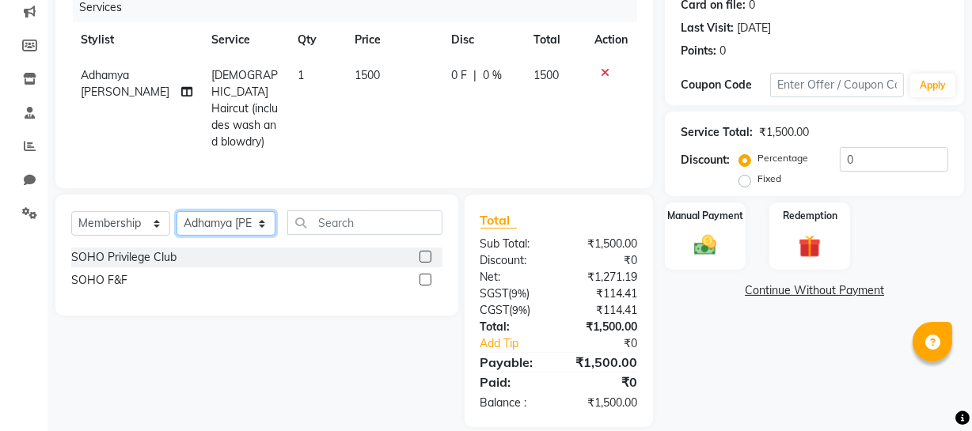
click at [219, 223] on select "Select Stylist [PERSON_NAME] Adhamya [PERSON_NAME] [PERSON_NAME] [PERSON_NAME] …" at bounding box center [225, 223] width 99 height 25
select select "22783"
click at [176, 211] on select "Select Stylist [PERSON_NAME] Adhamya [PERSON_NAME] [PERSON_NAME] [PERSON_NAME] …" at bounding box center [225, 223] width 99 height 25
click at [149, 258] on div "SOHO Privilege Club" at bounding box center [123, 257] width 105 height 17
select select "select"
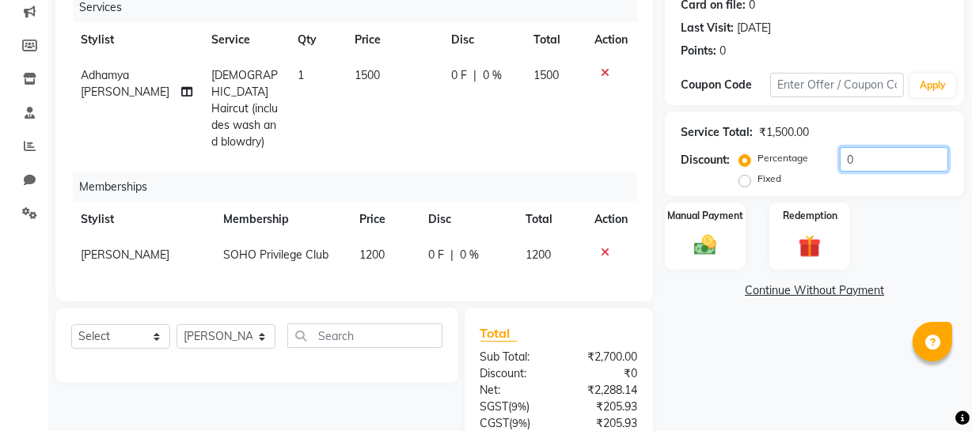
drag, startPoint x: 874, startPoint y: 154, endPoint x: 522, endPoint y: 156, distance: 351.4
click at [576, 161] on div "Client [PHONE_NUMBER] Date [DATE] Invoice Number Red/2025-26 V/2025 V/[PHONE_NU…" at bounding box center [510, 227] width 932 height 625
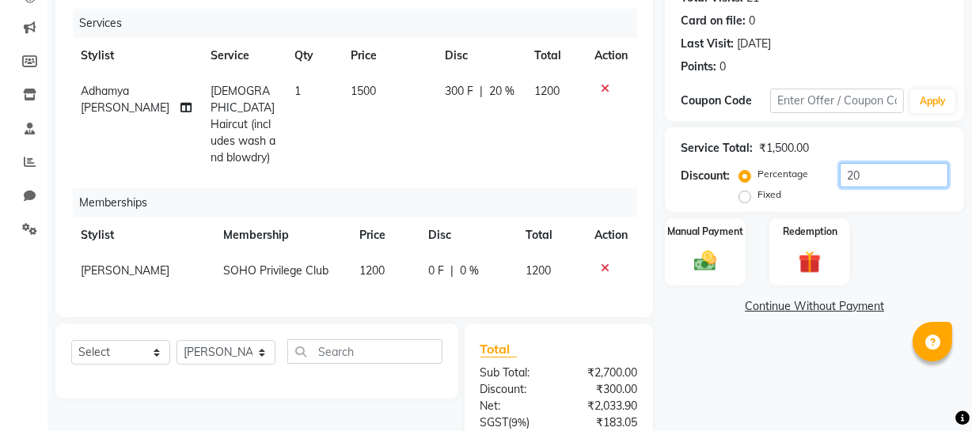
scroll to position [332, 0]
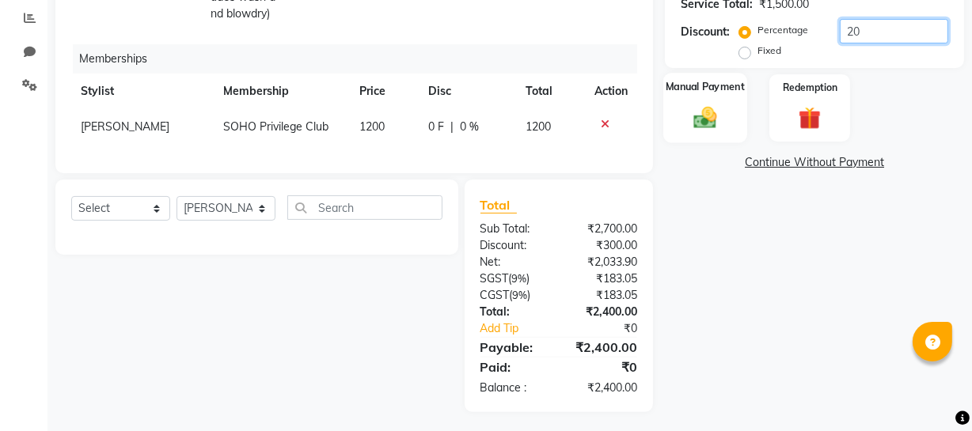
type input "20"
click at [723, 111] on img at bounding box center [705, 117] width 38 height 27
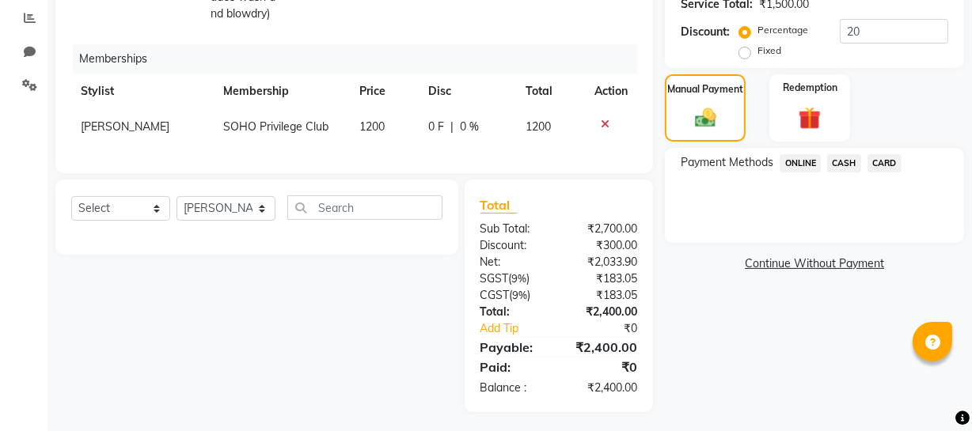
click at [841, 165] on span "CASH" at bounding box center [844, 163] width 34 height 18
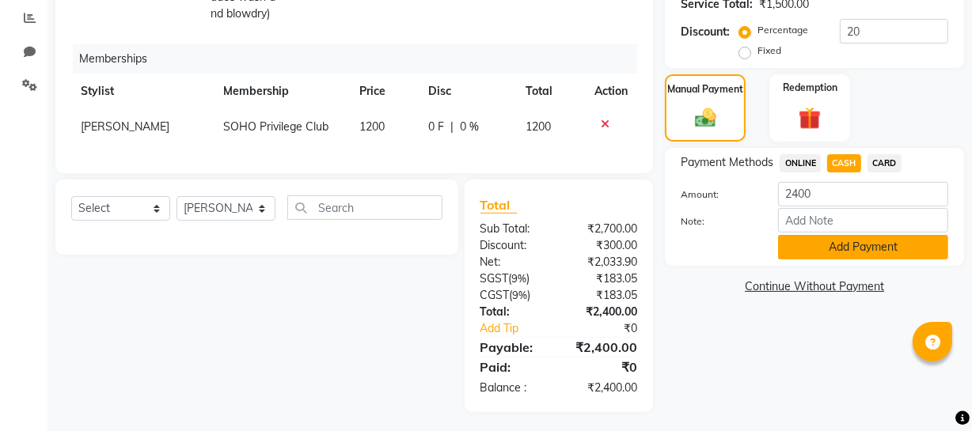
click at [817, 247] on button "Add Payment" at bounding box center [863, 247] width 170 height 25
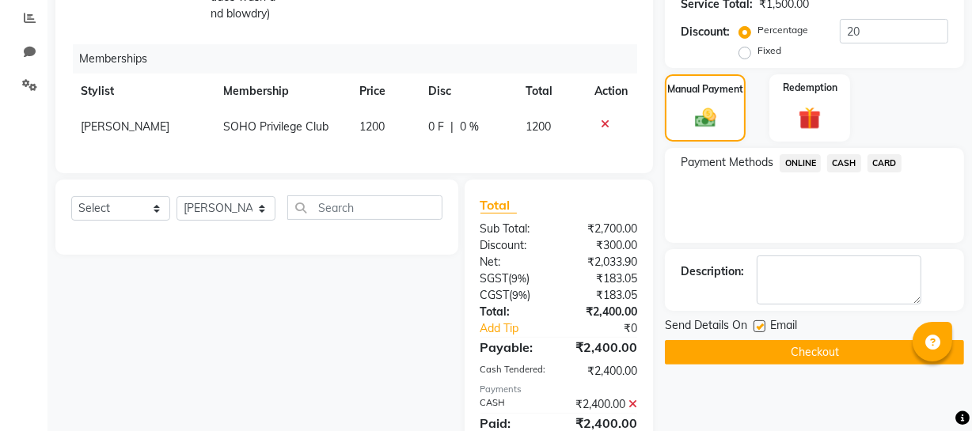
scroll to position [388, 0]
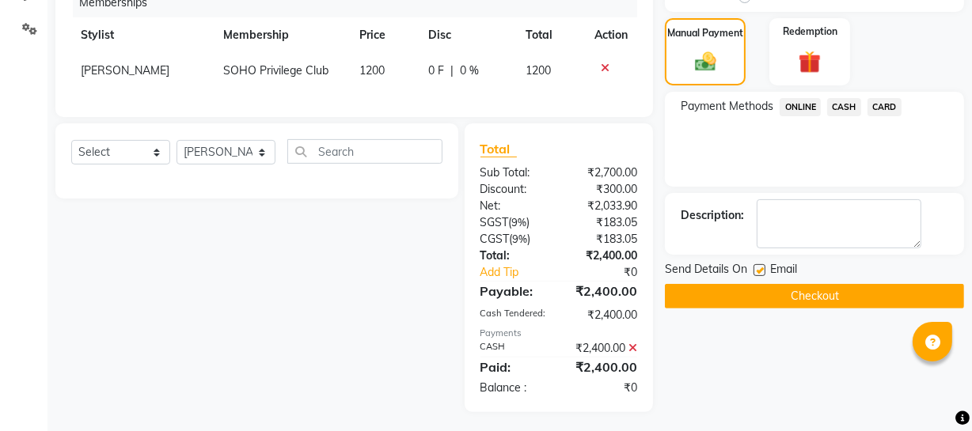
click at [768, 297] on button "Checkout" at bounding box center [814, 296] width 299 height 25
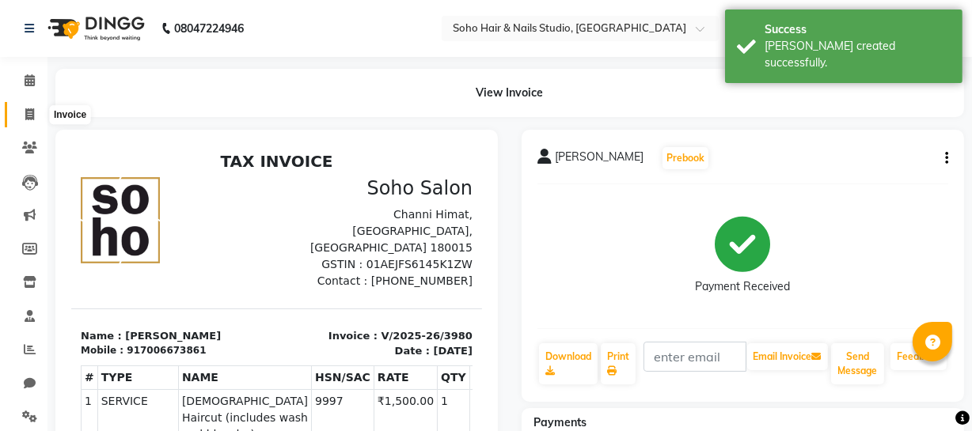
click at [28, 111] on icon at bounding box center [29, 114] width 9 height 12
select select "735"
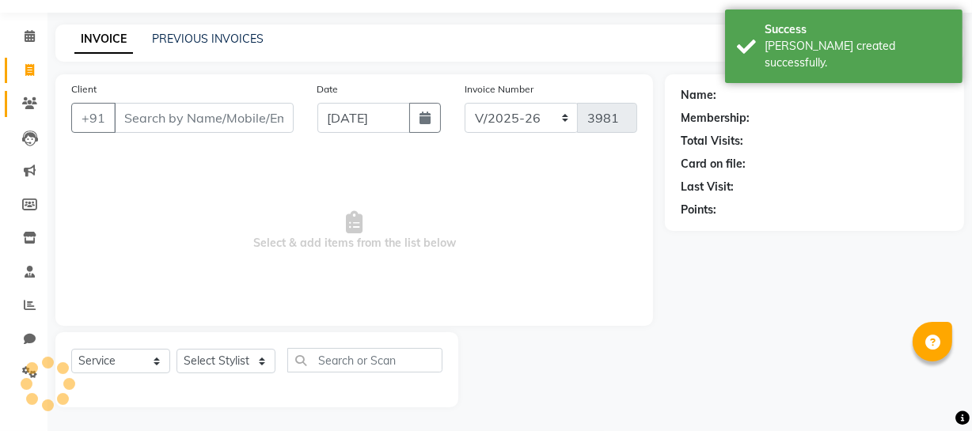
select select "membership"
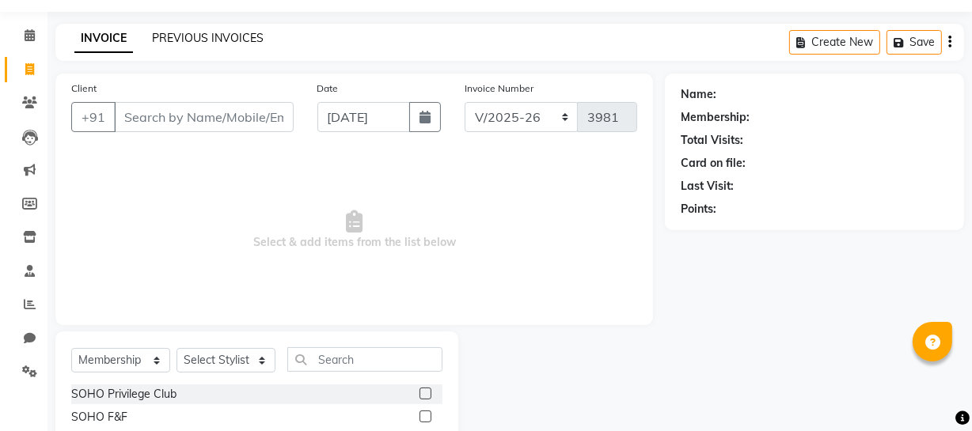
click at [188, 41] on link "PREVIOUS INVOICES" at bounding box center [208, 38] width 112 height 14
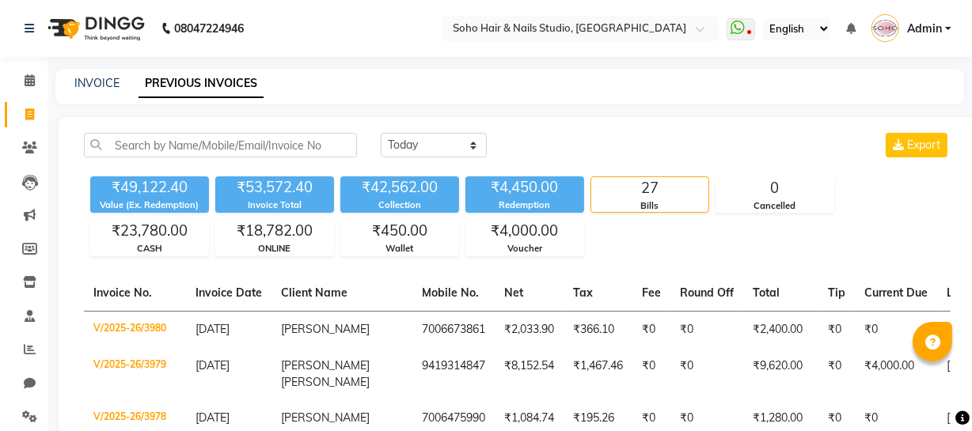
scroll to position [215, 0]
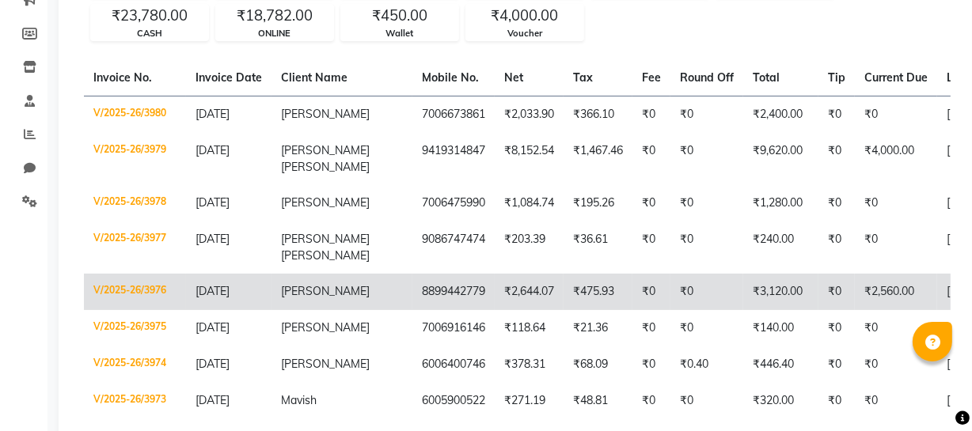
click at [412, 288] on td "8899442779" at bounding box center [453, 292] width 82 height 36
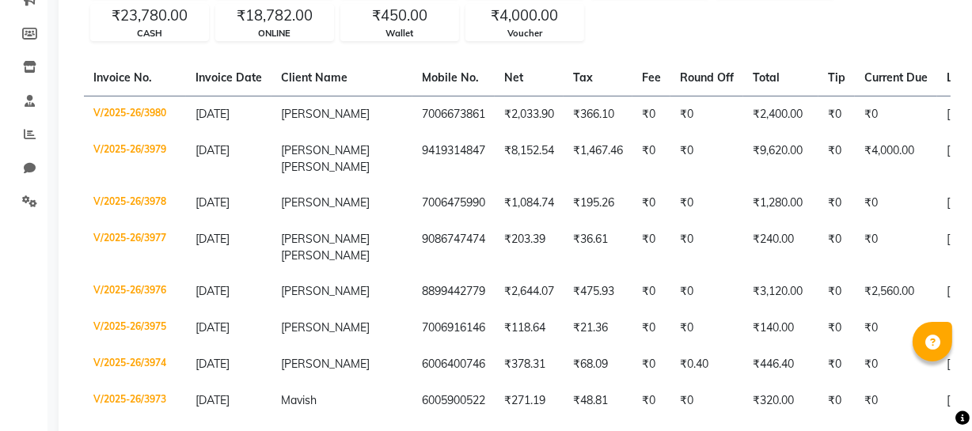
scroll to position [0, 0]
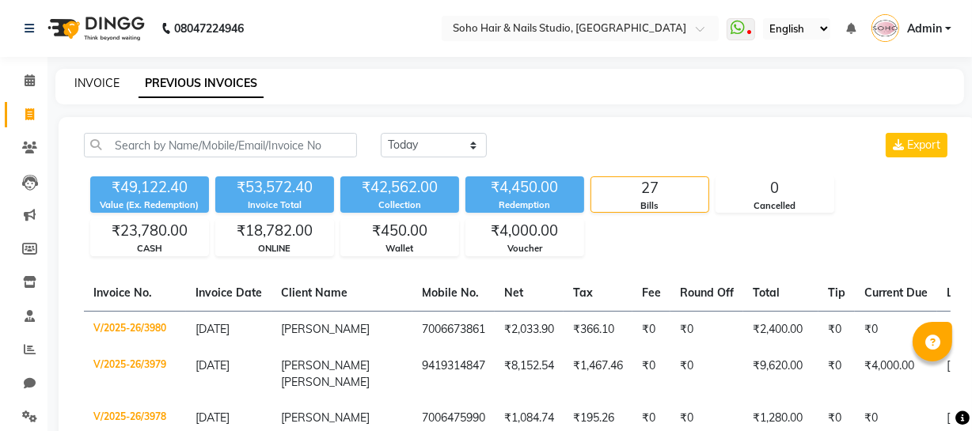
click at [102, 86] on link "INVOICE" at bounding box center [96, 83] width 45 height 14
select select "service"
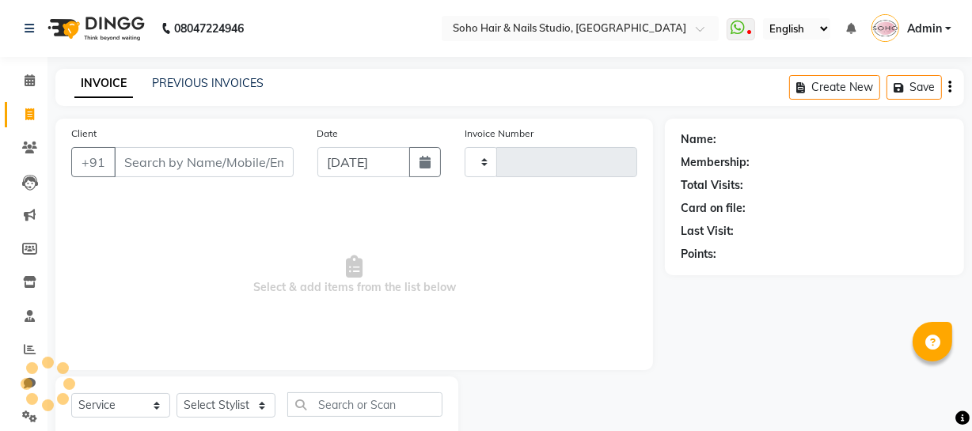
type input "3981"
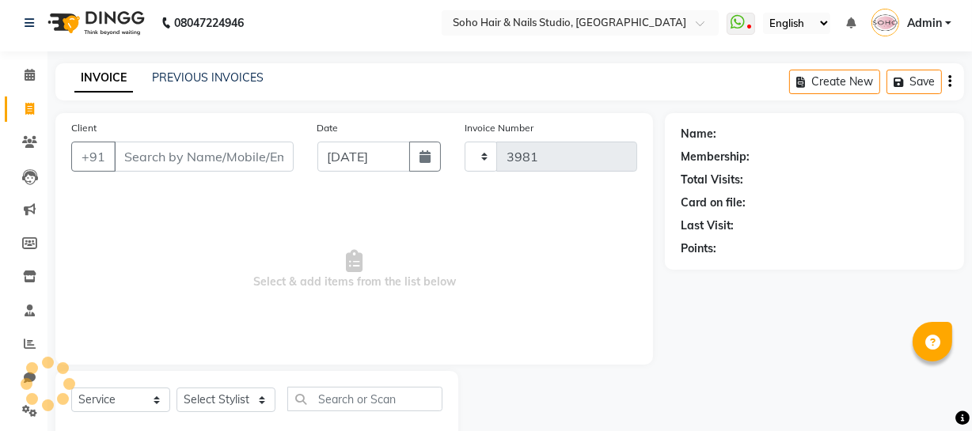
select select "735"
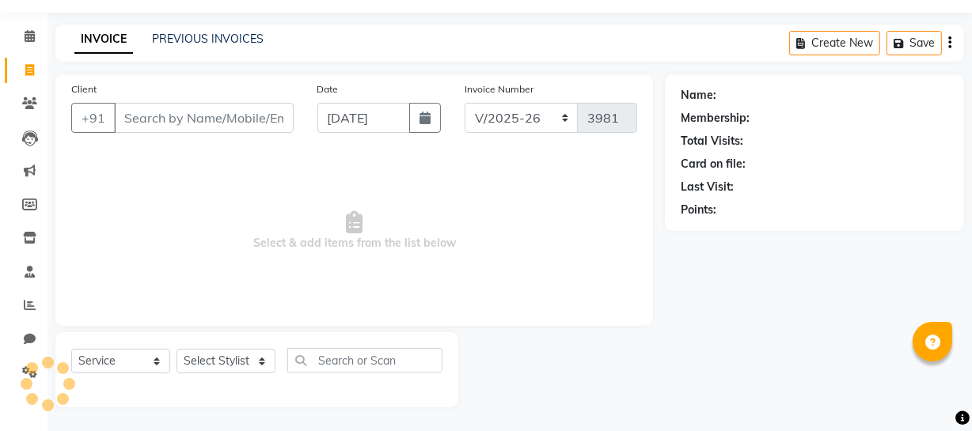
select select "membership"
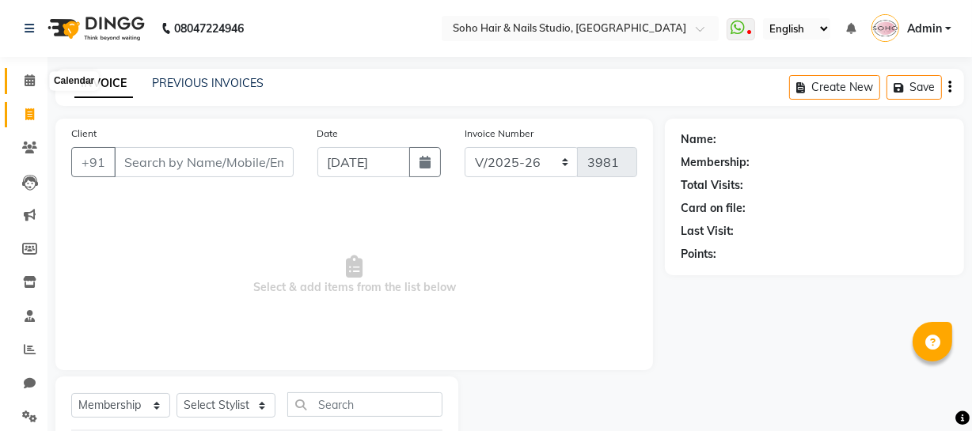
click at [26, 78] on icon at bounding box center [30, 80] width 10 height 12
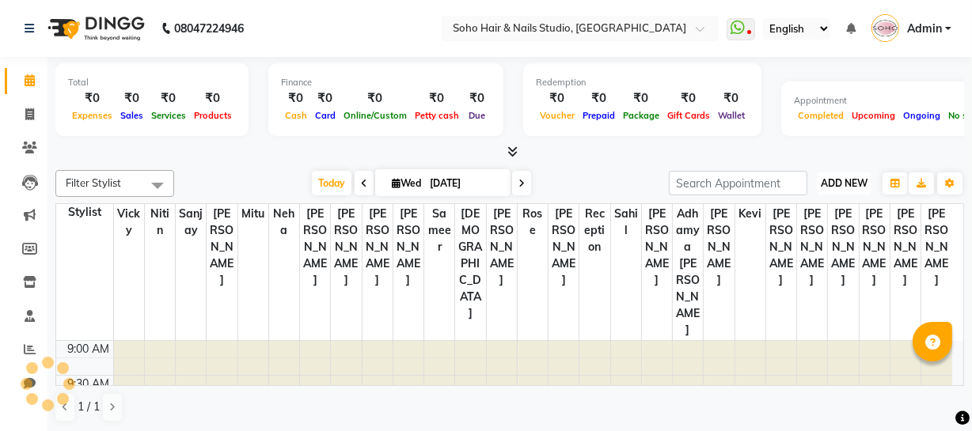
click at [837, 186] on span "ADD NEW" at bounding box center [844, 183] width 47 height 12
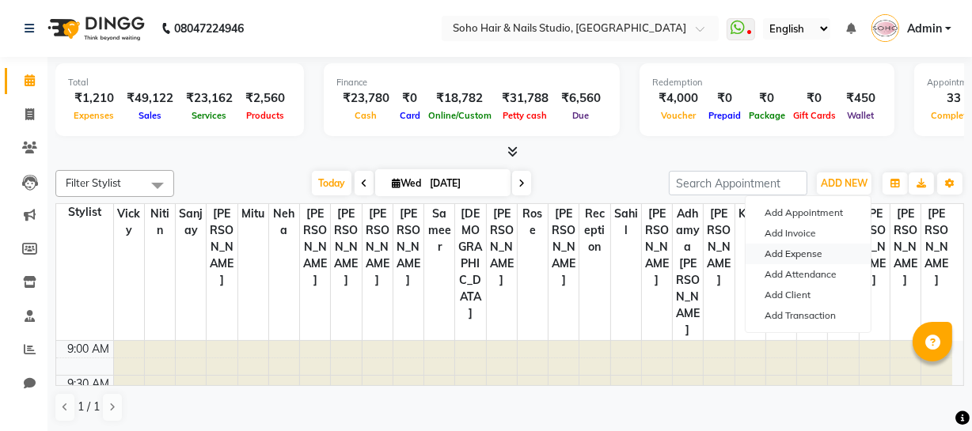
click at [788, 250] on link "Add Expense" at bounding box center [807, 254] width 125 height 21
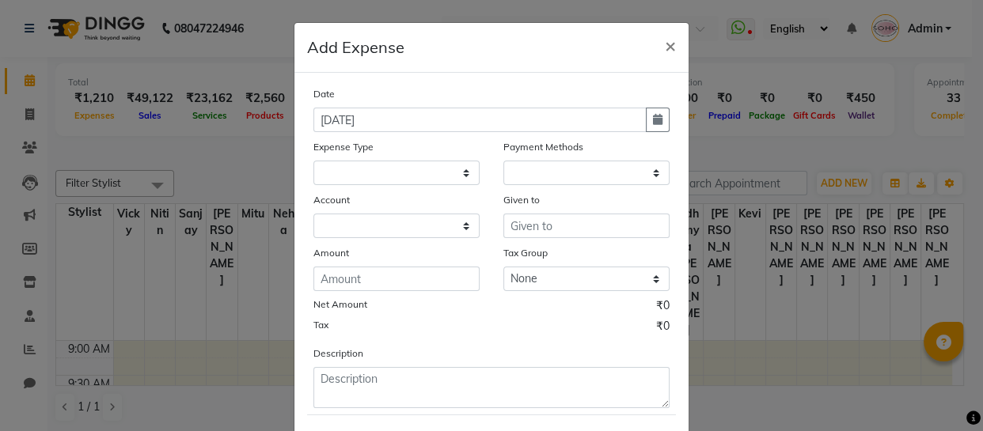
select select
select select "1"
select select "2529"
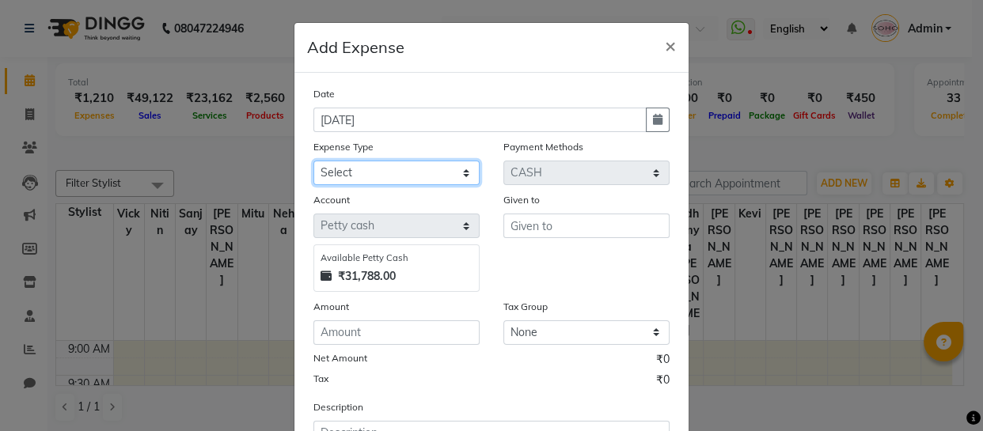
click at [435, 181] on select "Select Cash transfer to bank Client Snacks Fuel Govt fee Incentive Maintenance …" at bounding box center [396, 173] width 166 height 25
select select "22572"
click at [313, 161] on select "Select Cash transfer to bank Client Snacks Fuel Govt fee Incentive Maintenance …" at bounding box center [396, 173] width 166 height 25
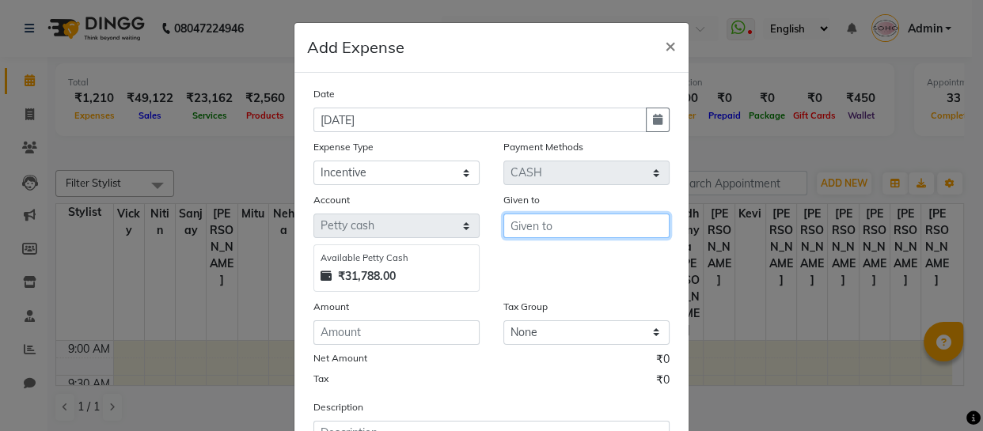
click at [529, 226] on input "text" at bounding box center [586, 226] width 166 height 25
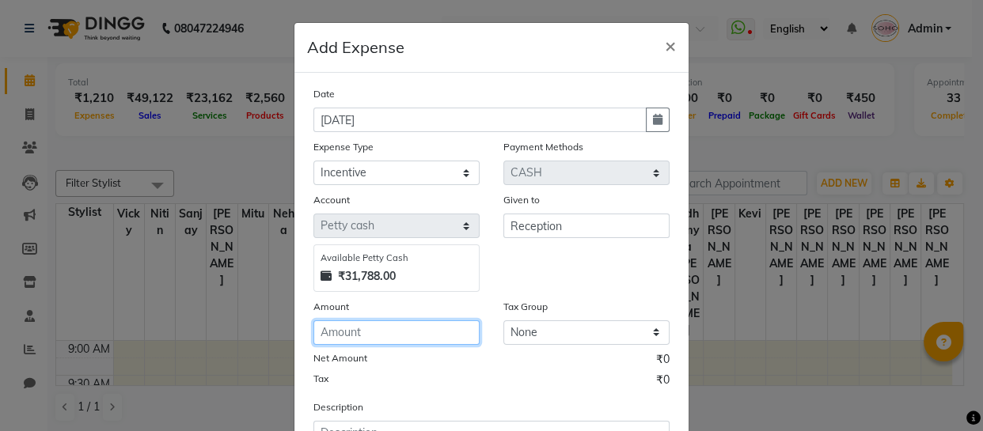
click at [404, 333] on input "number" at bounding box center [396, 332] width 166 height 25
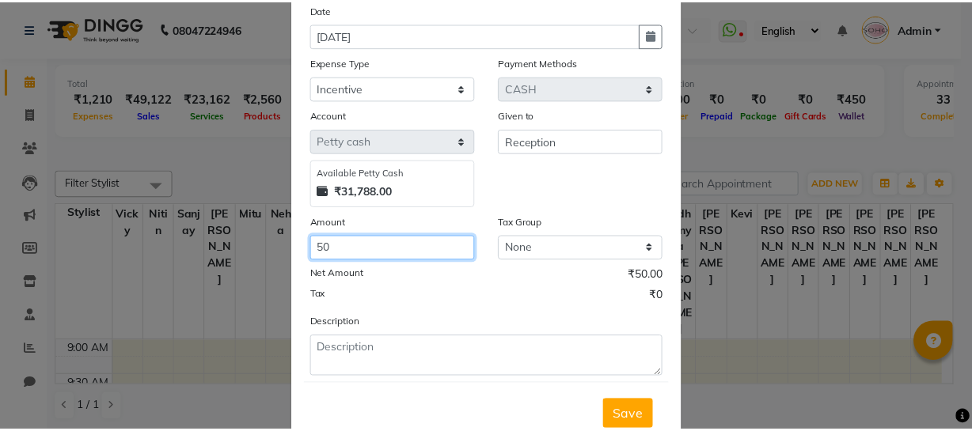
scroll to position [137, 0]
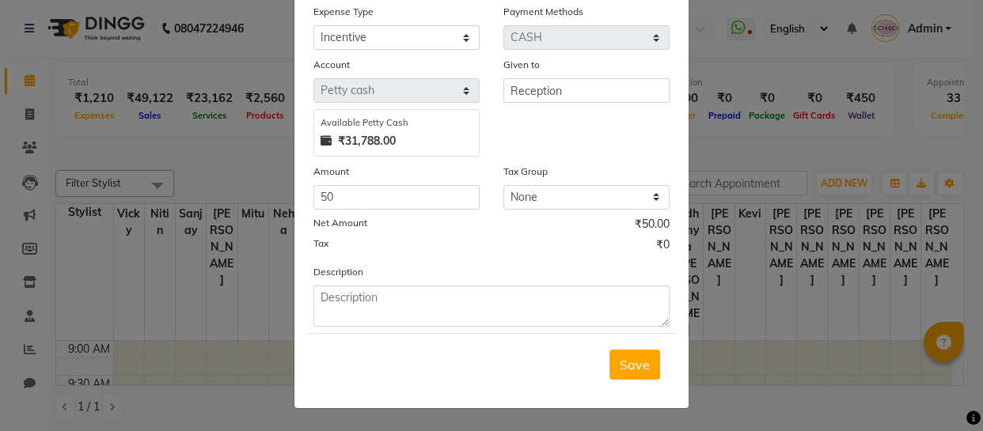
click at [620, 359] on span "Save" at bounding box center [635, 365] width 30 height 16
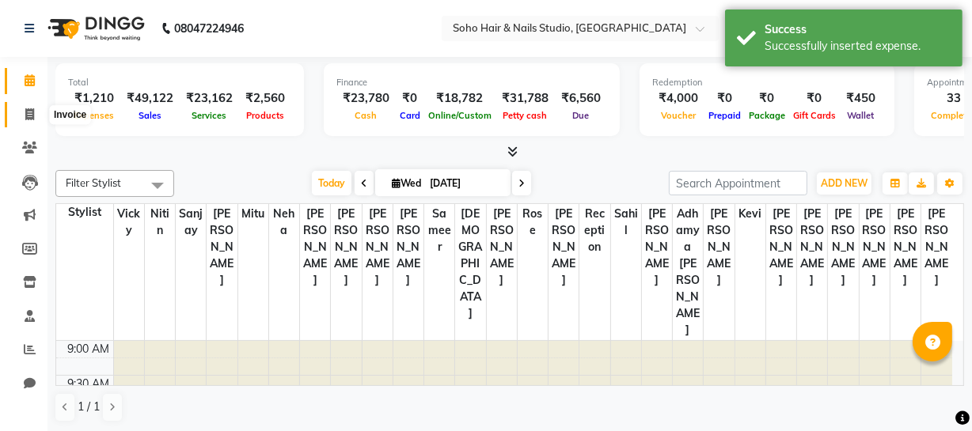
click at [16, 113] on span at bounding box center [30, 115] width 28 height 18
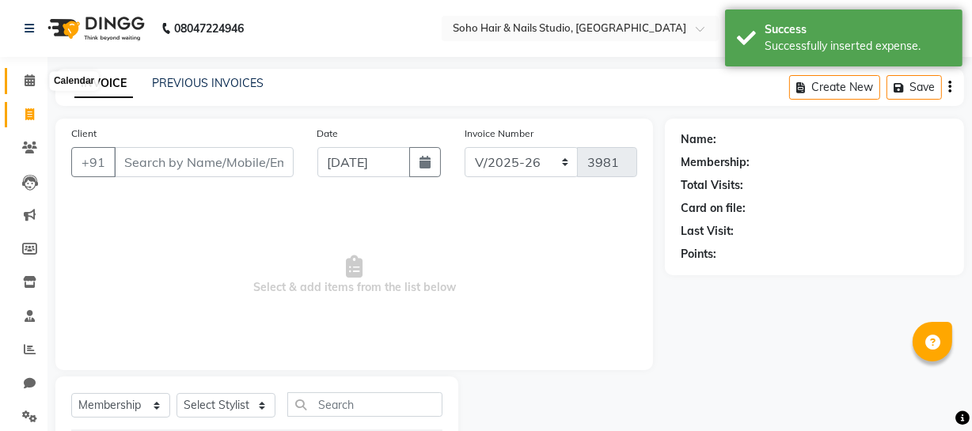
click at [25, 85] on icon at bounding box center [30, 80] width 10 height 12
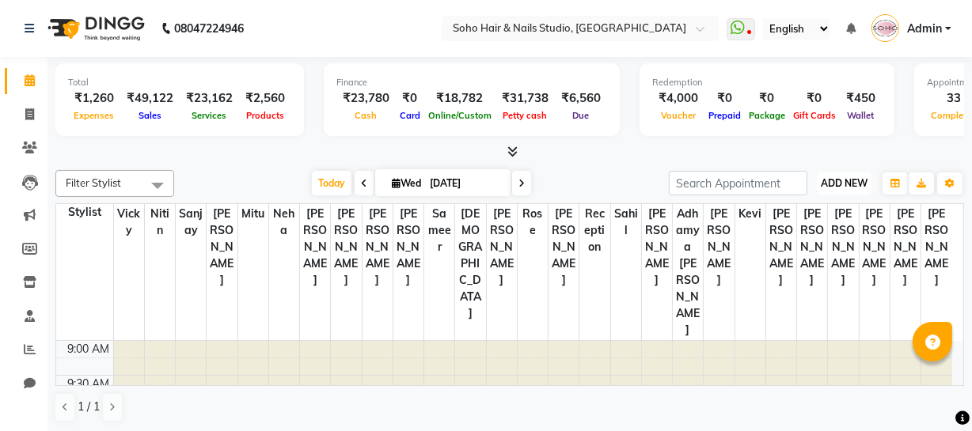
click at [848, 186] on span "ADD NEW" at bounding box center [844, 183] width 47 height 12
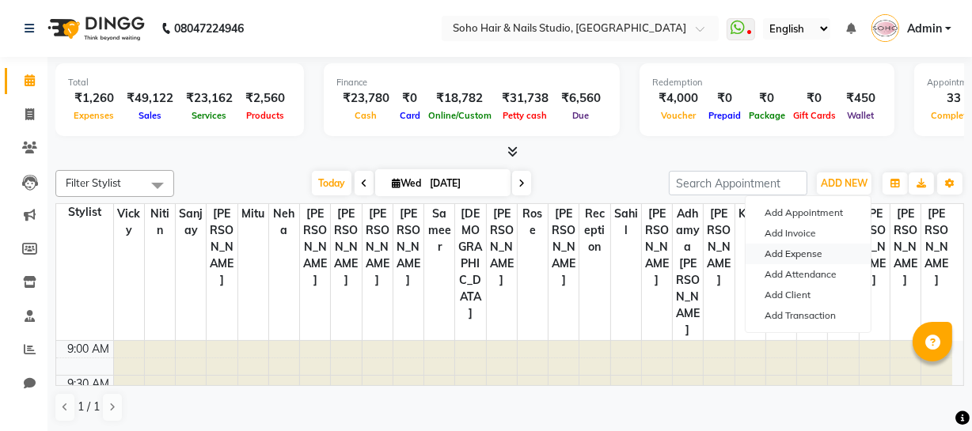
click at [814, 250] on link "Add Expense" at bounding box center [807, 254] width 125 height 21
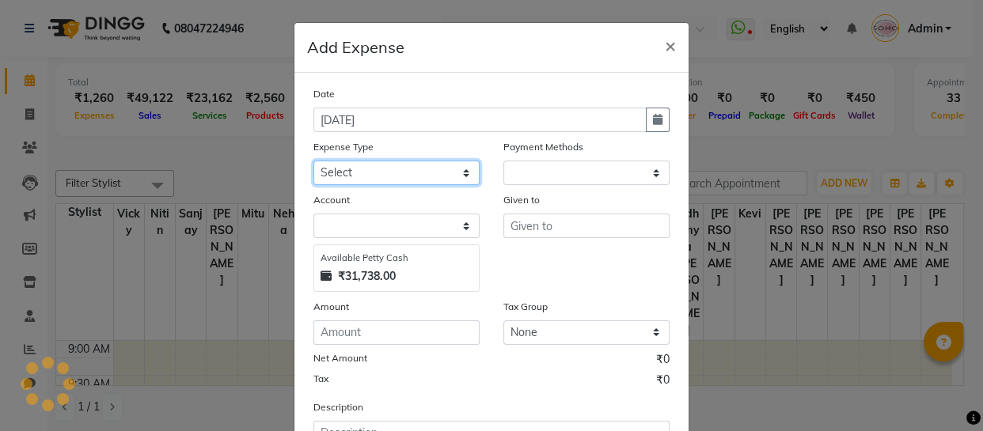
click at [431, 177] on select "Select Cash transfer to bank Client Snacks Fuel Govt fee Incentive Maintenance …" at bounding box center [396, 173] width 166 height 25
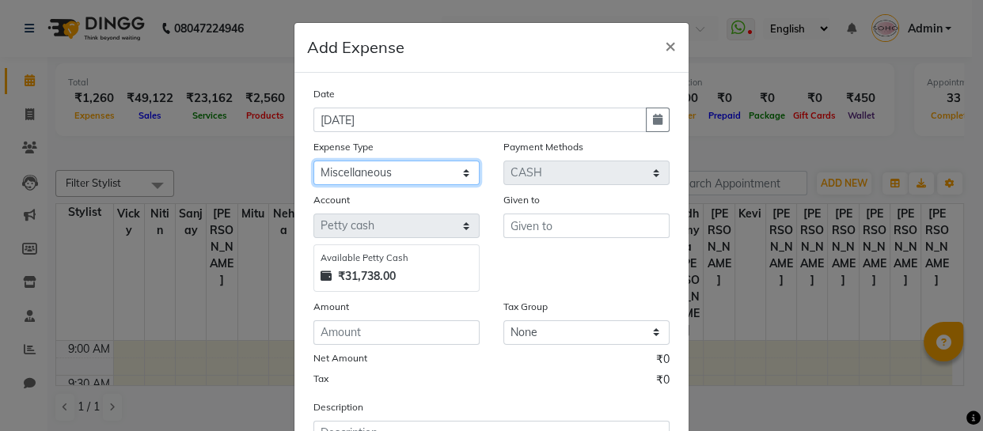
click at [313, 161] on select "Select Cash transfer to bank Client Snacks Fuel Govt fee Incentive Maintenance …" at bounding box center [396, 173] width 166 height 25
click at [370, 174] on select "Select Cash transfer to bank Client Snacks Fuel Govt fee Incentive Maintenance …" at bounding box center [396, 173] width 166 height 25
click at [313, 161] on select "Select Cash transfer to bank Client Snacks Fuel Govt fee Incentive Maintenance …" at bounding box center [396, 173] width 166 height 25
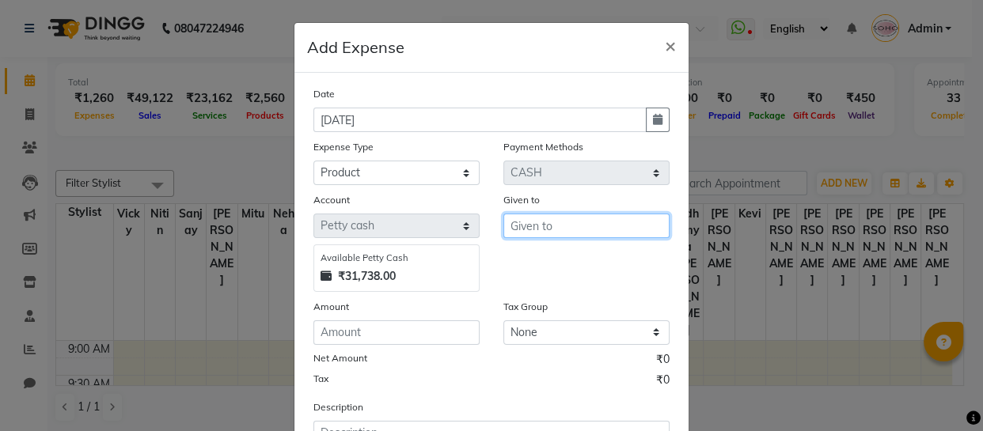
click at [503, 221] on input "text" at bounding box center [586, 226] width 166 height 25
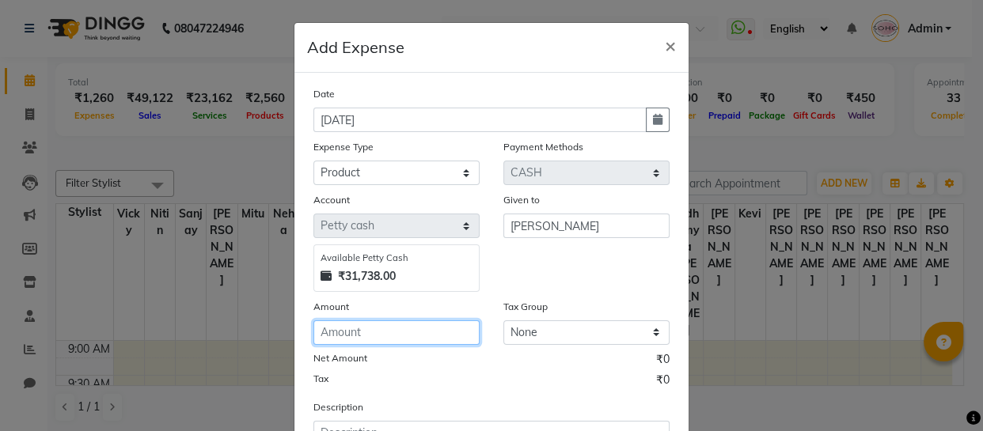
click at [348, 337] on input "number" at bounding box center [396, 332] width 166 height 25
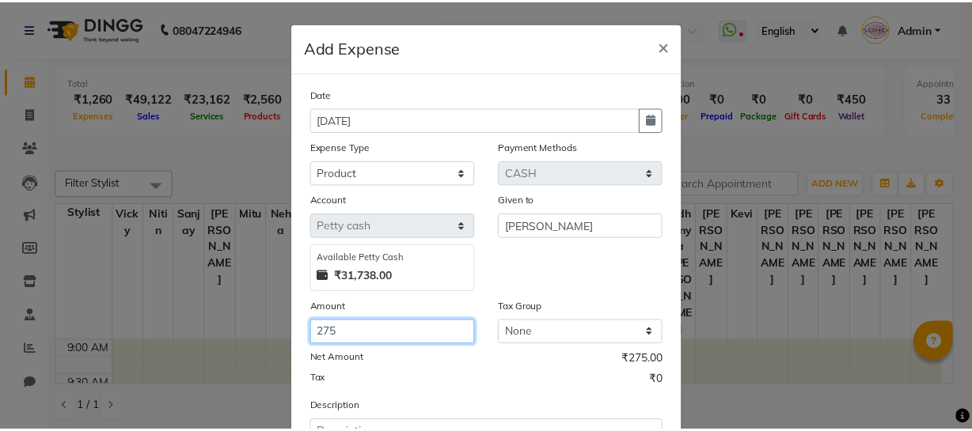
scroll to position [137, 0]
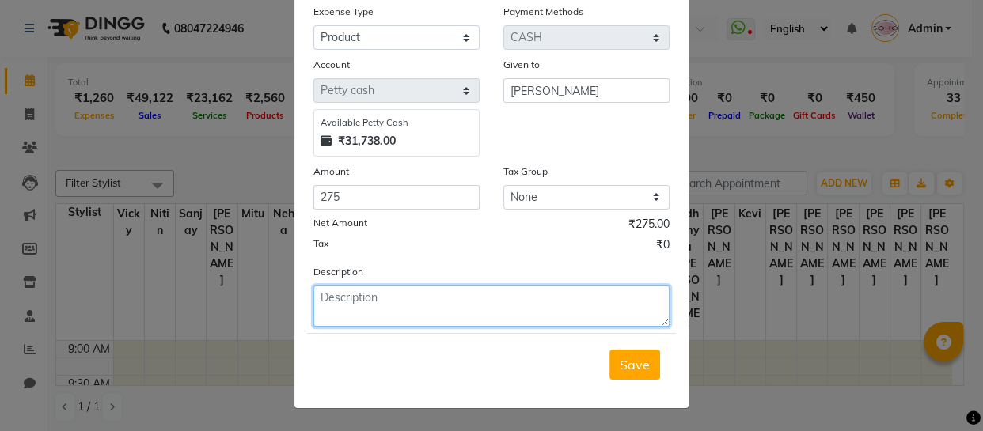
click at [362, 321] on textarea at bounding box center [491, 306] width 356 height 41
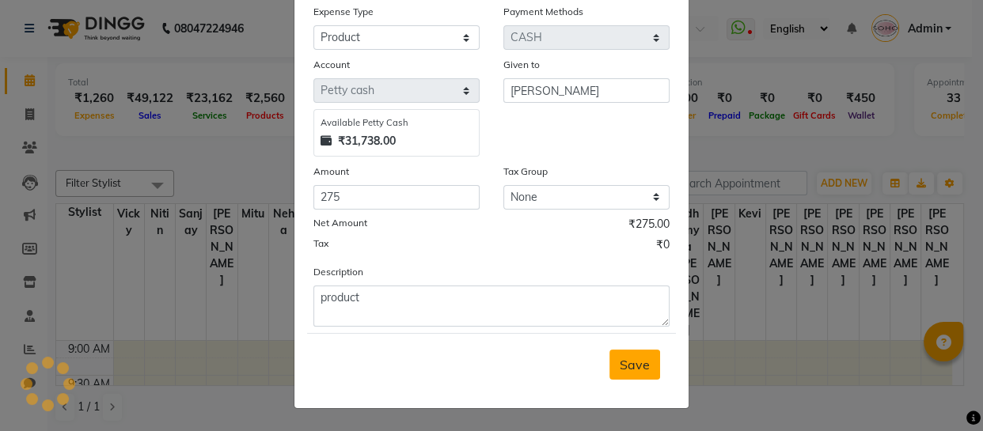
click at [620, 370] on span "Save" at bounding box center [635, 365] width 30 height 16
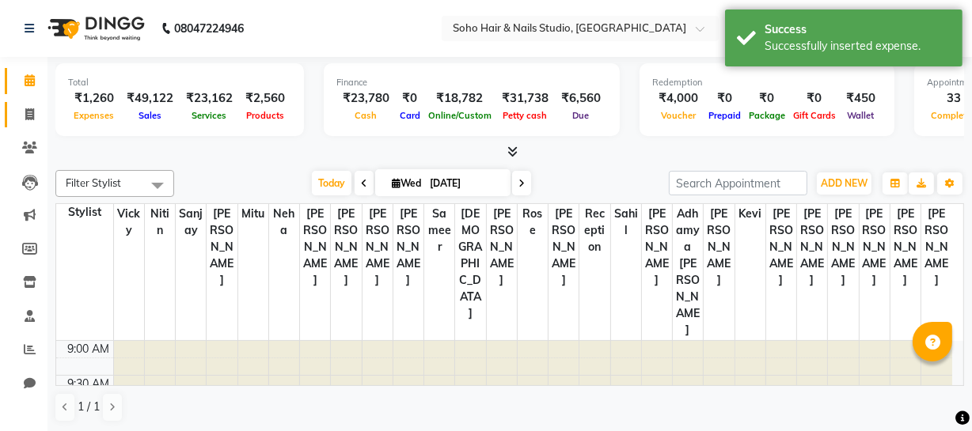
click at [21, 126] on link "Invoice" at bounding box center [24, 115] width 38 height 26
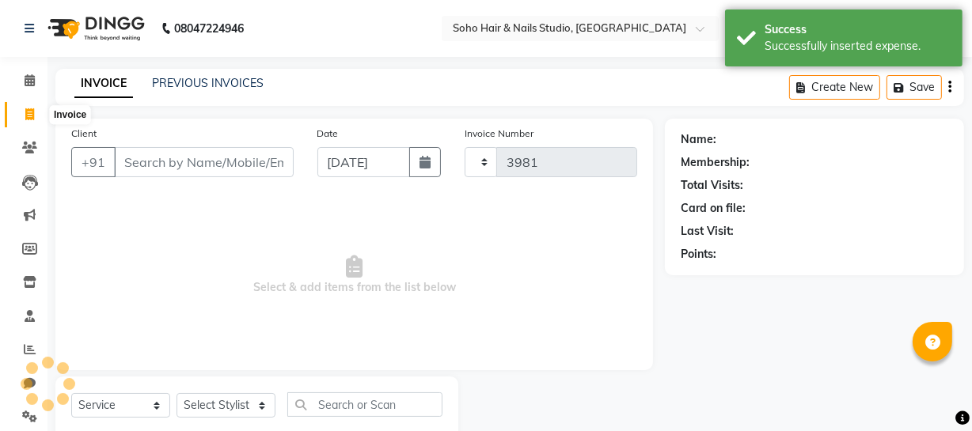
click at [39, 66] on li "Calendar" at bounding box center [23, 81] width 47 height 34
click at [34, 77] on icon at bounding box center [30, 80] width 10 height 12
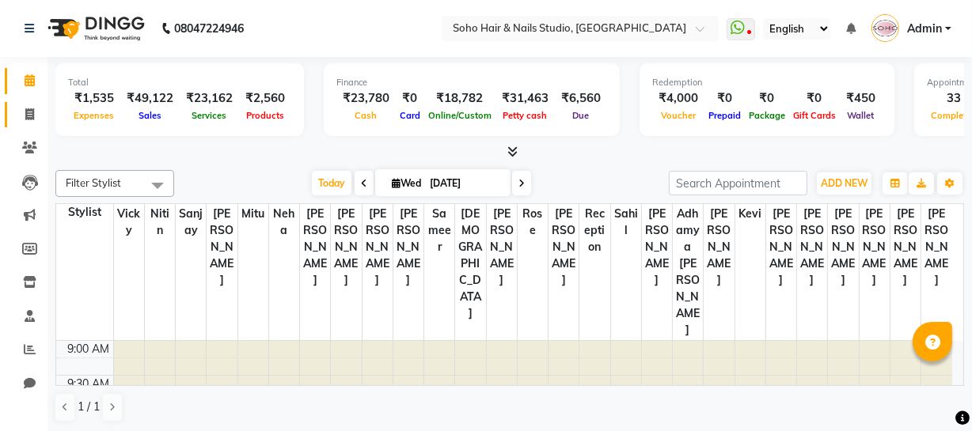
click at [32, 124] on link "Invoice" at bounding box center [24, 115] width 38 height 26
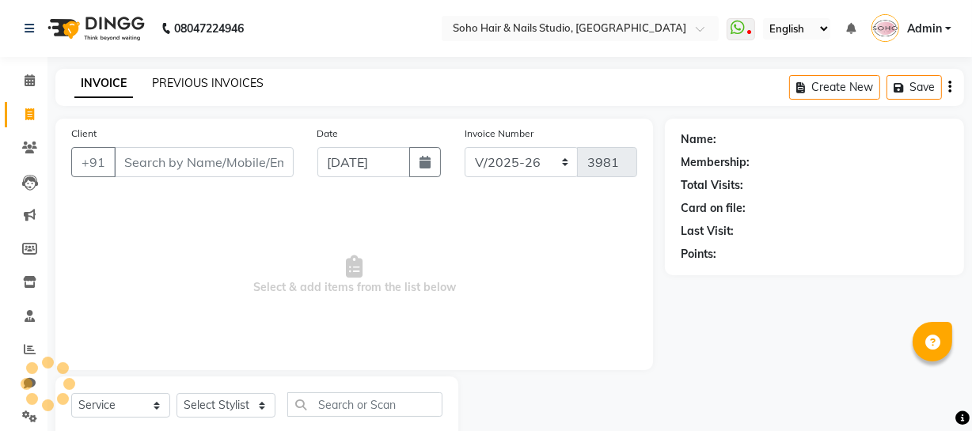
click at [164, 82] on link "PREVIOUS INVOICES" at bounding box center [208, 83] width 112 height 14
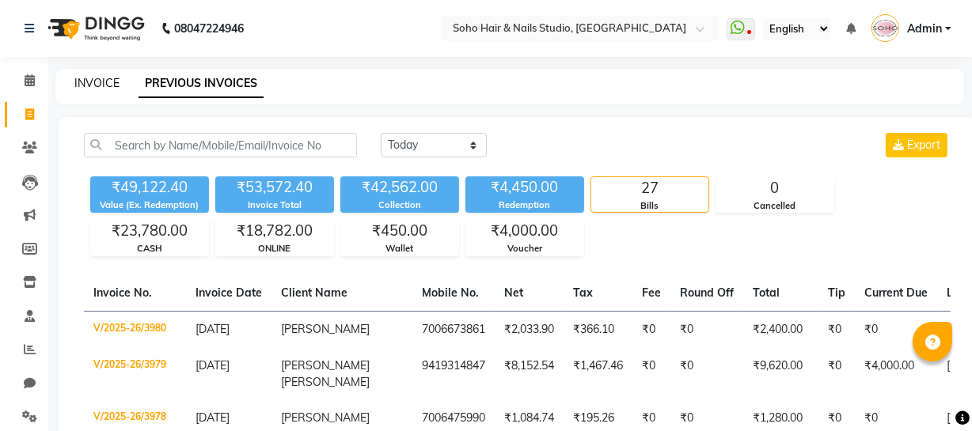
click at [105, 85] on link "INVOICE" at bounding box center [96, 83] width 45 height 14
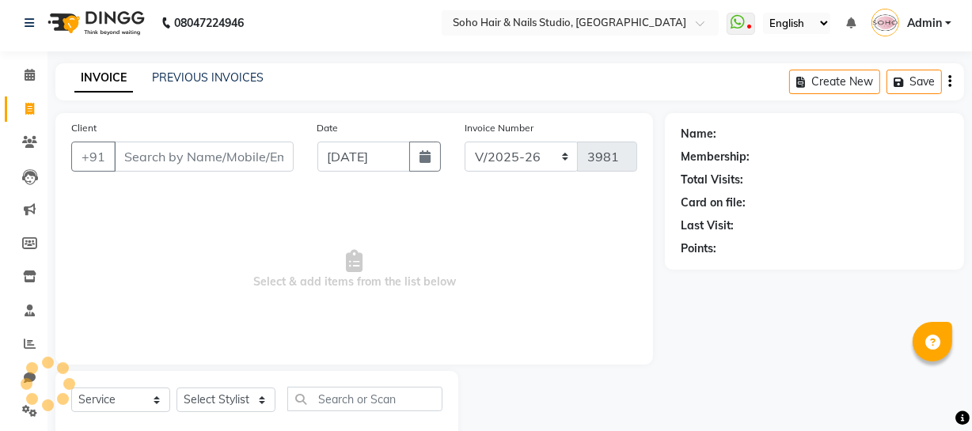
scroll to position [45, 0]
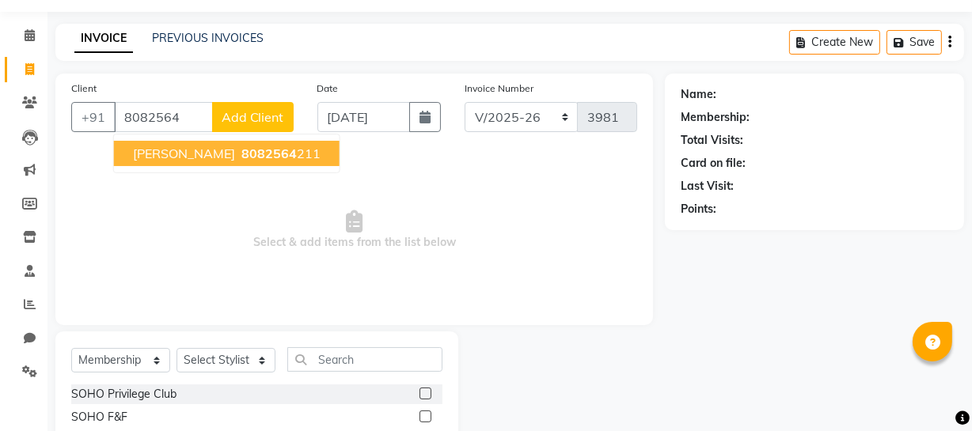
click at [209, 157] on span "[PERSON_NAME]" at bounding box center [184, 154] width 102 height 16
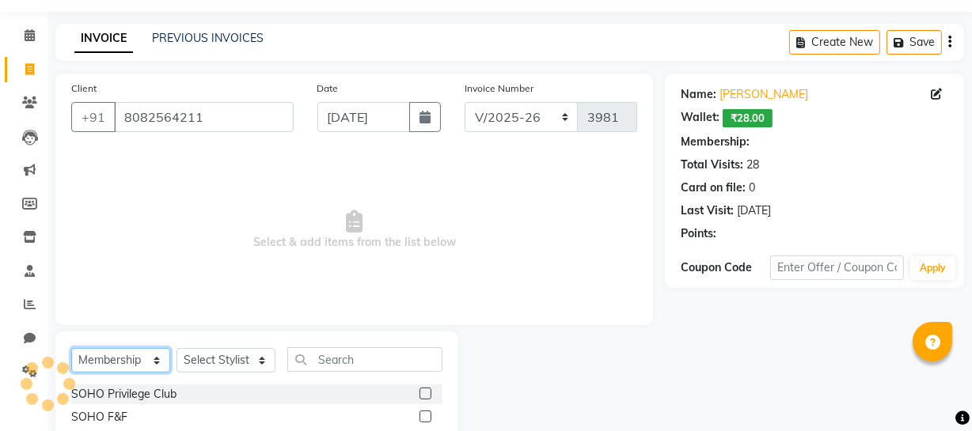
drag, startPoint x: 154, startPoint y: 365, endPoint x: 150, endPoint y: 351, distance: 13.8
click at [154, 365] on select "Select Service Product Membership Package Voucher Prepaid Gift Card" at bounding box center [120, 360] width 99 height 25
click at [71, 348] on select "Select Service Product Membership Package Voucher Prepaid Gift Card" at bounding box center [120, 360] width 99 height 25
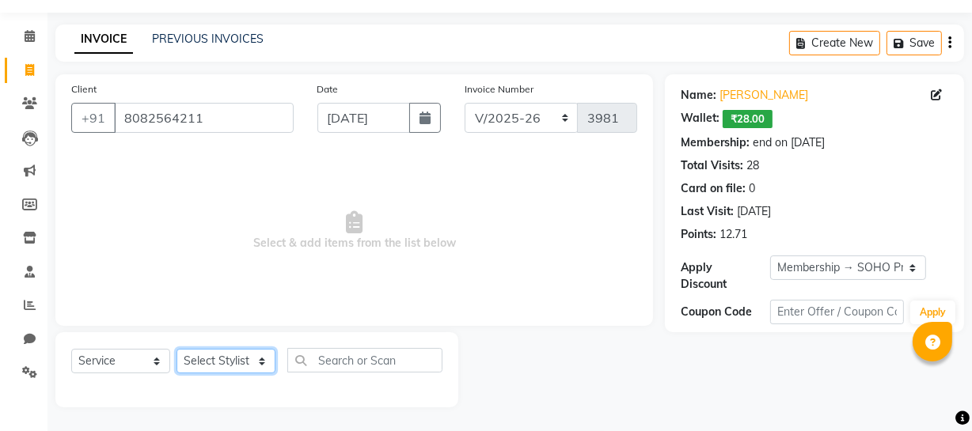
click at [202, 361] on select "Select Stylist [PERSON_NAME] Adhamya [PERSON_NAME] [PERSON_NAME] [PERSON_NAME] …" at bounding box center [225, 361] width 99 height 25
click at [176, 349] on select "Select Stylist [PERSON_NAME] Adhamya [PERSON_NAME] [PERSON_NAME] [PERSON_NAME] …" at bounding box center [225, 361] width 99 height 25
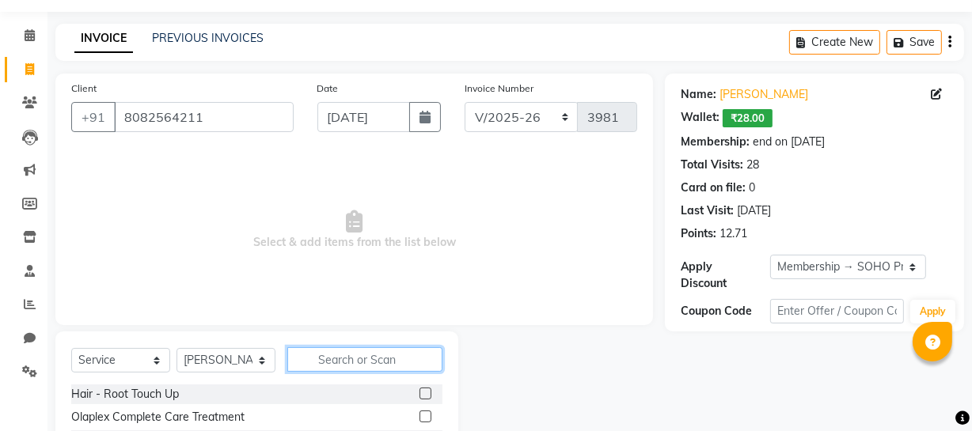
click at [339, 356] on input "text" at bounding box center [364, 359] width 155 height 25
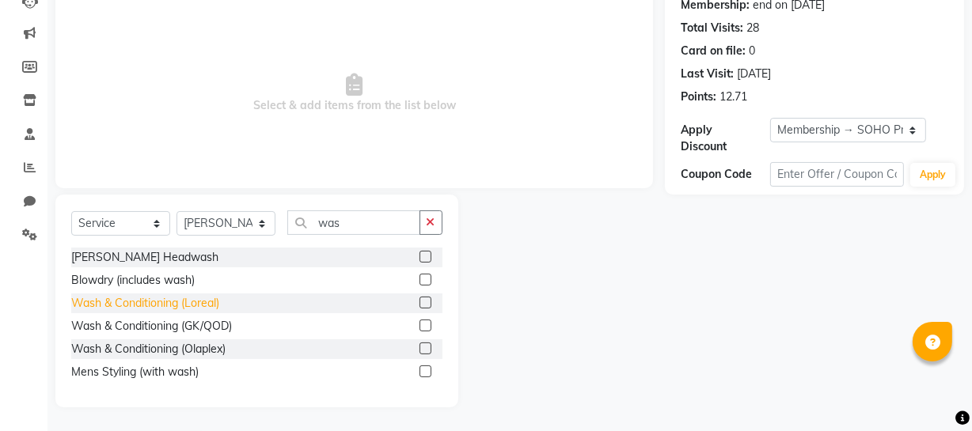
click at [163, 305] on div "Wash & Conditioning (Loreal)" at bounding box center [145, 303] width 148 height 17
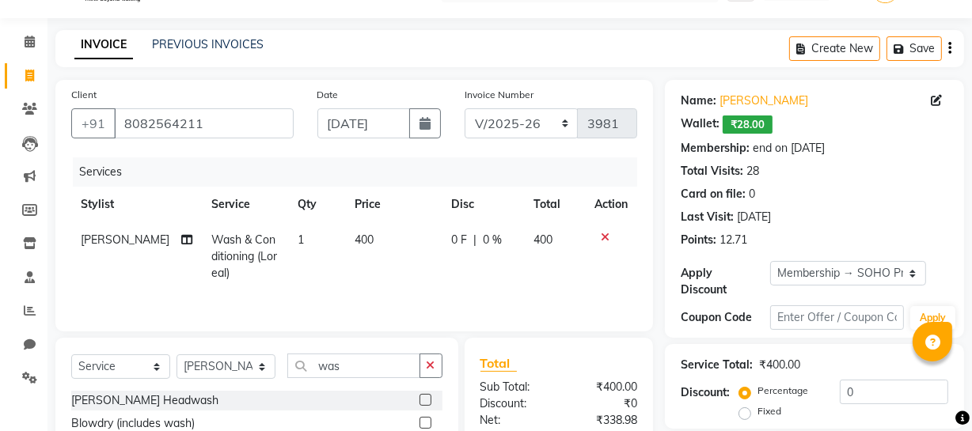
scroll to position [203, 0]
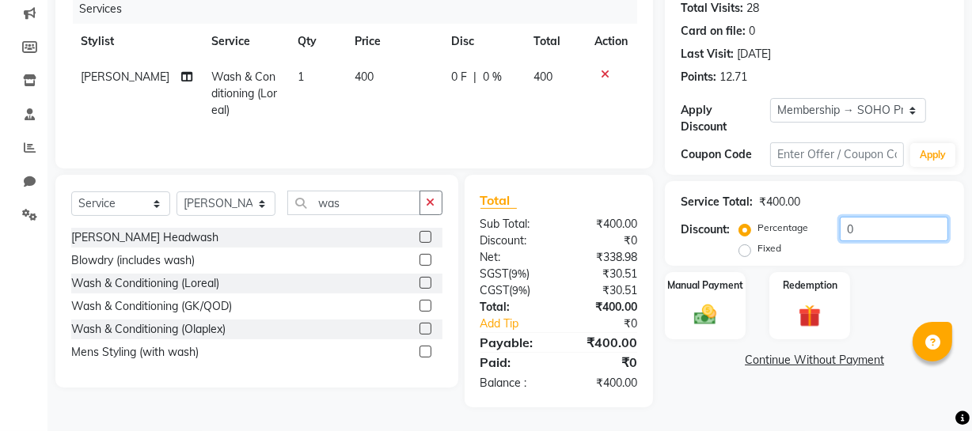
drag, startPoint x: 874, startPoint y: 231, endPoint x: 317, endPoint y: 211, distance: 556.7
click at [537, 257] on div "Client [PHONE_NUMBER] Date [DATE] Invoice Number Red/2025-26 V/2025 V/[PHONE_NU…" at bounding box center [510, 162] width 932 height 491
click at [687, 277] on label "Manual Payment" at bounding box center [705, 284] width 79 height 15
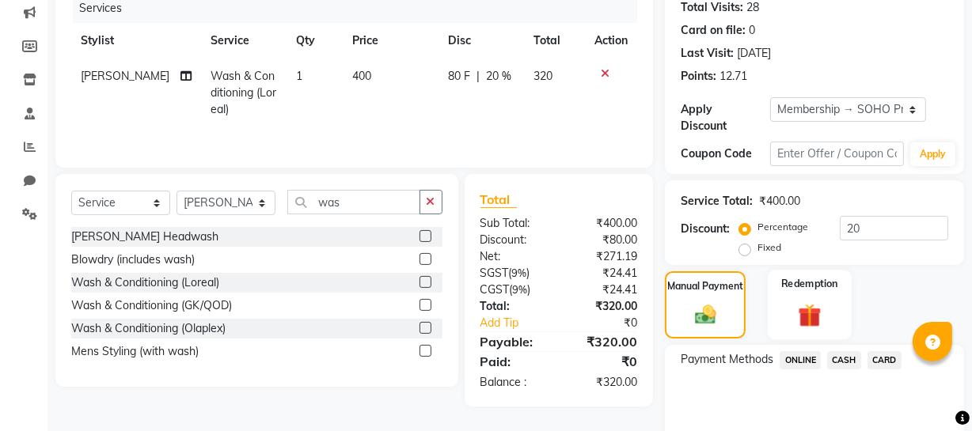
drag, startPoint x: 795, startPoint y: 359, endPoint x: 795, endPoint y: 336, distance: 23.8
click at [795, 360] on span "ONLINE" at bounding box center [799, 360] width 41 height 18
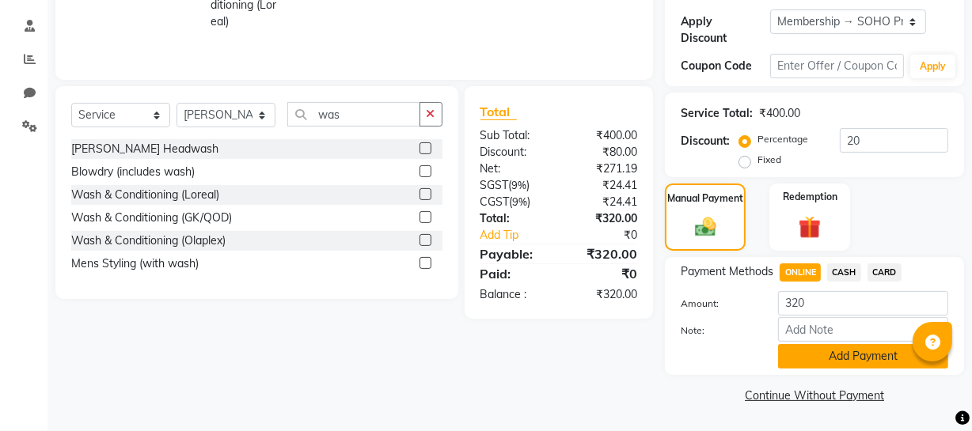
click at [818, 361] on button "Add Payment" at bounding box center [863, 356] width 170 height 25
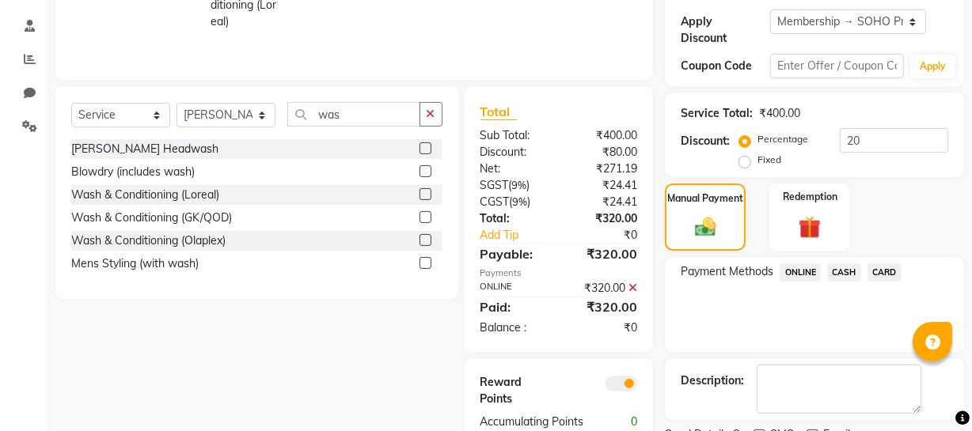
scroll to position [356, 0]
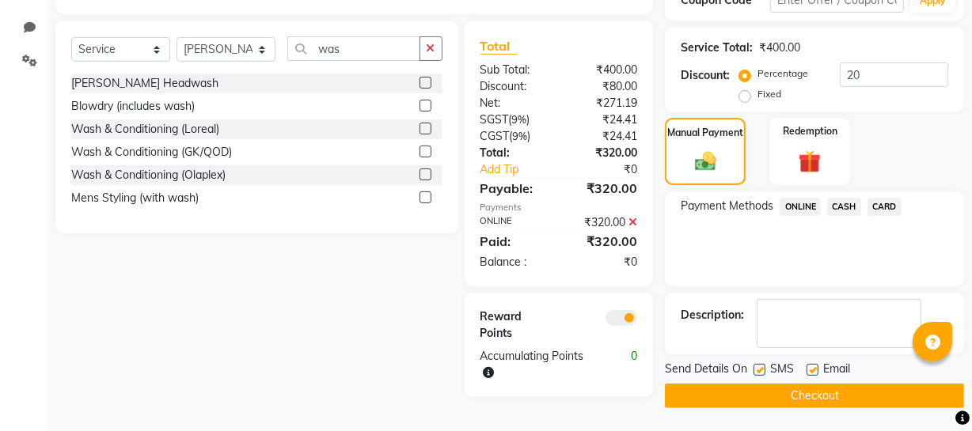
click at [812, 389] on button "Checkout" at bounding box center [814, 396] width 299 height 25
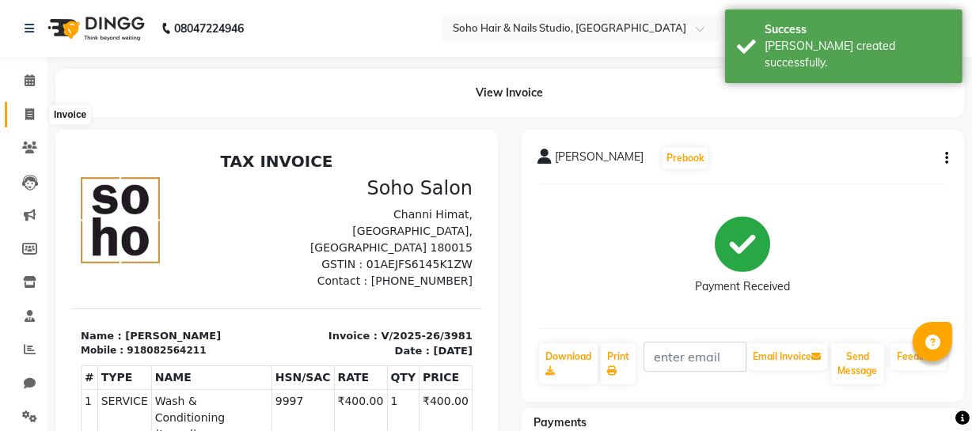
click at [26, 112] on icon at bounding box center [29, 114] width 9 height 12
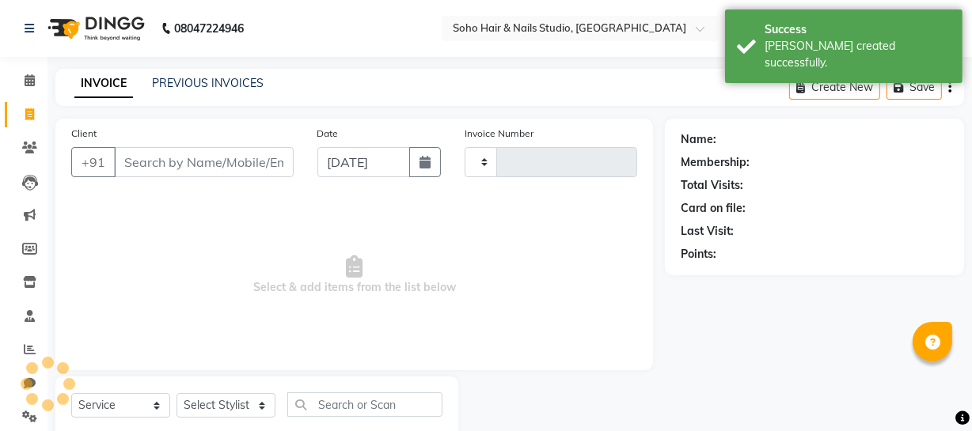
scroll to position [45, 0]
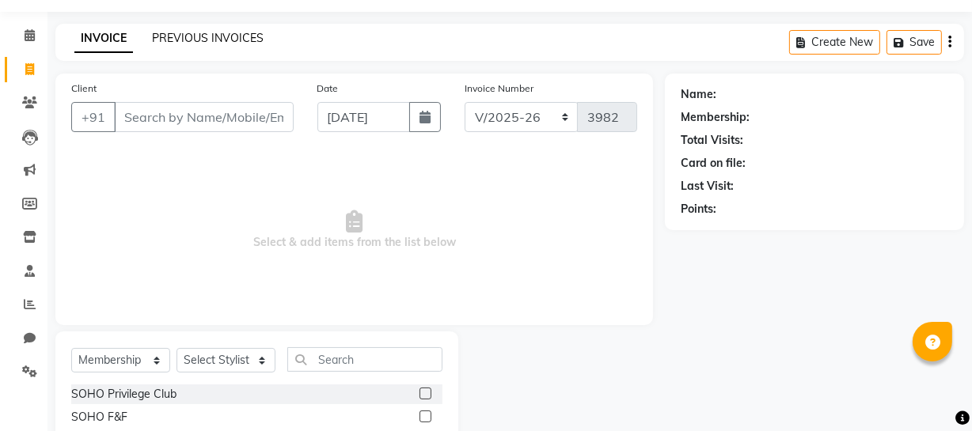
click at [197, 38] on link "PREVIOUS INVOICES" at bounding box center [208, 38] width 112 height 14
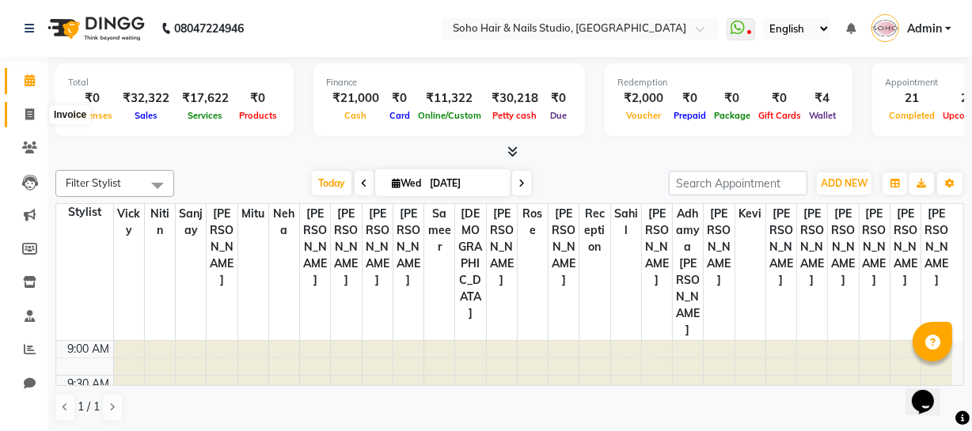
click at [32, 121] on span at bounding box center [30, 115] width 28 height 18
select select "735"
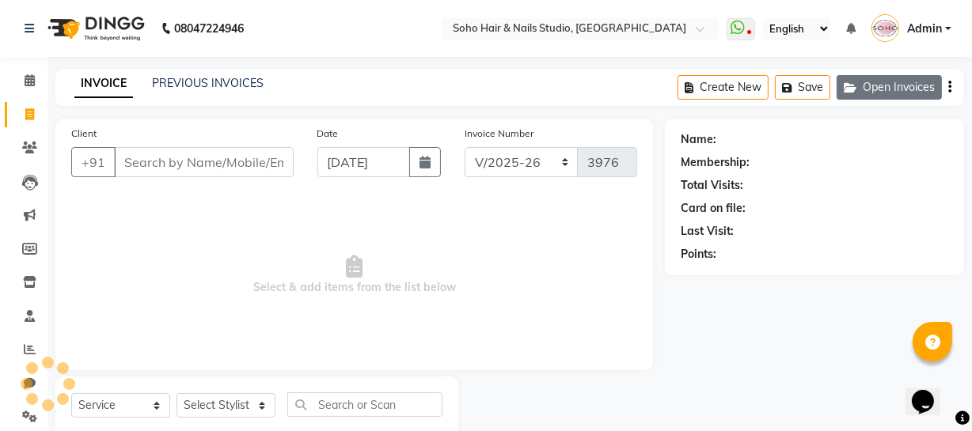
click at [863, 90] on button "Open Invoices" at bounding box center [888, 87] width 105 height 25
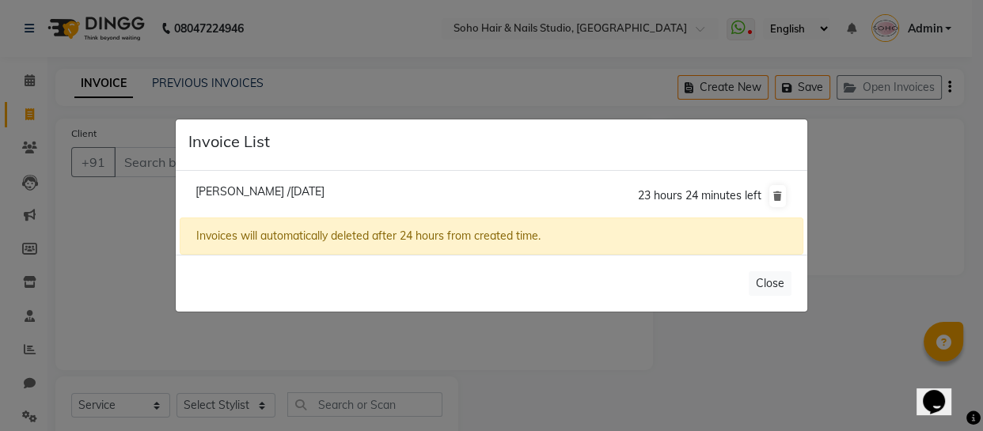
select select "membership"
click at [246, 190] on span "Ambika /03 September 2025" at bounding box center [259, 191] width 129 height 14
type input "8899442779"
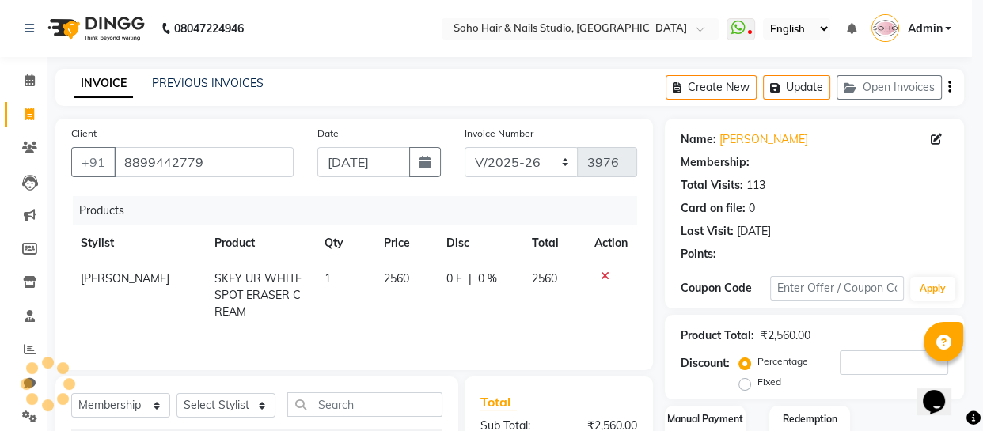
type input "0"
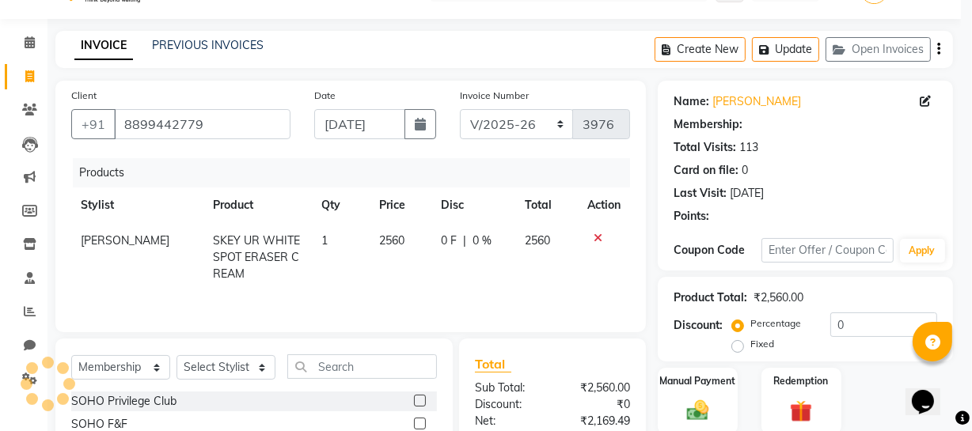
select select "1: Object"
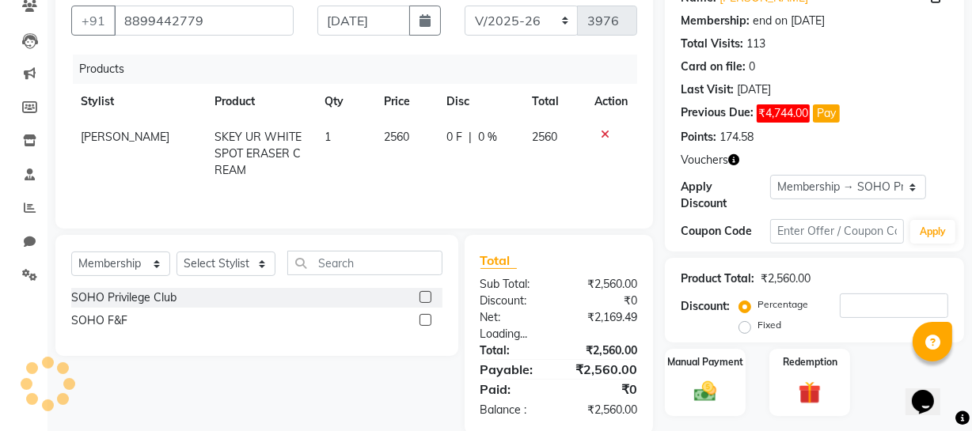
scroll to position [143, 0]
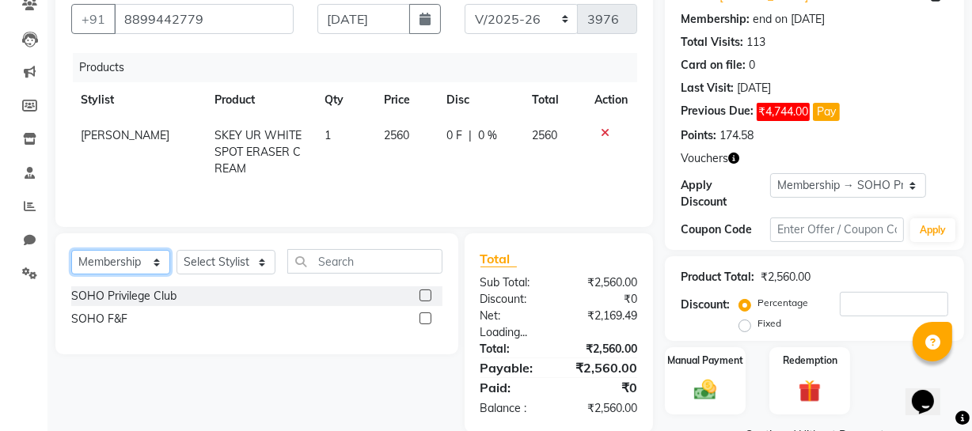
click at [155, 265] on select "Select Service Product Membership Package Voucher Prepaid Gift Card" at bounding box center [120, 262] width 99 height 25
click at [142, 263] on select "Select Service Product Membership Package Voucher Prepaid Gift Card" at bounding box center [120, 262] width 99 height 25
select select "service"
click at [71, 250] on select "Select Service Product Membership Package Voucher Prepaid Gift Card" at bounding box center [120, 262] width 99 height 25
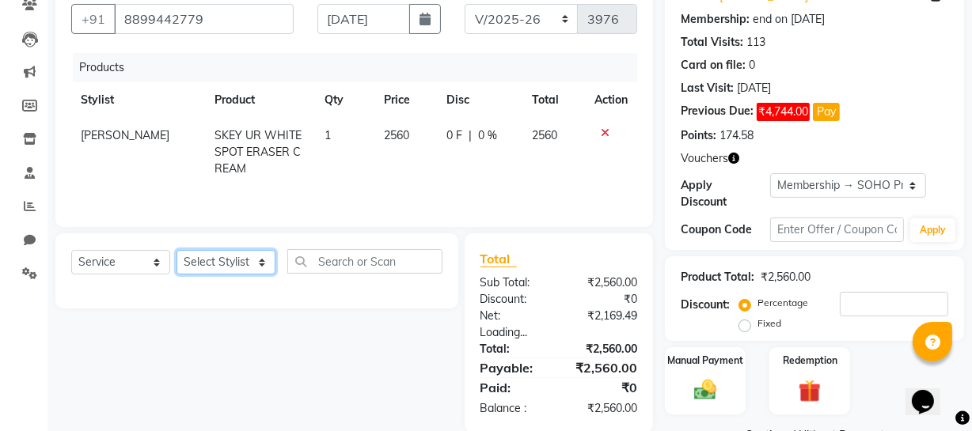
click at [209, 269] on select "Select Stylist [PERSON_NAME] Adhamya [PERSON_NAME] [PERSON_NAME] [PERSON_NAME] …" at bounding box center [225, 262] width 99 height 25
select select "19950"
click at [176, 250] on select "Select Stylist [PERSON_NAME] Adhamya [PERSON_NAME] [PERSON_NAME] [PERSON_NAME] …" at bounding box center [225, 262] width 99 height 25
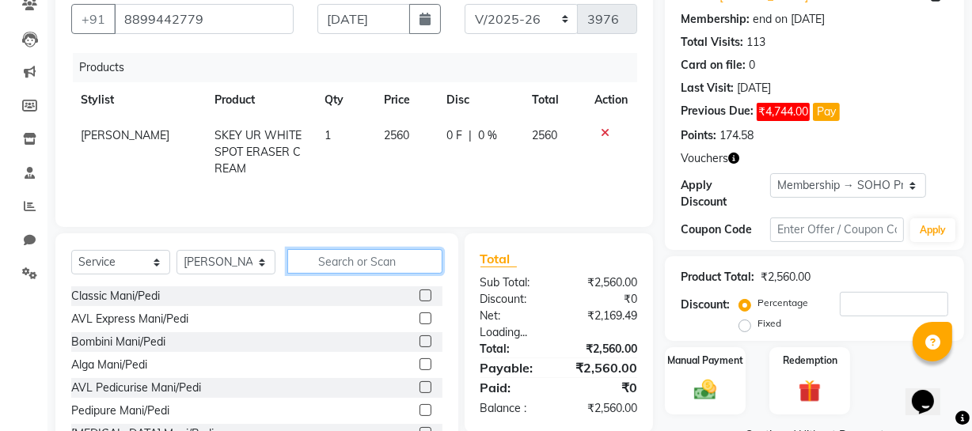
click at [336, 266] on input "text" at bounding box center [364, 261] width 155 height 25
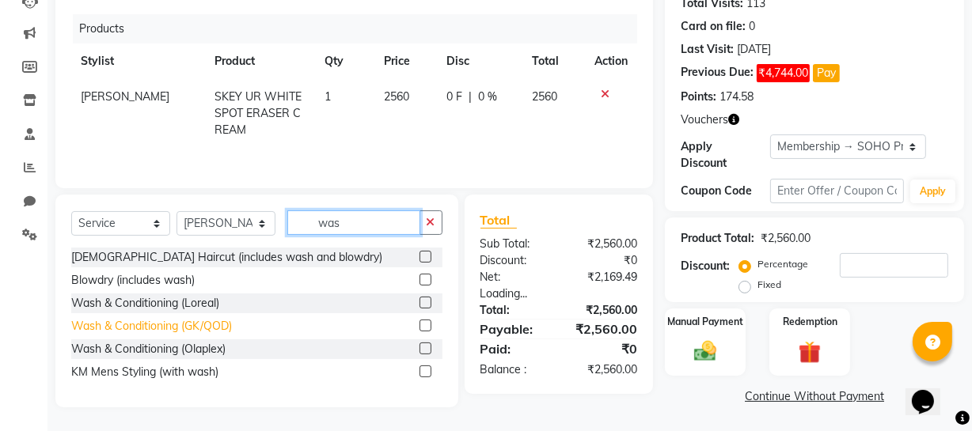
scroll to position [182, 0]
drag, startPoint x: 380, startPoint y: 214, endPoint x: 196, endPoint y: 233, distance: 184.6
click at [207, 233] on div "Select Service Product Membership Package Voucher Prepaid Gift Card Select Styl…" at bounding box center [256, 229] width 371 height 37
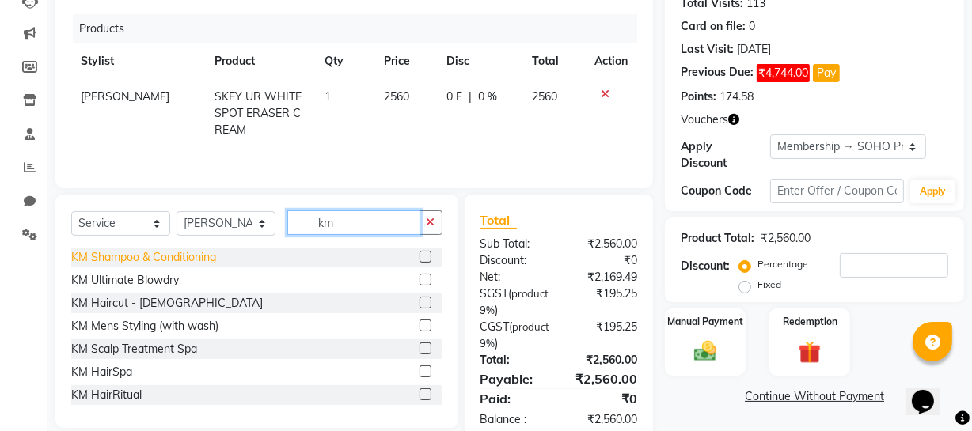
type input "km"
click at [195, 252] on div "KM Shampoo & Conditioning" at bounding box center [143, 257] width 145 height 17
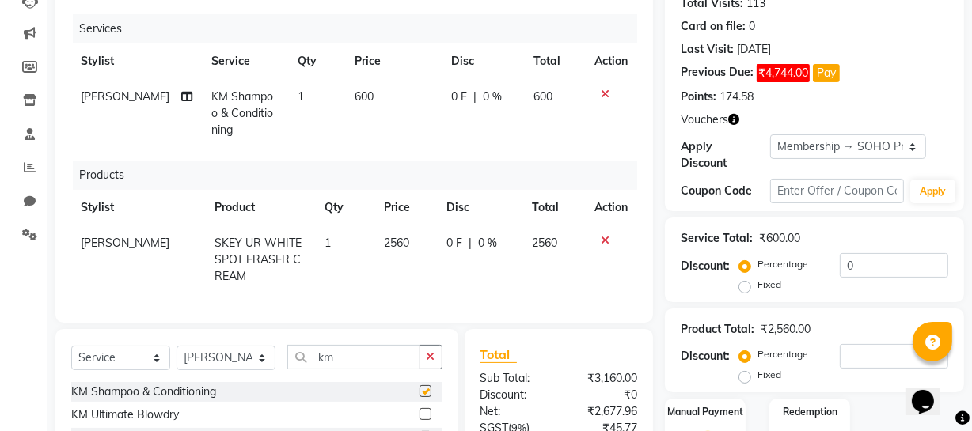
checkbox input "false"
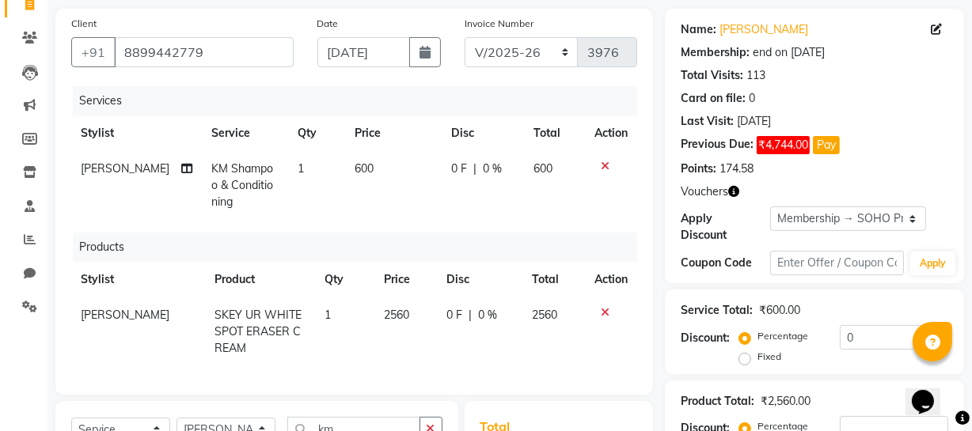
scroll to position [111, 0]
click at [509, 188] on td "0 F | 0 %" at bounding box center [483, 184] width 82 height 69
select select "19950"
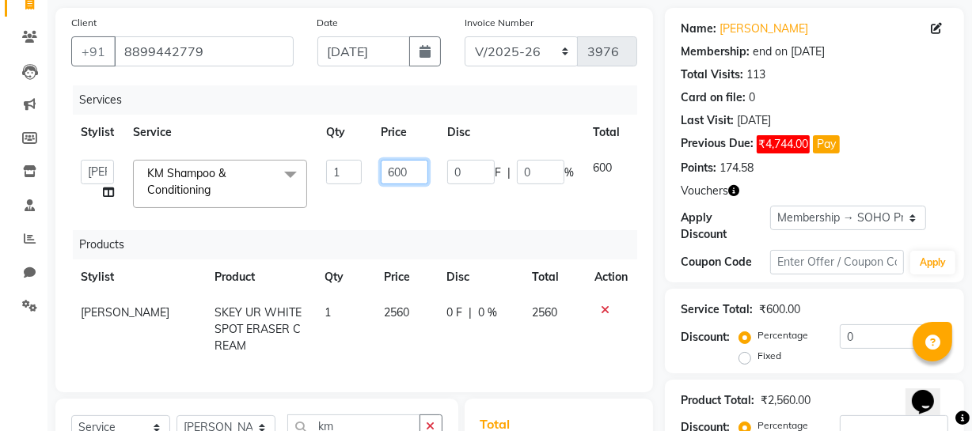
drag, startPoint x: 414, startPoint y: 174, endPoint x: 169, endPoint y: 198, distance: 246.5
click at [184, 195] on tr "Abhishek Kohli Adhamya Bamotra Amit Anita Kumari Arun Sain Avijit Das Bhabesh D…" at bounding box center [376, 183] width 610 height 67
type input "700"
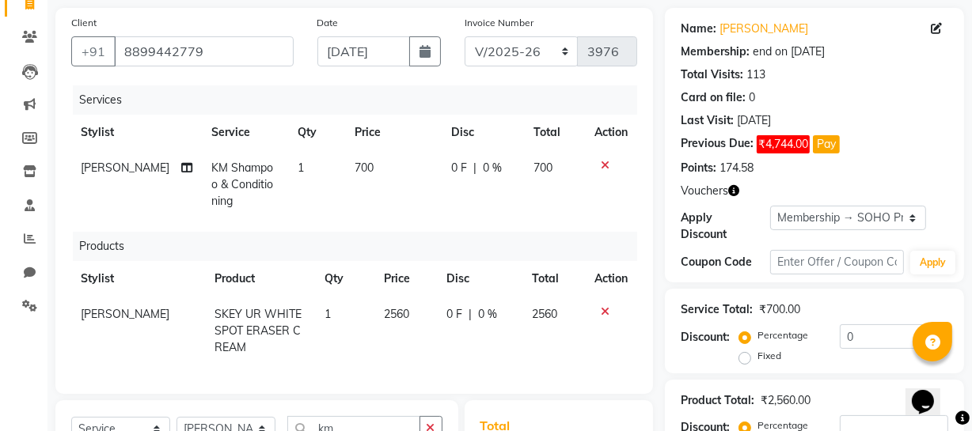
drag, startPoint x: 856, startPoint y: 87, endPoint x: 866, endPoint y: 81, distance: 11.4
click at [863, 82] on div "Name: Ambika Membership: end on 24-02-2026 Total Visits: 113 Card on file: 0 La…" at bounding box center [814, 95] width 267 height 162
click at [486, 172] on span "0 %" at bounding box center [492, 168] width 19 height 17
select select "19950"
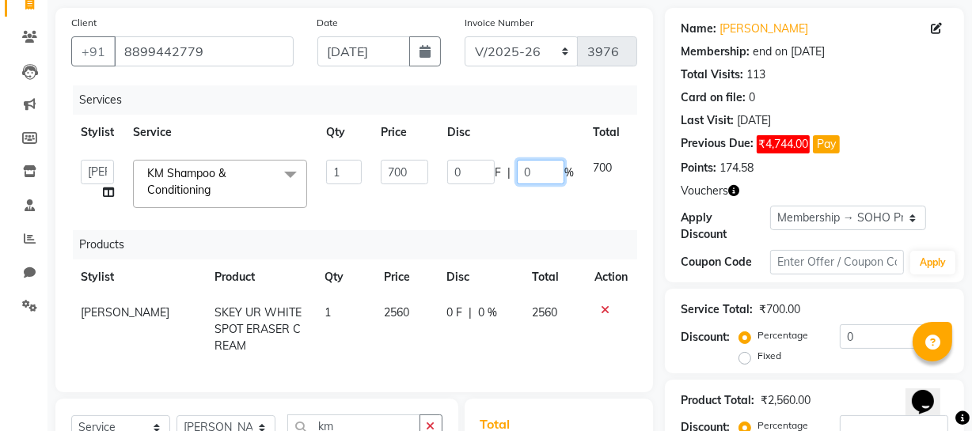
drag, startPoint x: 533, startPoint y: 172, endPoint x: 408, endPoint y: 175, distance: 124.3
click at [435, 168] on tr "Abhishek Kohli Adhamya Bamotra Amit Anita Kumari Arun Sain Avijit Das Bhabesh D…" at bounding box center [376, 183] width 610 height 67
type input "20"
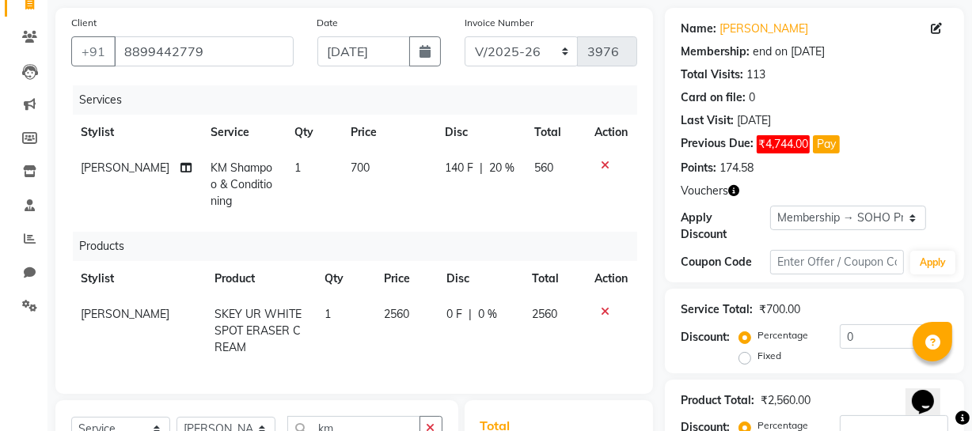
click at [850, 79] on div "Total Visits: 113" at bounding box center [814, 74] width 267 height 17
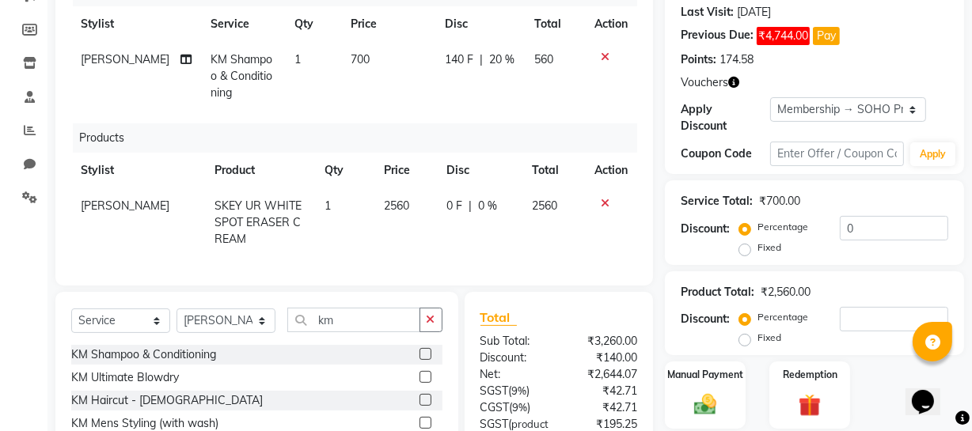
scroll to position [254, 0]
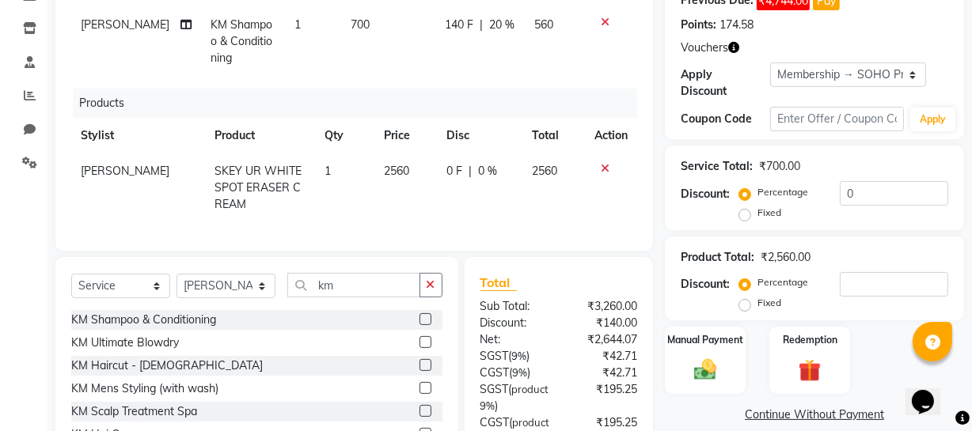
click at [730, 51] on icon "button" at bounding box center [733, 47] width 11 height 11
click at [808, 41] on div "Vouchers" at bounding box center [814, 48] width 267 height 17
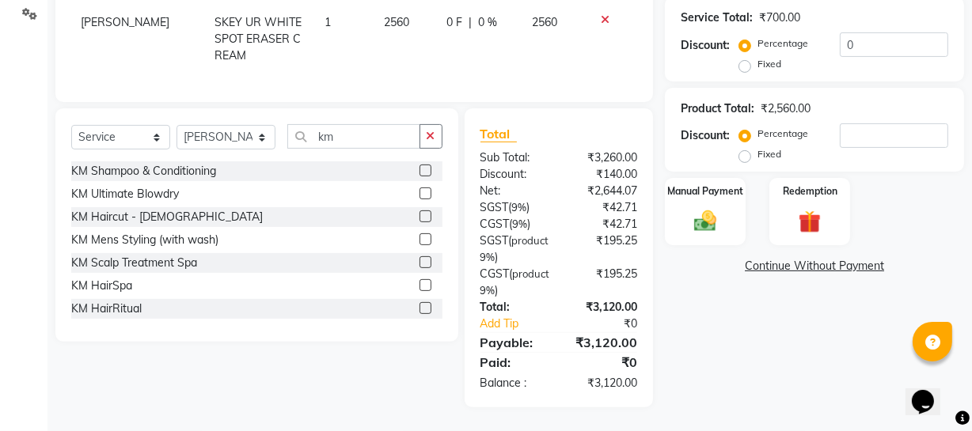
scroll to position [415, 0]
click at [723, 210] on img at bounding box center [705, 221] width 38 height 27
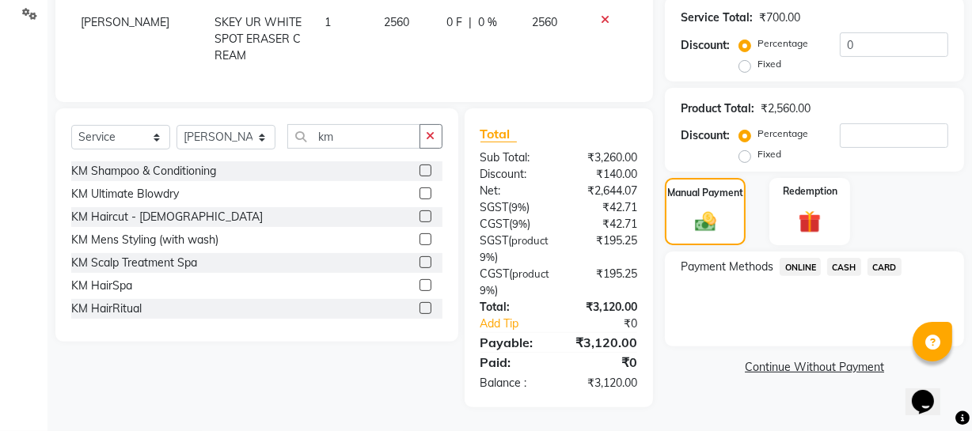
drag, startPoint x: 801, startPoint y: 253, endPoint x: 809, endPoint y: 264, distance: 13.6
click at [805, 258] on span "ONLINE" at bounding box center [799, 267] width 41 height 18
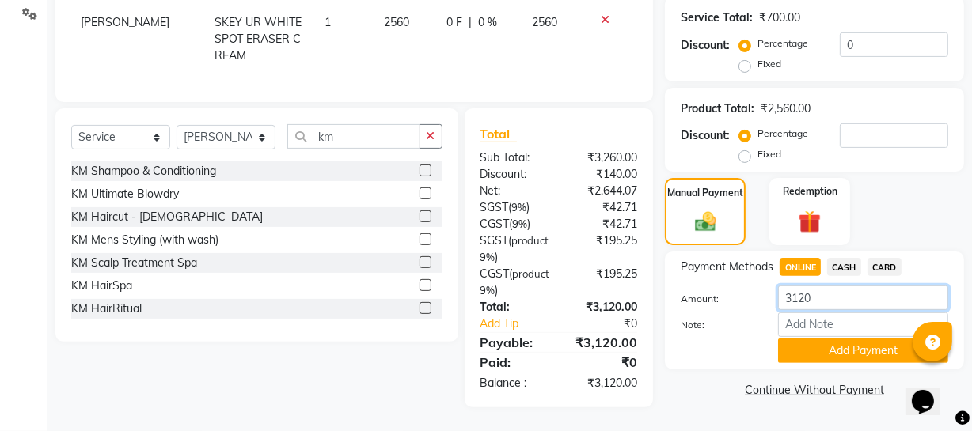
drag, startPoint x: 829, startPoint y: 288, endPoint x: 582, endPoint y: 324, distance: 250.4
click at [624, 324] on div "Client +91 8899442779 Date 03-09-2025 Invoice Number Red/2025-26 V/2025 V/2025-…" at bounding box center [510, 62] width 932 height 692
type input "560"
click at [797, 339] on button "Add Payment" at bounding box center [863, 351] width 170 height 25
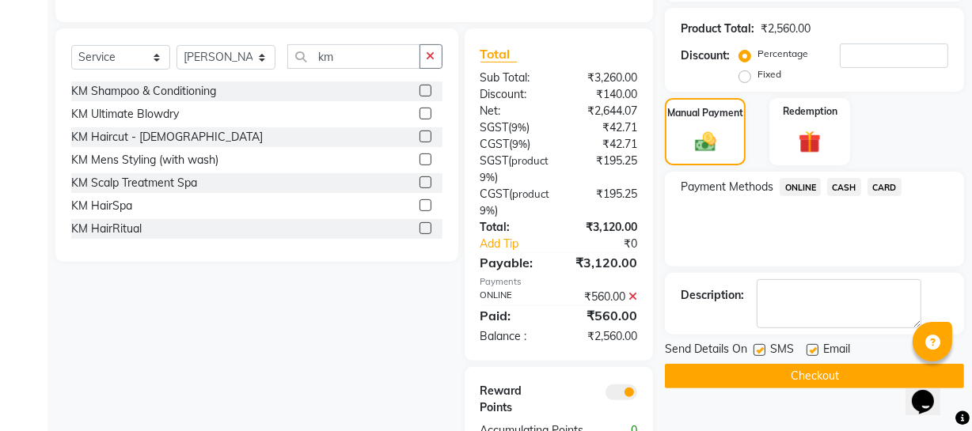
scroll to position [487, 0]
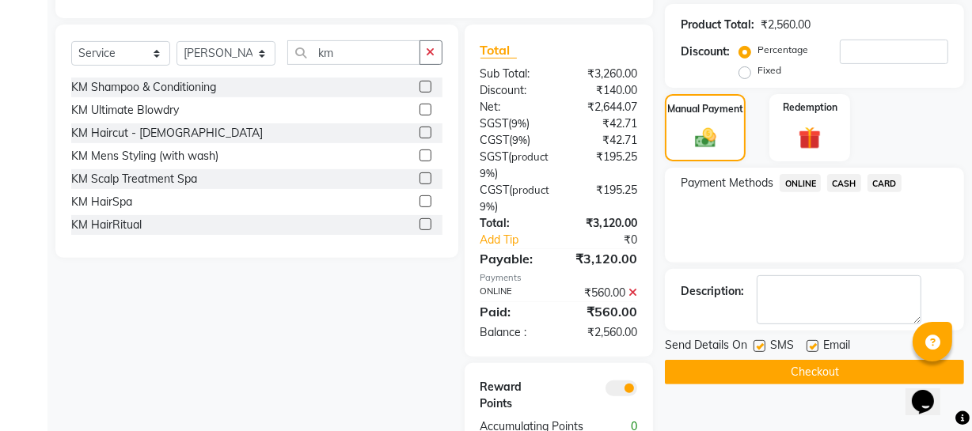
click at [730, 373] on button "Checkout" at bounding box center [814, 372] width 299 height 25
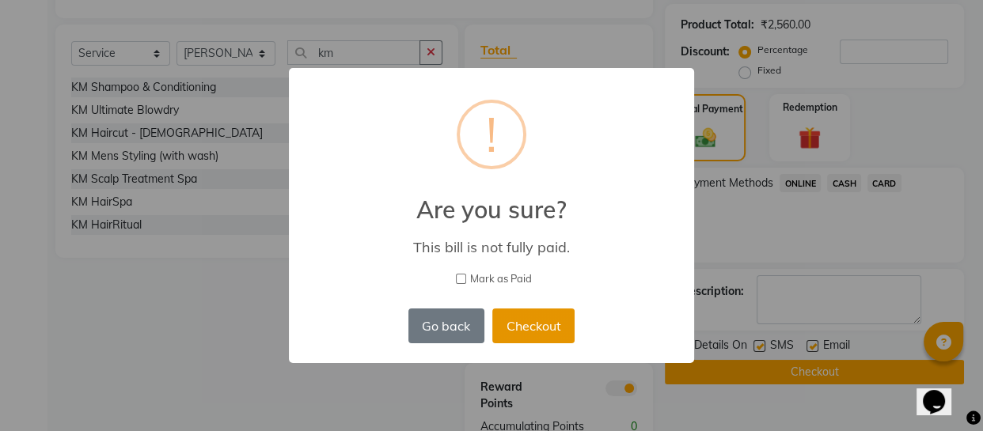
click at [541, 320] on button "Checkout" at bounding box center [533, 326] width 82 height 35
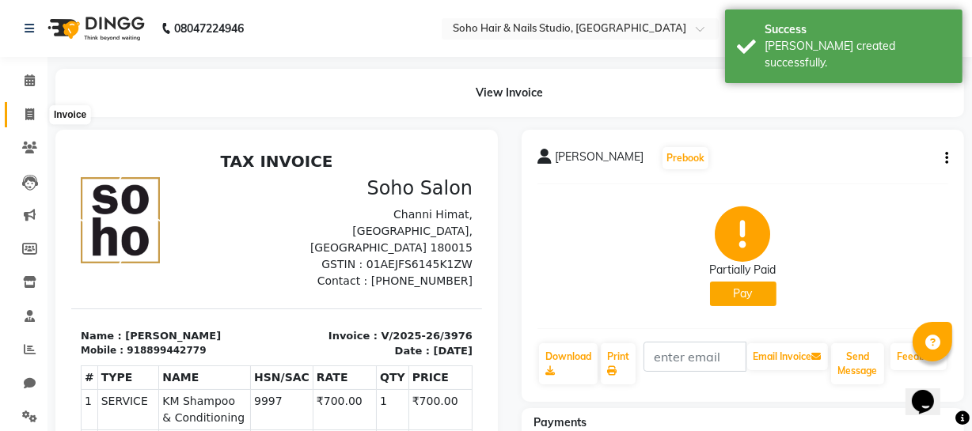
click at [27, 112] on icon at bounding box center [29, 114] width 9 height 12
select select "service"
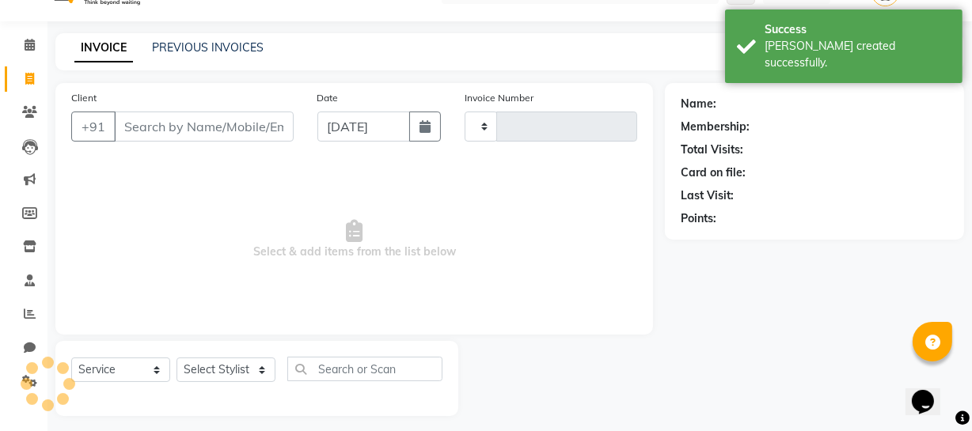
type input "3977"
select select "735"
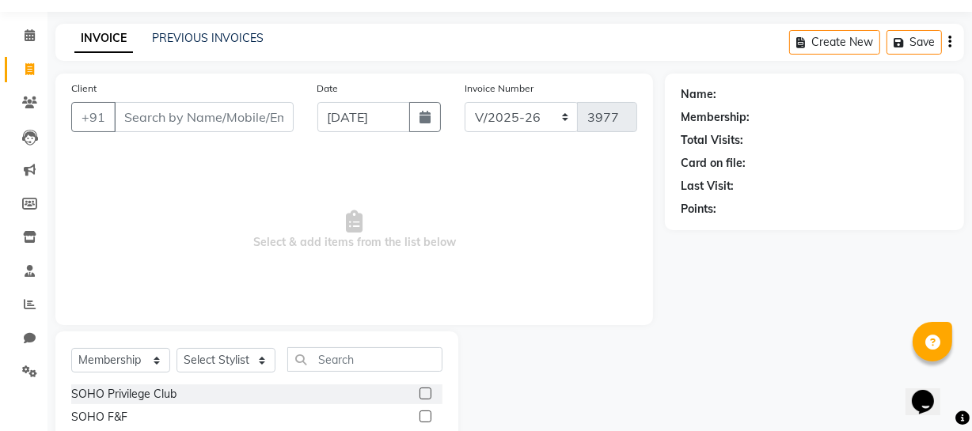
click at [135, 346] on div "Select Service Product Membership Package Voucher Prepaid Gift Card Select Styl…" at bounding box center [256, 392] width 403 height 121
click at [152, 373] on div "Select Service Product Membership Package Voucher Prepaid Gift Card Select Styl…" at bounding box center [256, 365] width 371 height 37
select select "service"
click at [71, 348] on select "Select Service Product Membership Package Voucher Prepaid Gift Card" at bounding box center [120, 360] width 99 height 25
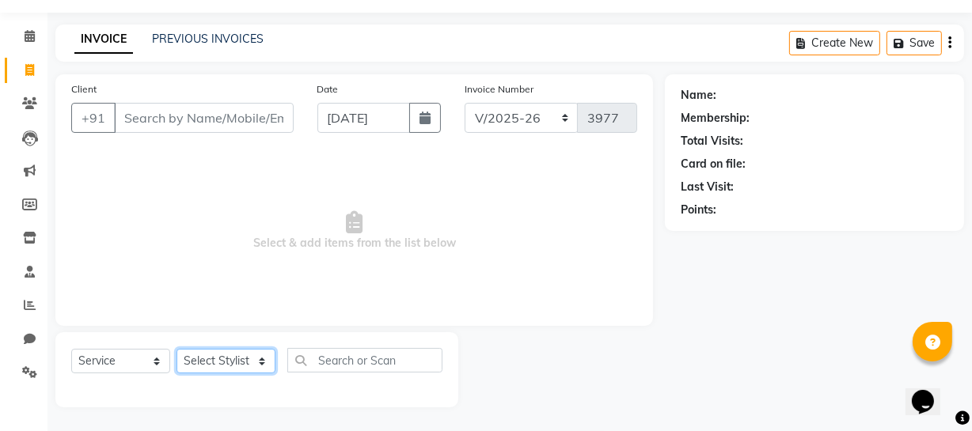
click at [199, 355] on select "Select Stylist [PERSON_NAME] Adhamya [PERSON_NAME] [PERSON_NAME] [PERSON_NAME] …" at bounding box center [225, 361] width 99 height 25
select select "11755"
click at [176, 349] on select "Select Stylist [PERSON_NAME] Adhamya [PERSON_NAME] [PERSON_NAME] [PERSON_NAME] …" at bounding box center [225, 361] width 99 height 25
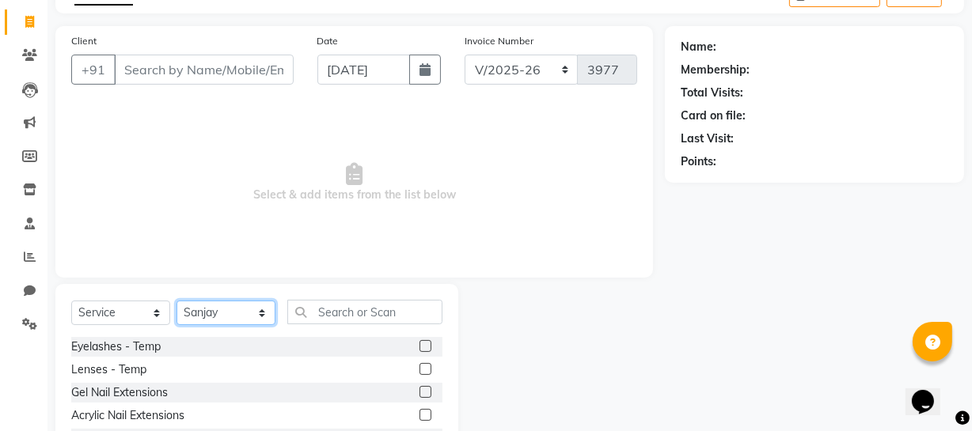
scroll to position [203, 0]
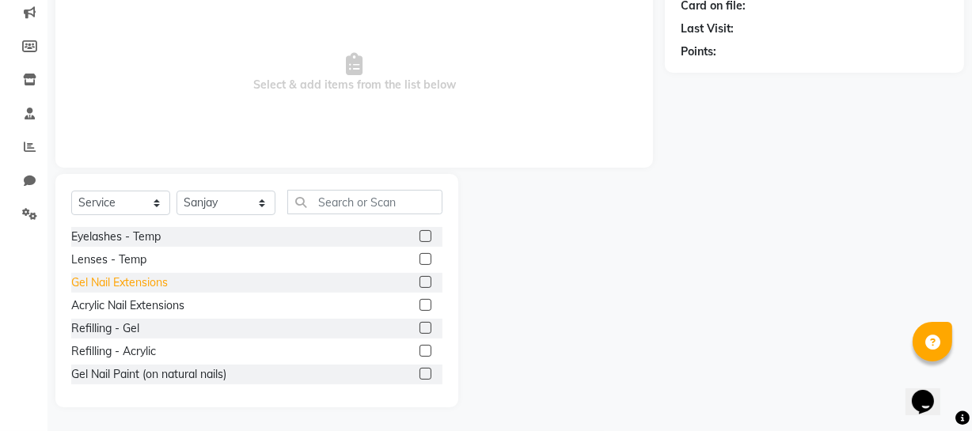
click at [150, 285] on div "Gel Nail Extensions" at bounding box center [119, 283] width 97 height 17
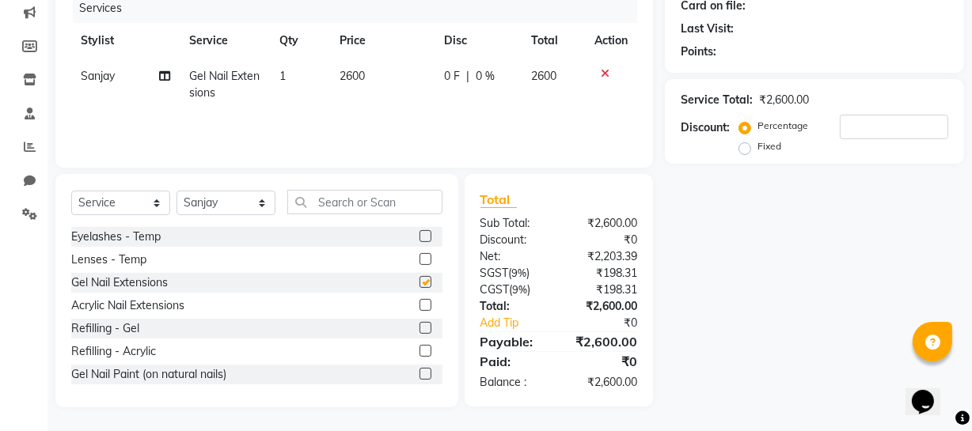
checkbox input "false"
click at [371, 199] on input "text" at bounding box center [364, 202] width 155 height 25
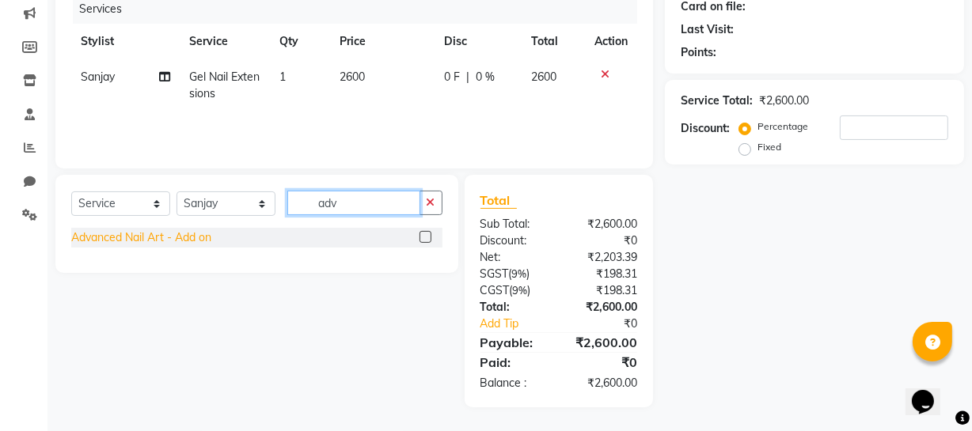
type input "adv"
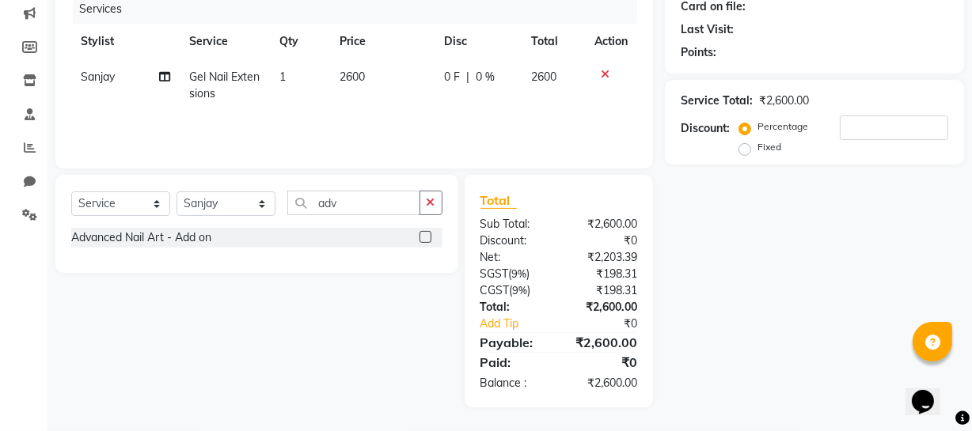
drag, startPoint x: 199, startPoint y: 237, endPoint x: 222, endPoint y: 208, distance: 36.1
click at [201, 237] on div "Advanced Nail Art - Add on" at bounding box center [141, 237] width 140 height 17
checkbox input "false"
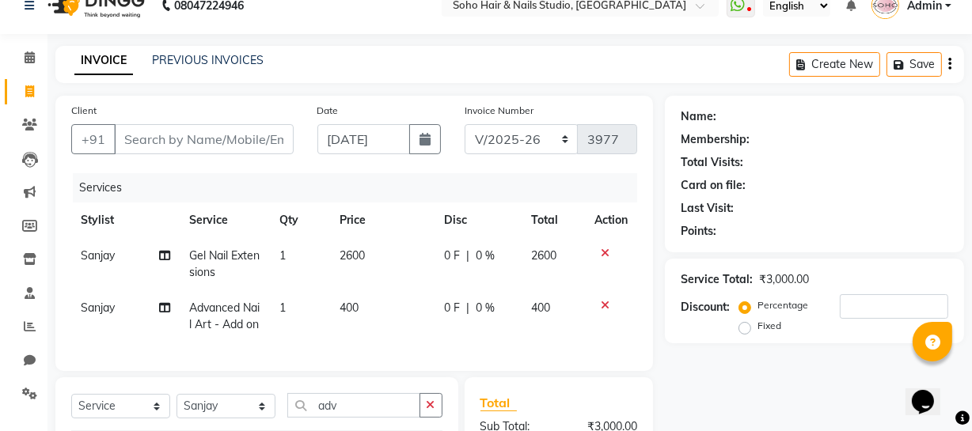
scroll to position [0, 0]
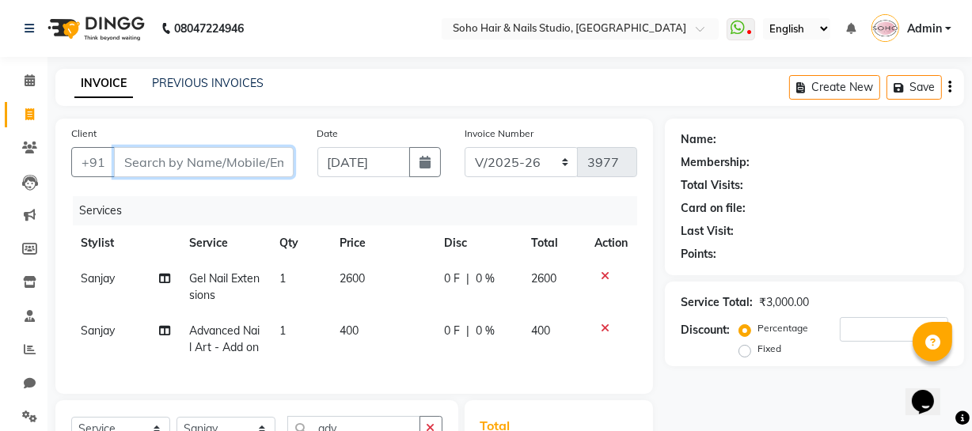
click at [242, 162] on input "Client" at bounding box center [204, 162] width 180 height 30
type input "8"
type input "0"
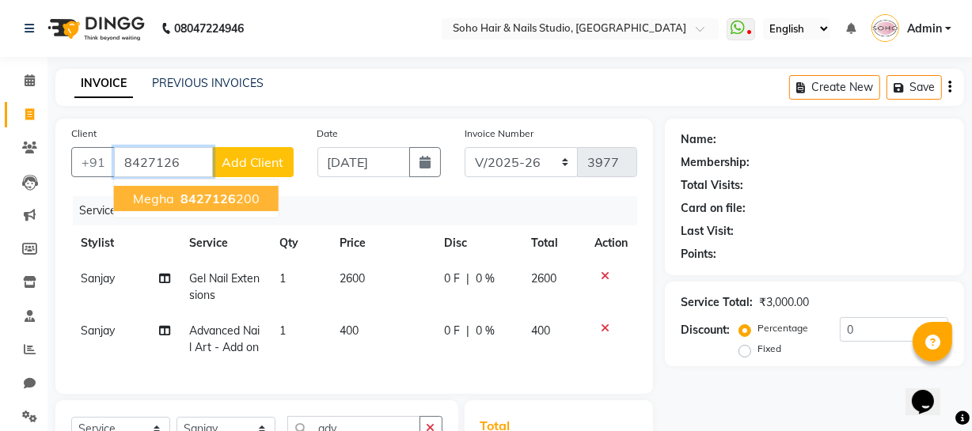
click at [256, 200] on button "Megha 8427126 200" at bounding box center [196, 198] width 165 height 25
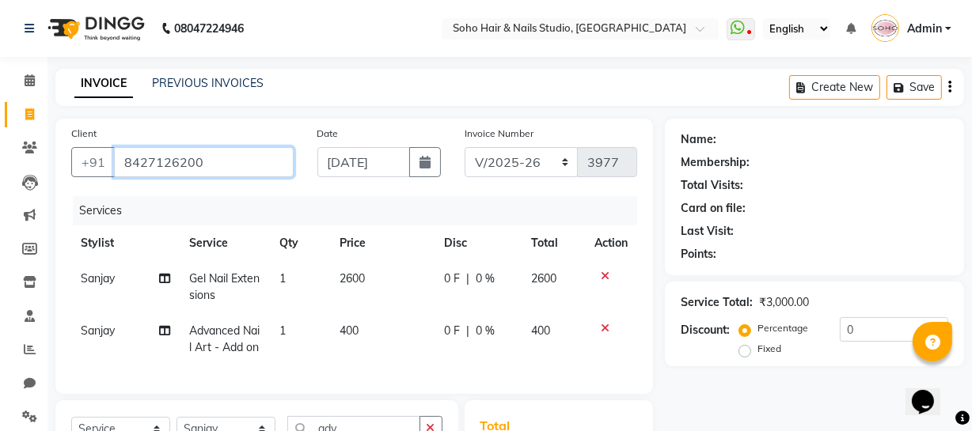
type input "8427126200"
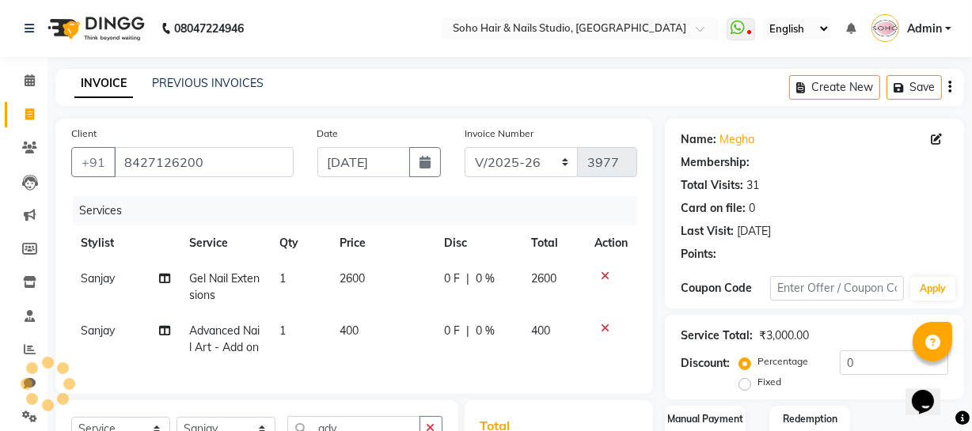
select select "1: Object"
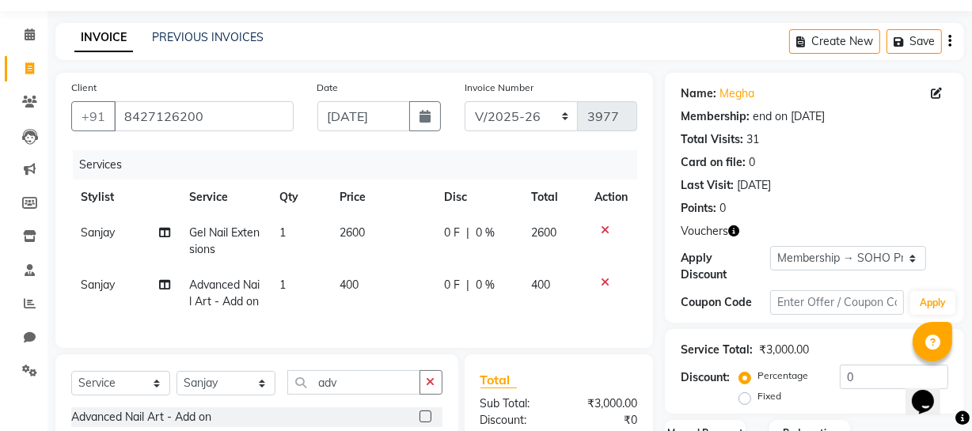
scroll to position [71, 0]
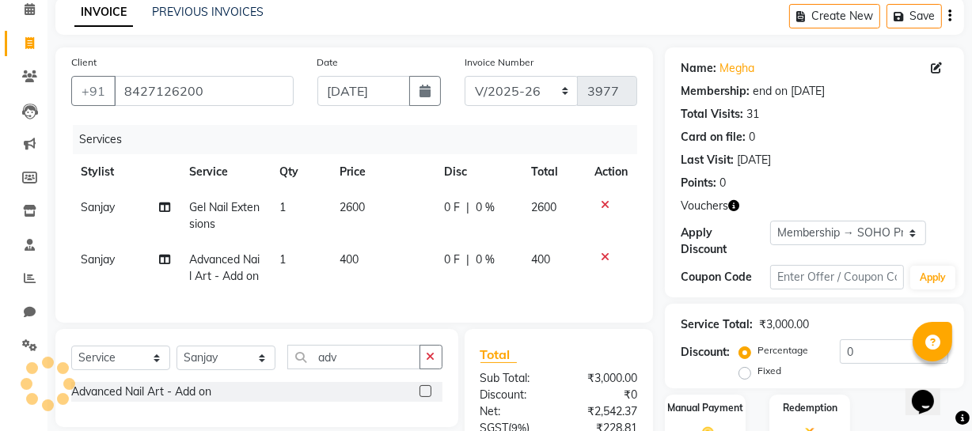
click at [728, 206] on icon "button" at bounding box center [733, 205] width 11 height 11
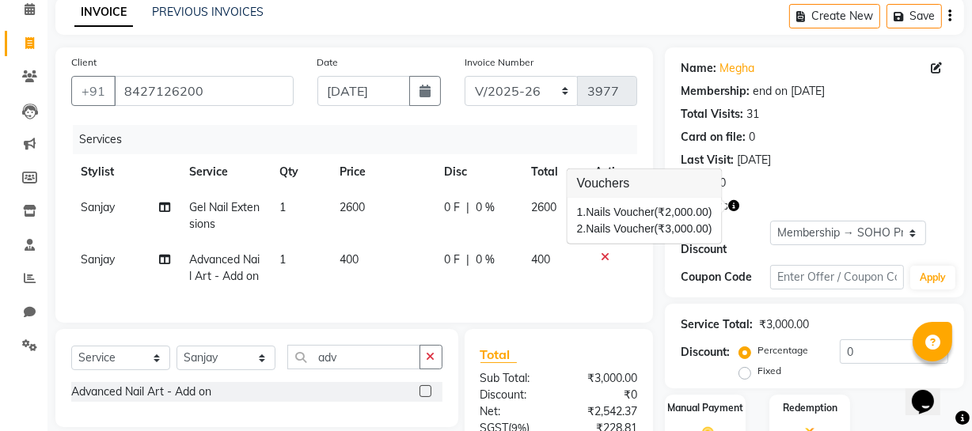
click at [793, 193] on div "Name: Megha Membership: end on 23-12-2025 Total Visits: 31 Card on file: 0 Last…" at bounding box center [814, 172] width 299 height 250
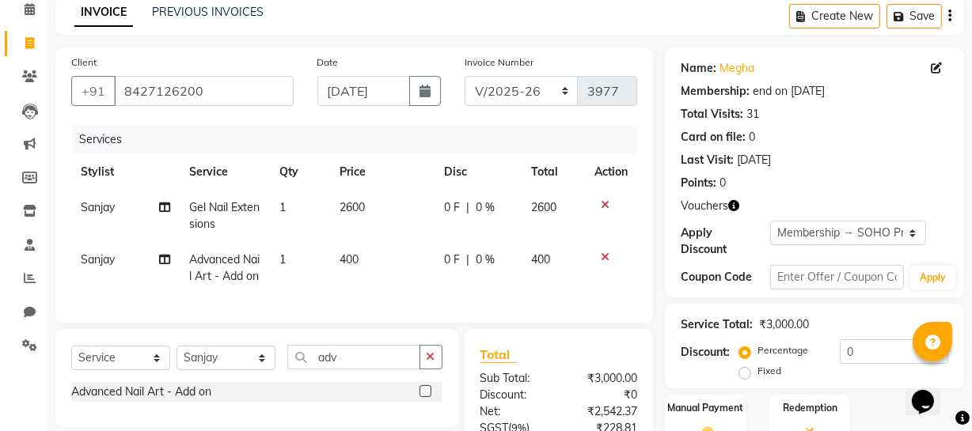
click at [480, 209] on span "0 %" at bounding box center [485, 207] width 19 height 17
select select "11755"
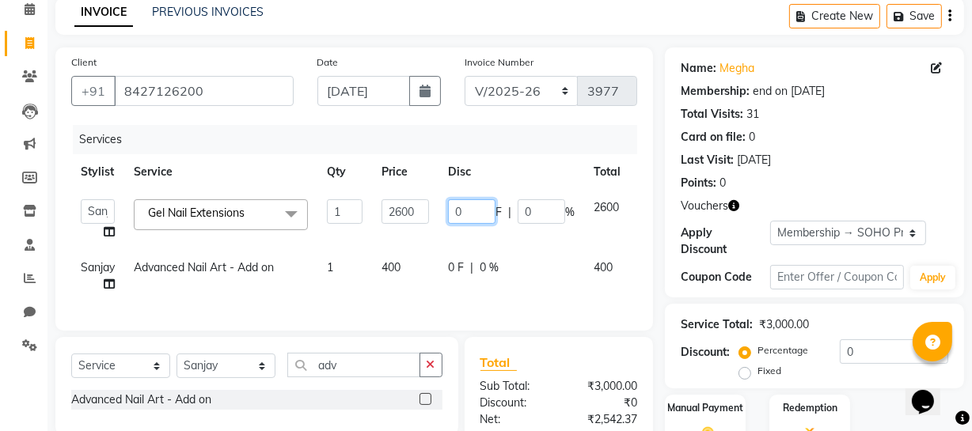
drag, startPoint x: 479, startPoint y: 221, endPoint x: 358, endPoint y: 211, distance: 120.7
click at [366, 212] on tr "Abhishek Kohli Adhamya Bamotra Amit Anita Kumari Arun Sain Avijit Das Bhabesh D…" at bounding box center [376, 220] width 611 height 60
type input "600"
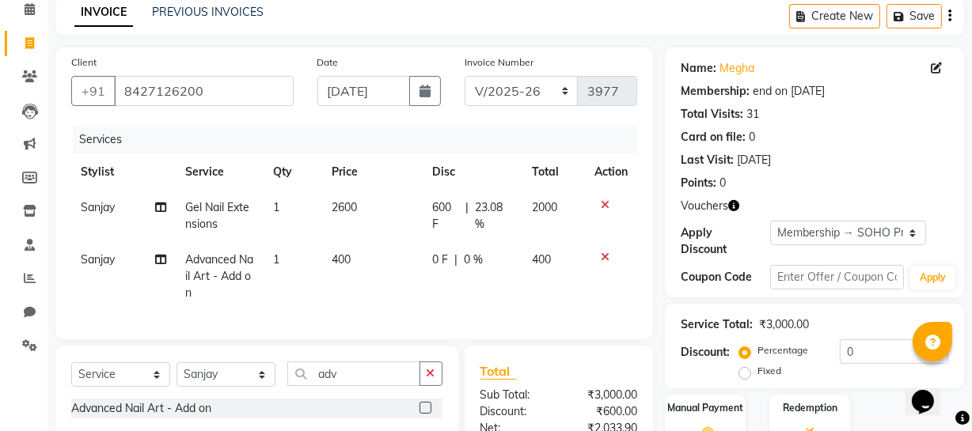
drag, startPoint x: 546, startPoint y: 141, endPoint x: 508, endPoint y: 228, distance: 95.0
click at [550, 141] on div "Services" at bounding box center [361, 139] width 576 height 29
click at [450, 278] on td "0 F | 0 %" at bounding box center [473, 276] width 100 height 69
select select "11755"
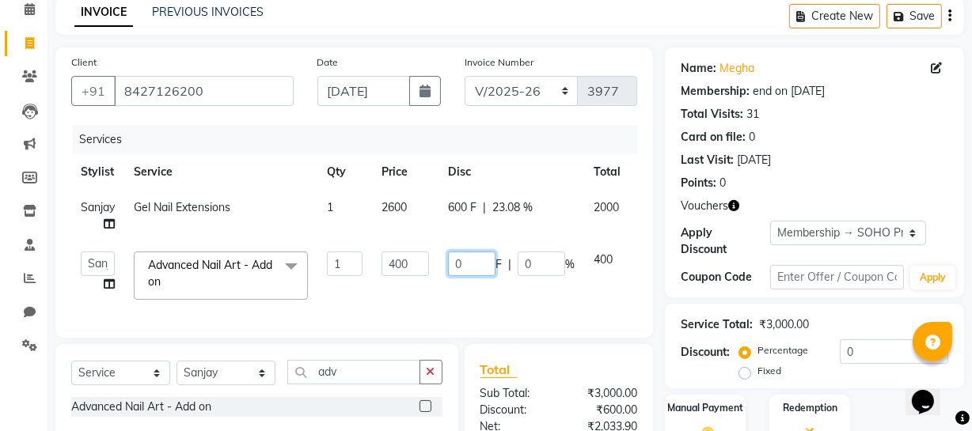
drag, startPoint x: 472, startPoint y: 260, endPoint x: 390, endPoint y: 261, distance: 82.3
click at [407, 264] on tr "Abhishek Kohli Adhamya Bamotra Amit Anita Kumari Arun Sain Avijit Das Bhabesh D…" at bounding box center [376, 275] width 611 height 67
type input "400"
click at [844, 165] on div "Last Visit: 16-08-2025" at bounding box center [814, 160] width 267 height 17
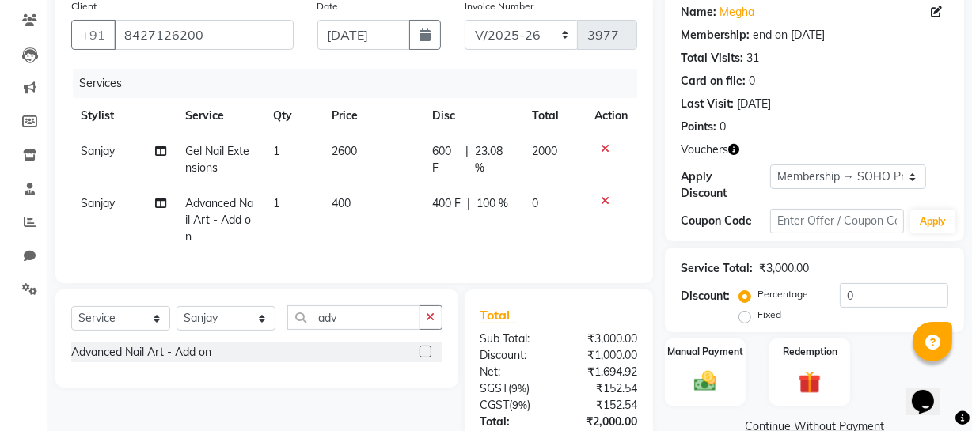
scroll to position [215, 0]
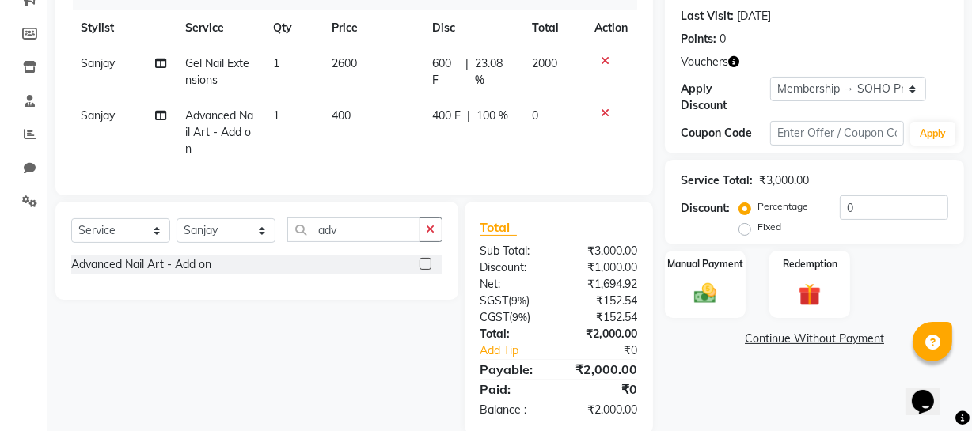
click at [737, 61] on icon "button" at bounding box center [733, 61] width 11 height 11
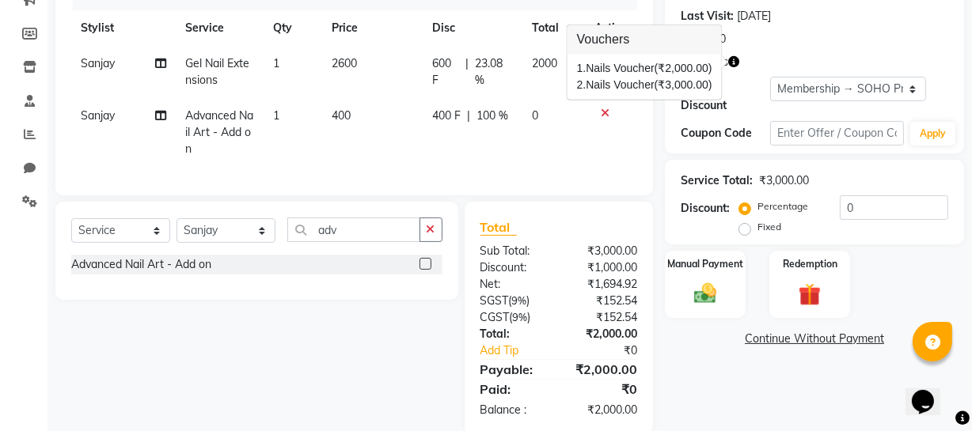
click at [825, 39] on div "Points: 0" at bounding box center [814, 39] width 267 height 17
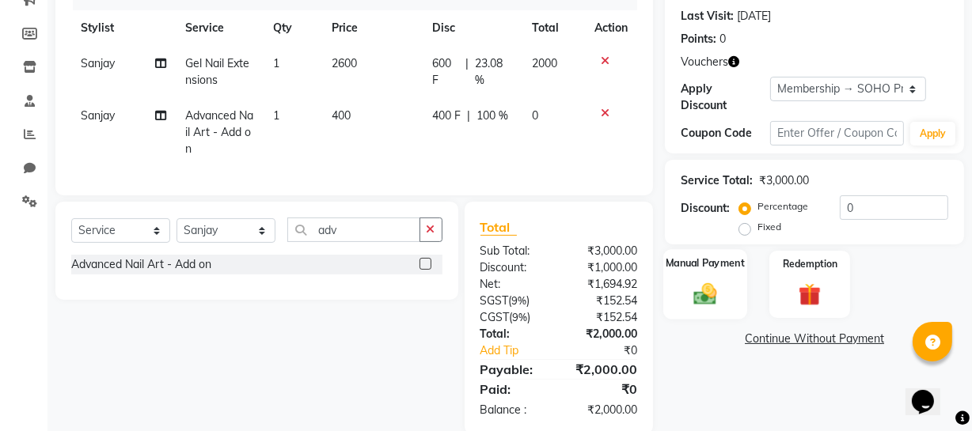
click at [734, 302] on div "Manual Payment" at bounding box center [705, 284] width 84 height 70
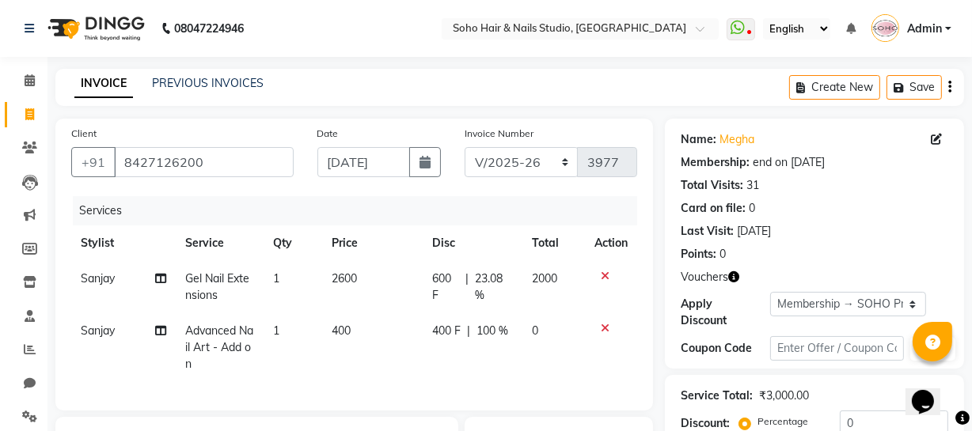
scroll to position [0, 0]
click at [509, 149] on select "Red/2025-26 V/2025 V/2025-26" at bounding box center [522, 162] width 114 height 30
select select "6283"
click at [465, 147] on select "Red/2025-26 V/2025 V/2025-26" at bounding box center [522, 162] width 114 height 30
type input "0837"
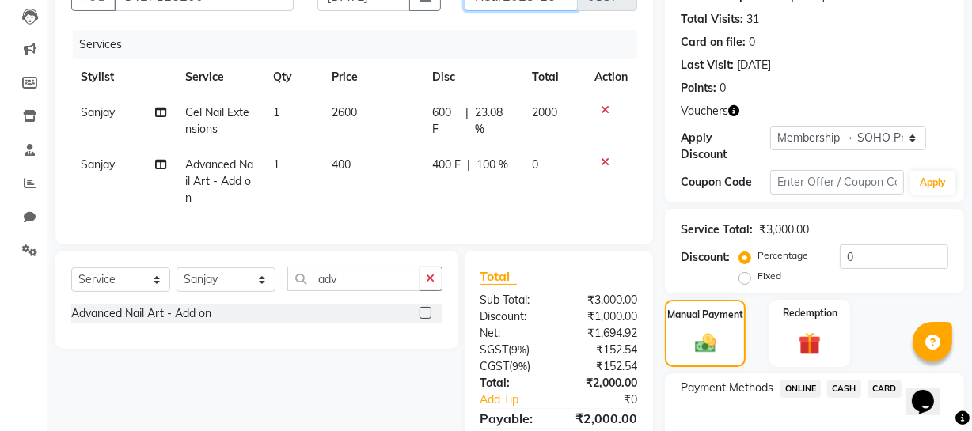
scroll to position [215, 0]
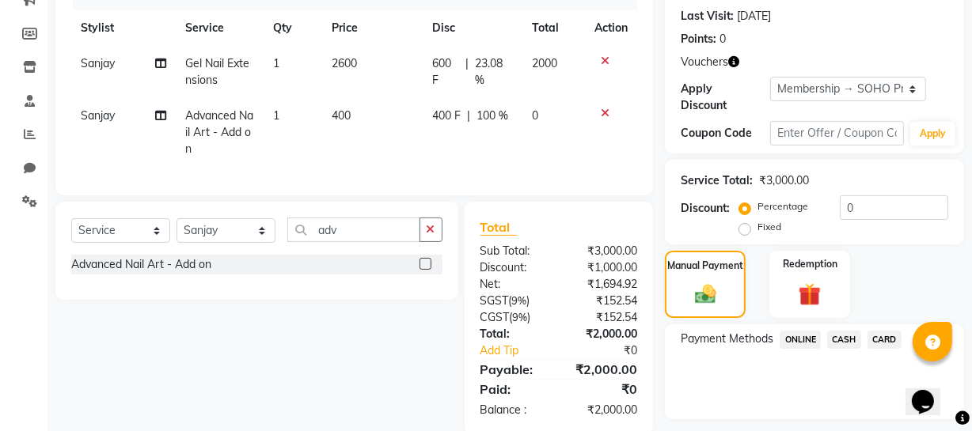
click at [735, 66] on icon "button" at bounding box center [733, 61] width 11 height 11
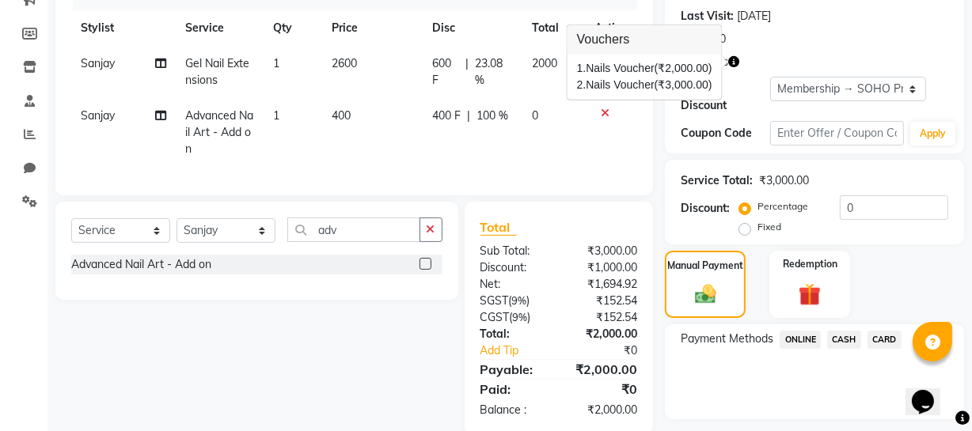
click at [764, 63] on div "Vouchers" at bounding box center [814, 62] width 267 height 17
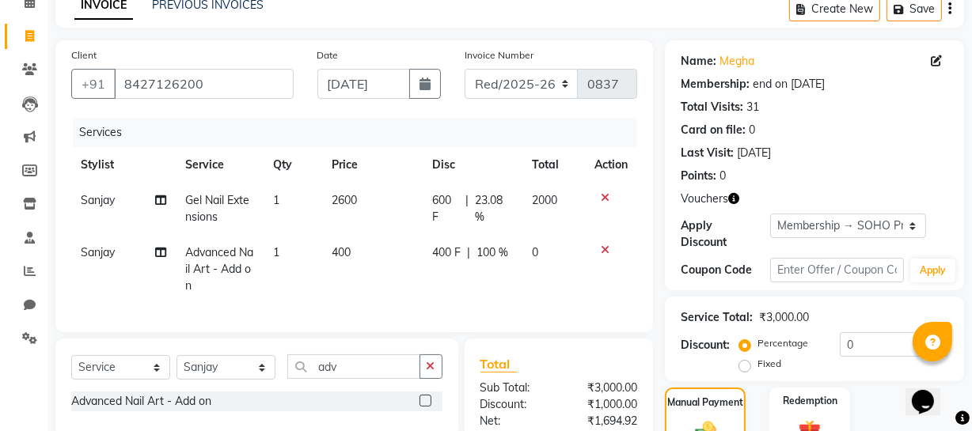
scroll to position [71, 0]
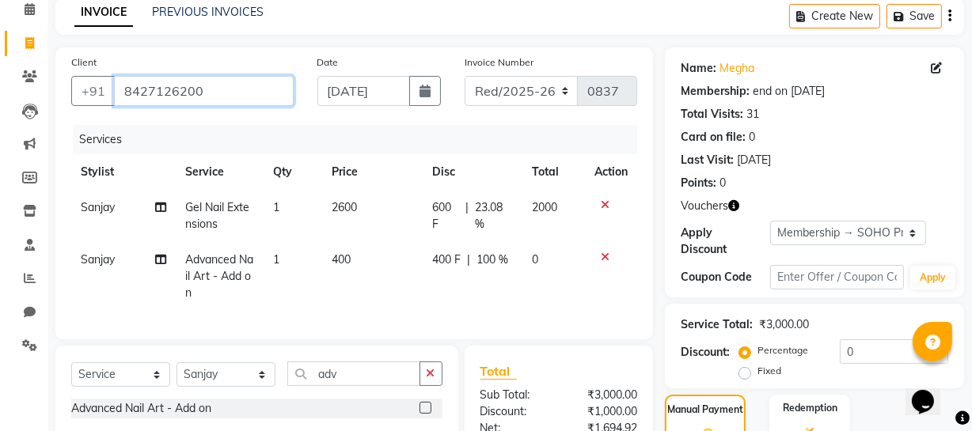
drag, startPoint x: 243, startPoint y: 85, endPoint x: 0, endPoint y: 116, distance: 244.8
click at [0, 116] on app-home "08047224946 Select Location × Soho Hair & Nails Studio, Jammu WhatsApp Status ✕…" at bounding box center [486, 274] width 972 height 691
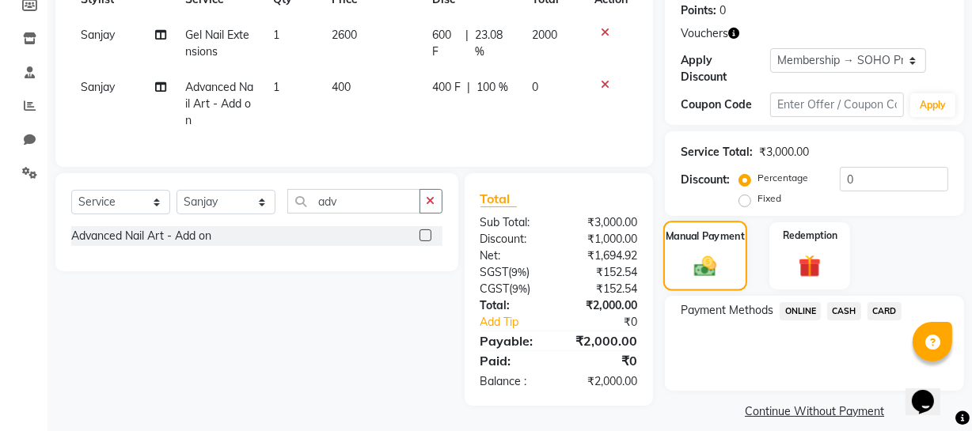
scroll to position [260, 0]
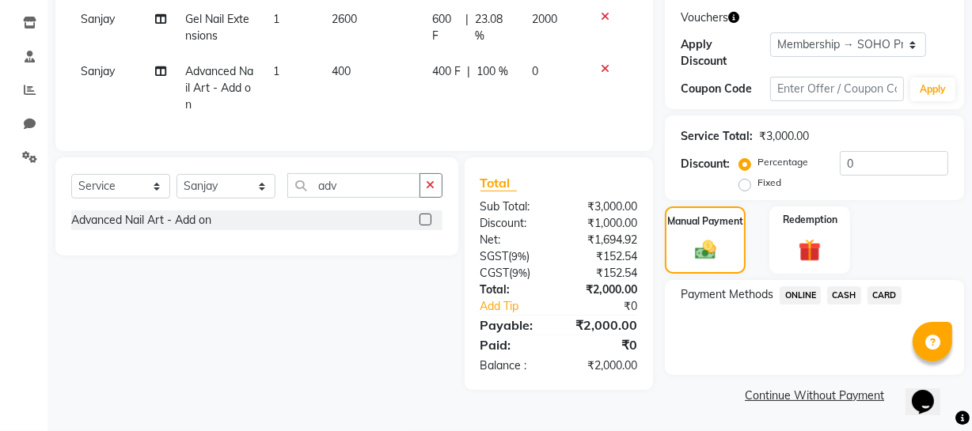
click at [798, 296] on span "ONLINE" at bounding box center [799, 295] width 41 height 18
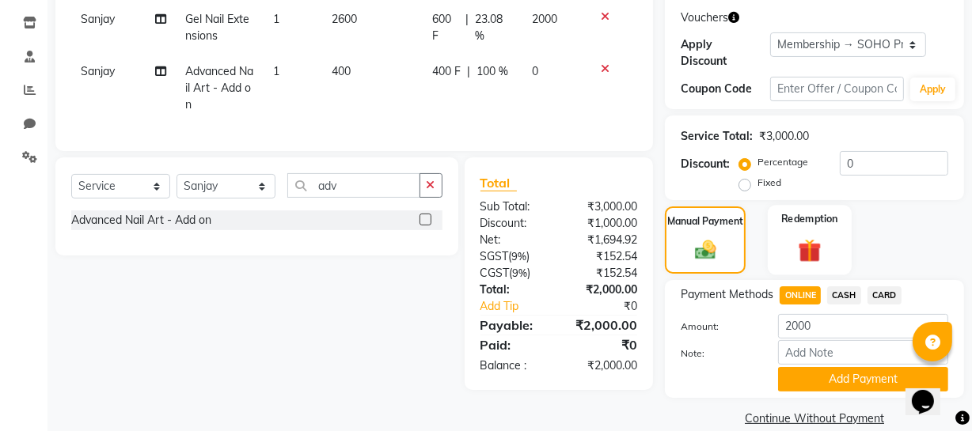
click at [814, 244] on img at bounding box center [810, 250] width 38 height 29
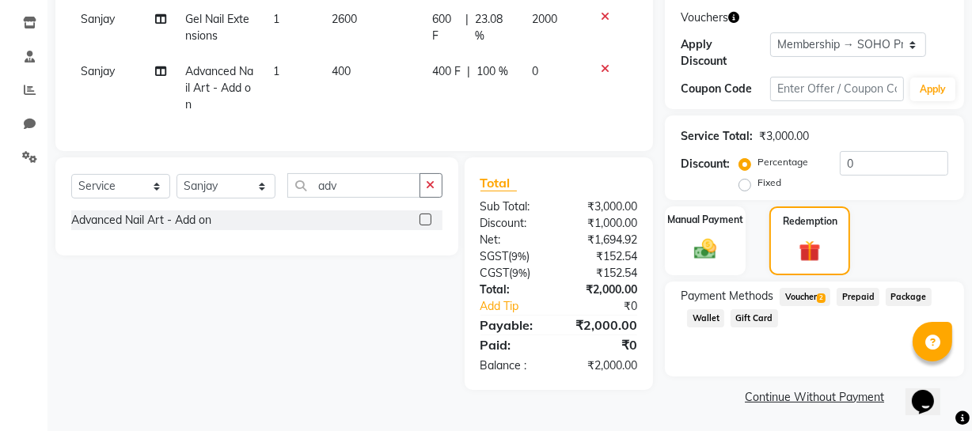
click at [823, 299] on span "2" at bounding box center [821, 298] width 9 height 9
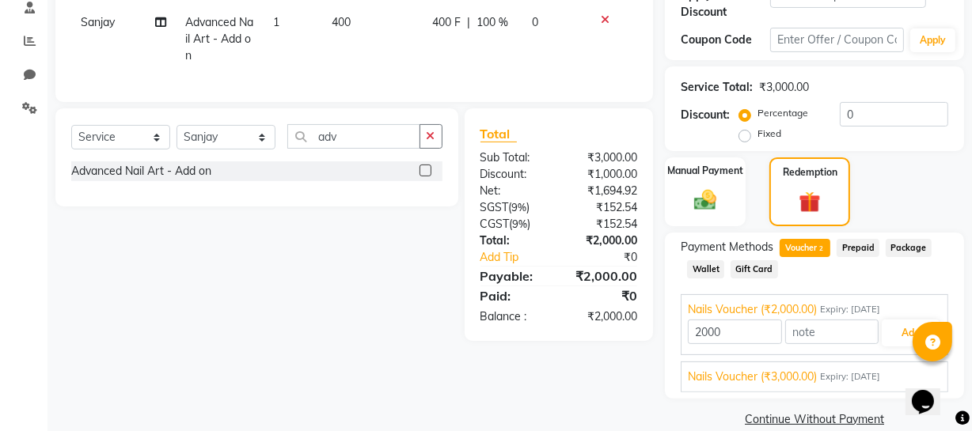
scroll to position [332, 0]
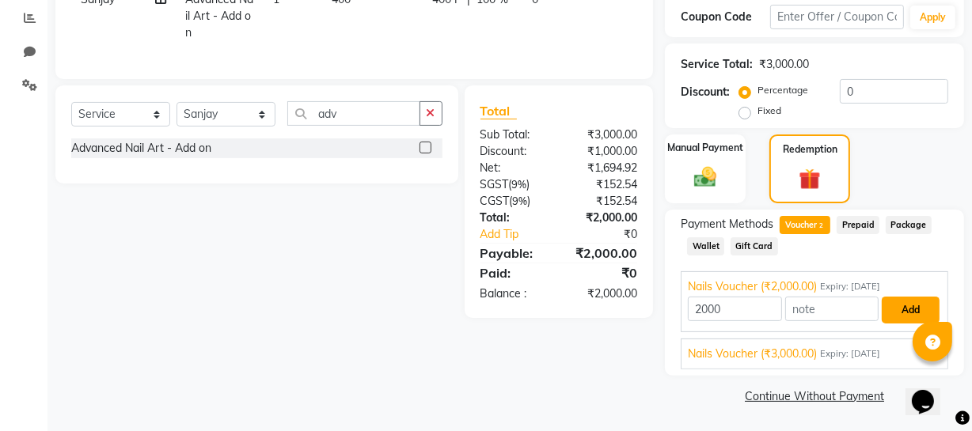
click at [889, 305] on button "Add" at bounding box center [911, 310] width 58 height 27
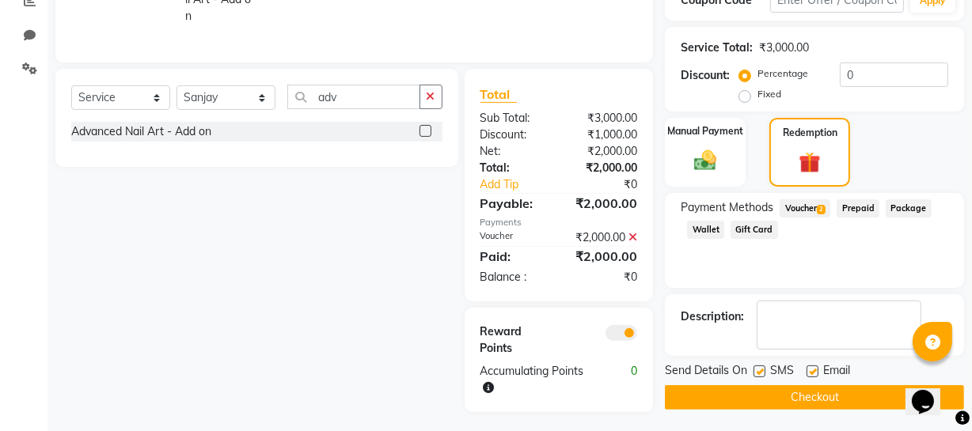
scroll to position [364, 0]
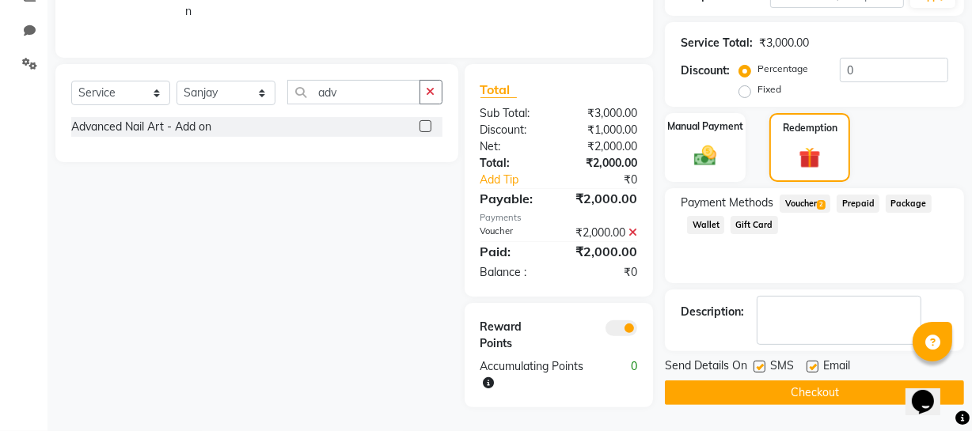
click at [731, 381] on button "Checkout" at bounding box center [814, 393] width 299 height 25
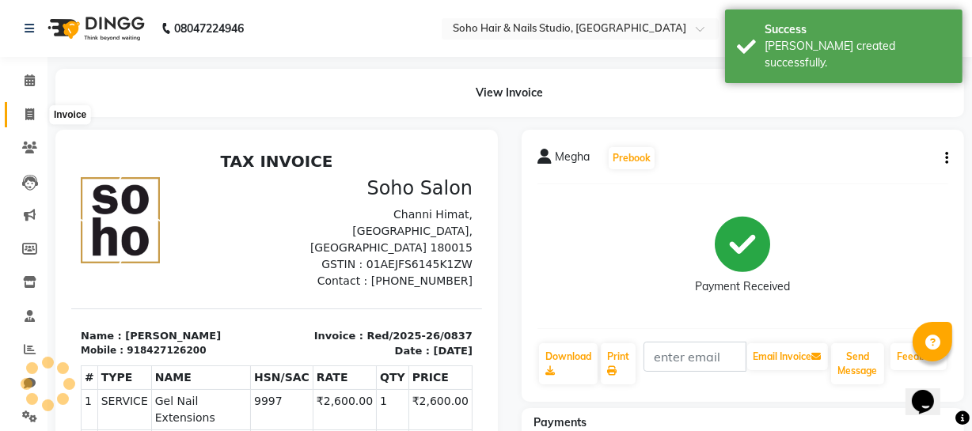
click at [31, 116] on icon at bounding box center [29, 114] width 9 height 12
select select "735"
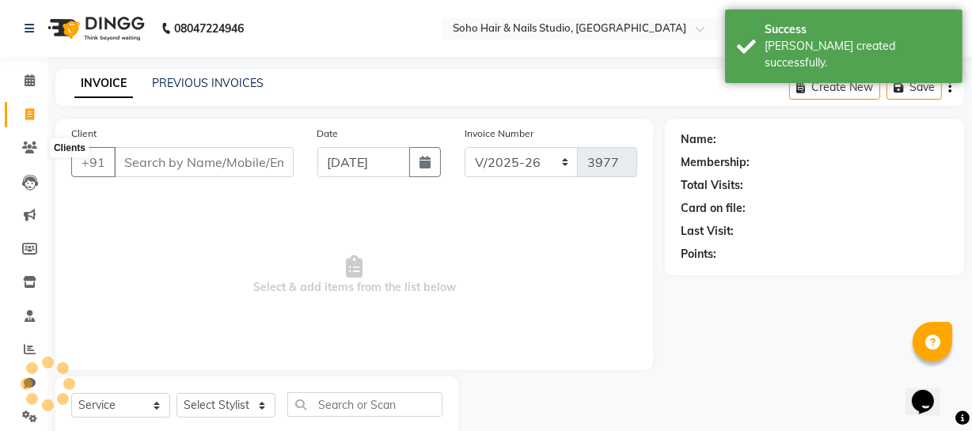
scroll to position [45, 0]
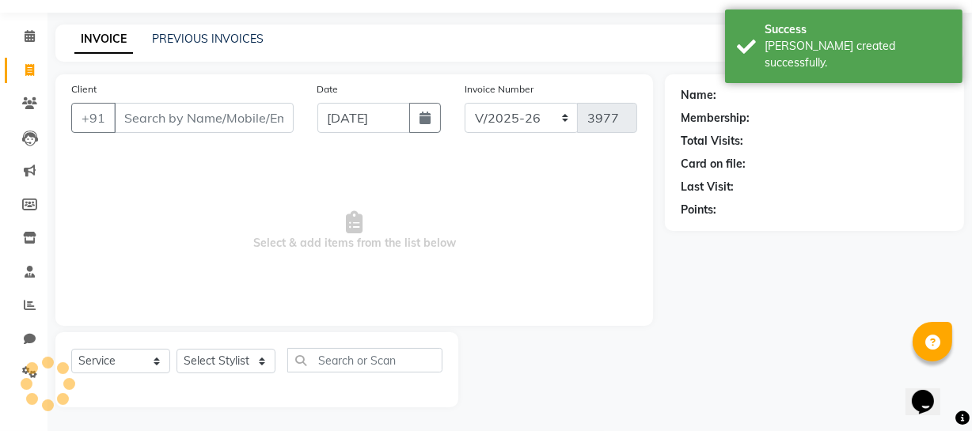
select select "membership"
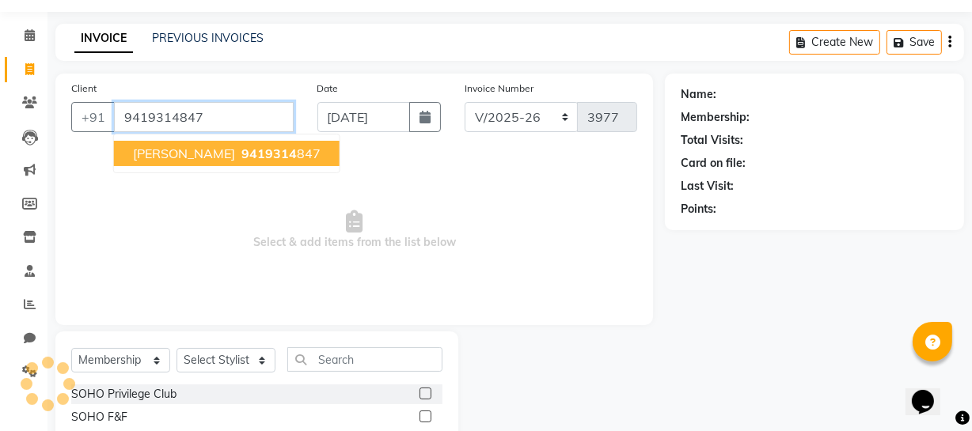
type input "9419314847"
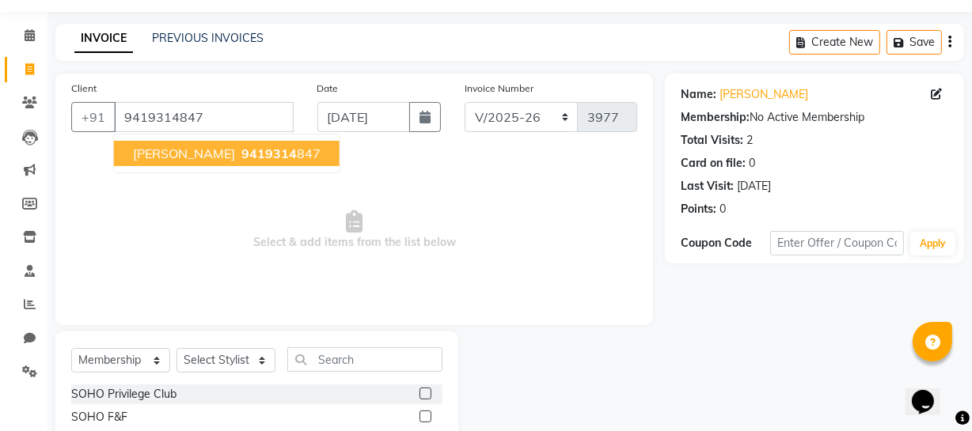
click at [275, 141] on button "Medha Sharma 9419314 847" at bounding box center [227, 153] width 226 height 25
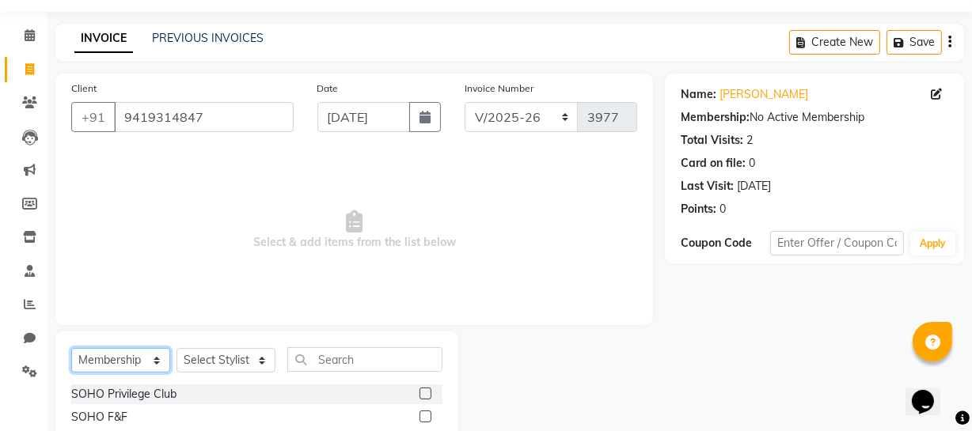
click at [98, 366] on select "Select Service Product Membership Package Voucher Prepaid Gift Card" at bounding box center [120, 360] width 99 height 25
select select "V"
click at [71, 348] on select "Select Service Product Membership Package Voucher Prepaid Gift Card" at bounding box center [120, 360] width 99 height 25
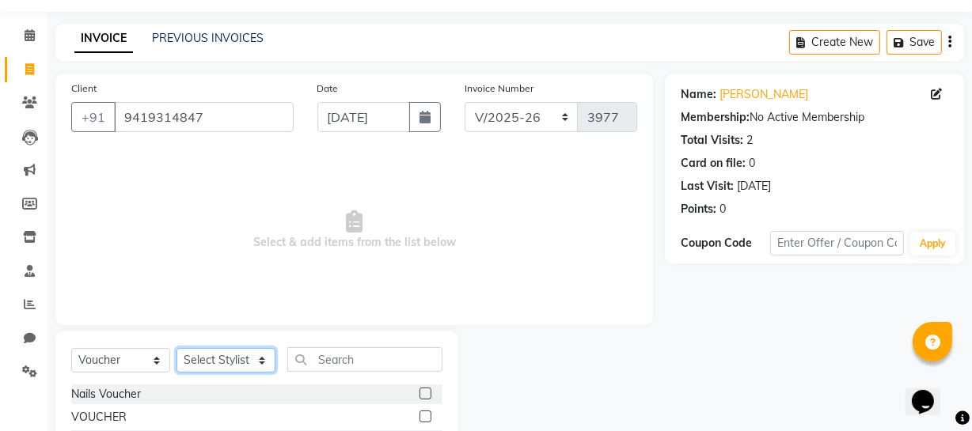
click at [195, 361] on select "Select Stylist [PERSON_NAME] Adhamya [PERSON_NAME] [PERSON_NAME] [PERSON_NAME] …" at bounding box center [225, 360] width 99 height 25
select select "22783"
click at [176, 348] on select "Select Stylist [PERSON_NAME] Adhamya [PERSON_NAME] [PERSON_NAME] [PERSON_NAME] …" at bounding box center [225, 360] width 99 height 25
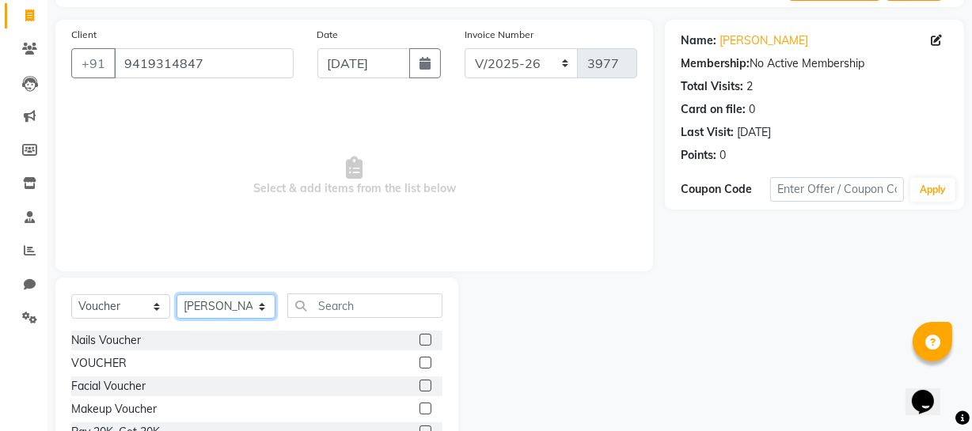
scroll to position [203, 0]
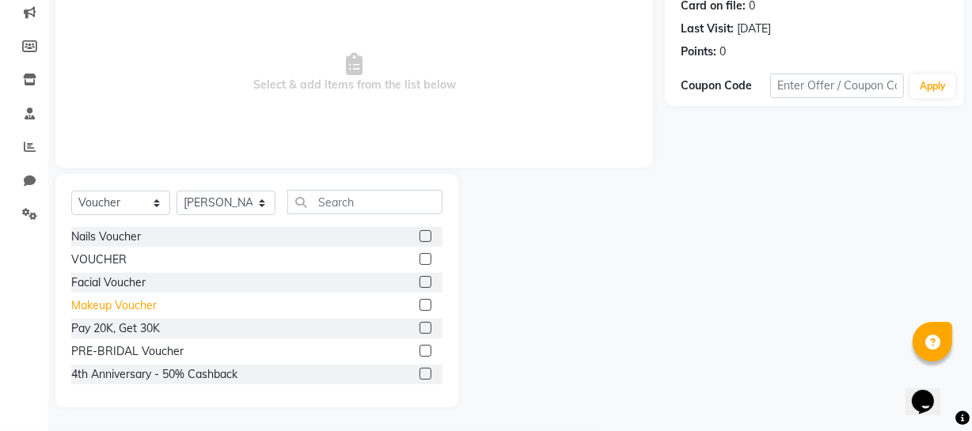
click at [131, 313] on div "Makeup Voucher" at bounding box center [113, 306] width 85 height 17
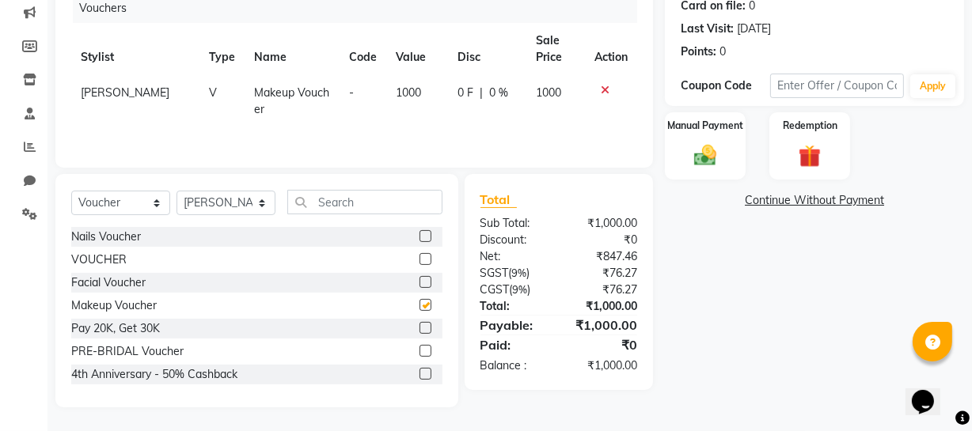
checkbox input "false"
click at [394, 104] on td "1000" at bounding box center [417, 101] width 62 height 52
select select "22783"
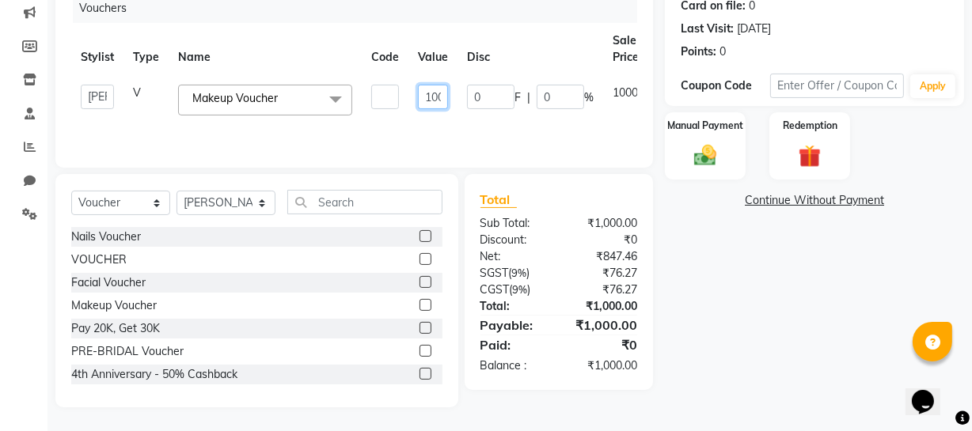
click at [433, 98] on input "1000" at bounding box center [433, 97] width 30 height 25
type input "2500"
click at [770, 309] on div "Name: Medha Sharma Membership: No Active Membership Total Visits: 2 Card on fil…" at bounding box center [820, 161] width 311 height 491
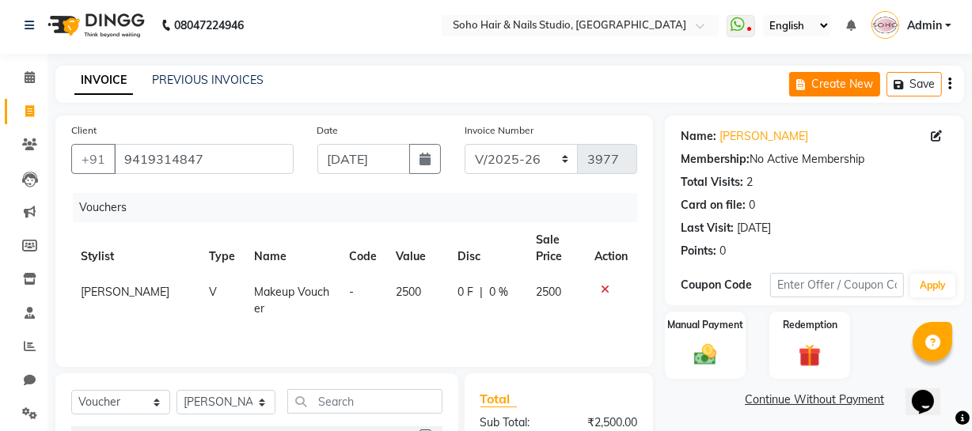
scroll to position [0, 0]
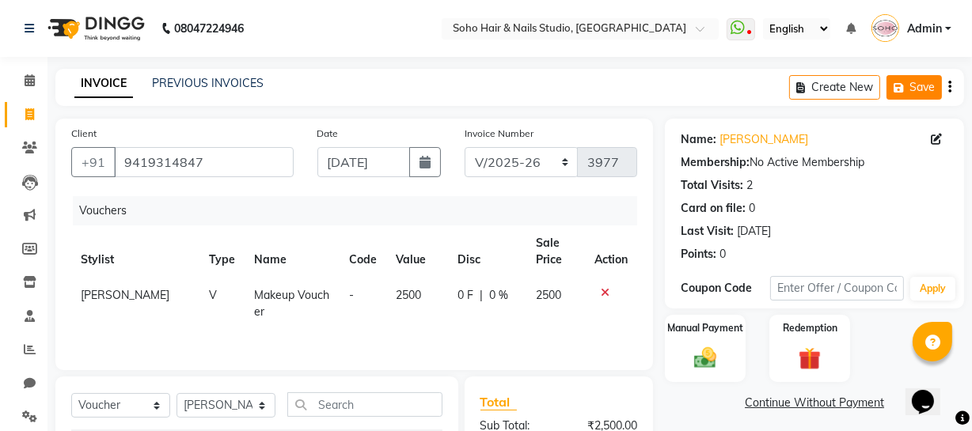
click at [897, 89] on icon "button" at bounding box center [901, 87] width 16 height 11
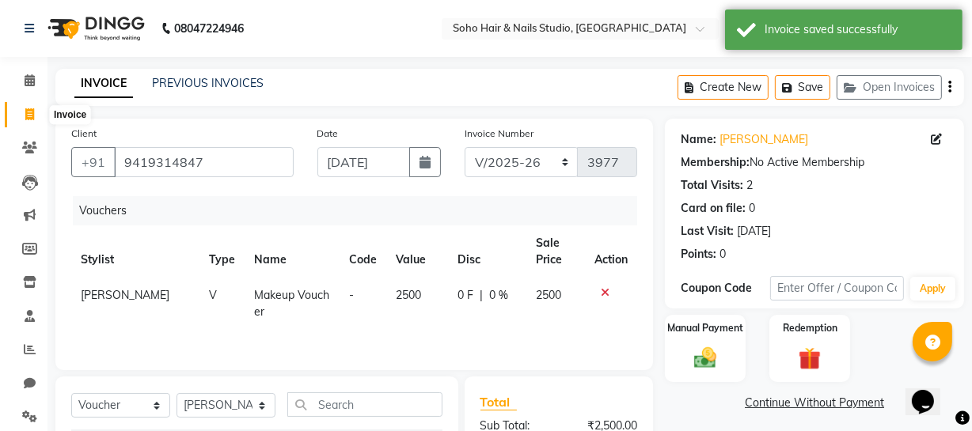
click at [33, 113] on icon at bounding box center [29, 114] width 9 height 12
select select "service"
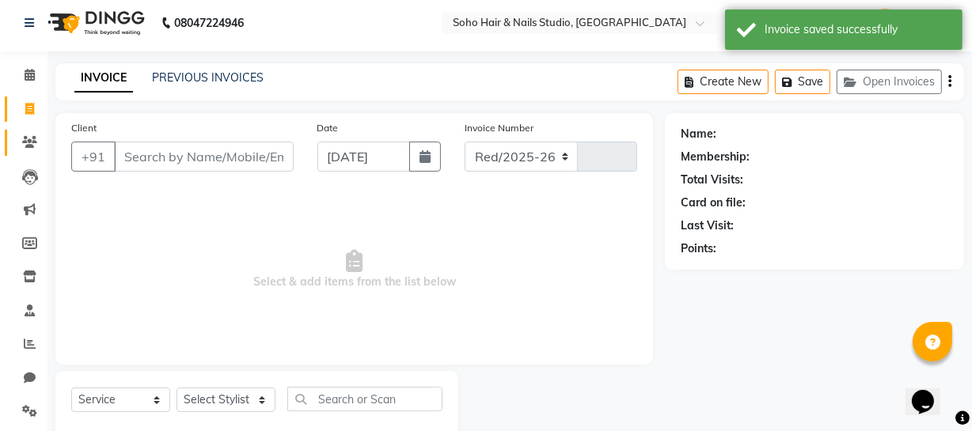
select select "735"
type input "3977"
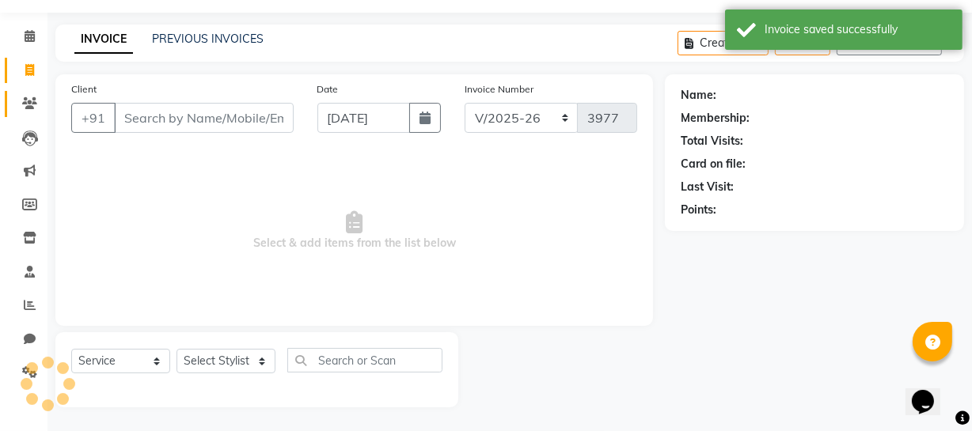
select select "membership"
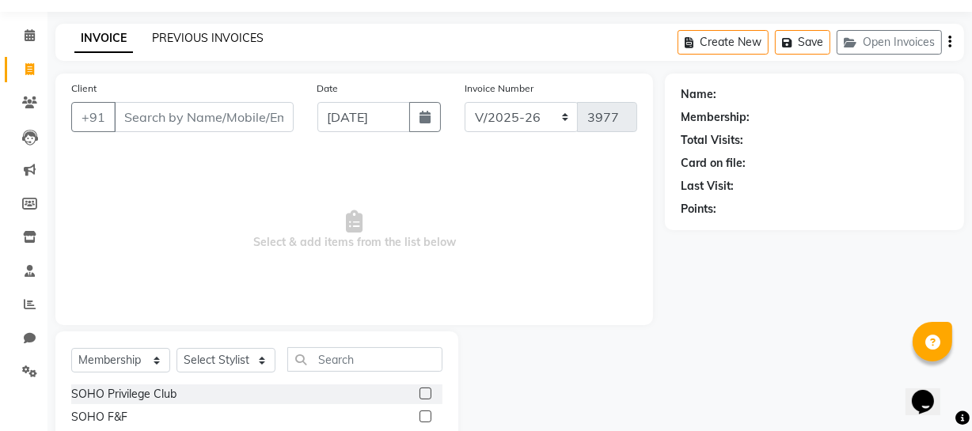
click at [189, 42] on link "PREVIOUS INVOICES" at bounding box center [208, 38] width 112 height 14
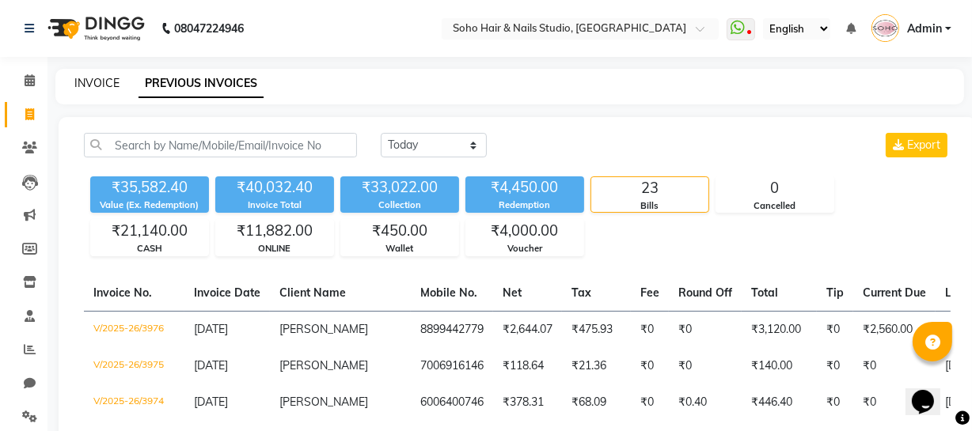
click at [82, 82] on link "INVOICE" at bounding box center [96, 83] width 45 height 14
select select "service"
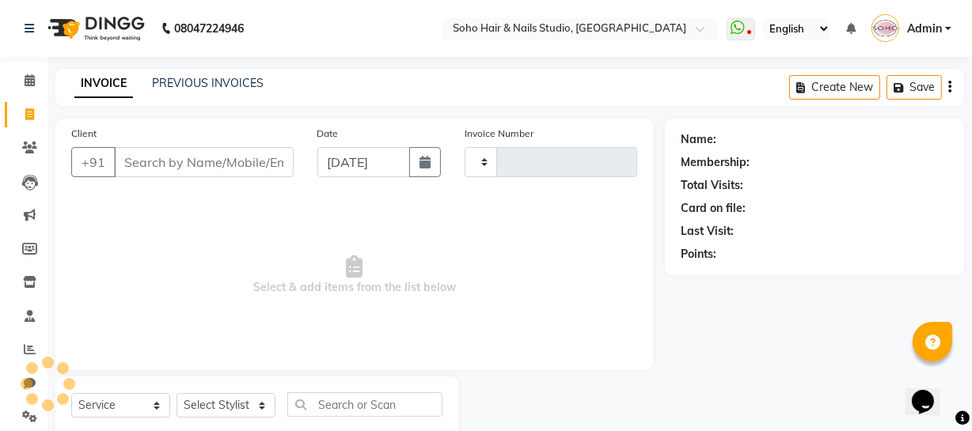
scroll to position [45, 0]
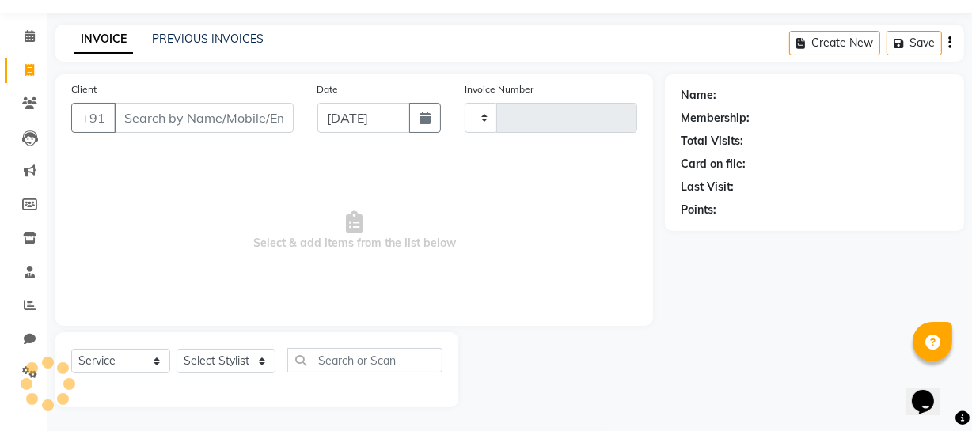
type input "3977"
select select "735"
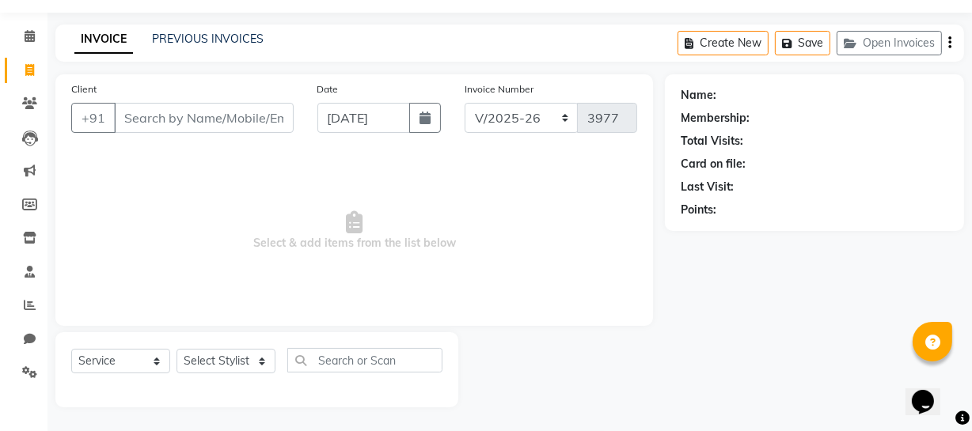
select select "membership"
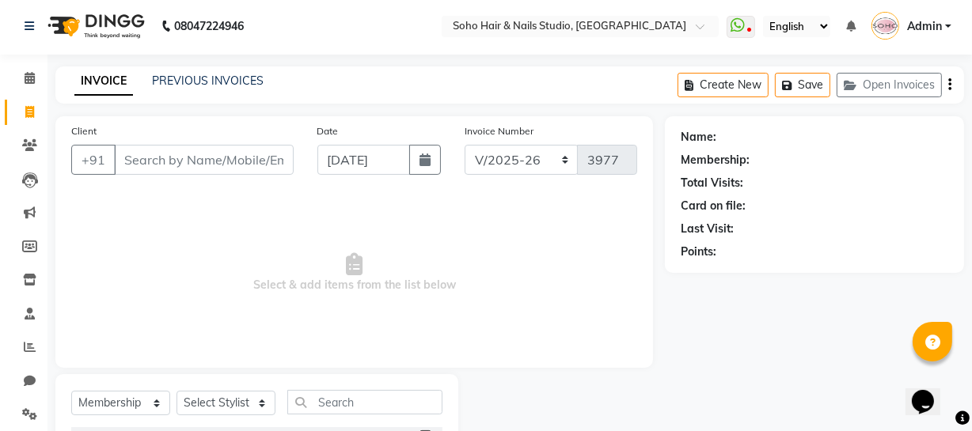
scroll to position [0, 0]
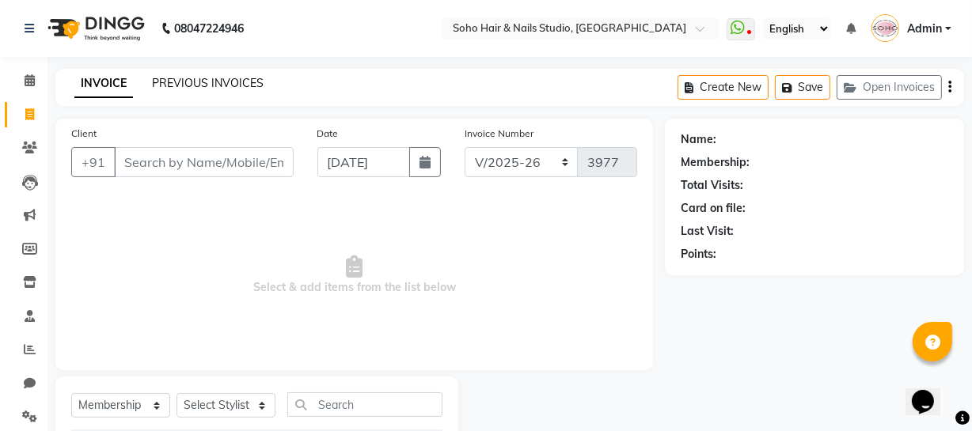
click at [184, 79] on link "PREVIOUS INVOICES" at bounding box center [208, 83] width 112 height 14
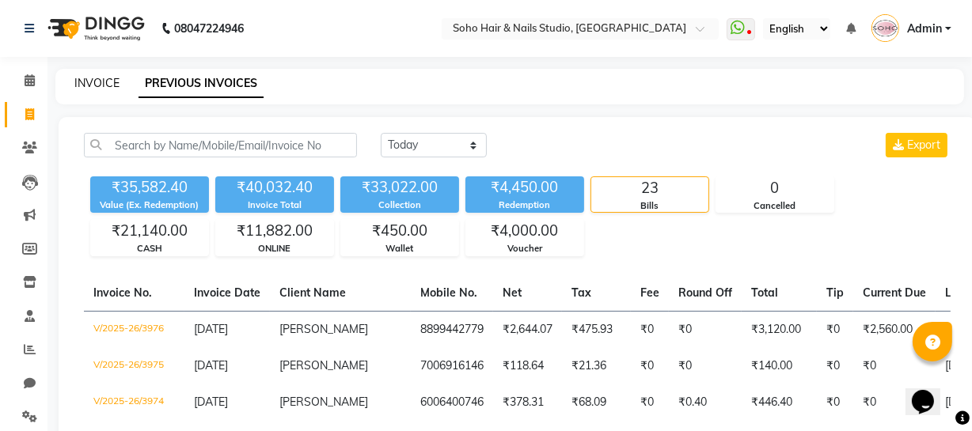
click at [96, 81] on link "INVOICE" at bounding box center [96, 83] width 45 height 14
select select "service"
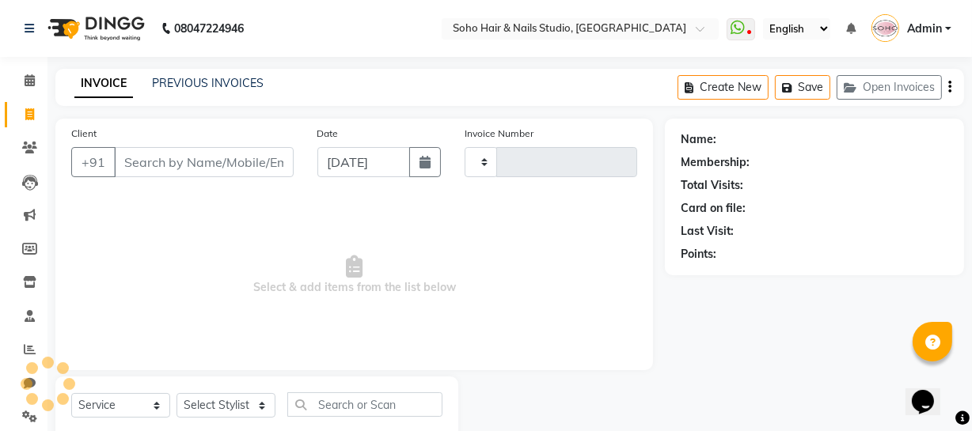
scroll to position [45, 0]
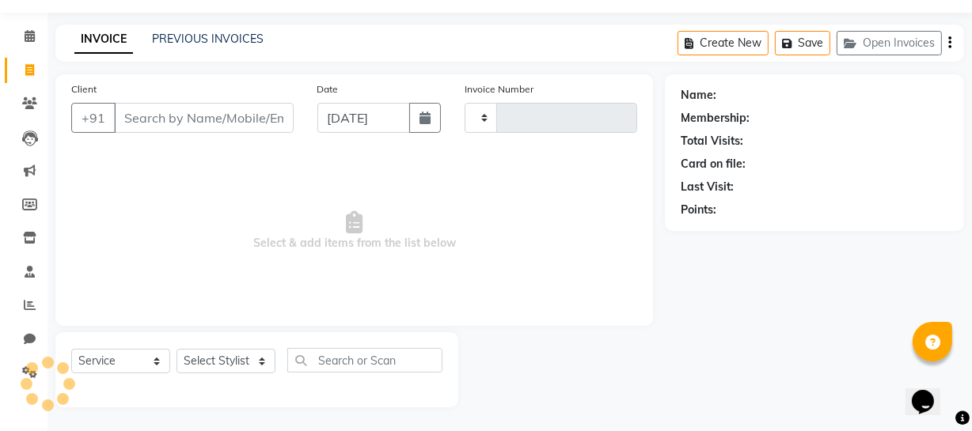
type input "3977"
select select "735"
select select "membership"
